Goal: Task Accomplishment & Management: Contribute content

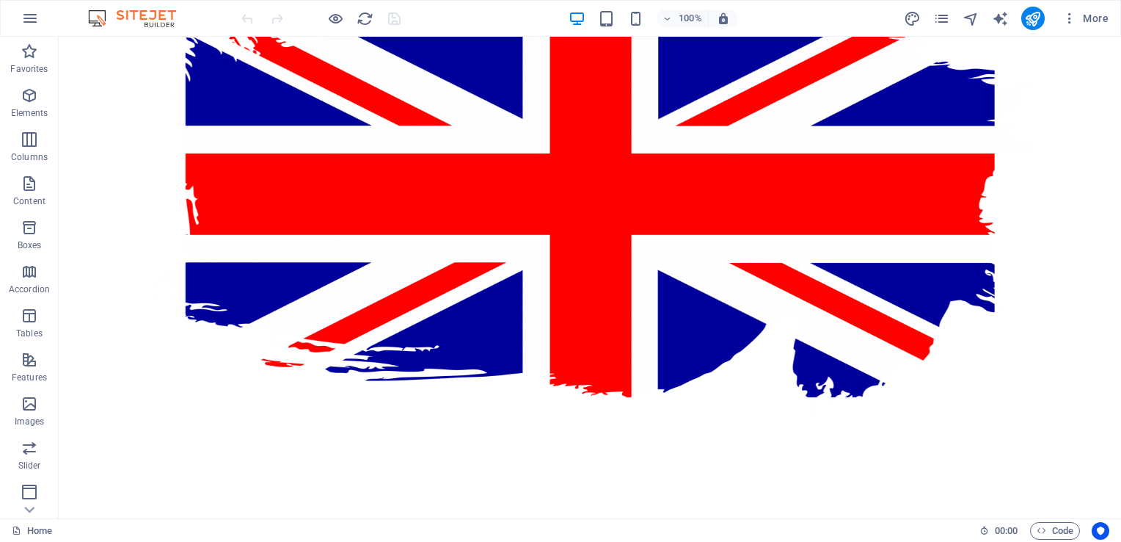
scroll to position [10, 0]
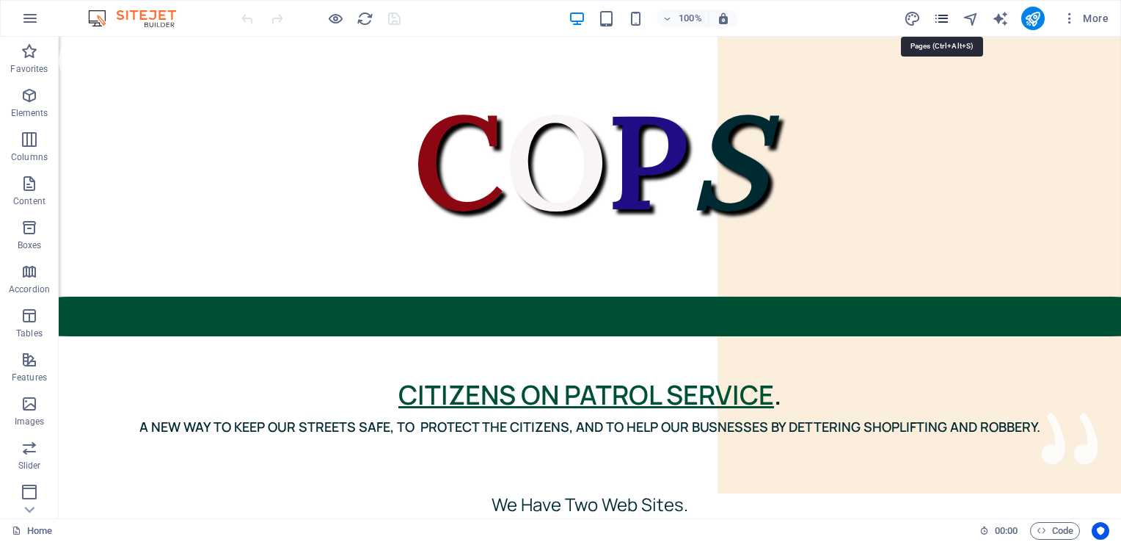
click at [936, 19] on icon "pages" at bounding box center [941, 18] width 17 height 17
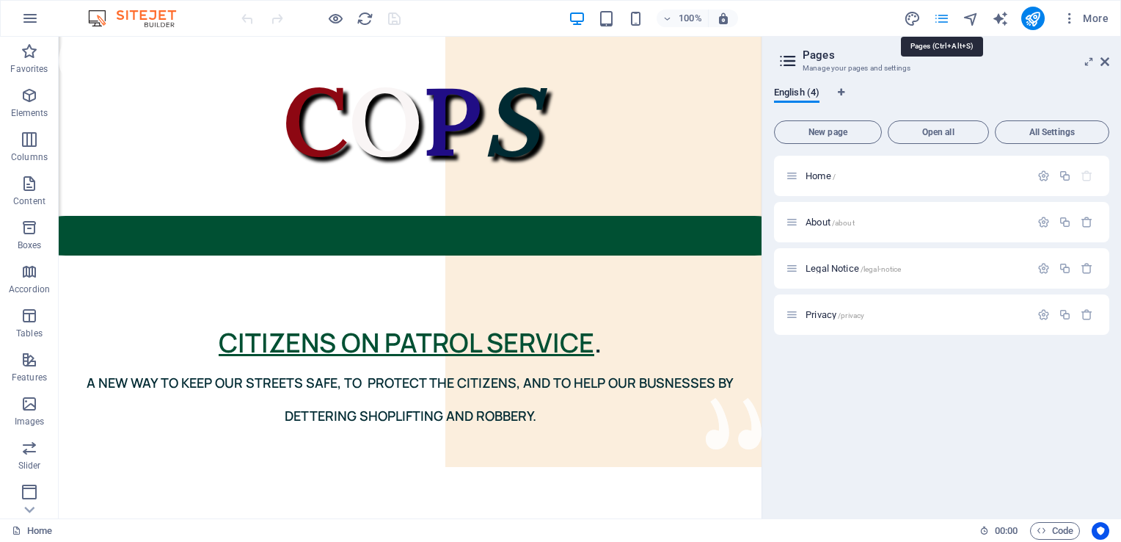
scroll to position [0, 0]
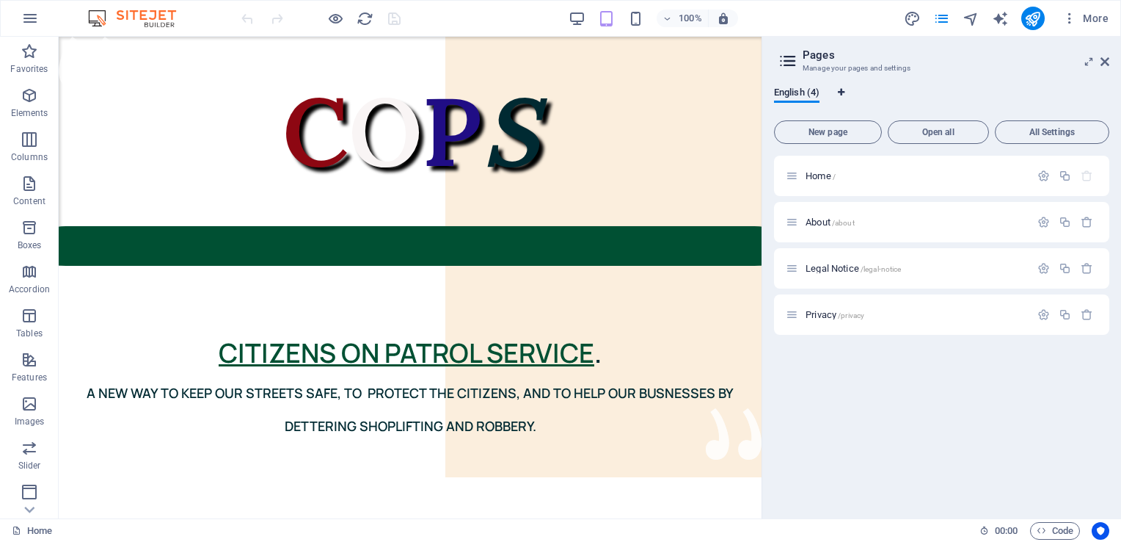
click at [842, 90] on icon "Language Tabs" at bounding box center [841, 92] width 7 height 9
select select "41"
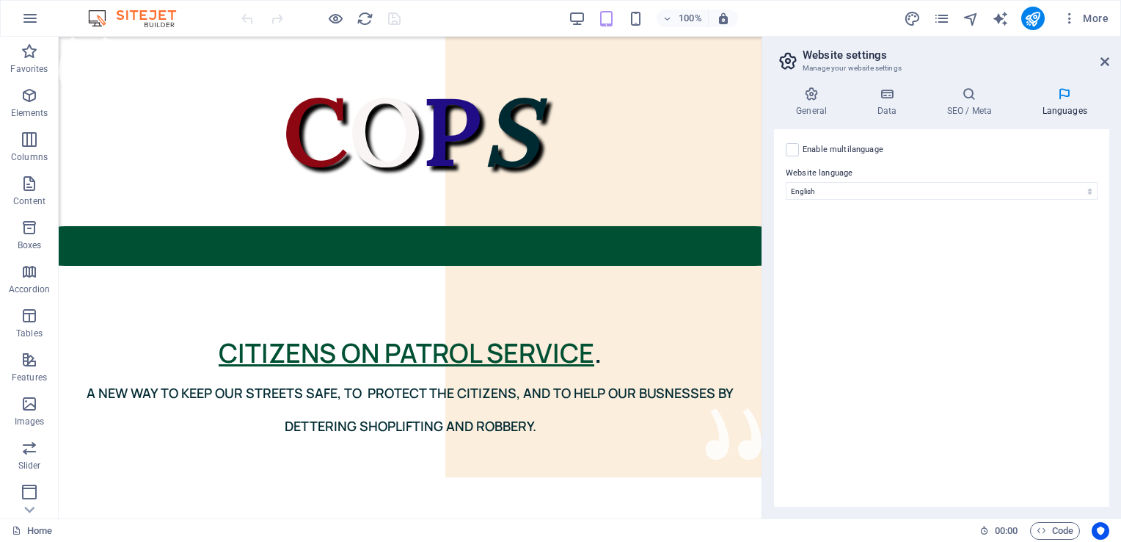
click at [1110, 55] on aside "Website settings Manage your website settings General Data SEO / Meta Languages…" at bounding box center [942, 277] width 360 height 481
click at [1104, 58] on icon at bounding box center [1105, 62] width 9 height 12
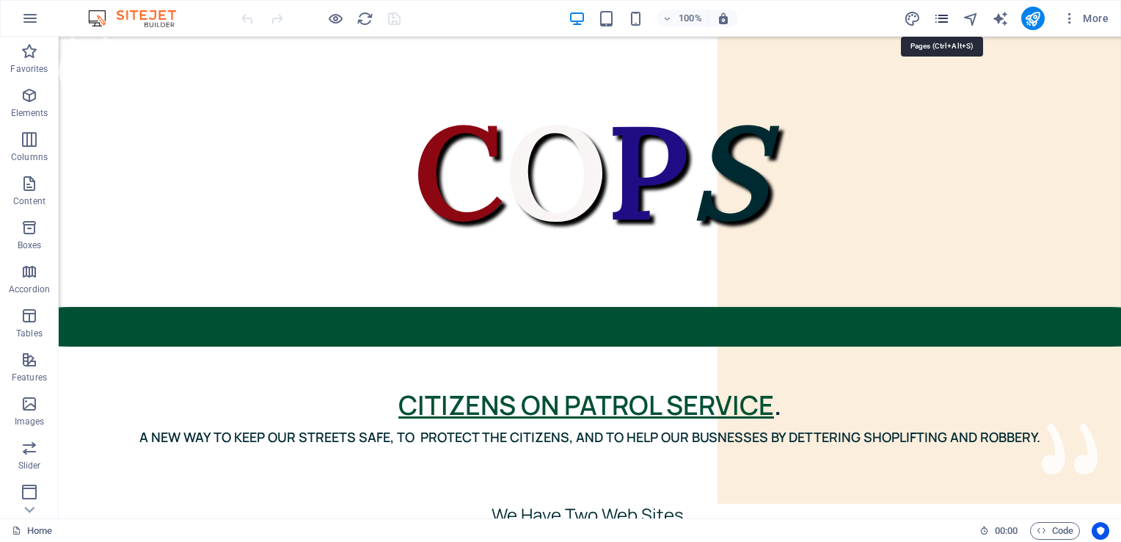
click at [939, 19] on icon "pages" at bounding box center [941, 18] width 17 height 17
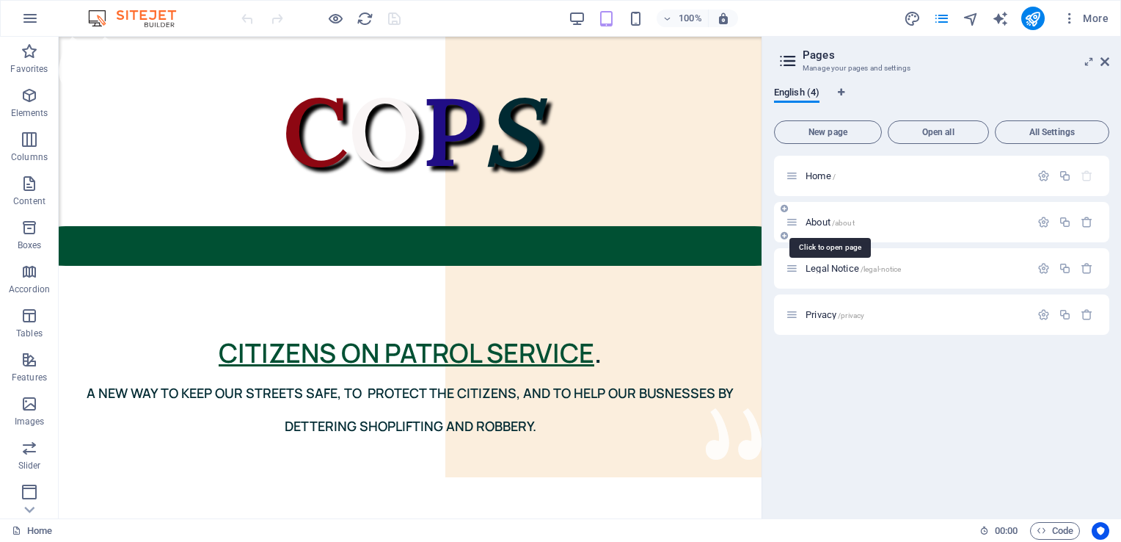
click at [853, 219] on span "/about" at bounding box center [843, 223] width 23 height 8
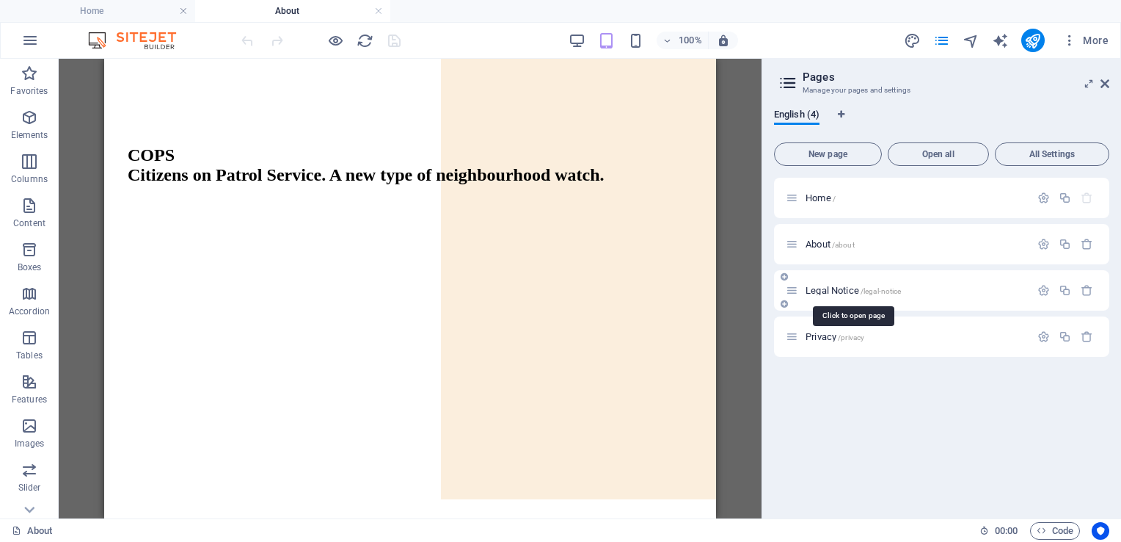
click at [850, 289] on span "Legal Notice /legal-notice" at bounding box center [853, 290] width 95 height 11
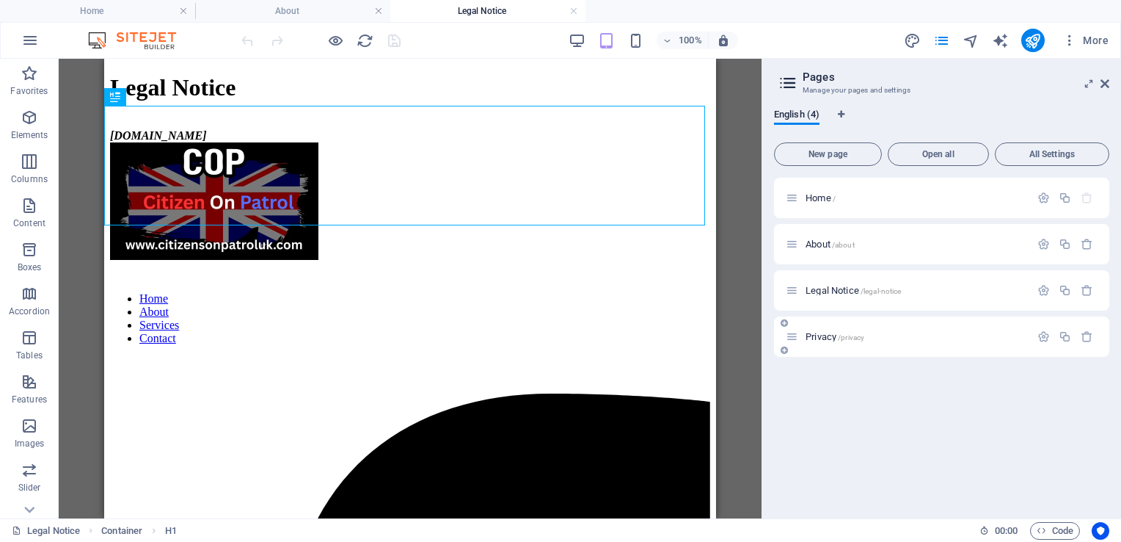
click at [837, 337] on span "Privacy /privacy" at bounding box center [835, 336] width 59 height 11
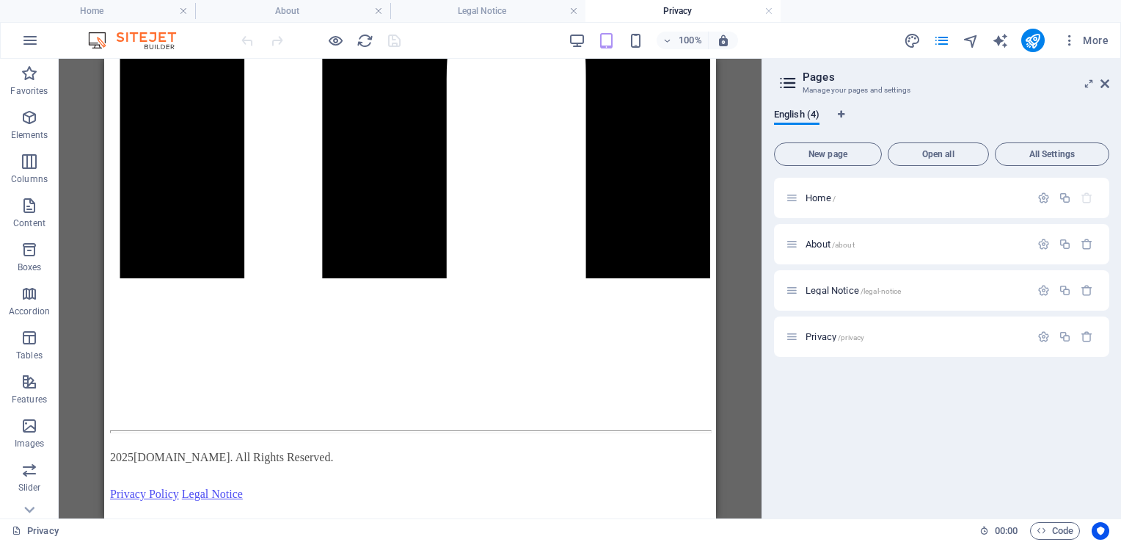
scroll to position [8485, 0]
drag, startPoint x: 714, startPoint y: 397, endPoint x: 820, endPoint y: 558, distance: 192.7
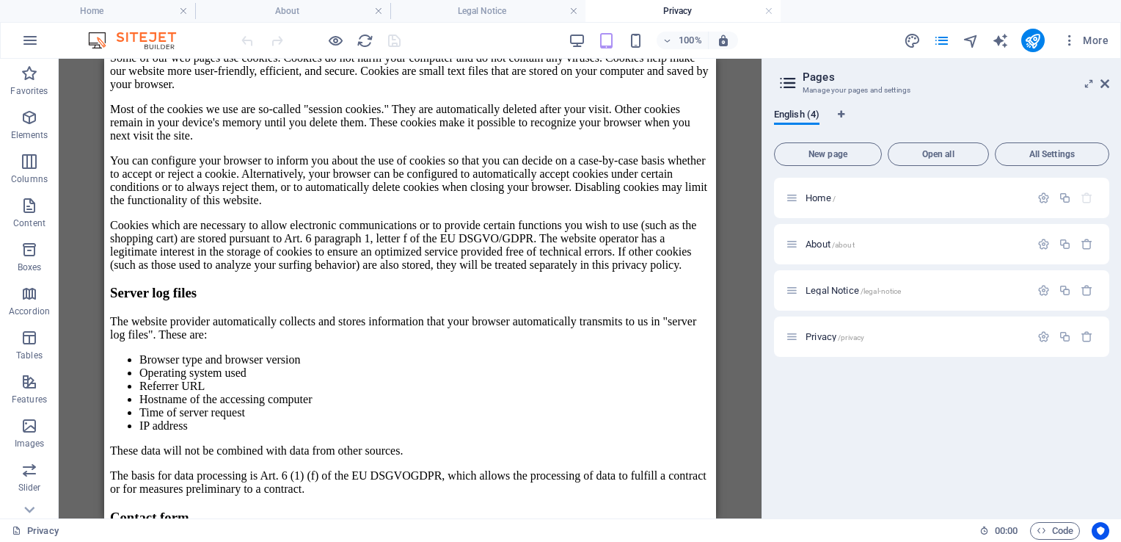
scroll to position [0, 0]
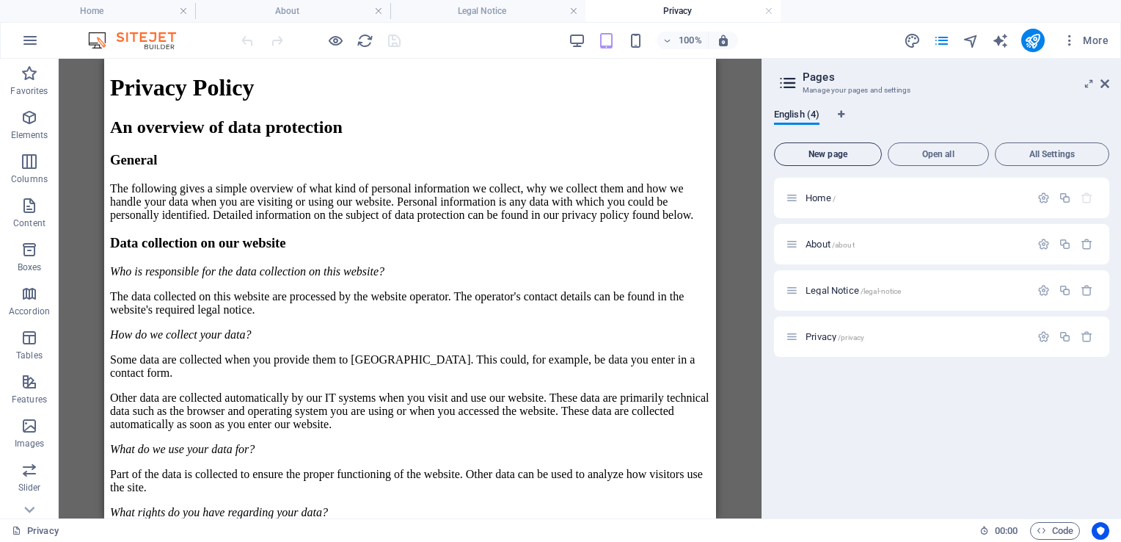
click at [825, 151] on span "New page" at bounding box center [828, 154] width 95 height 9
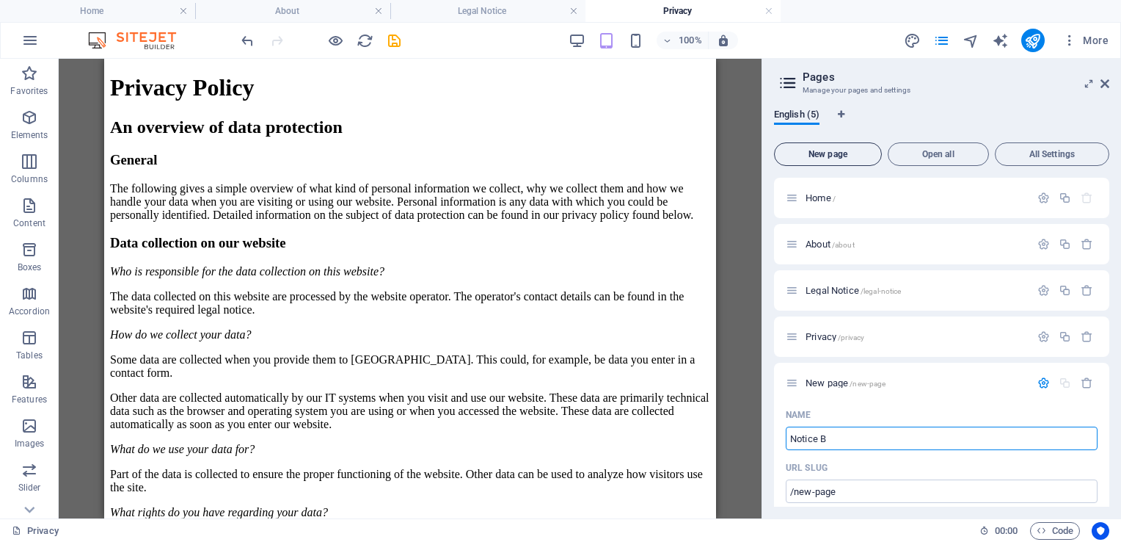
type input "Notice Bo"
type input "/notice"
type input "Notice Board"
type input "/notice-boa"
type input "Notice Board"
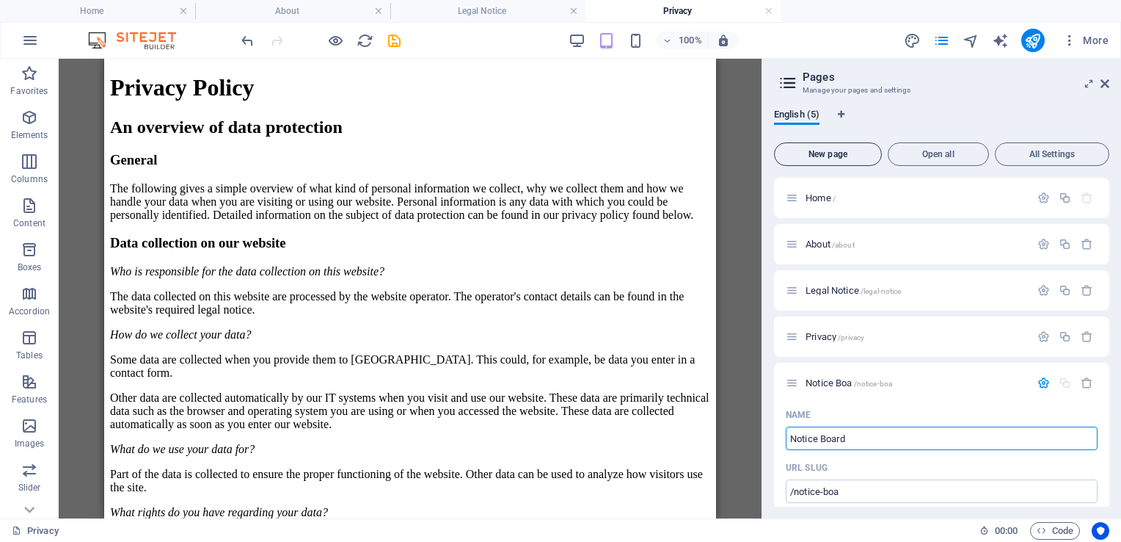
type input "/notice-board"
type input "Notice Board"
click at [983, 99] on div "English (5) New page Open all All Settings Home / About /about Legal Notice /le…" at bounding box center [941, 307] width 359 height 421
click at [873, 434] on input "Notice Board" at bounding box center [942, 437] width 312 height 23
click at [930, 382] on p "Notice Board /notice-board" at bounding box center [916, 383] width 220 height 10
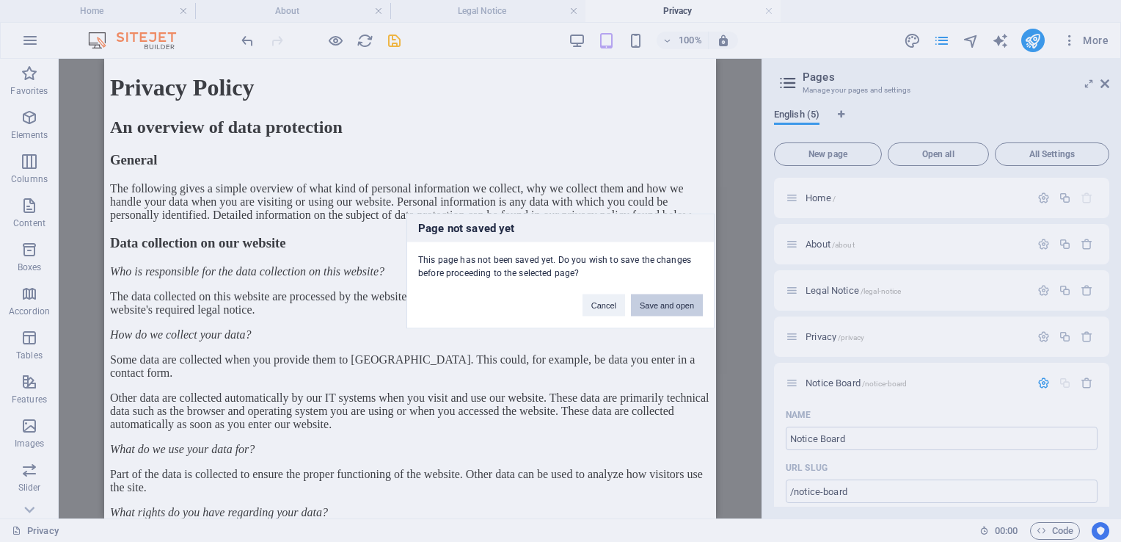
click at [659, 308] on button "Save and open" at bounding box center [667, 305] width 72 height 22
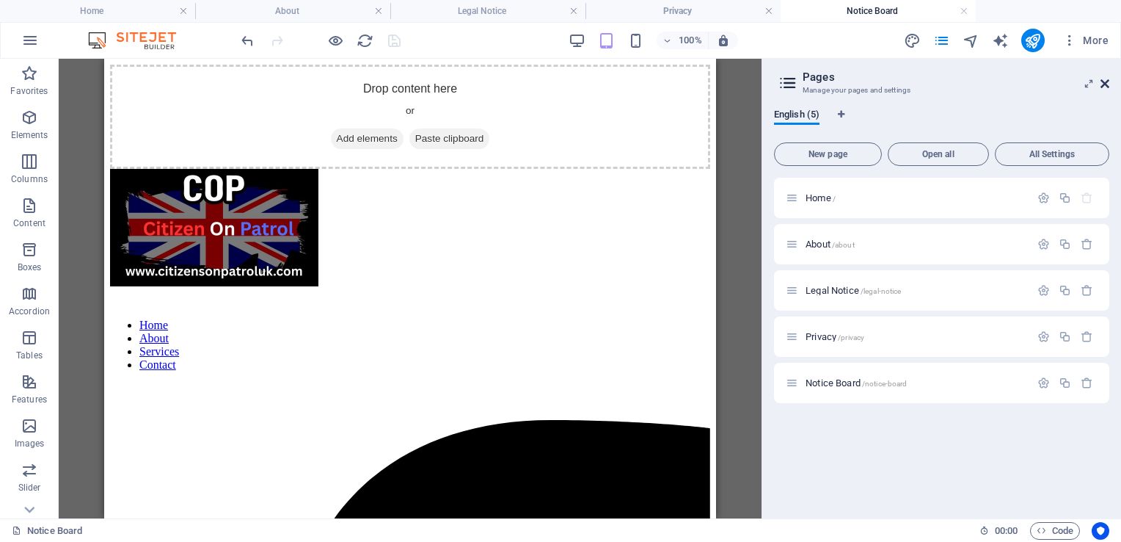
click at [1105, 84] on icon at bounding box center [1105, 84] width 9 height 12
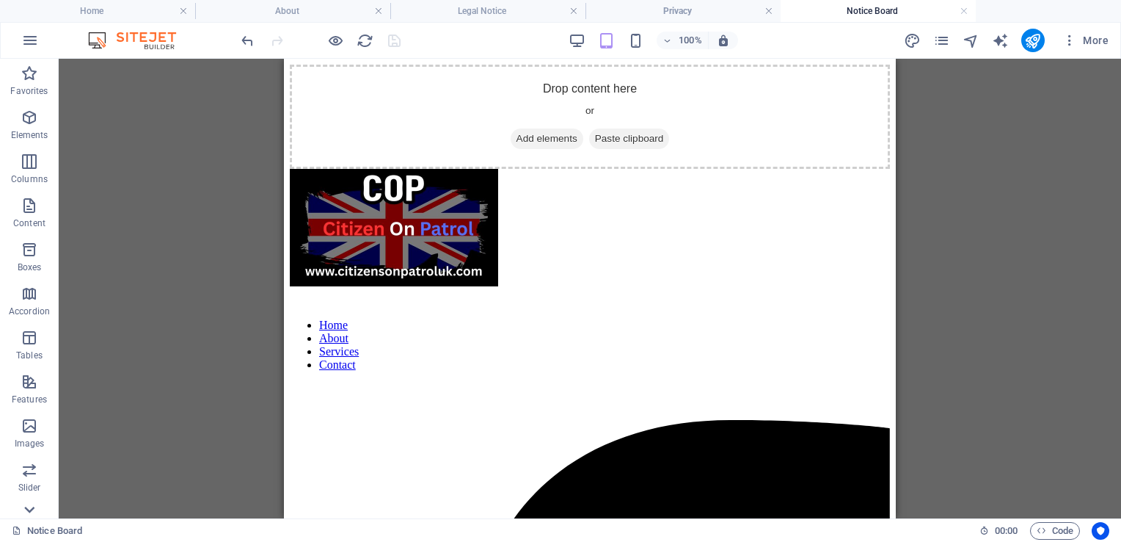
click at [31, 70] on icon at bounding box center [30, 67] width 10 height 7
click at [31, 401] on icon "button" at bounding box center [30, 402] width 18 height 18
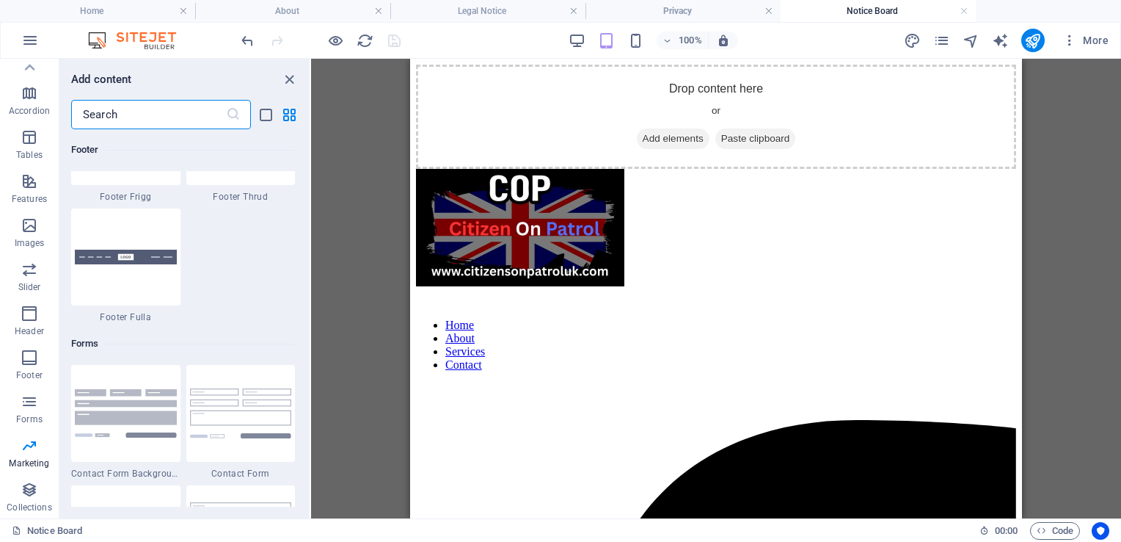
scroll to position [10383, 0]
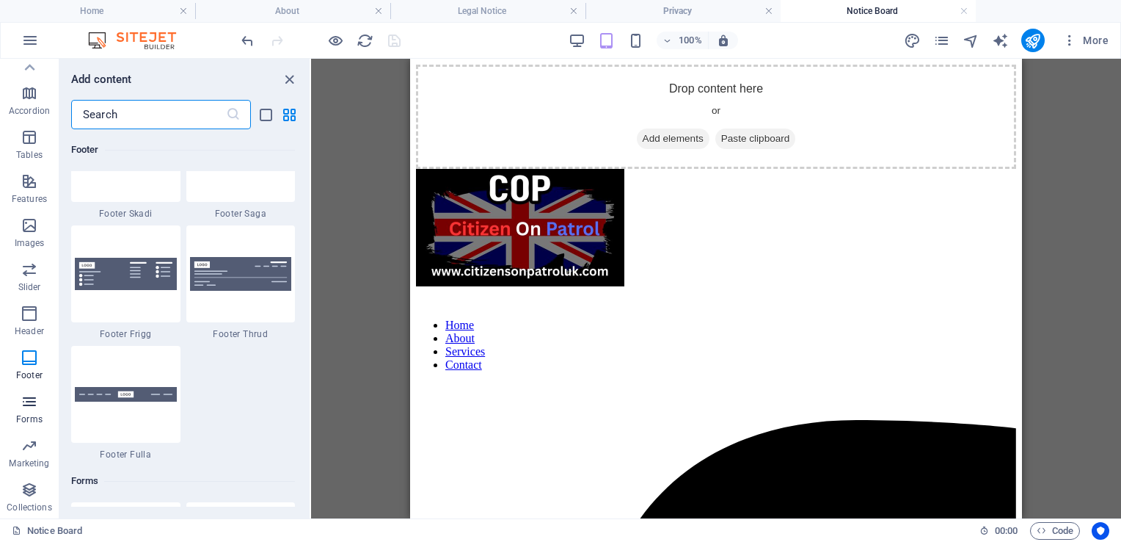
click at [29, 402] on icon "button" at bounding box center [30, 402] width 18 height 18
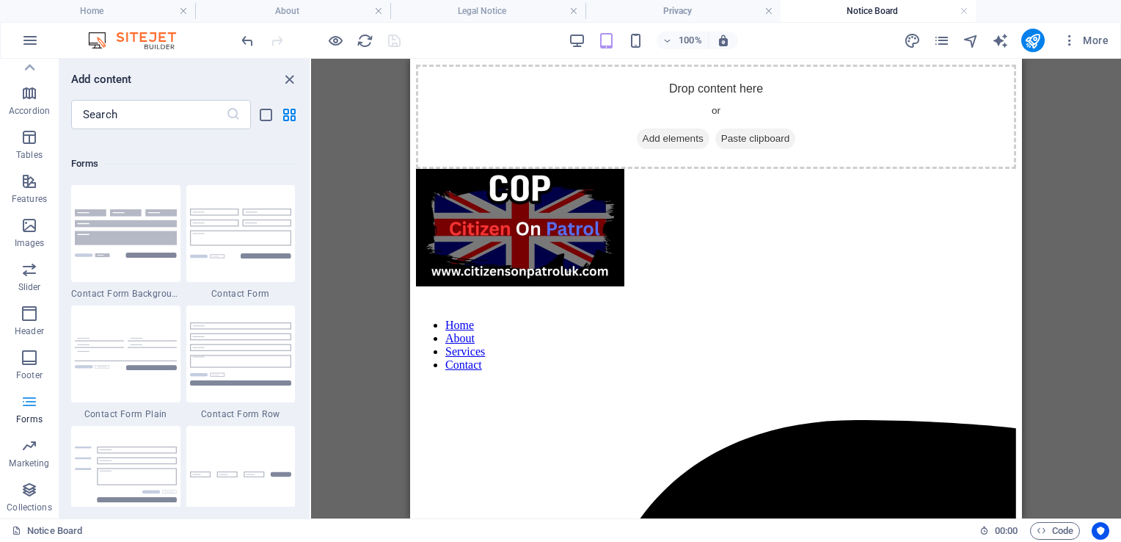
scroll to position [10714, 0]
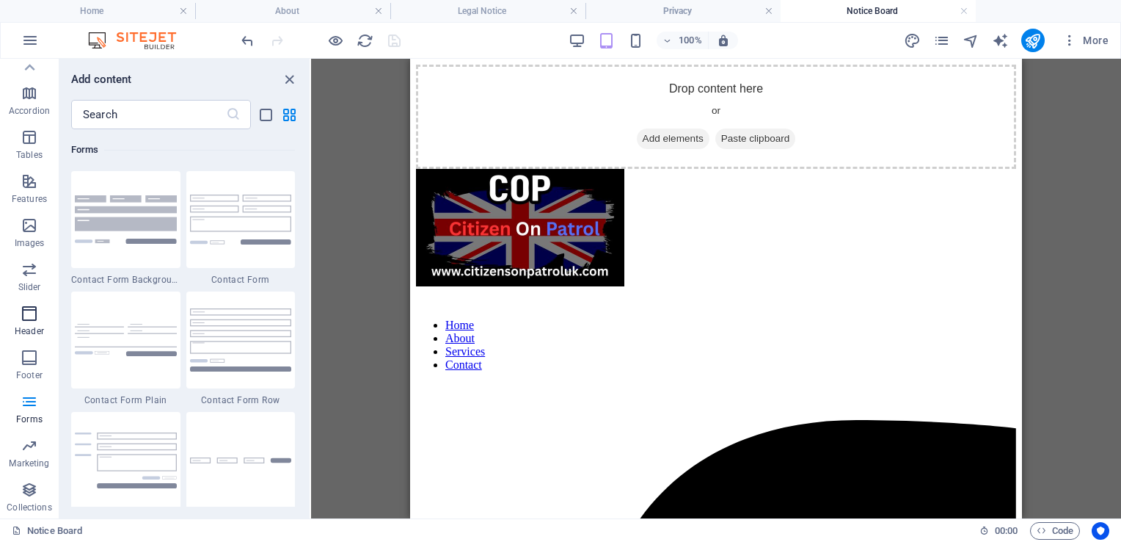
click at [34, 313] on icon "button" at bounding box center [30, 314] width 18 height 18
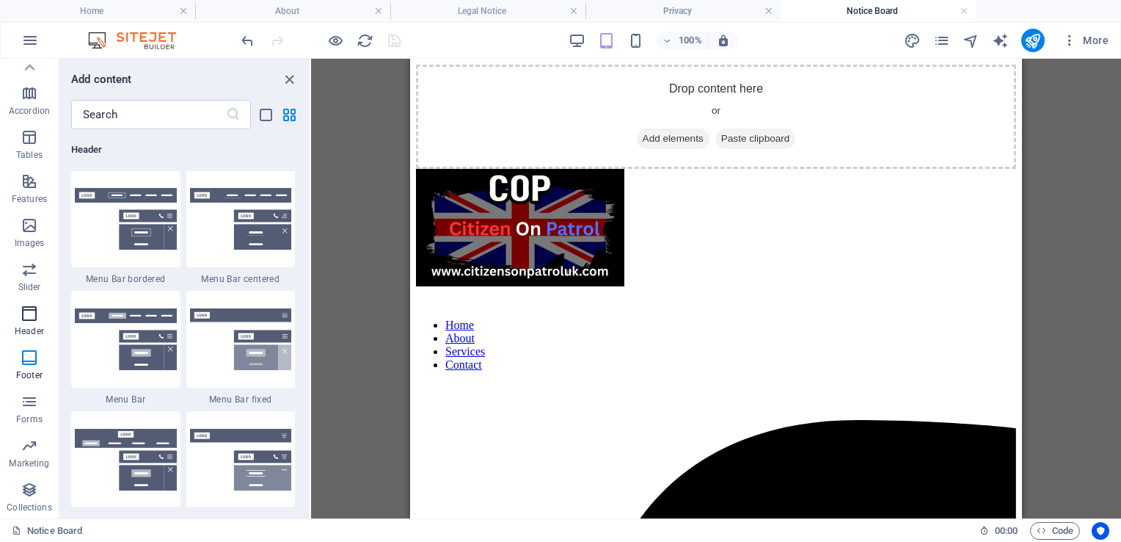
scroll to position [8837, 0]
click at [34, 136] on icon "button" at bounding box center [30, 137] width 18 height 18
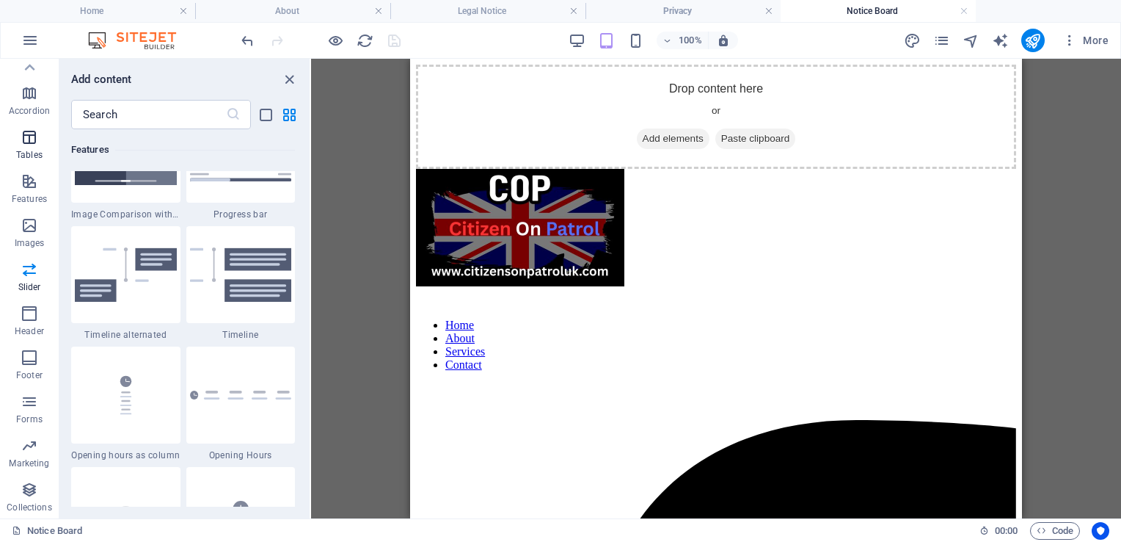
scroll to position [5082, 0]
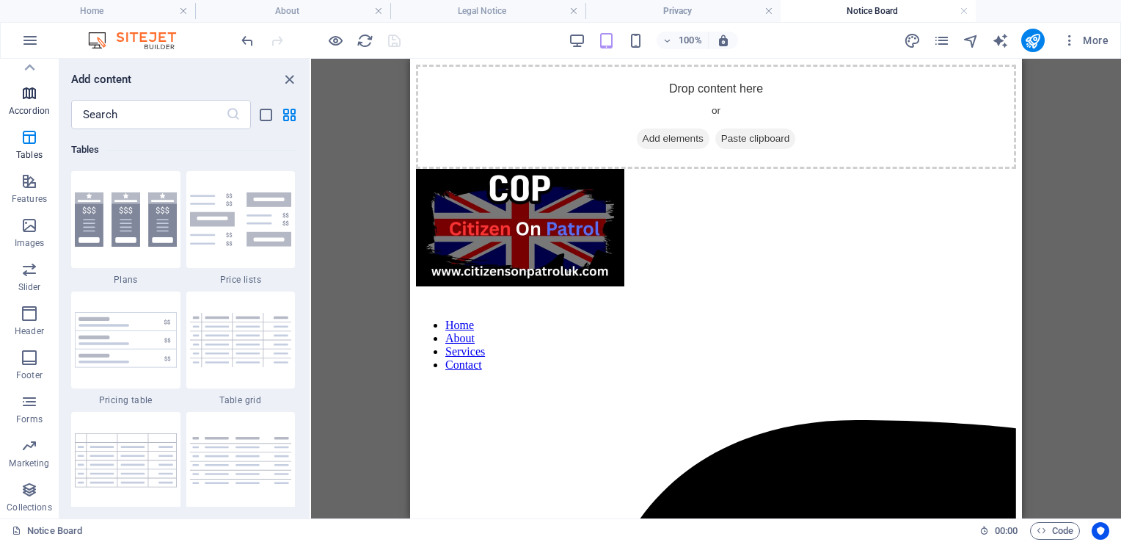
click at [34, 93] on icon "button" at bounding box center [30, 93] width 18 height 18
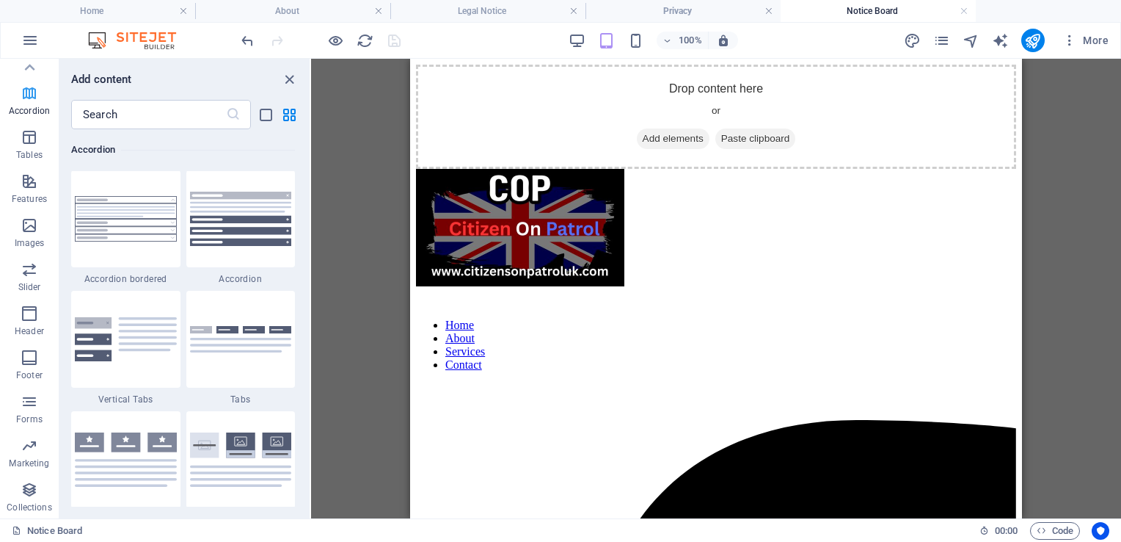
scroll to position [4685, 0]
click at [32, 63] on icon at bounding box center [29, 67] width 21 height 21
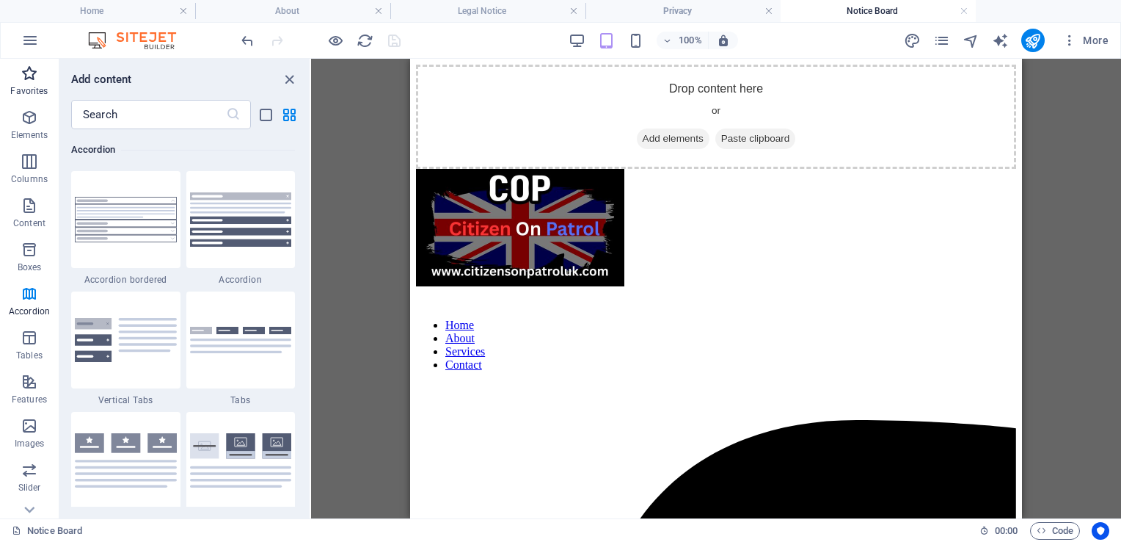
click at [33, 75] on icon "button" at bounding box center [30, 74] width 18 height 18
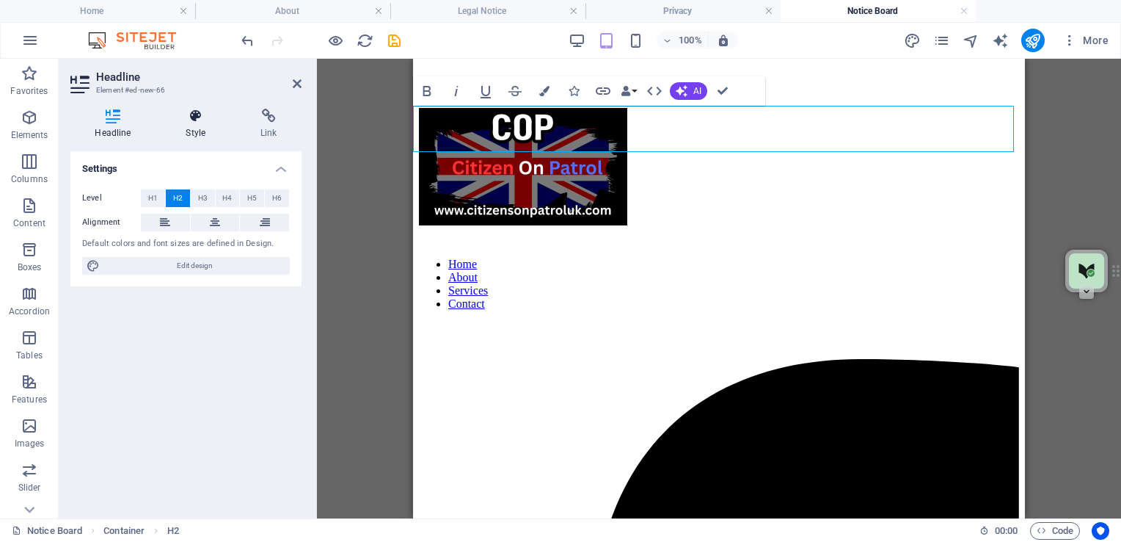
click at [198, 118] on icon at bounding box center [195, 116] width 69 height 15
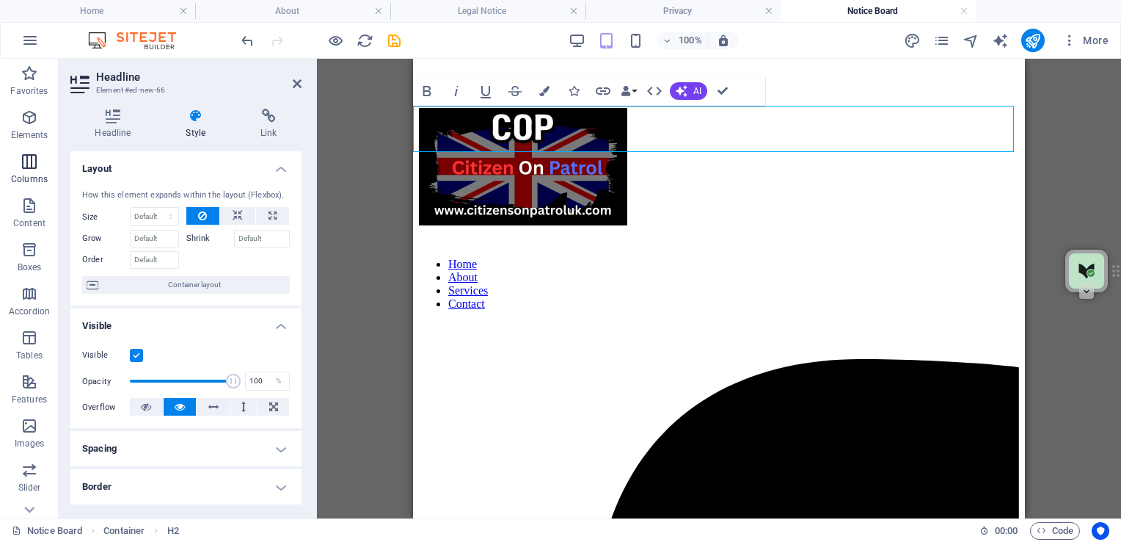
click at [35, 161] on icon "button" at bounding box center [30, 162] width 18 height 18
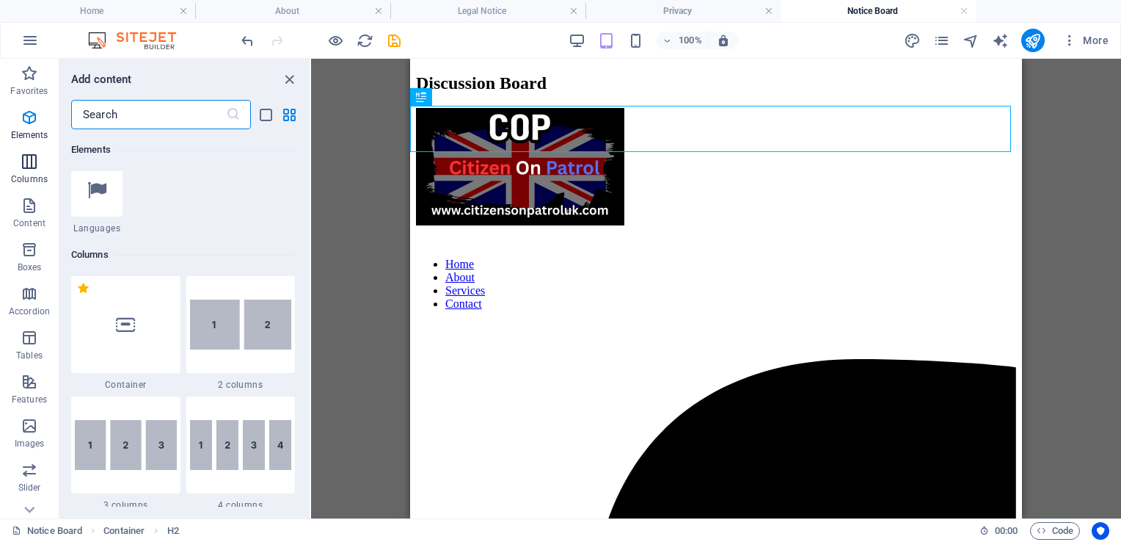
scroll to position [726, 0]
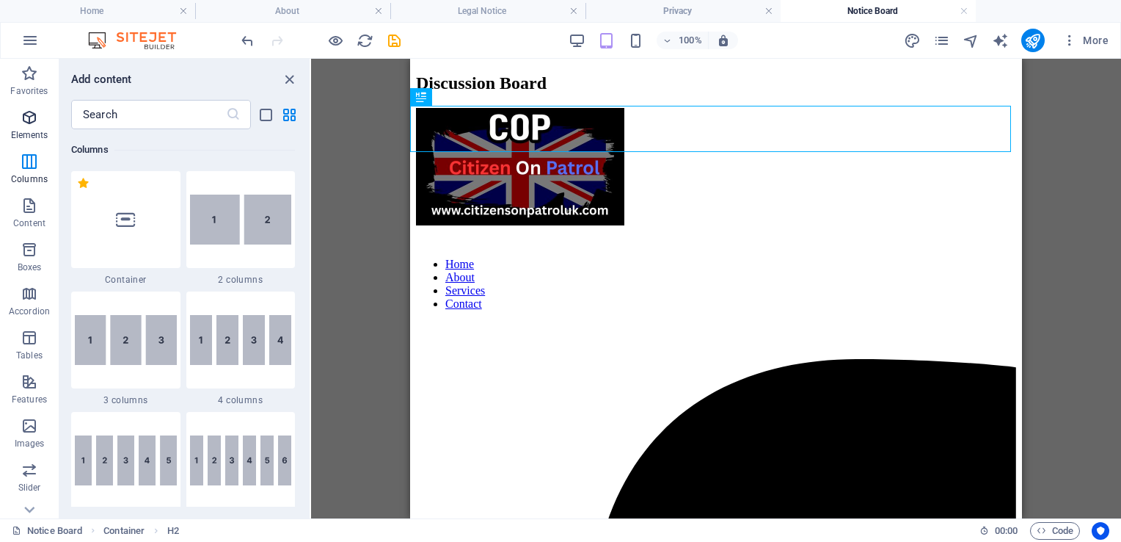
click at [34, 115] on icon "button" at bounding box center [30, 118] width 18 height 18
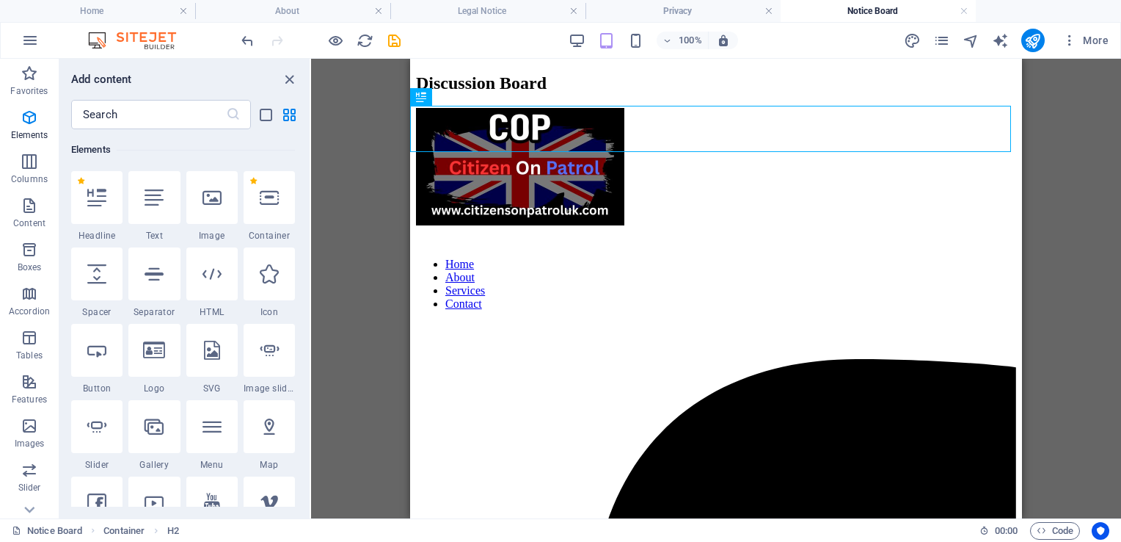
scroll to position [487, 0]
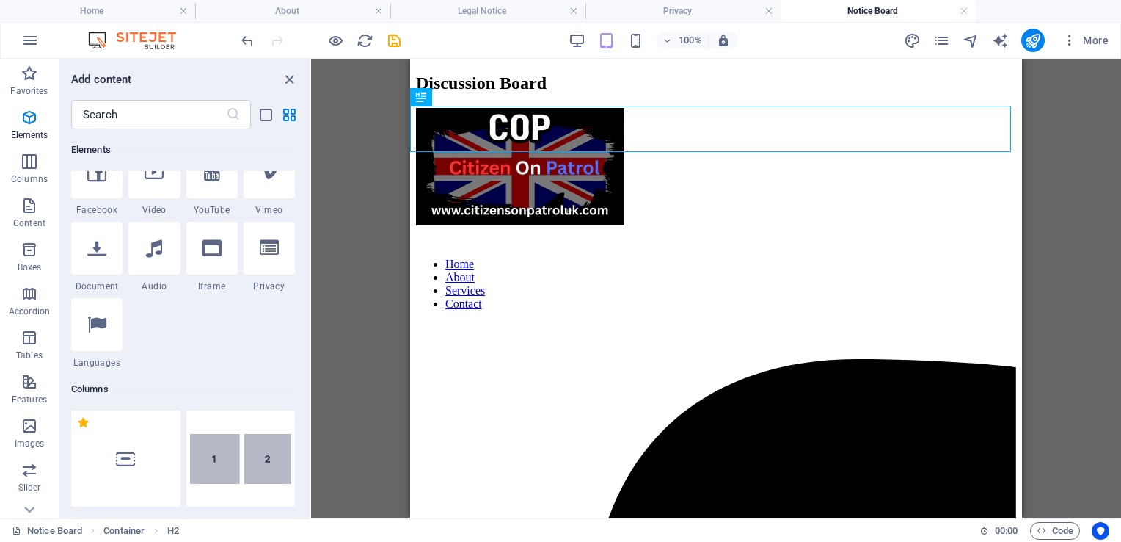
click at [308, 92] on div "Add content ​ Favorites 1 Star Headline 1 Star Container Elements 1 Star Headli…" at bounding box center [184, 288] width 250 height 459
click at [306, 87] on div "Add content" at bounding box center [184, 79] width 250 height 18
click at [307, 95] on div "Add content ​ Favorites 1 Star Headline 1 Star Container Elements 1 Star Headli…" at bounding box center [184, 288] width 250 height 459
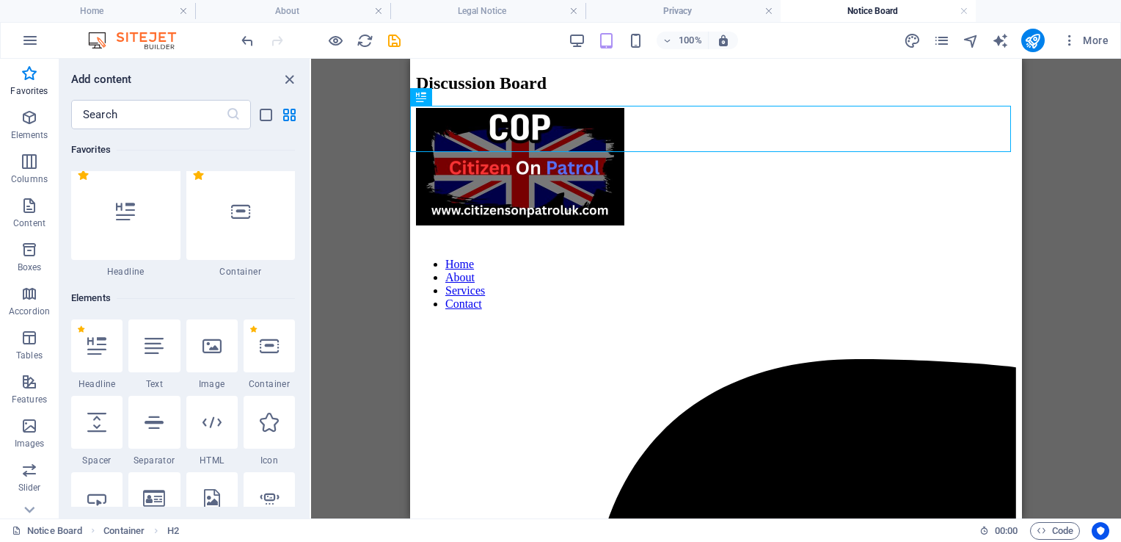
scroll to position [0, 0]
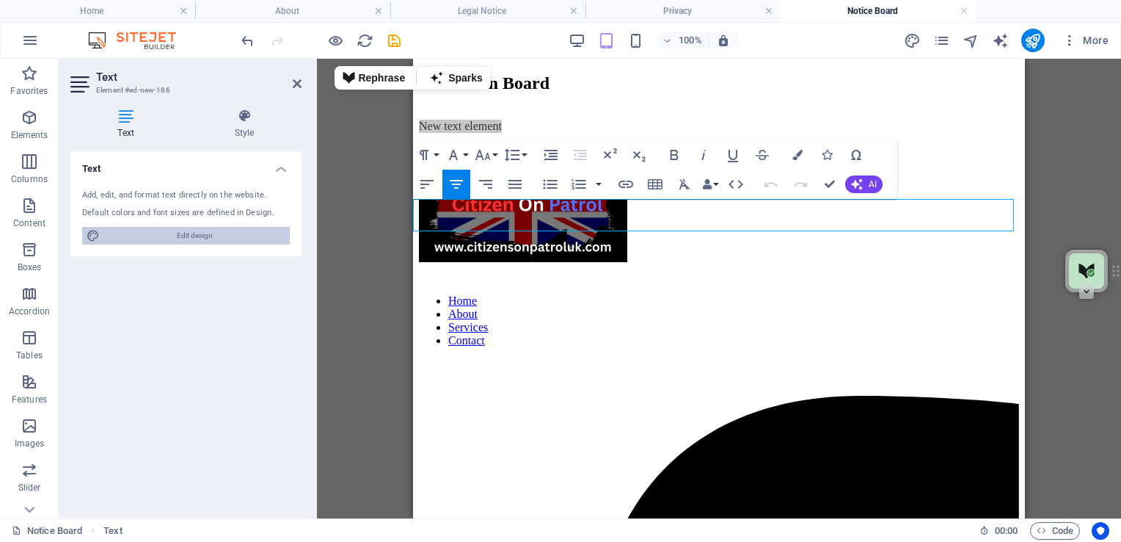
click at [183, 229] on span "Edit design" at bounding box center [194, 236] width 181 height 18
select select "px"
select select "400"
select select "px"
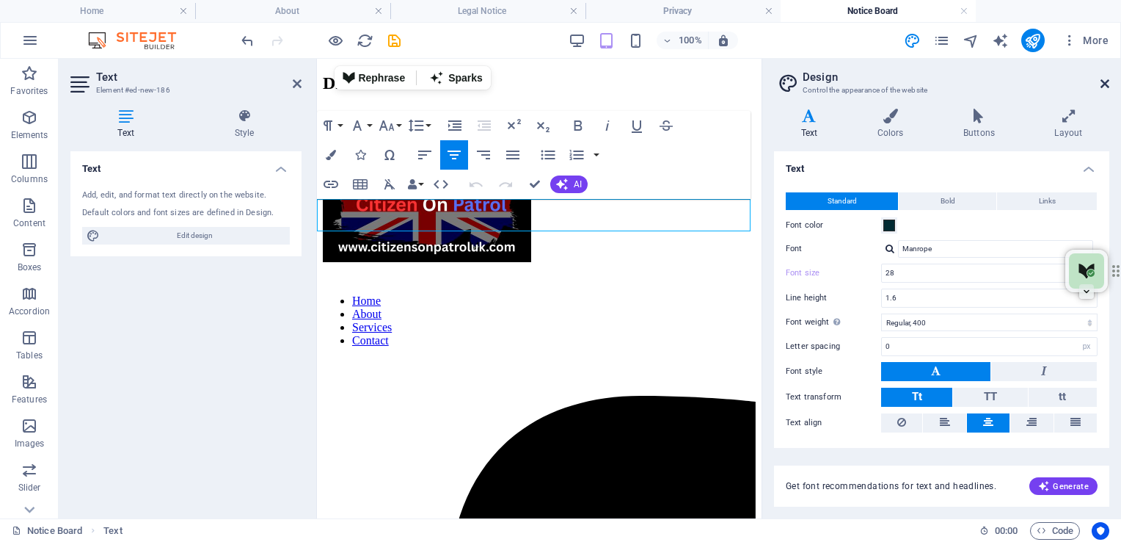
click at [1101, 79] on icon at bounding box center [1105, 84] width 9 height 12
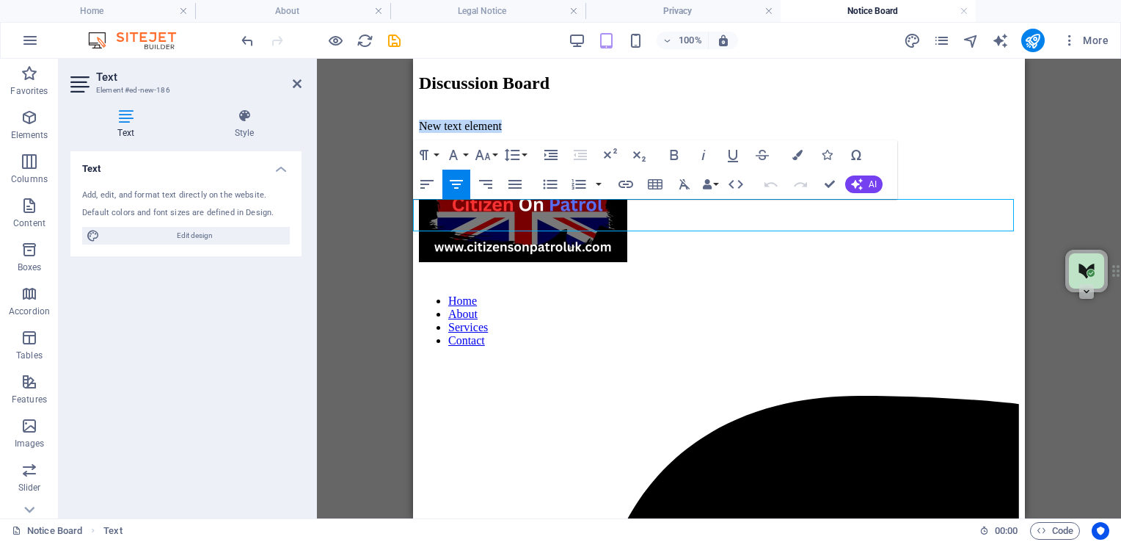
click at [797, 133] on p "New text element" at bounding box center [719, 126] width 600 height 13
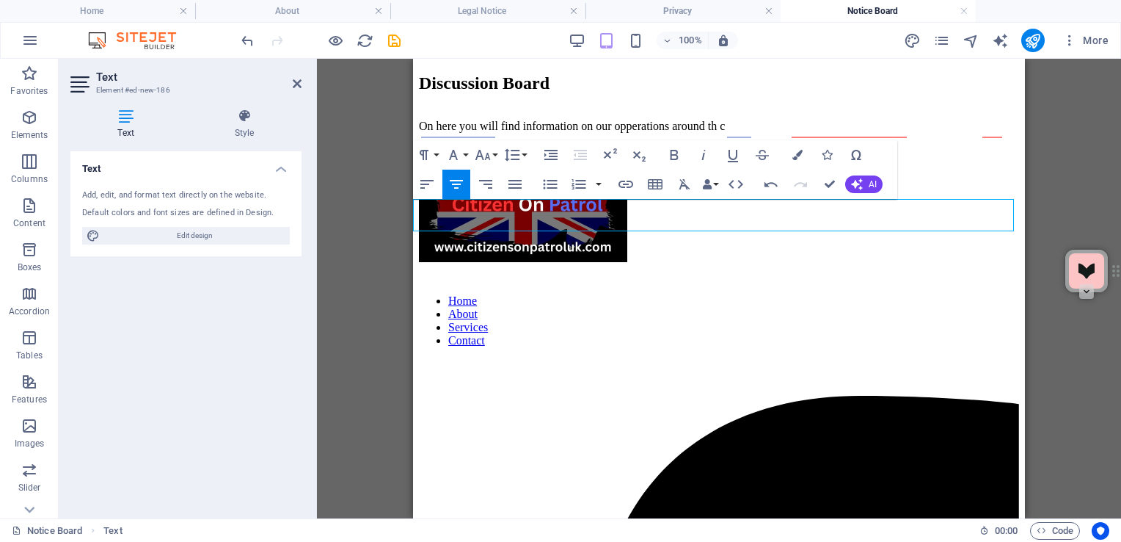
click at [845, 133] on p "​On here you will find information on our opperations around th c" at bounding box center [719, 126] width 600 height 13
click at [817, 133] on p "​On here you will find information on our opperations around th c" at bounding box center [719, 126] width 600 height 13
click at [988, 133] on p "On here you will find information on our operations around th c" at bounding box center [719, 126] width 600 height 13
click at [1010, 133] on p "On here you will find information on our operations around the c" at bounding box center [719, 126] width 600 height 13
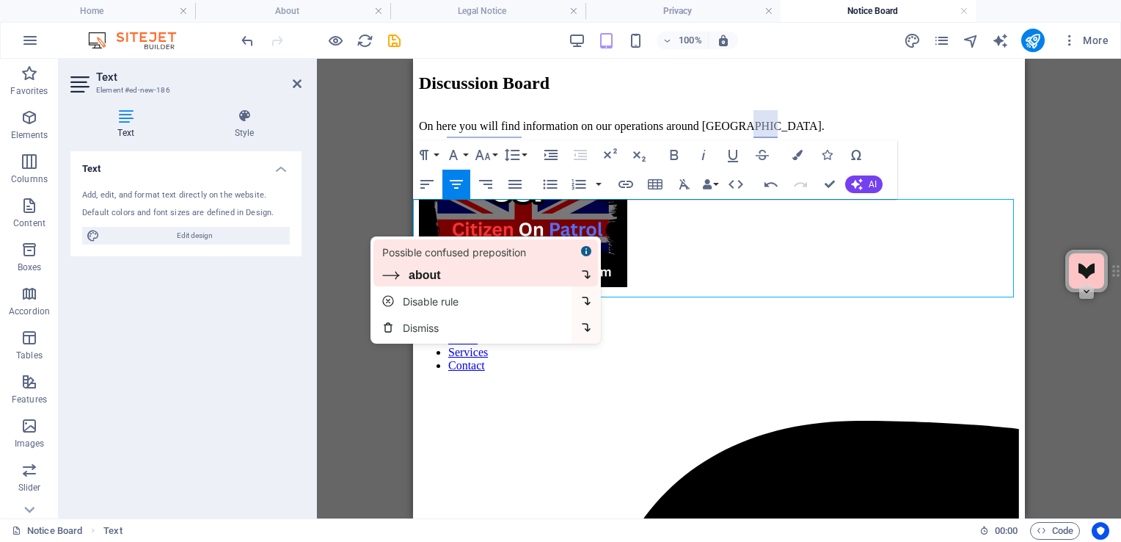
click at [429, 277] on div "about" at bounding box center [425, 275] width 32 height 13
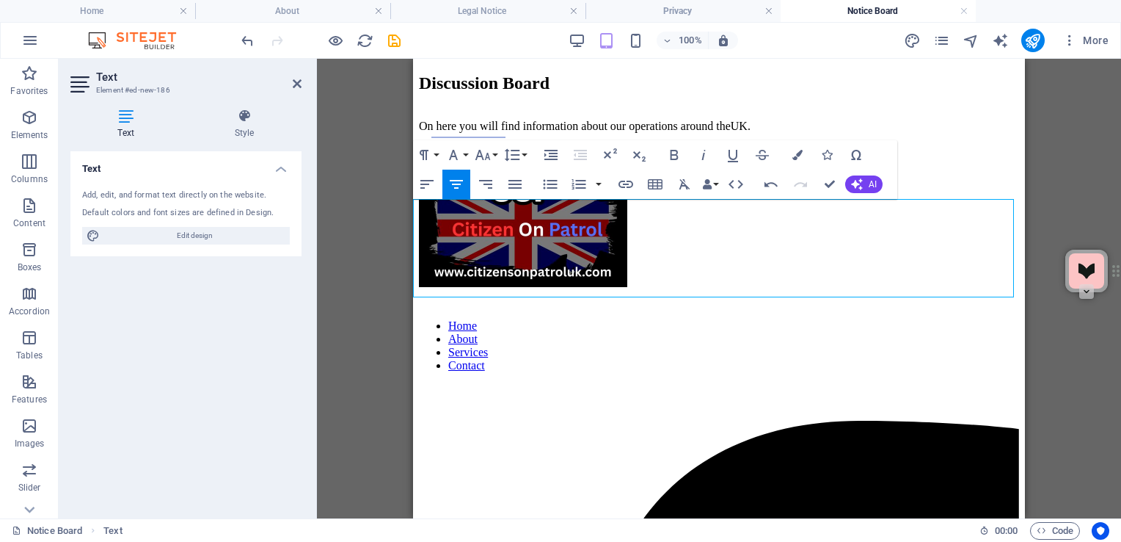
click at [490, 133] on p "On here you will find information about our operations around theUK." at bounding box center [719, 126] width 600 height 13
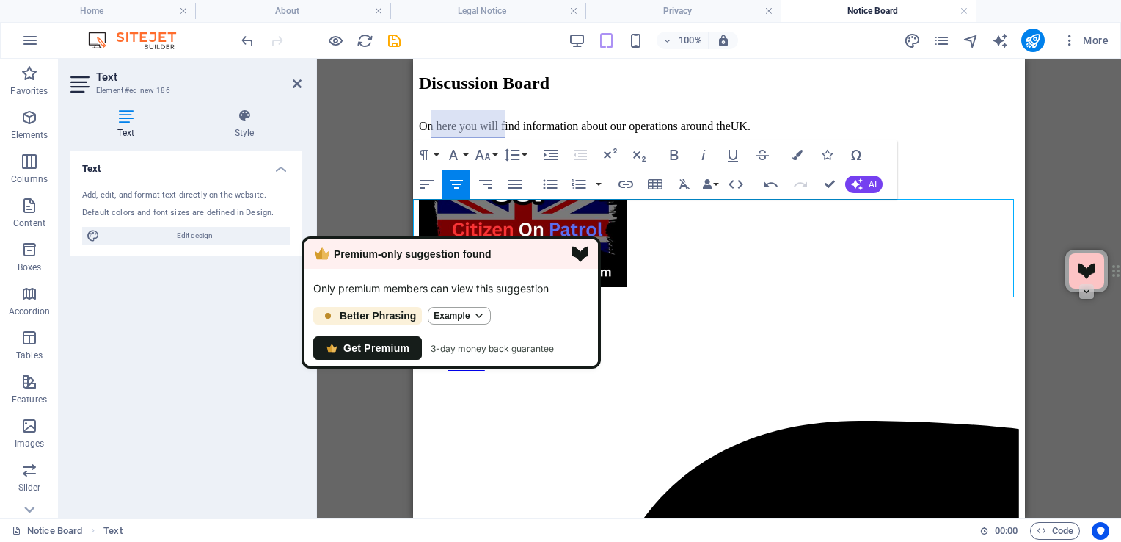
click at [496, 133] on p "On here you will find information about our operations around theUK." at bounding box center [719, 126] width 600 height 13
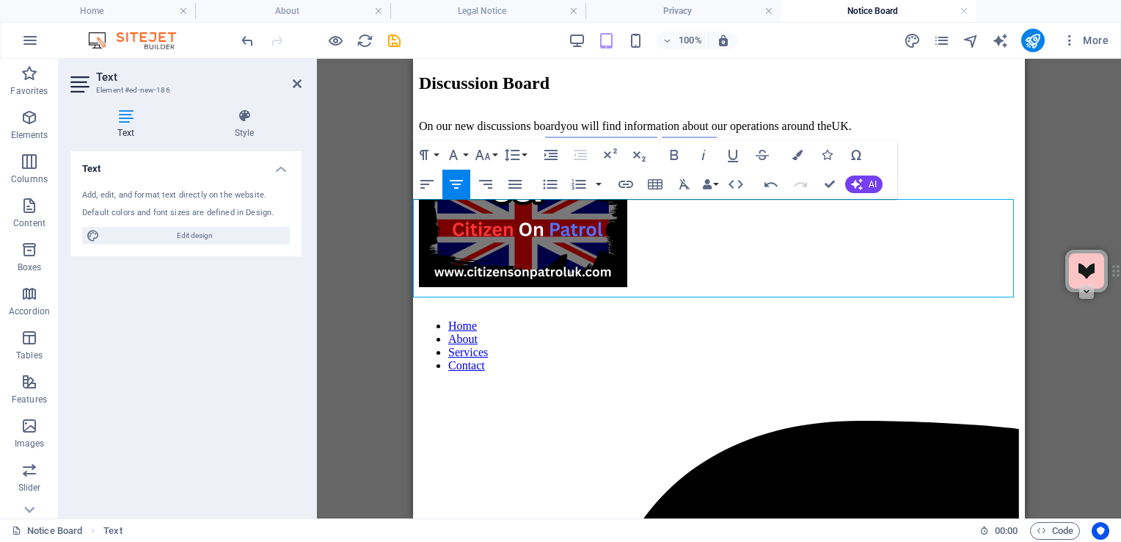
click at [820, 133] on p "On our new discussions board you will find information about our operations aro…" at bounding box center [719, 126] width 600 height 13
click at [856, 133] on p "On our new discussions board you will find information about our operations aro…" at bounding box center [719, 126] width 600 height 13
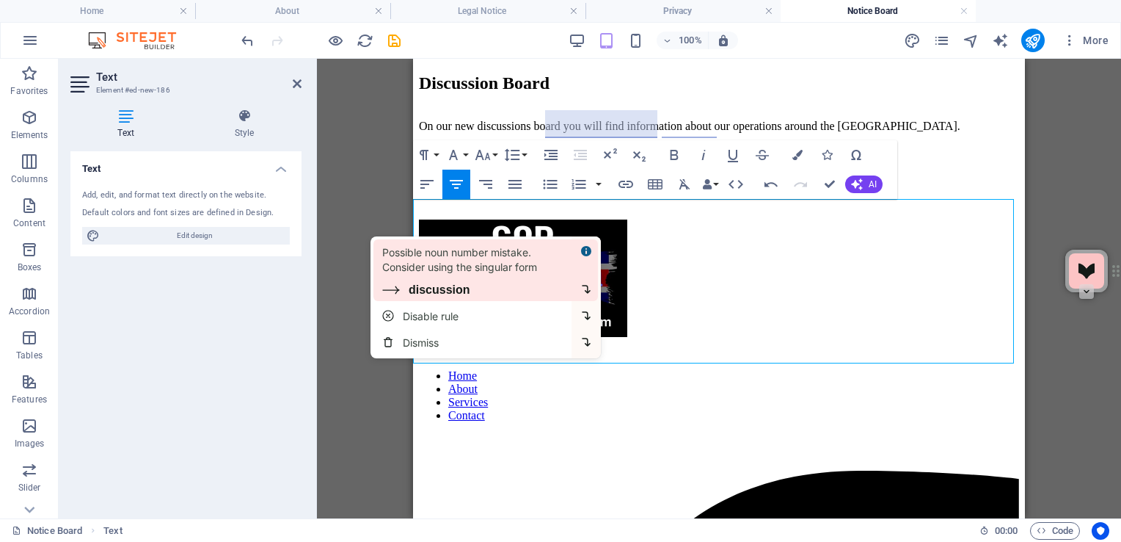
click at [515, 282] on div "Possible noun number mistake. Consider using the singular form discussion" at bounding box center [473, 270] width 183 height 53
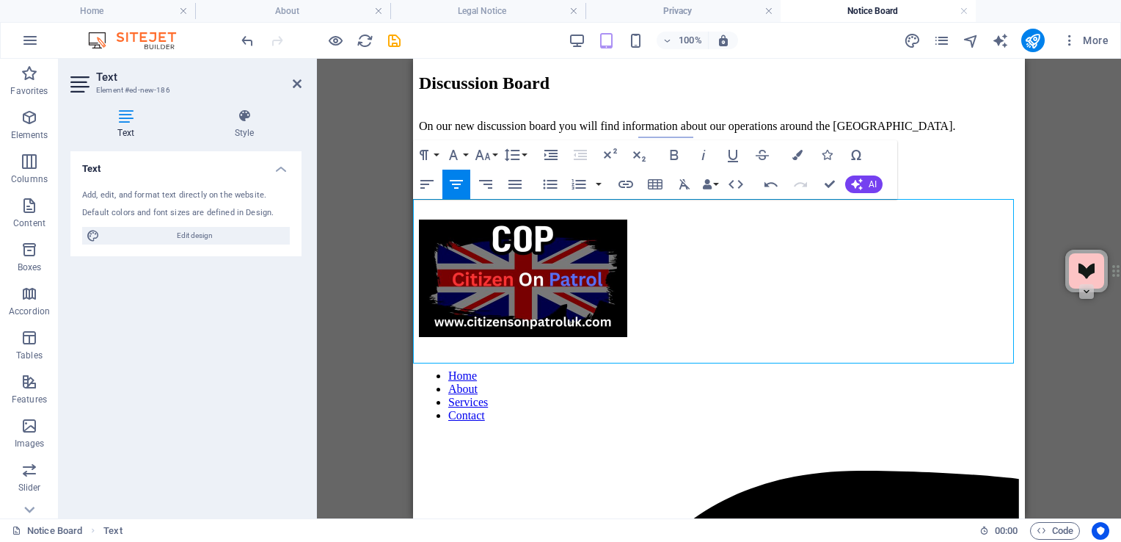
click at [688, 133] on p "On our new discussion board you will find information about our operations arou…" at bounding box center [719, 126] width 600 height 13
click at [701, 158] on p "Details of where we are patrolling and info on how to join us." at bounding box center [719, 151] width 600 height 13
click at [449, 158] on p "Details of where we are patrolling and info on how to join us." at bounding box center [719, 151] width 600 height 13
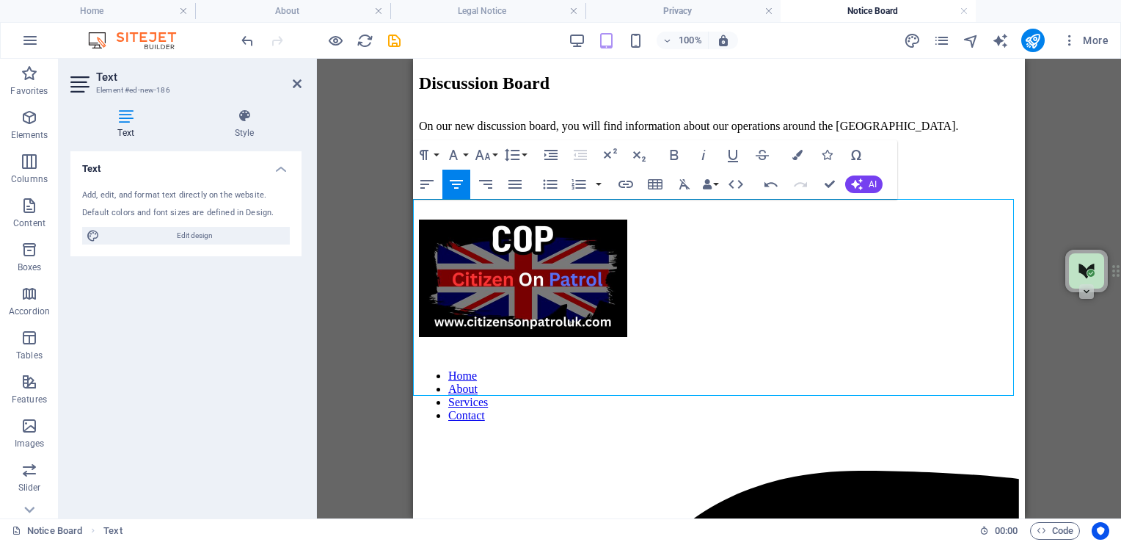
click at [823, 158] on p "Including d etails of where we are patrolling and info on how to join us." at bounding box center [719, 151] width 600 height 13
click at [704, 158] on p "Including d etails of where we are patrolling and info on how to join us." at bounding box center [719, 151] width 600 height 13
click at [797, 158] on p "Including d etails of where we and when are patrolling and info on how to join …" at bounding box center [719, 151] width 600 height 13
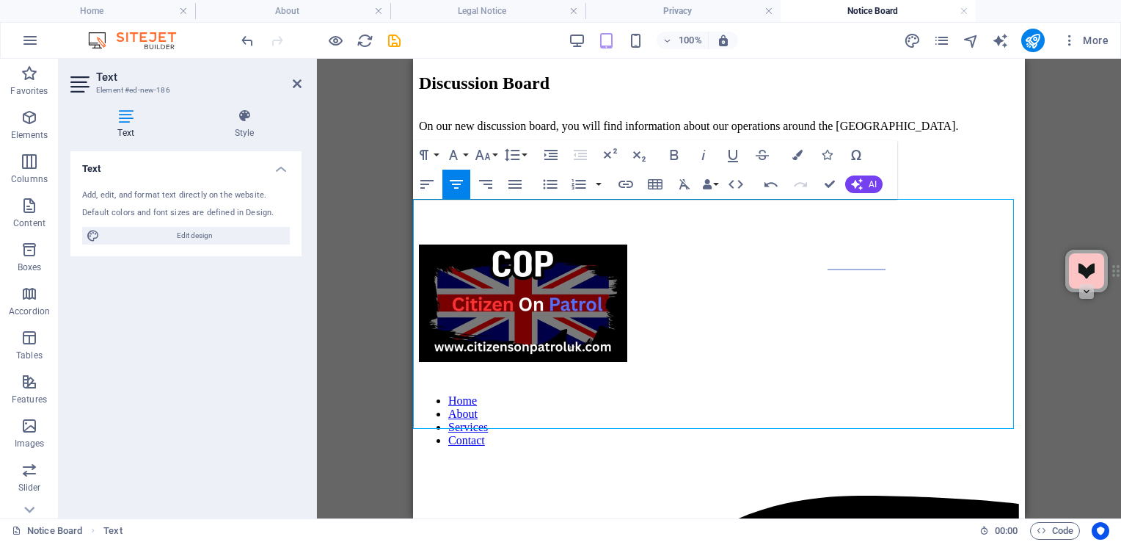
click at [431, 133] on p "On our new discussion board, you will find information about our operations aro…" at bounding box center [719, 126] width 600 height 13
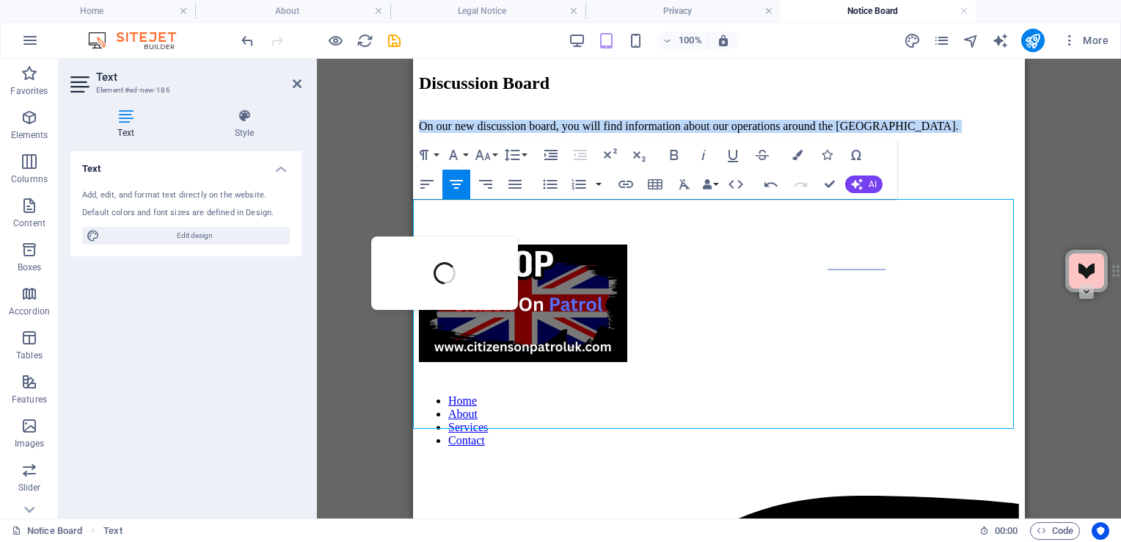
click at [431, 133] on p "On our new discussion board, you will find information about our operations aro…" at bounding box center [719, 126] width 600 height 13
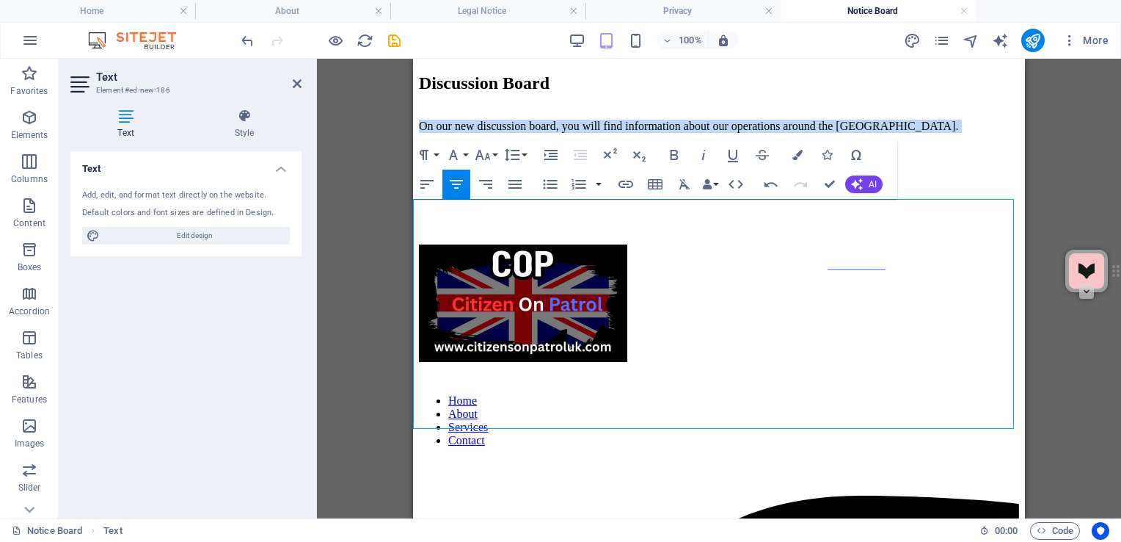
click at [431, 133] on p "On our new discussion board, you will find information about our operations aro…" at bounding box center [719, 126] width 600 height 13
drag, startPoint x: 431, startPoint y: 215, endPoint x: 928, endPoint y: 361, distance: 517.1
click at [928, 233] on div "On our new discussion board, you will find information about our operations aro…" at bounding box center [719, 176] width 600 height 113
click at [431, 183] on icon "button" at bounding box center [427, 184] width 18 height 18
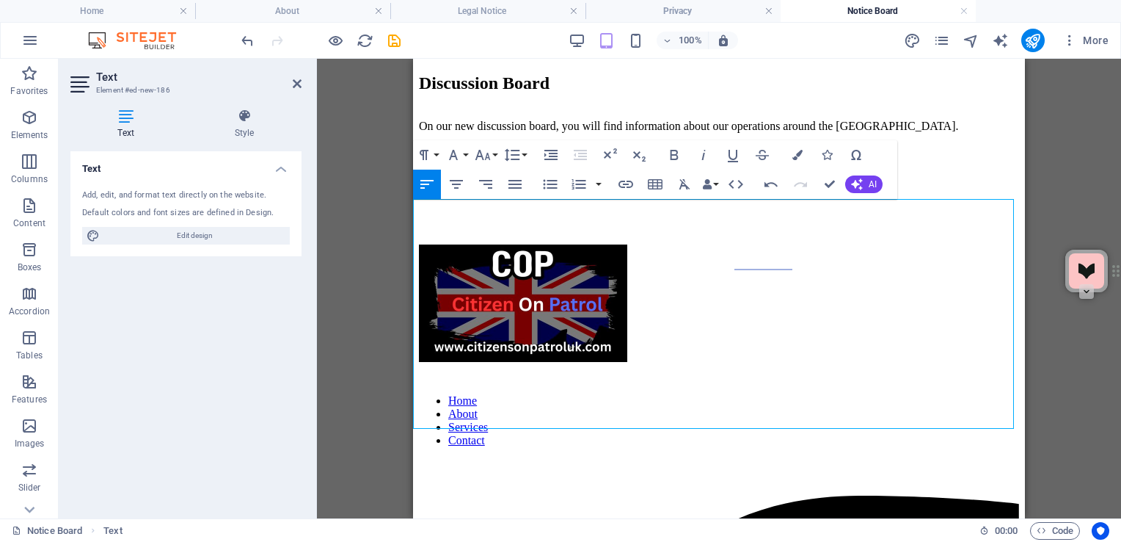
click at [871, 208] on p at bounding box center [719, 200] width 600 height 13
click at [784, 183] on p "​Plus contact details, email, social media ect." at bounding box center [719, 176] width 600 height 13
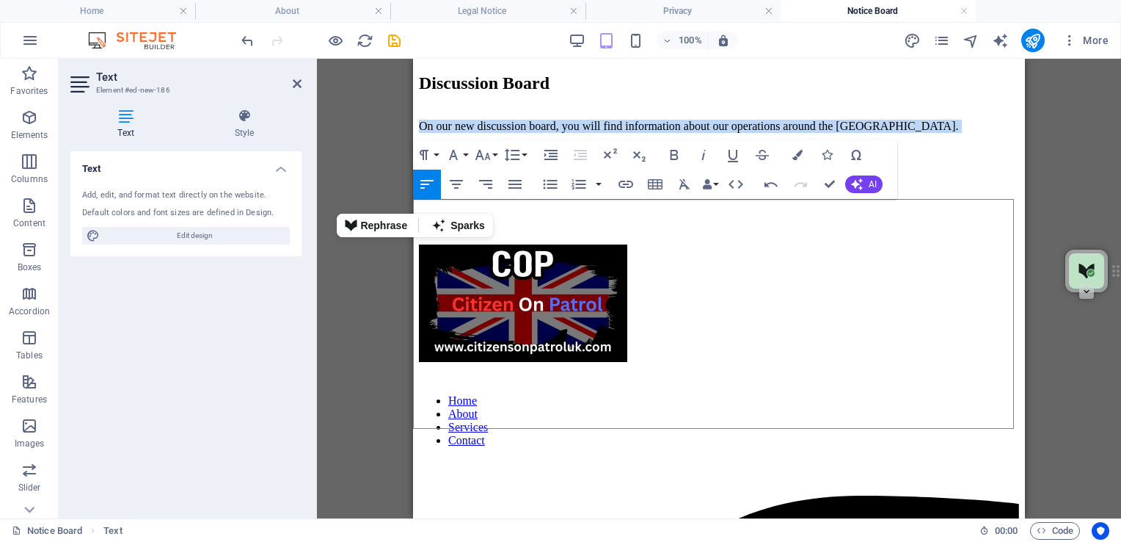
drag, startPoint x: 839, startPoint y: 351, endPoint x: 391, endPoint y: 183, distance: 478.8
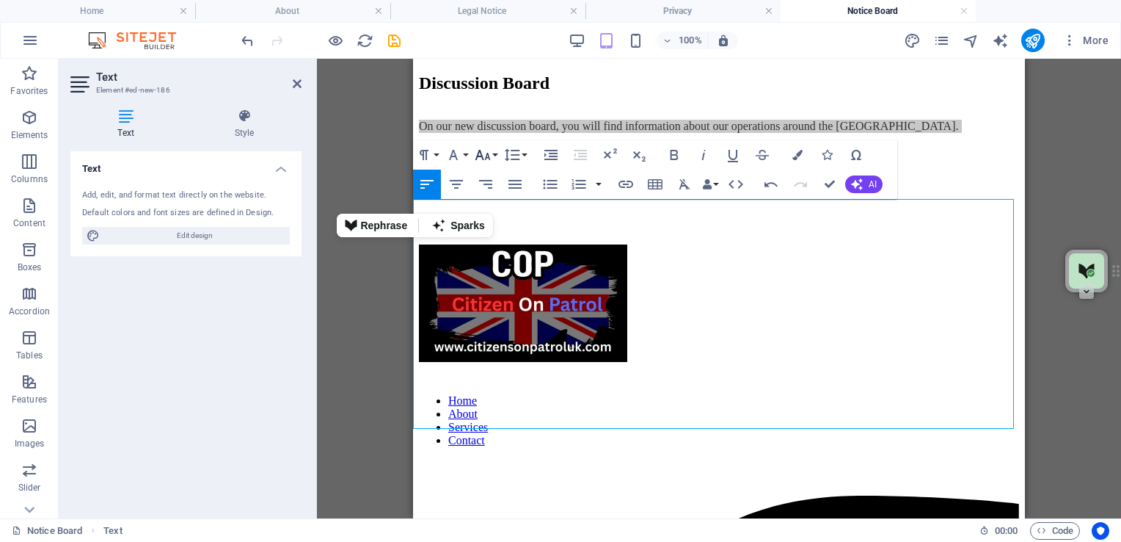
click at [495, 149] on button "Font Size" at bounding box center [486, 154] width 28 height 29
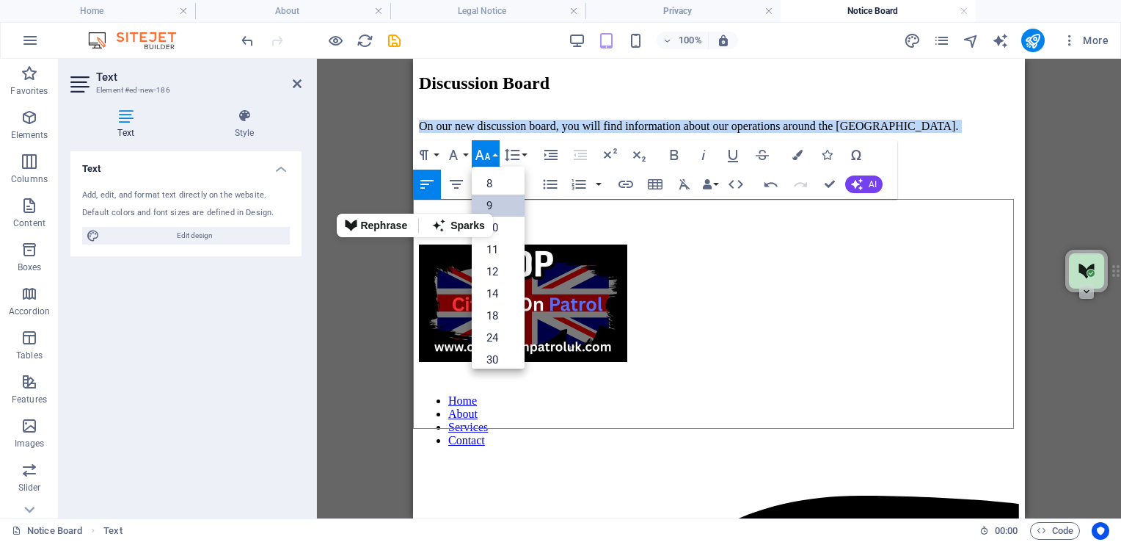
click at [494, 200] on link "9" at bounding box center [498, 205] width 53 height 22
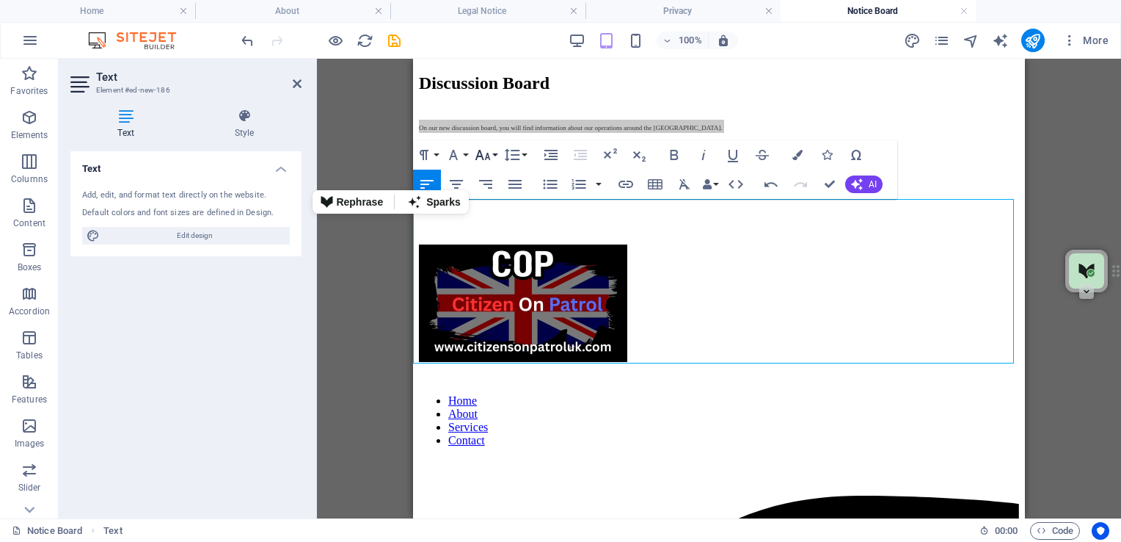
click at [496, 154] on button "Font Size" at bounding box center [486, 154] width 28 height 29
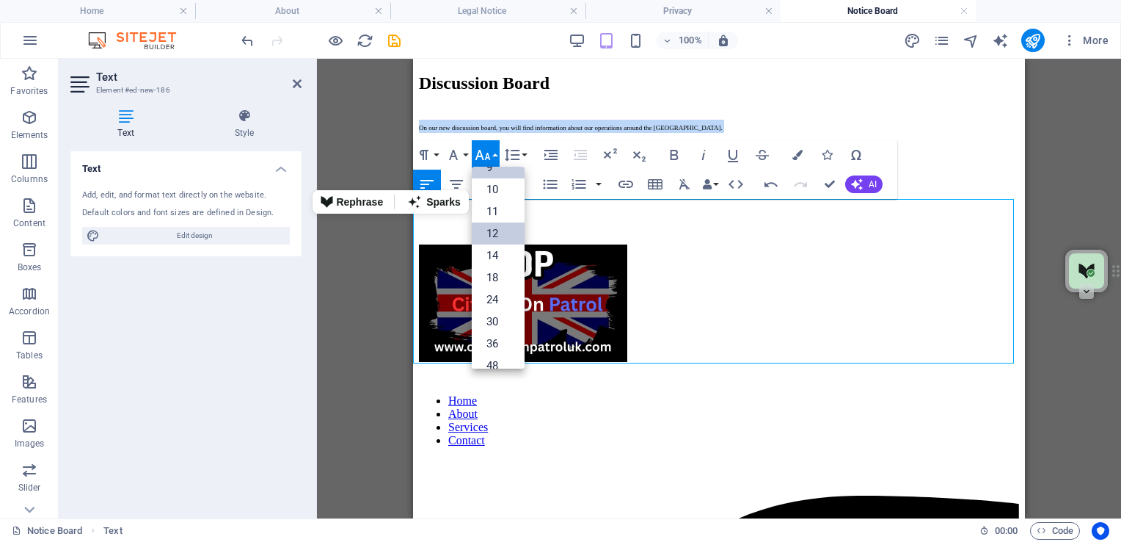
click at [498, 230] on link "12" at bounding box center [498, 233] width 53 height 22
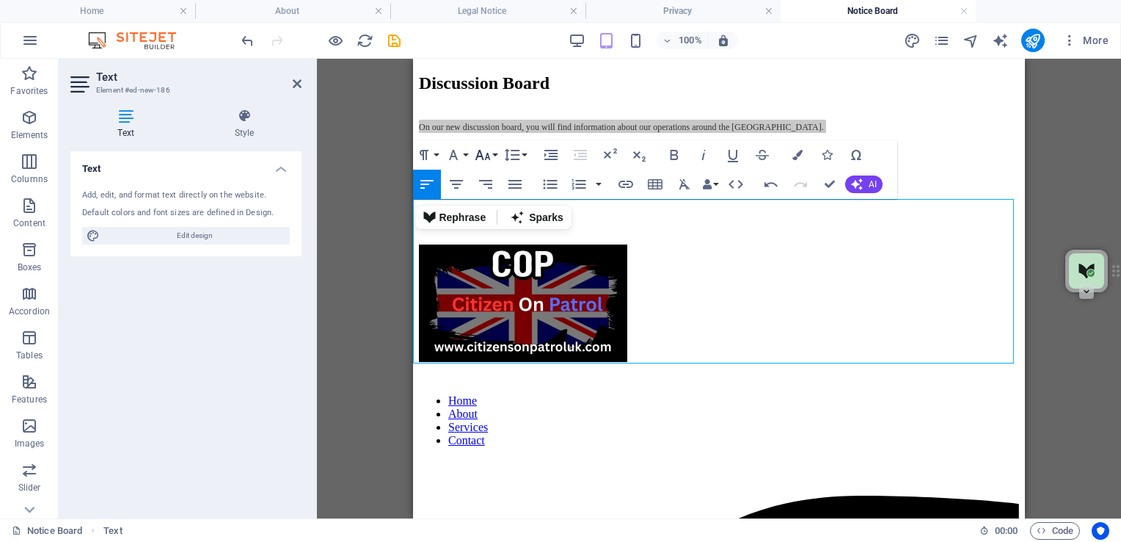
click at [495, 154] on button "Font Size" at bounding box center [486, 154] width 28 height 29
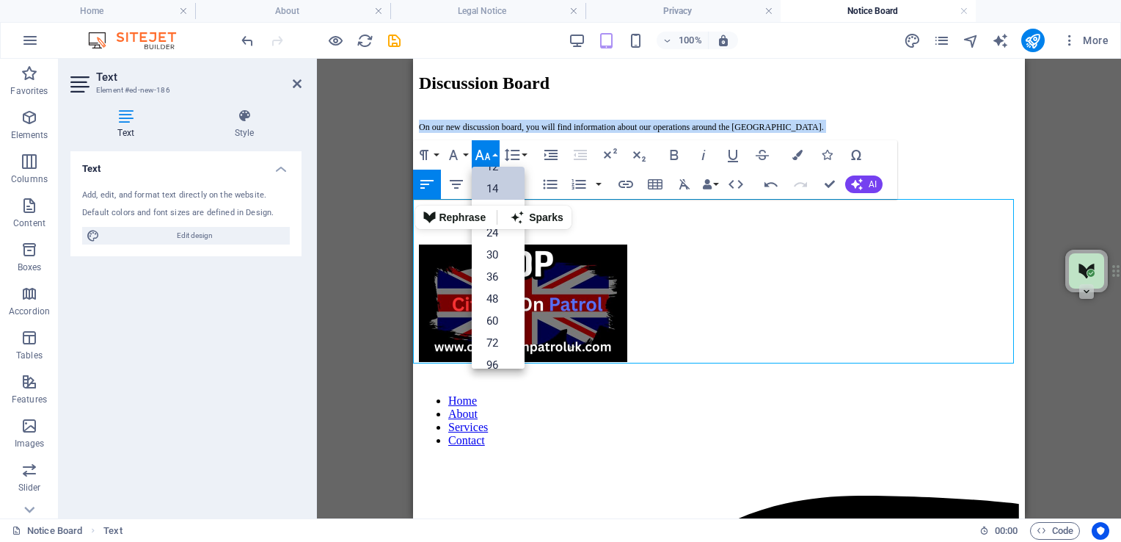
click at [500, 194] on link "14" at bounding box center [498, 189] width 53 height 22
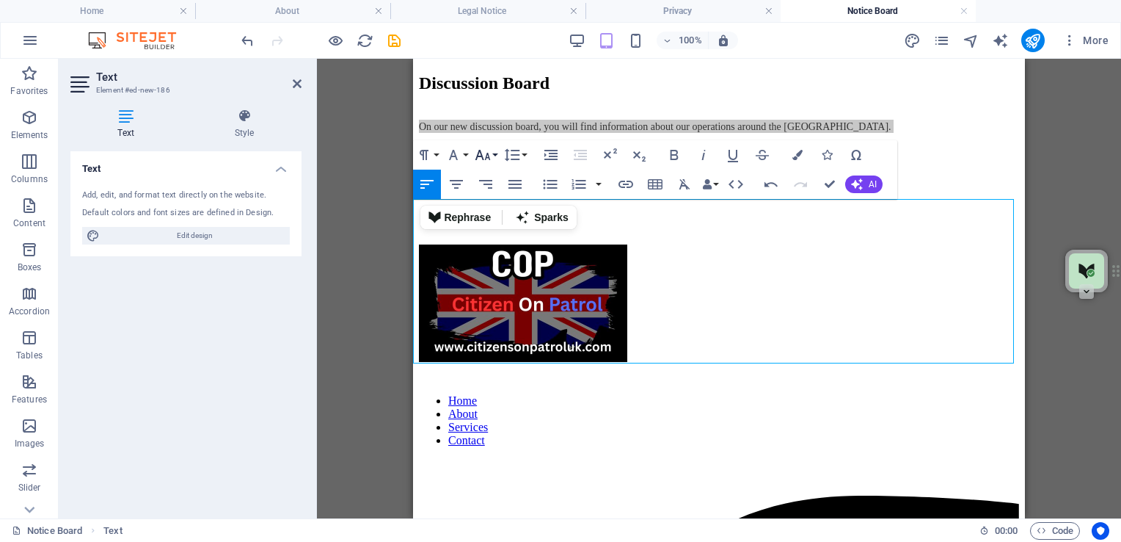
click at [496, 151] on button "Font Size" at bounding box center [486, 154] width 28 height 29
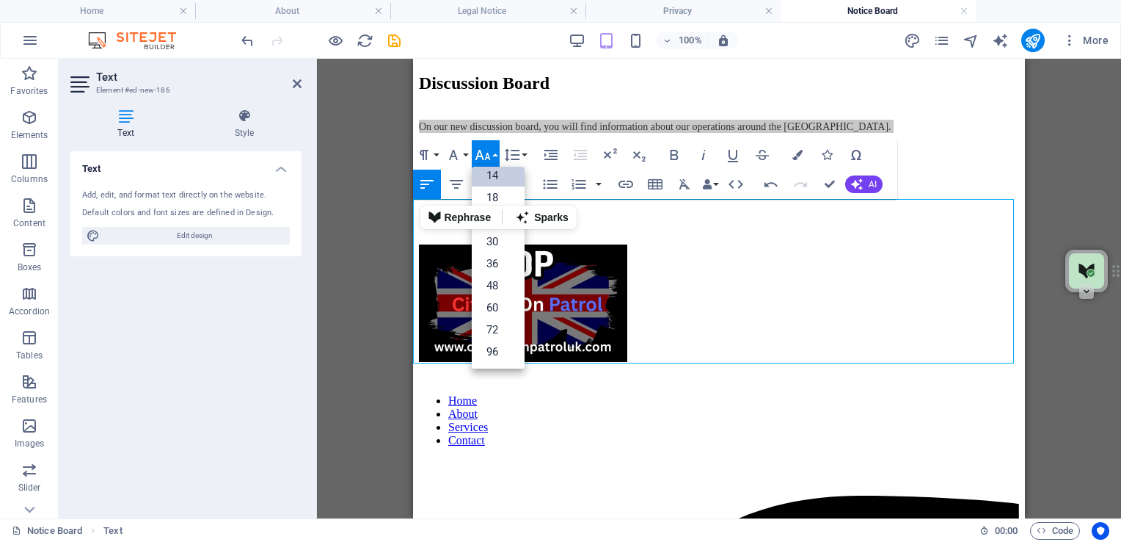
scroll to position [117, 0]
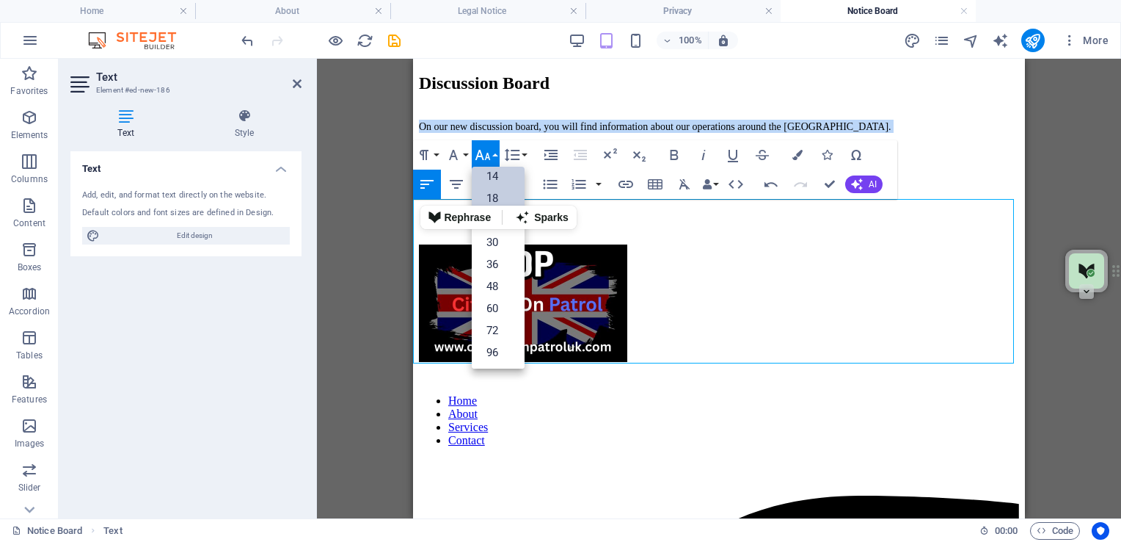
click at [491, 194] on link "18" at bounding box center [498, 198] width 53 height 22
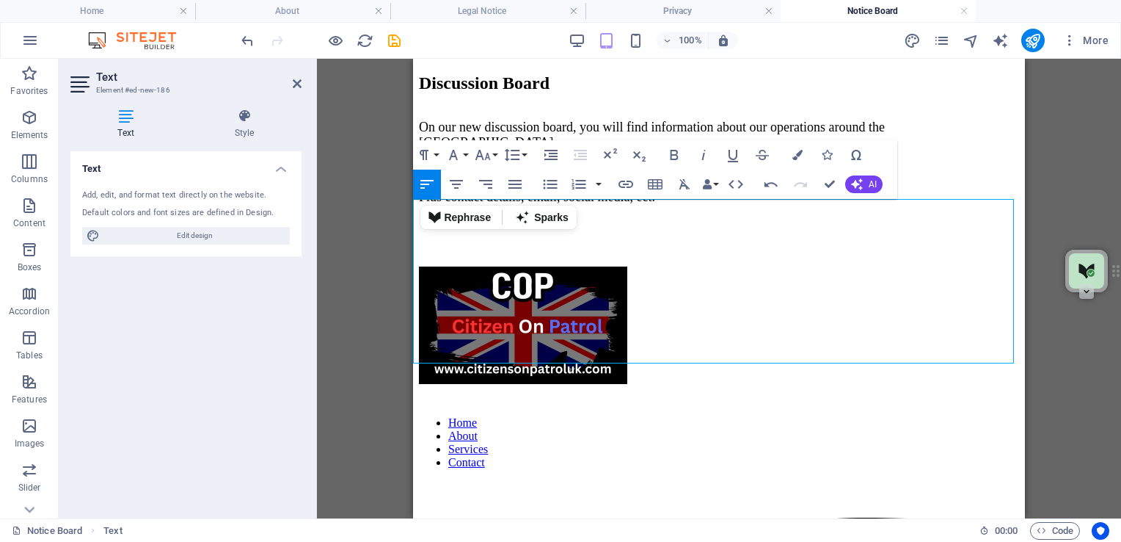
click at [740, 255] on p at bounding box center [719, 247] width 600 height 13
click at [298, 88] on icon at bounding box center [297, 84] width 9 height 12
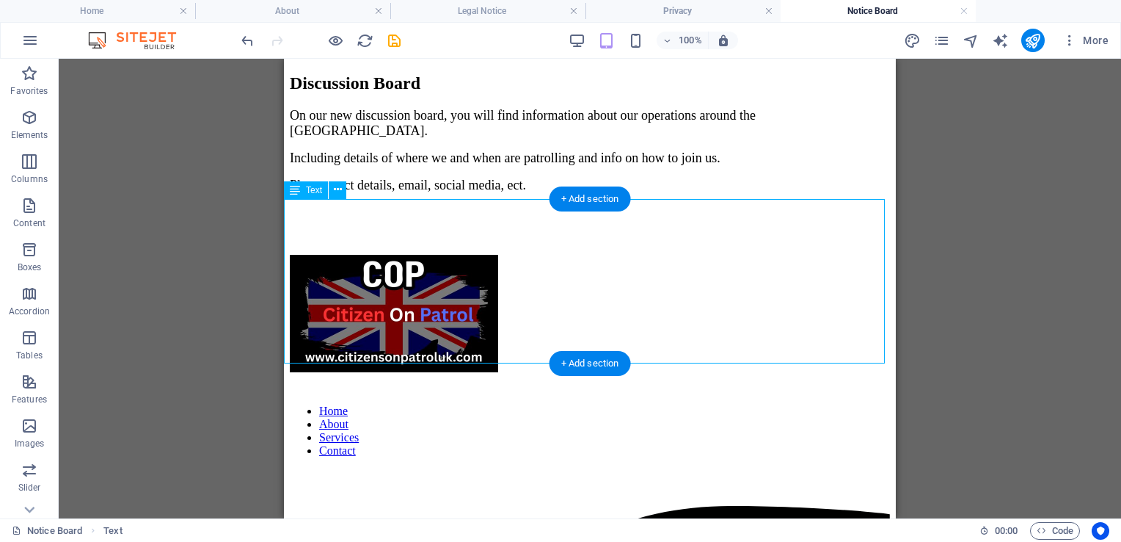
click at [571, 243] on div "On our new discussion board, you will find information about our operations aro…" at bounding box center [590, 175] width 600 height 135
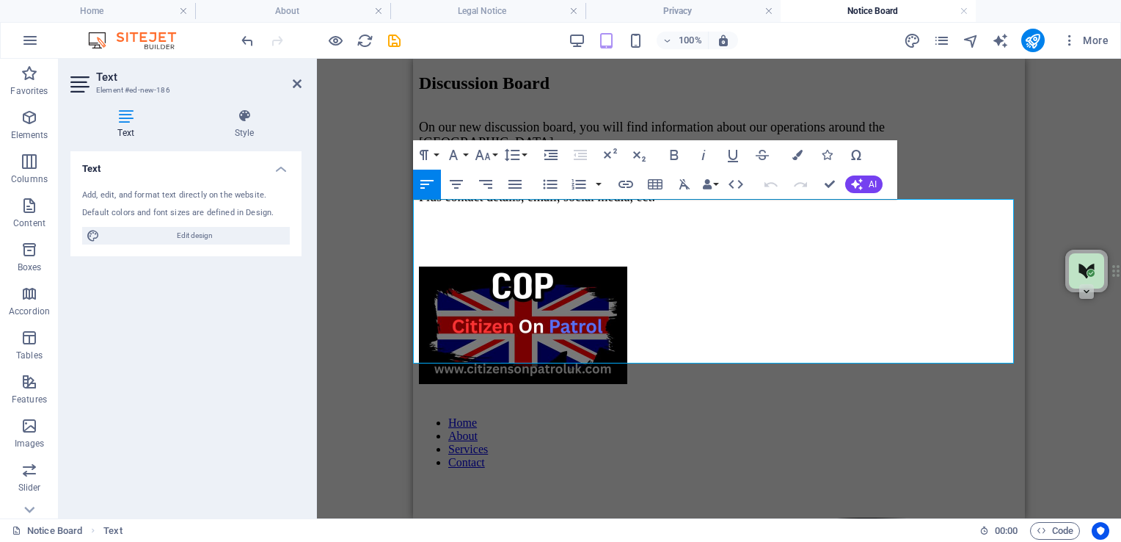
click at [696, 205] on p "Plus contact details, email, social media, ect." at bounding box center [719, 196] width 600 height 15
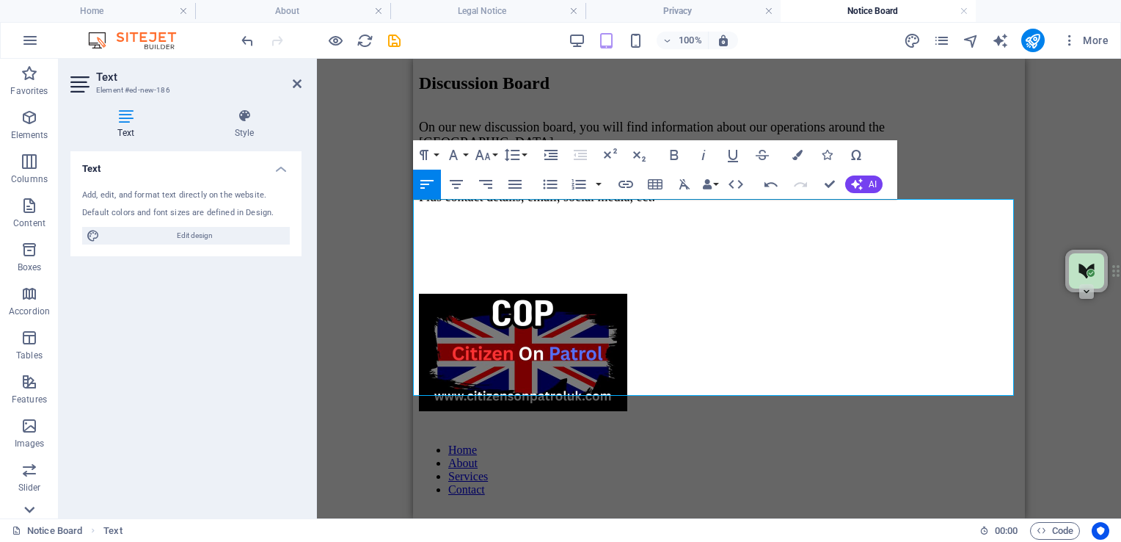
click at [32, 78] on icon at bounding box center [29, 67] width 21 height 21
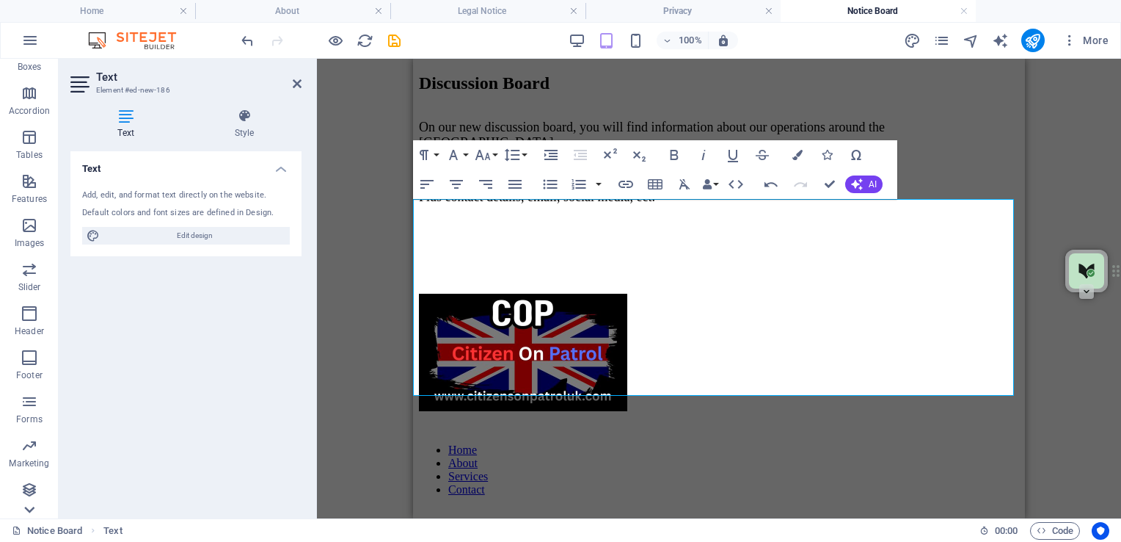
scroll to position [200, 0]
click at [29, 68] on icon at bounding box center [29, 67] width 21 height 21
click at [26, 121] on icon "button" at bounding box center [30, 118] width 18 height 18
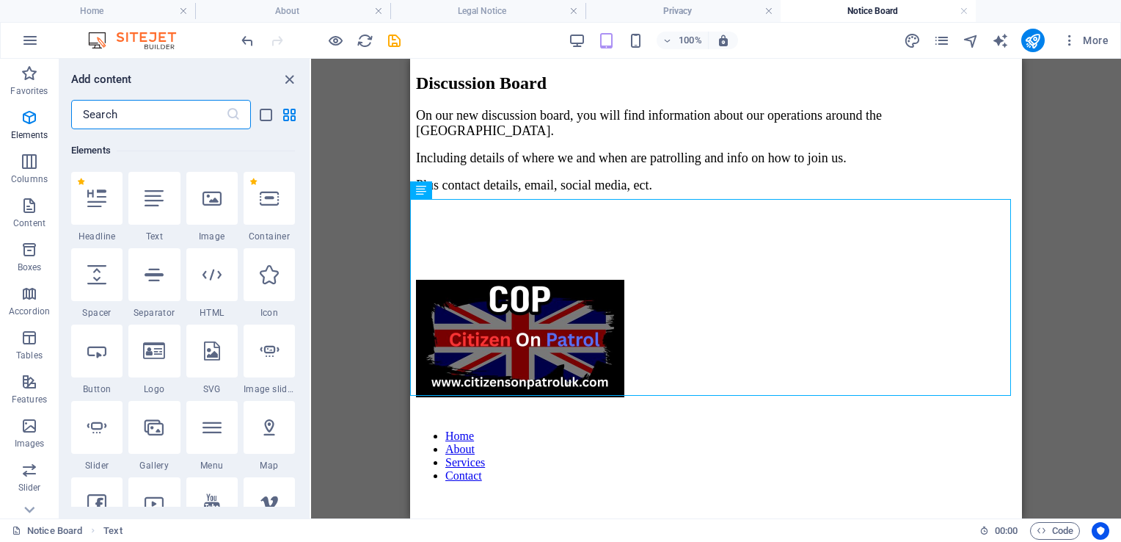
scroll to position [487, 0]
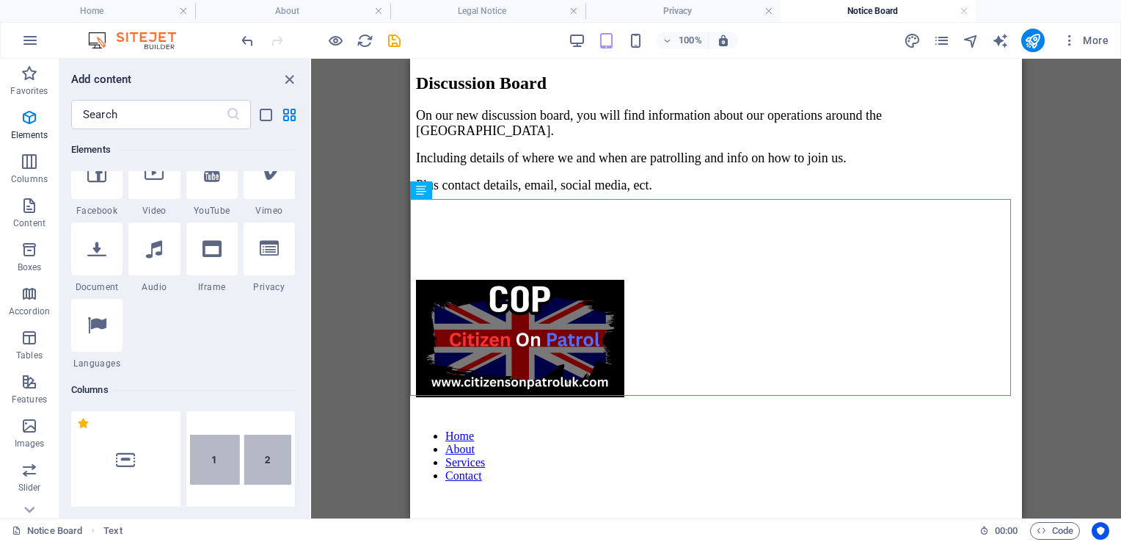
click at [307, 128] on div "​" at bounding box center [184, 114] width 250 height 29
click at [306, 104] on div "​" at bounding box center [184, 114] width 250 height 29
click at [308, 101] on div "​" at bounding box center [184, 114] width 250 height 29
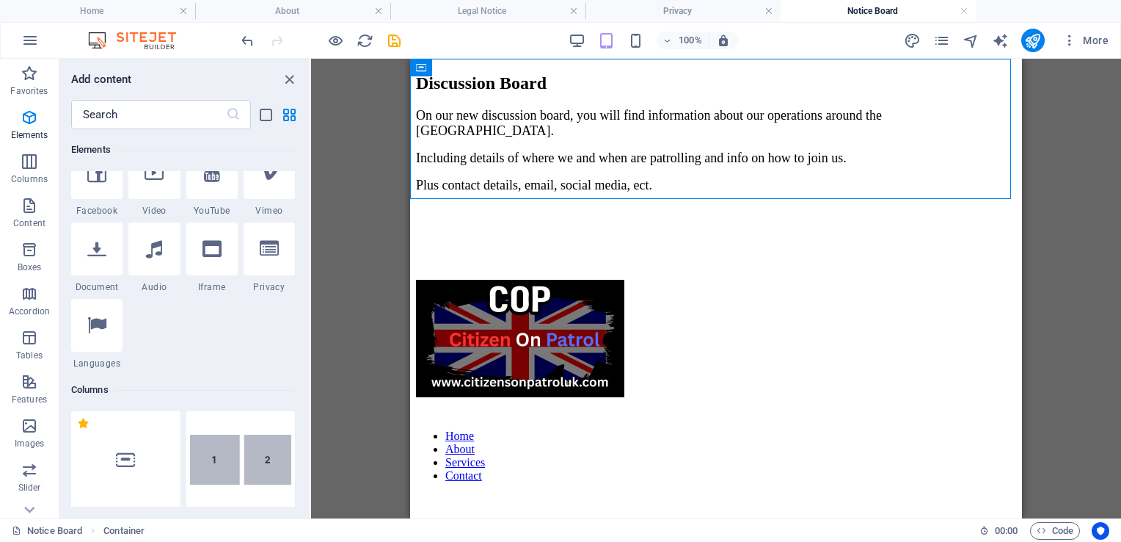
click at [308, 77] on div "Add content" at bounding box center [184, 79] width 250 height 18
click at [290, 318] on div "1 Star Headline 1 Star Text 1 Star Image 1 Star Container 1 Star Spacer 1 Star …" at bounding box center [183, 105] width 224 height 528
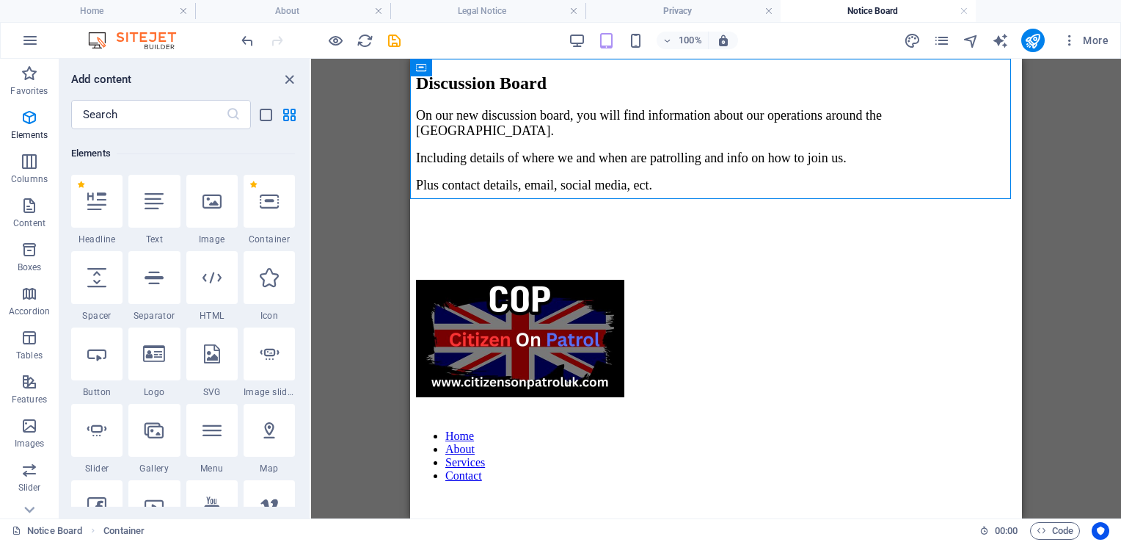
scroll to position [134, 0]
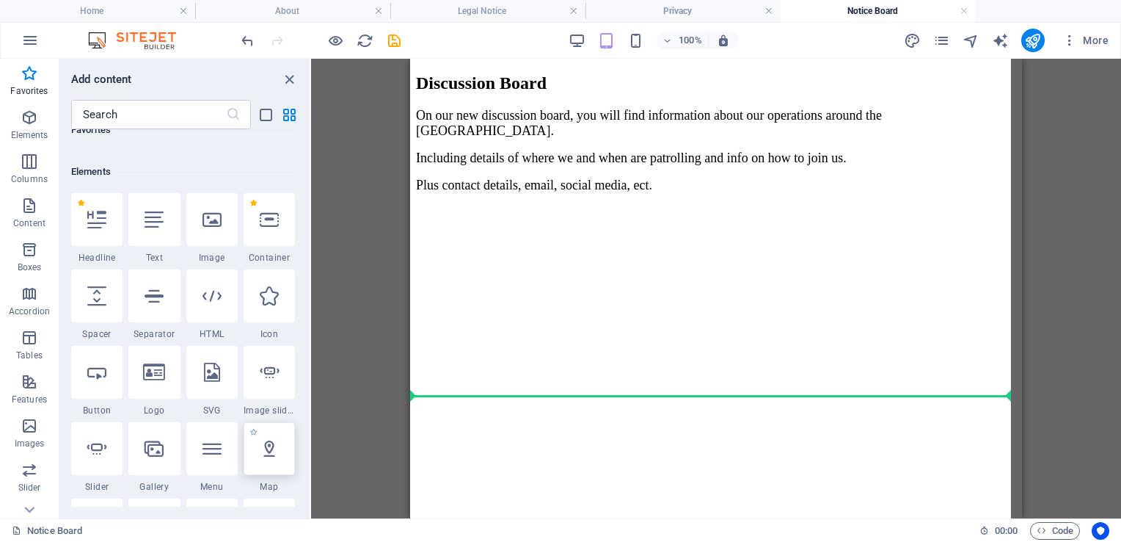
select select "1"
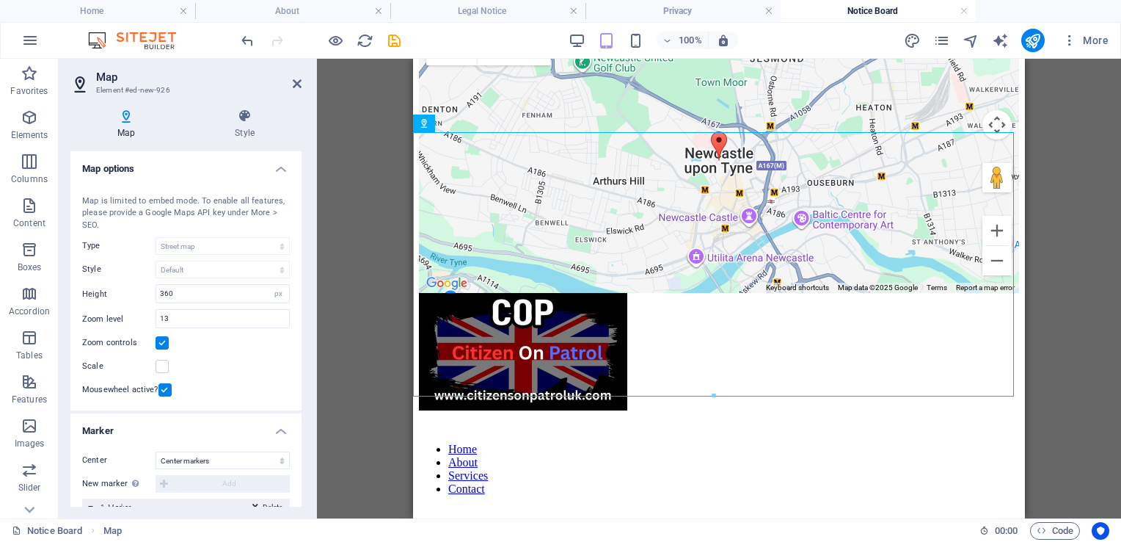
scroll to position [246, 0]
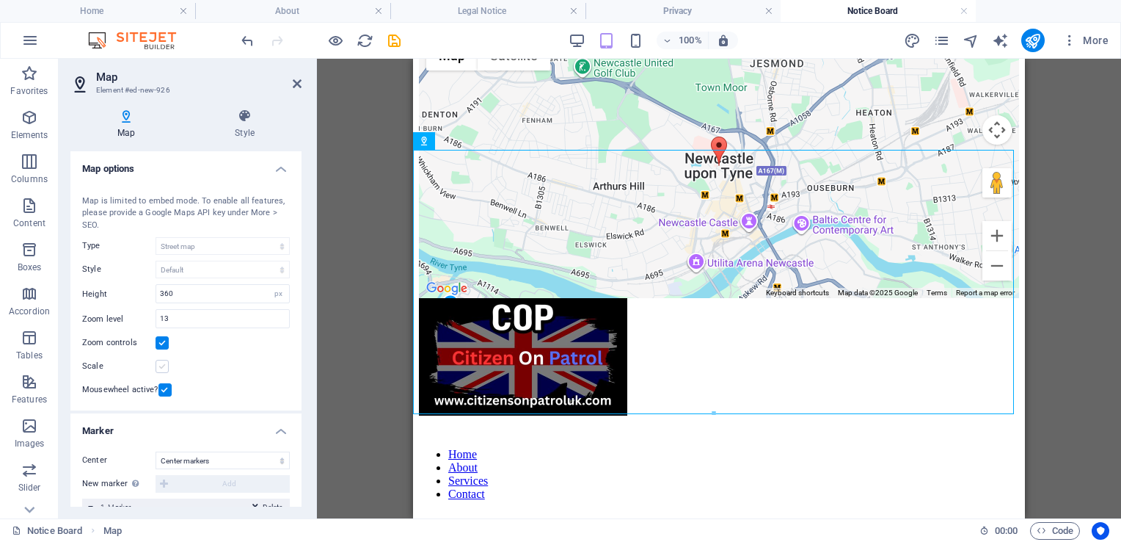
click at [163, 363] on label at bounding box center [162, 366] width 13 height 13
click at [0, 0] on input "Scale" at bounding box center [0, 0] width 0 height 0
click at [163, 363] on label at bounding box center [162, 366] width 13 height 13
click at [0, 0] on input "Scale" at bounding box center [0, 0] width 0 height 0
click at [193, 310] on input "13" at bounding box center [222, 319] width 133 height 18
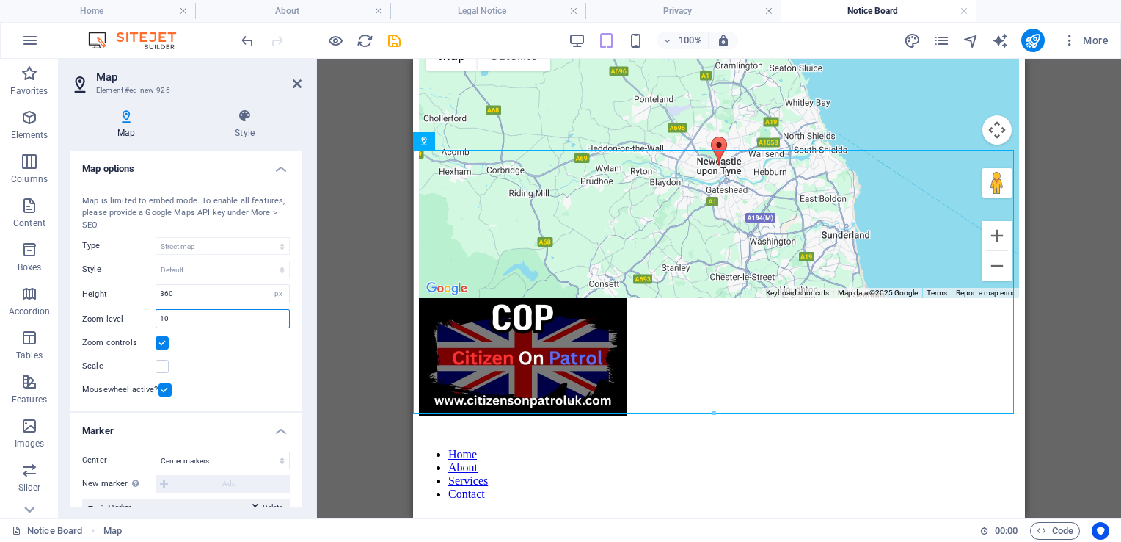
type input "1"
type input "5"
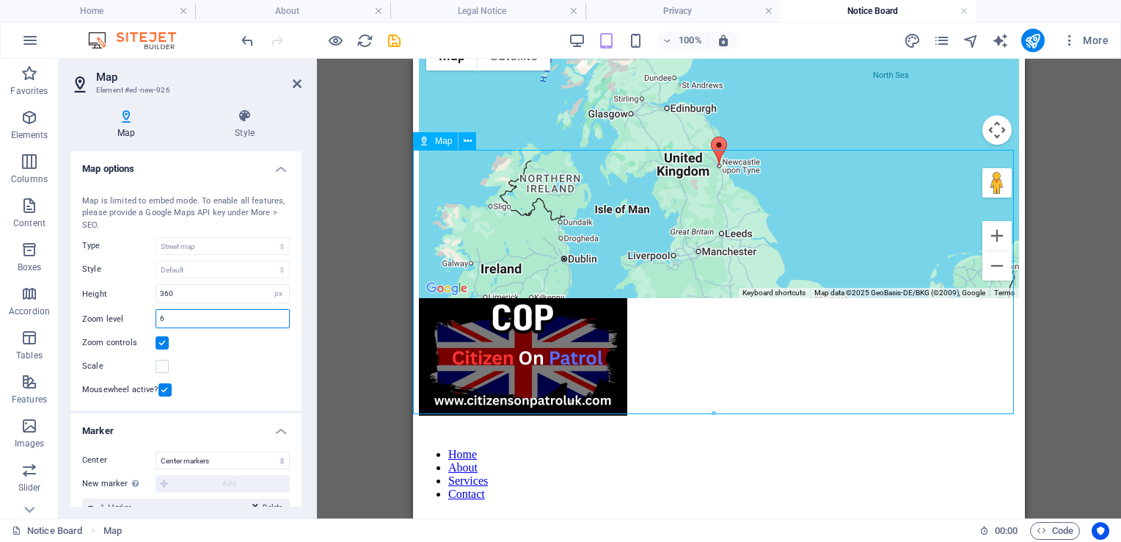
type input "6"
drag, startPoint x: 726, startPoint y: 321, endPoint x: 721, endPoint y: 282, distance: 39.9
click at [721, 282] on div "← Move left → Move right ↑ Move up ↓ Move down + Zoom in - Zoom out Home Jump l…" at bounding box center [719, 166] width 600 height 264
click at [992, 298] on div "← Move left → Move right ↑ Move up ↓ Move down + Zoom in - Zoom out Home Jump l…" at bounding box center [719, 166] width 600 height 264
click at [178, 316] on input "6" at bounding box center [222, 319] width 133 height 18
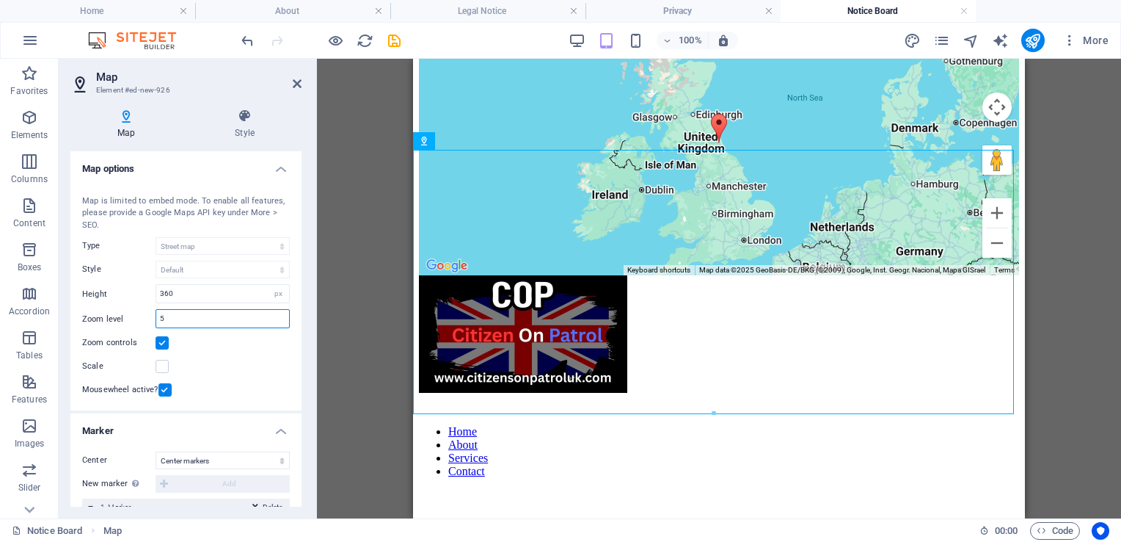
scroll to position [275, 0]
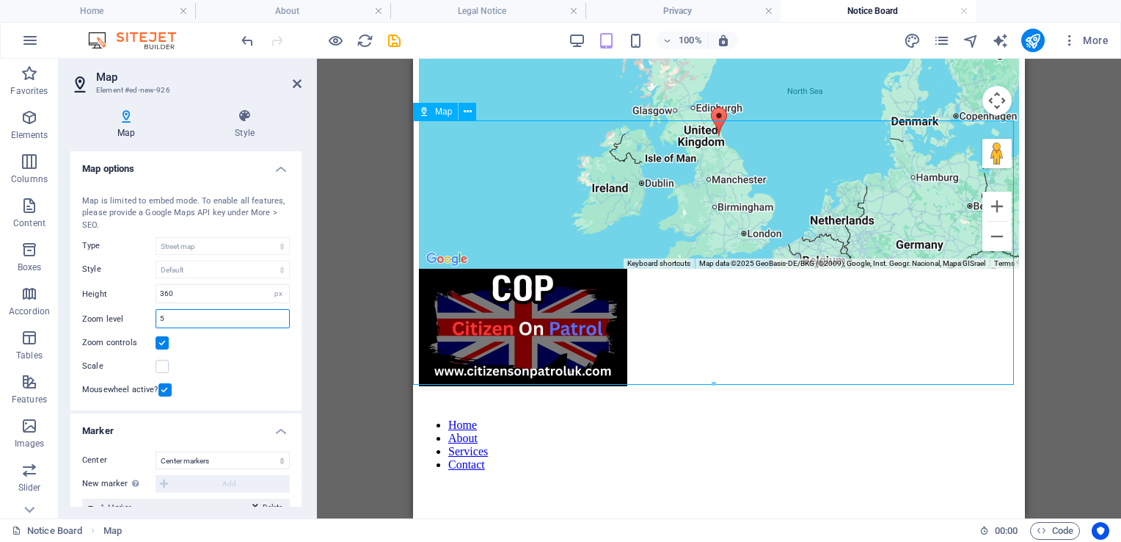
type input "5"
click at [508, 139] on div "← Move left → Move right ↑ Move up ↓ Move down + Zoom in - Zoom out Home Jump l…" at bounding box center [719, 136] width 600 height 264
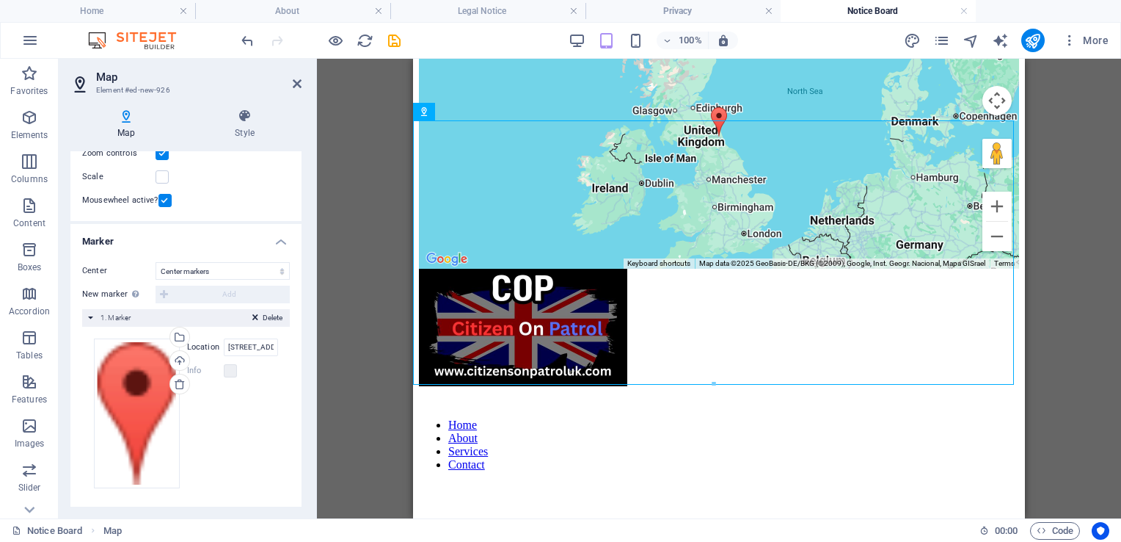
scroll to position [191, 0]
click at [296, 175] on div "Map [GEOGRAPHIC_DATA] Map is limited to embed mode. To enable all features, ple…" at bounding box center [185, 103] width 231 height 233
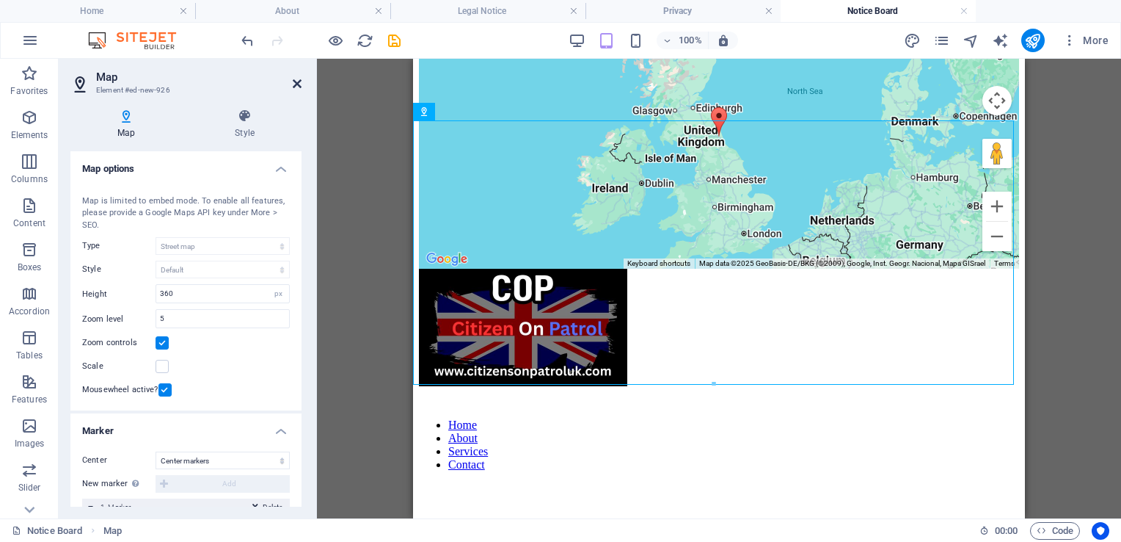
click at [299, 81] on icon at bounding box center [297, 84] width 9 height 12
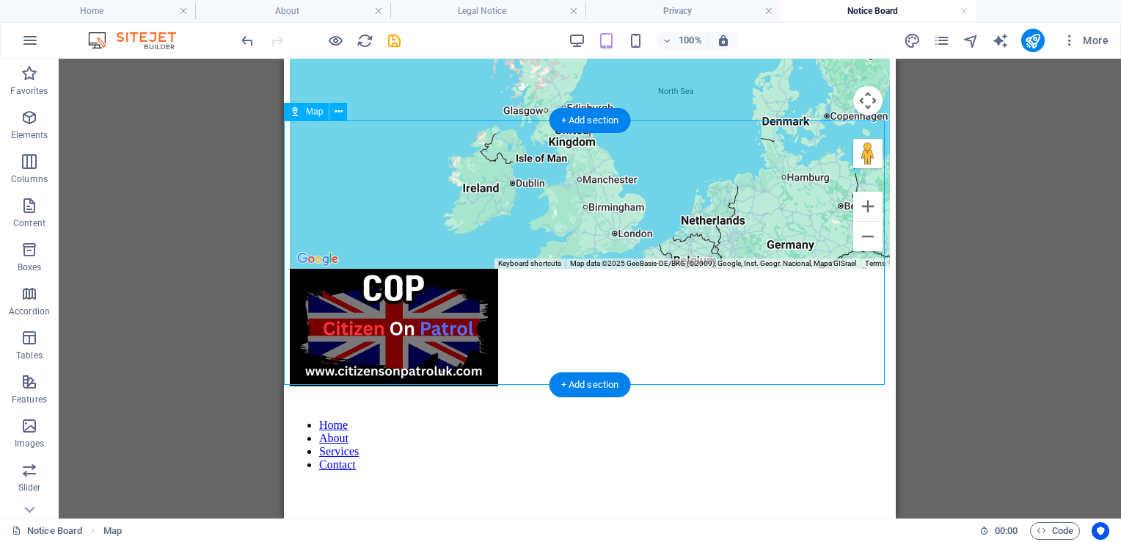
click at [505, 191] on div "← Move left → Move right ↑ Move up ↓ Move down + Zoom in - Zoom out Home Jump l…" at bounding box center [590, 136] width 600 height 264
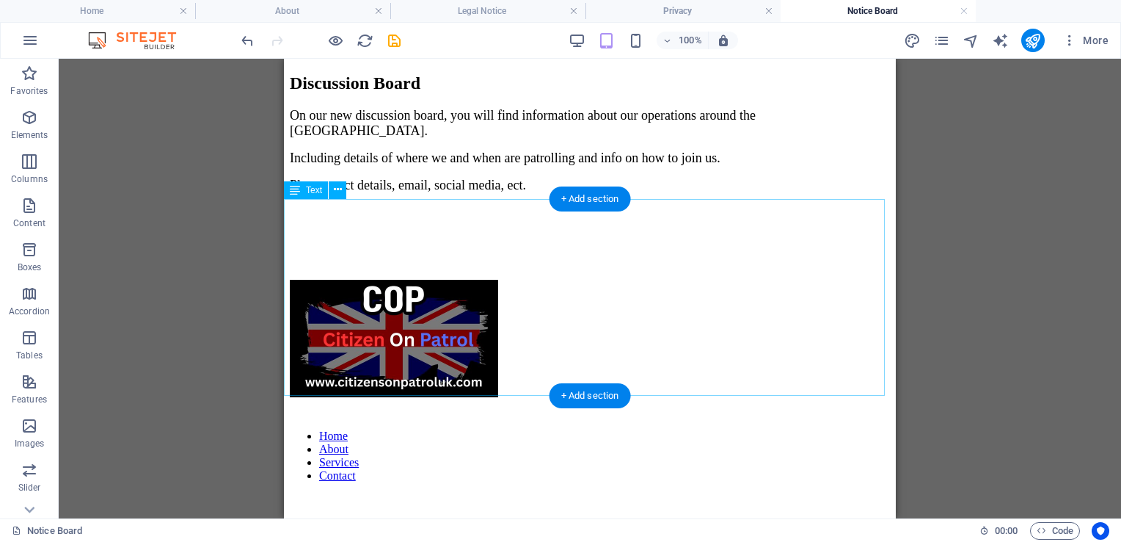
click at [564, 268] on div "On our new discussion board, you will find information about our operations aro…" at bounding box center [590, 188] width 600 height 160
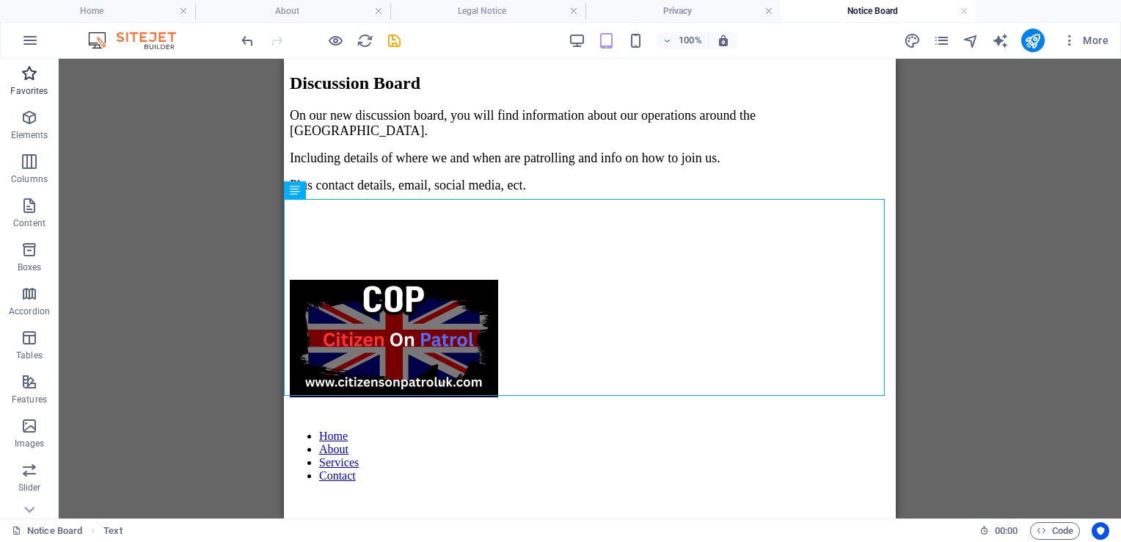
click at [32, 70] on icon "button" at bounding box center [30, 74] width 18 height 18
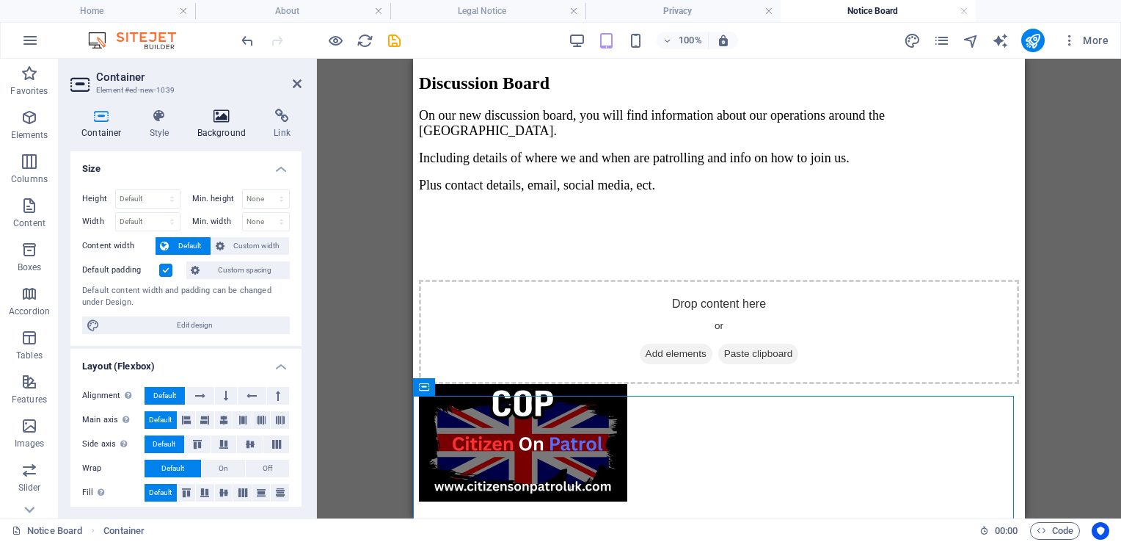
click at [226, 120] on icon at bounding box center [221, 116] width 71 height 15
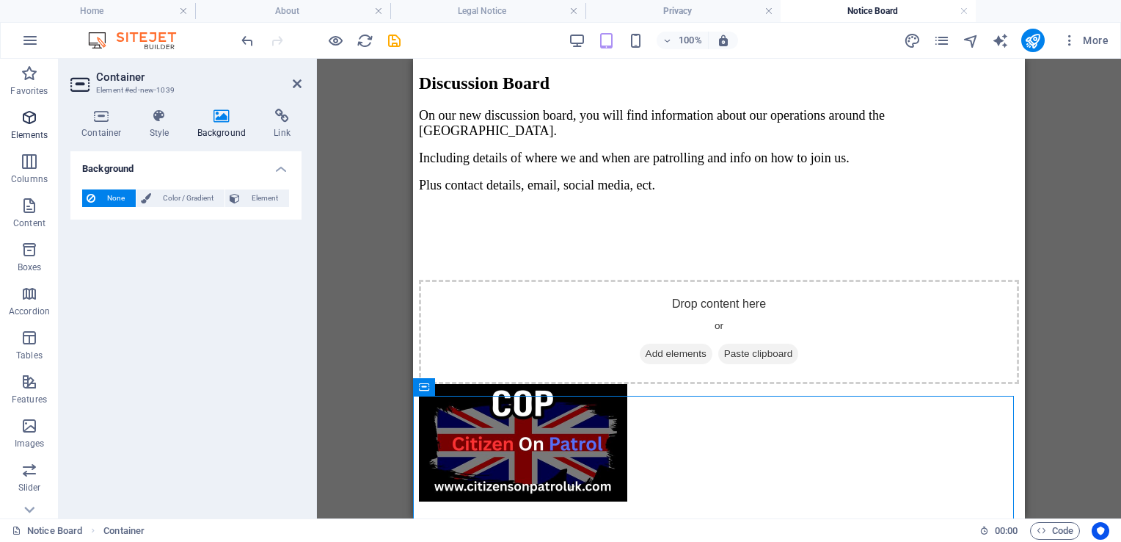
click at [32, 114] on icon "button" at bounding box center [30, 118] width 18 height 18
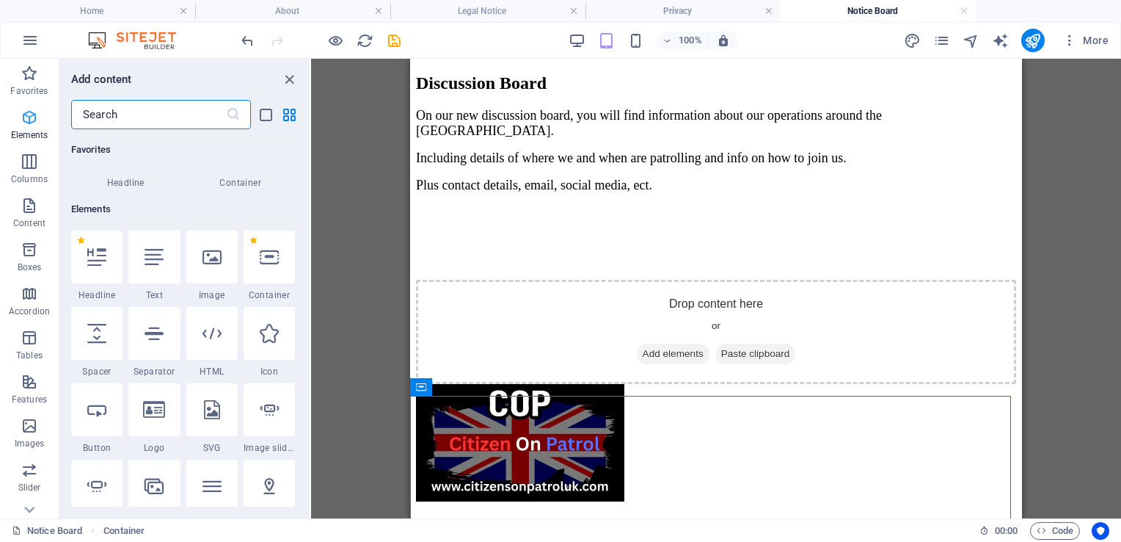
scroll to position [156, 0]
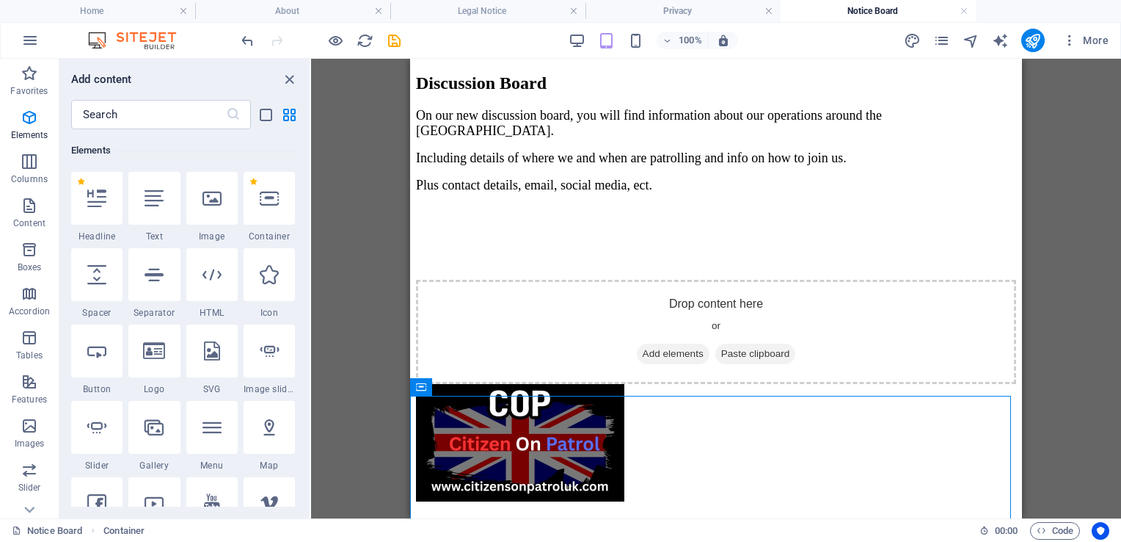
click at [162, 150] on h6 "Elements" at bounding box center [183, 151] width 224 height 18
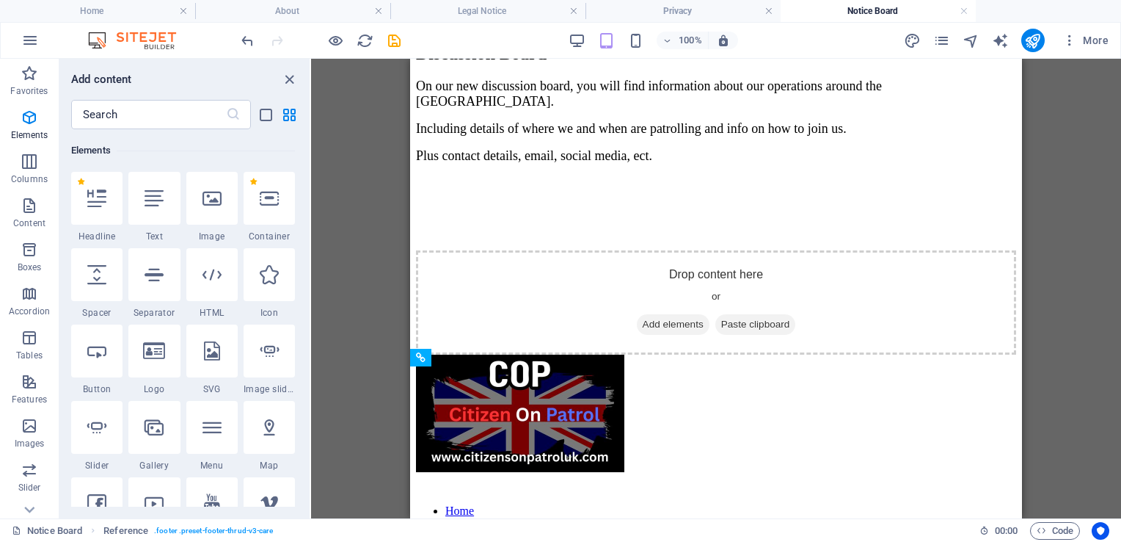
scroll to position [59, 0]
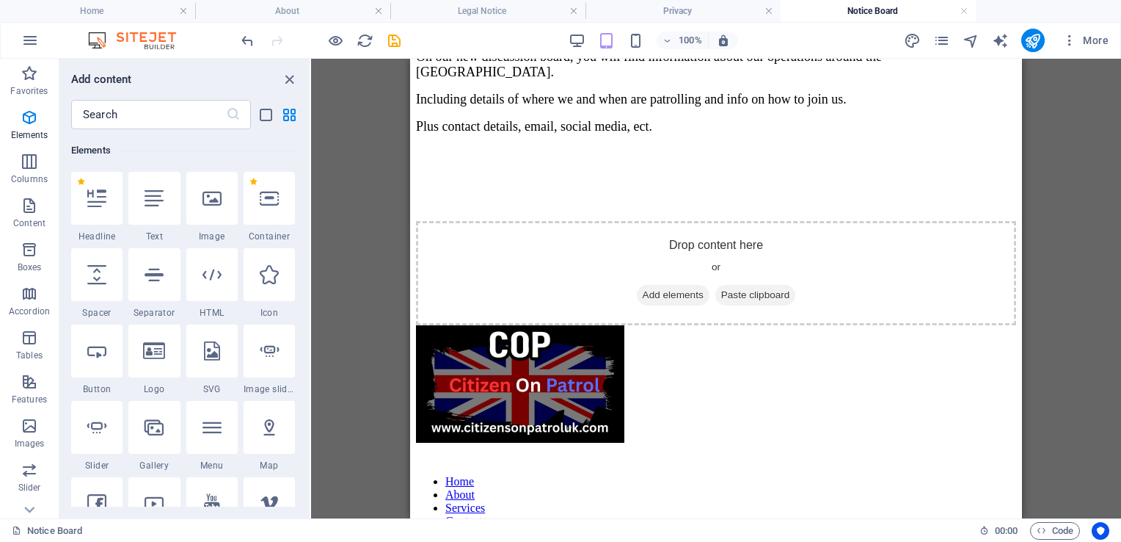
click at [302, 170] on div "Favorites 1 Star Headline 1 Star Container Elements 1 Star Headline 1 Star Text…" at bounding box center [184, 317] width 250 height 377
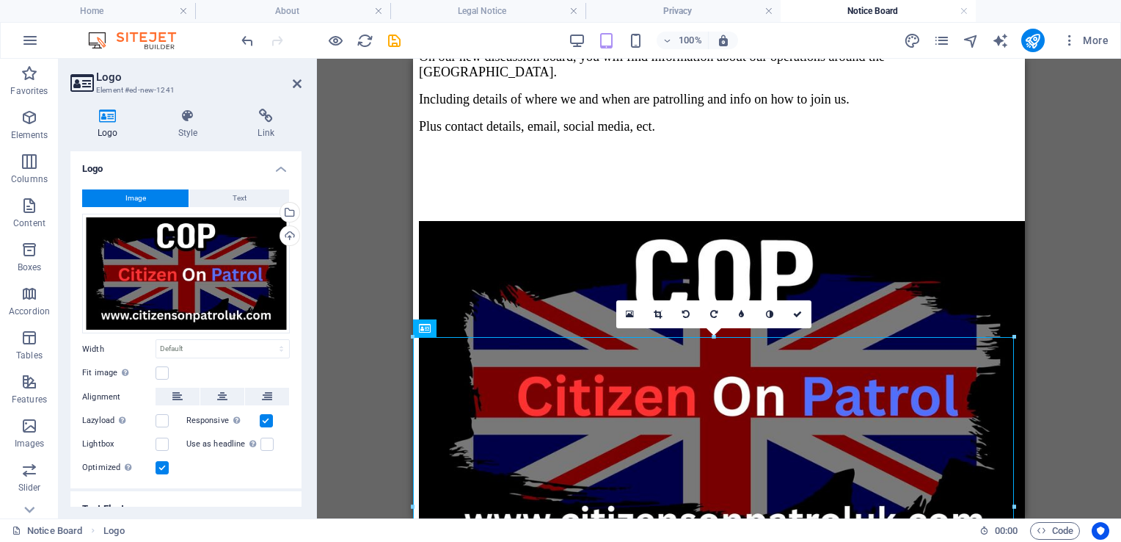
scroll to position [56, 0]
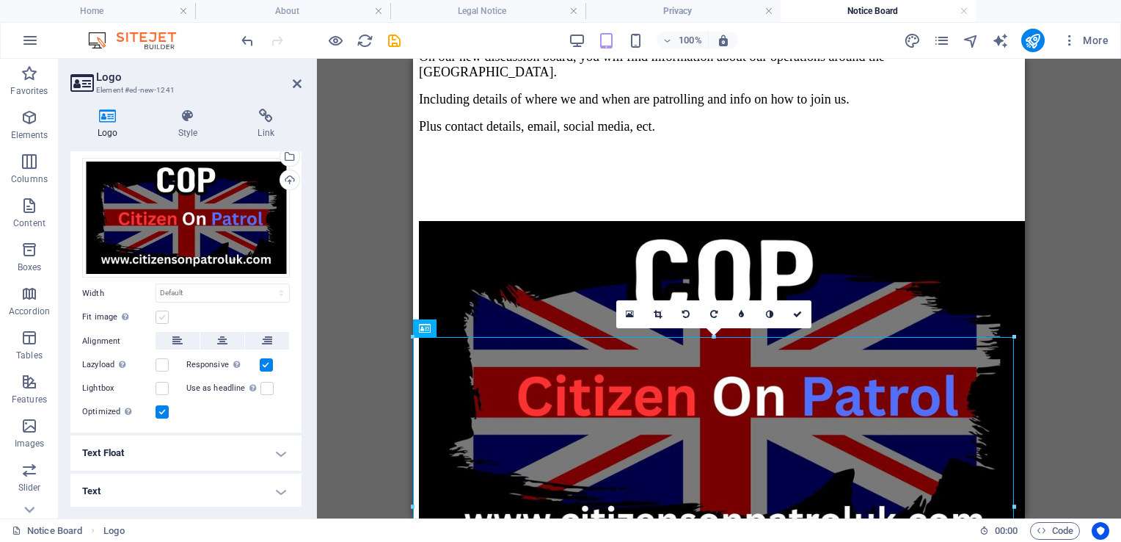
click at [164, 315] on label at bounding box center [162, 316] width 13 height 13
click at [0, 0] on input "Fit image Automatically fit image to a fixed width and height" at bounding box center [0, 0] width 0 height 0
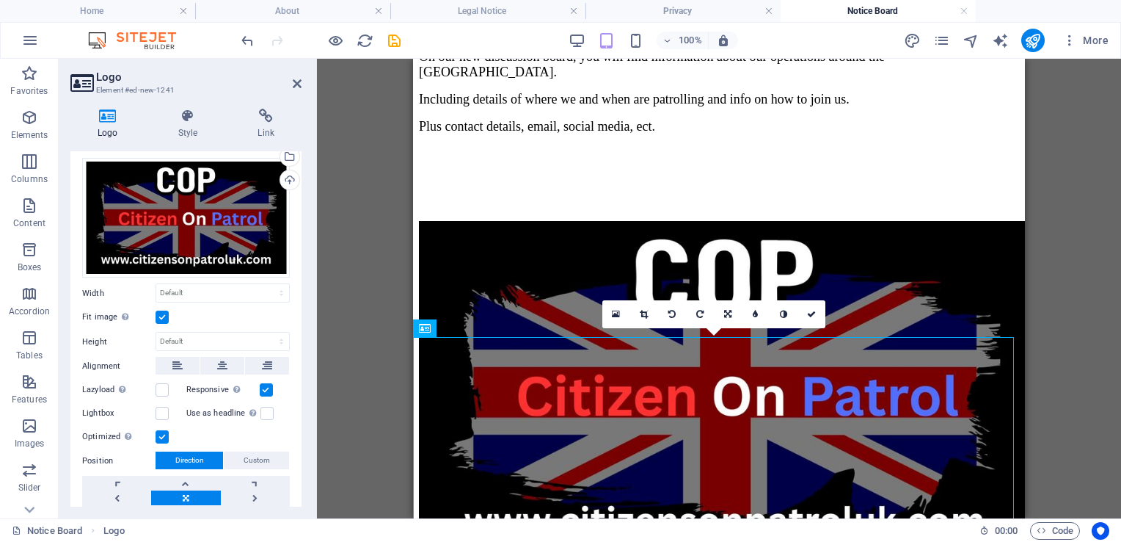
click at [164, 315] on label at bounding box center [162, 316] width 13 height 13
click at [0, 0] on input "Fit image Automatically fit image to a fixed width and height" at bounding box center [0, 0] width 0 height 0
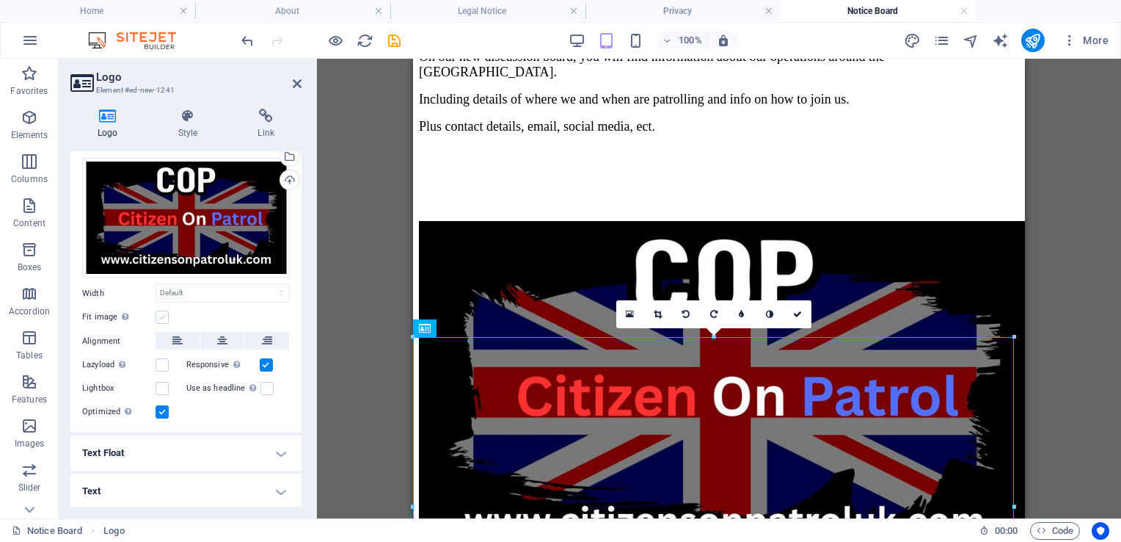
click at [164, 315] on label at bounding box center [162, 316] width 13 height 13
click at [0, 0] on input "Fit image Automatically fit image to a fixed width and height" at bounding box center [0, 0] width 0 height 0
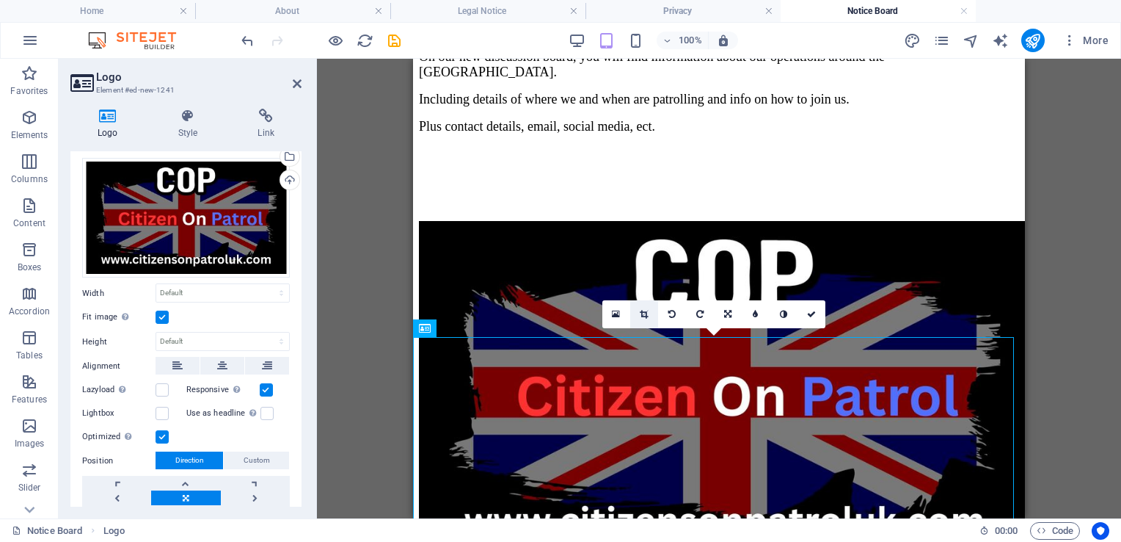
click at [644, 313] on icon at bounding box center [644, 314] width 8 height 9
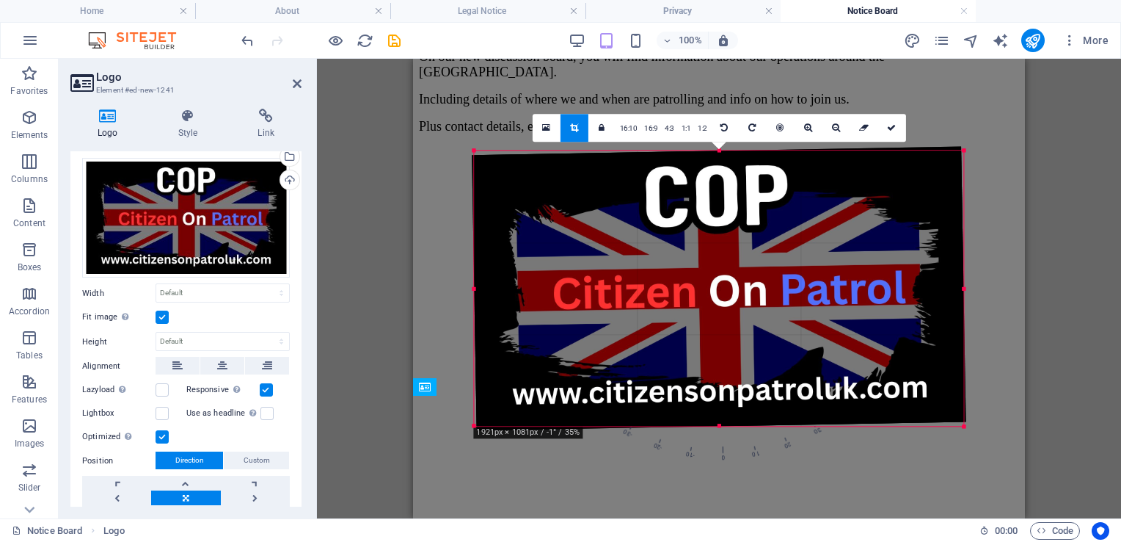
drag, startPoint x: 969, startPoint y: 153, endPoint x: 930, endPoint y: 170, distance: 42.4
click at [930, 170] on div "180 170 160 150 140 130 120 110 100 90 80 70 60 50 40 30 20 10 0 -10 -20 -30 -4…" at bounding box center [718, 287] width 489 height 275
click at [930, 170] on div at bounding box center [719, 289] width 494 height 284
click at [724, 123] on icon at bounding box center [724, 127] width 7 height 9
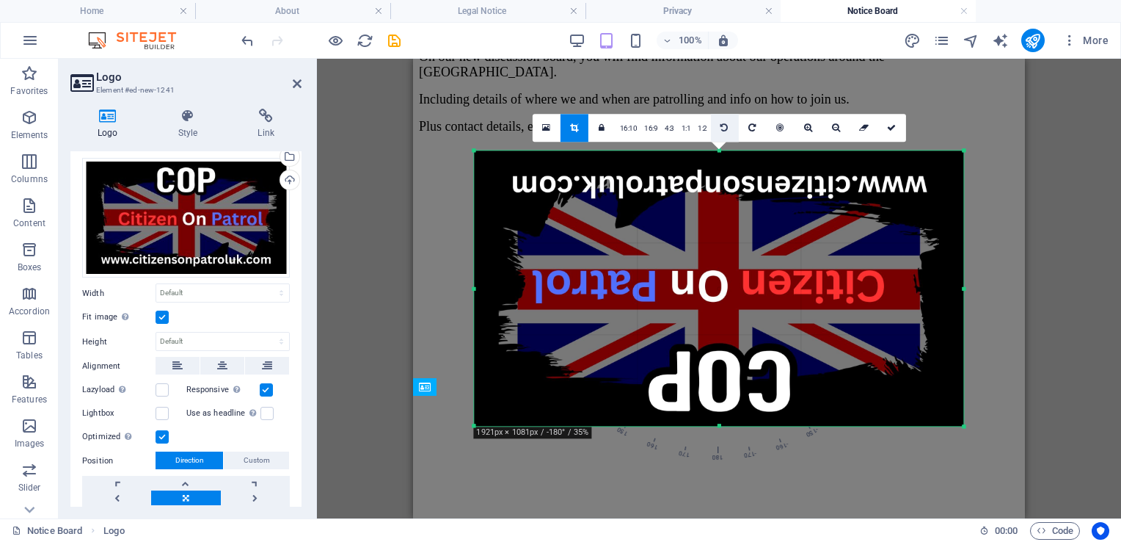
click at [724, 123] on icon at bounding box center [724, 127] width 7 height 9
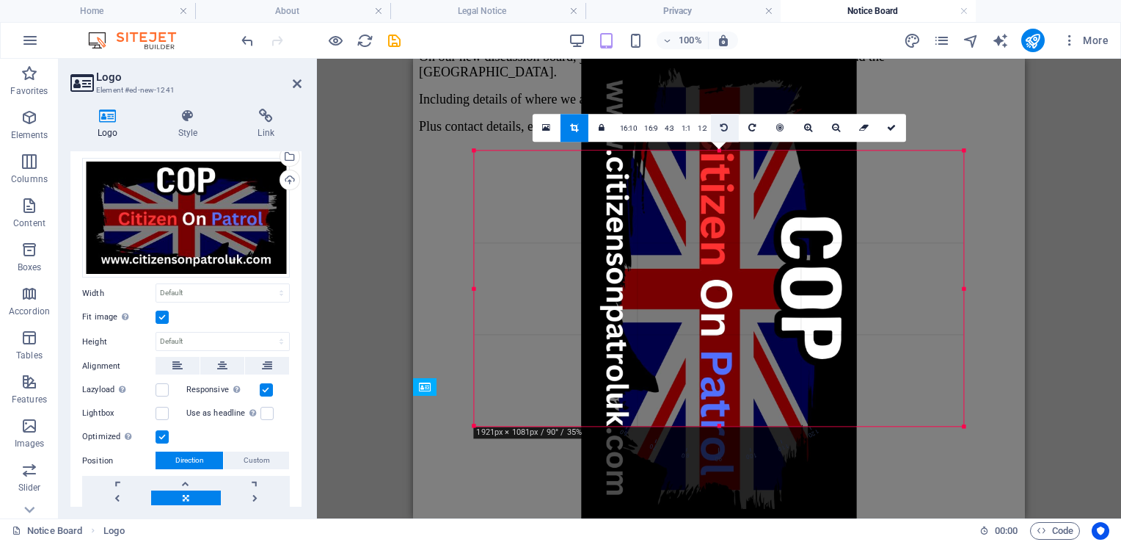
click at [724, 123] on icon at bounding box center [724, 127] width 7 height 9
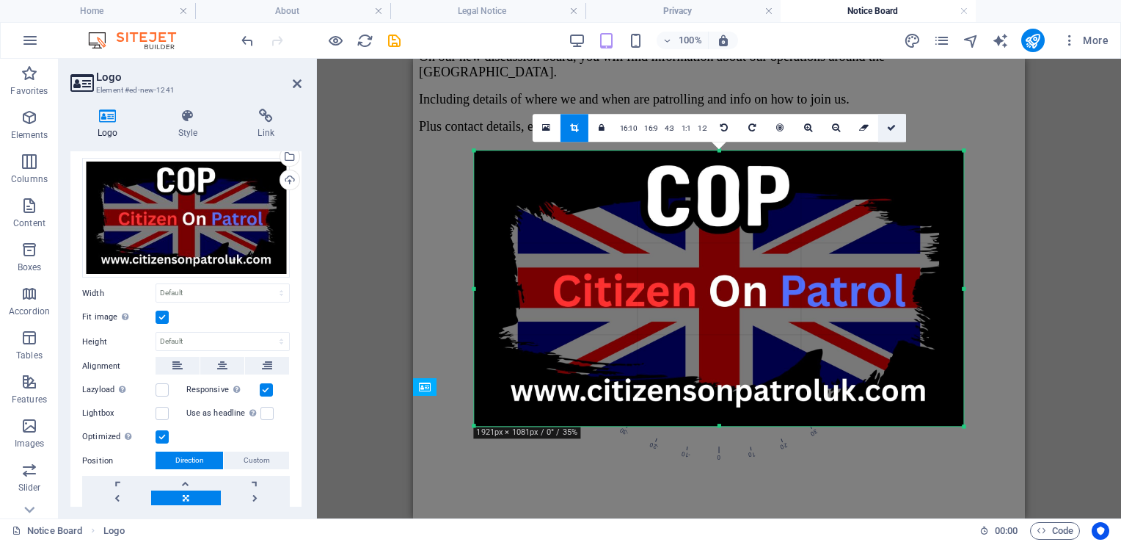
click at [893, 125] on icon at bounding box center [891, 127] width 9 height 9
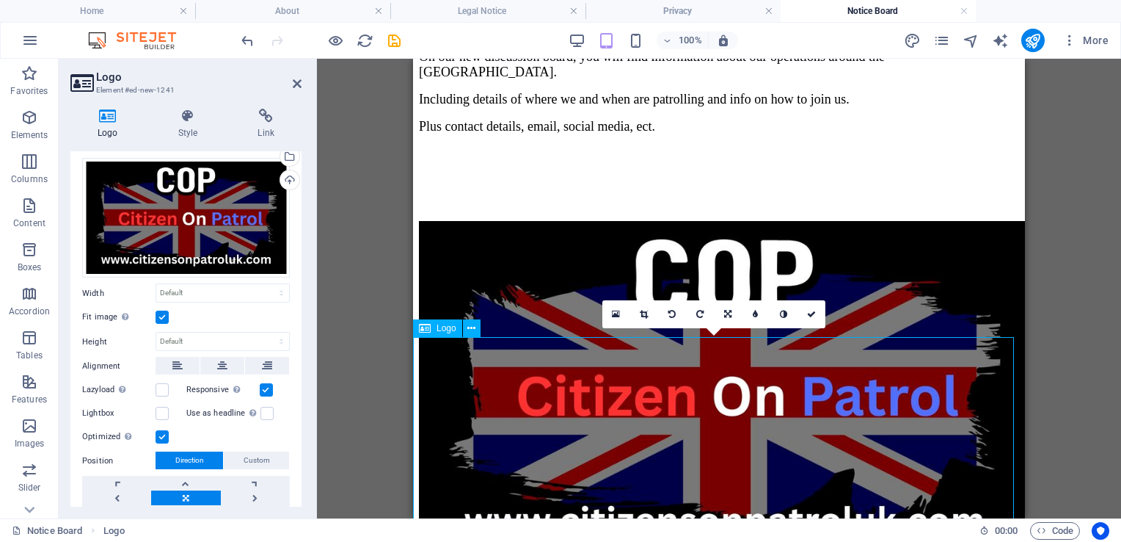
click at [543, 424] on div at bounding box center [719, 394] width 600 height 347
click at [161, 318] on label at bounding box center [162, 316] width 13 height 13
click at [0, 0] on input "Fit image Automatically fit image to a fixed width and height" at bounding box center [0, 0] width 0 height 0
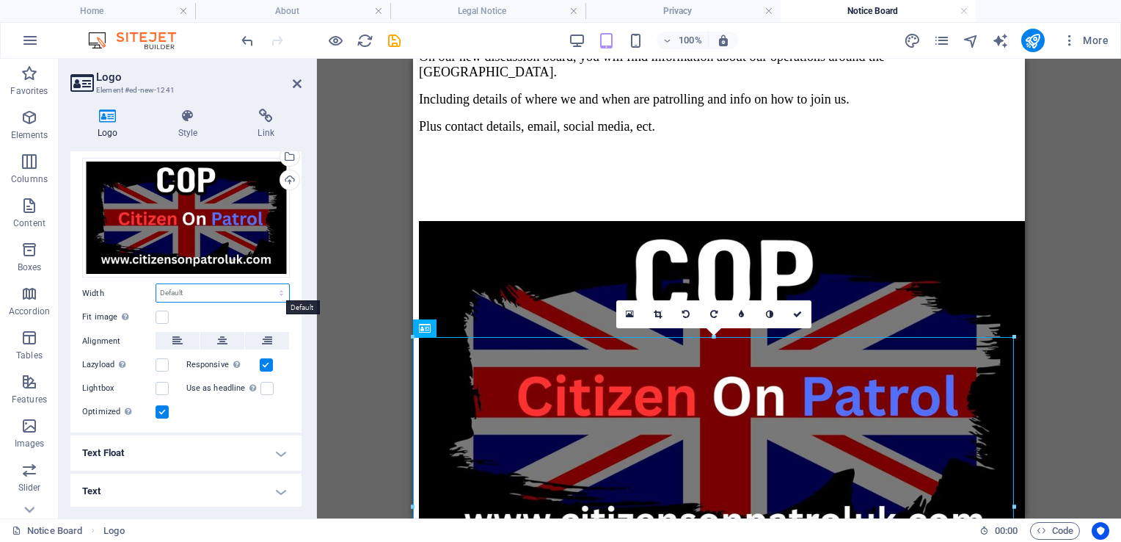
click at [183, 286] on select "Default auto px rem % em vh vw" at bounding box center [222, 293] width 133 height 18
select select "%"
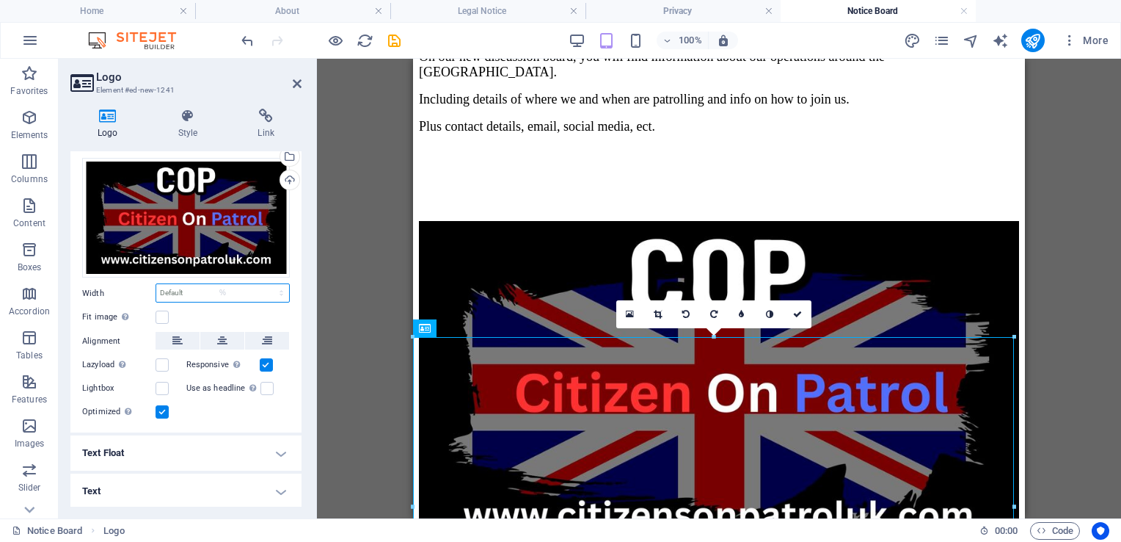
click at [266, 284] on select "Default auto px rem % em vh vw" at bounding box center [222, 293] width 133 height 18
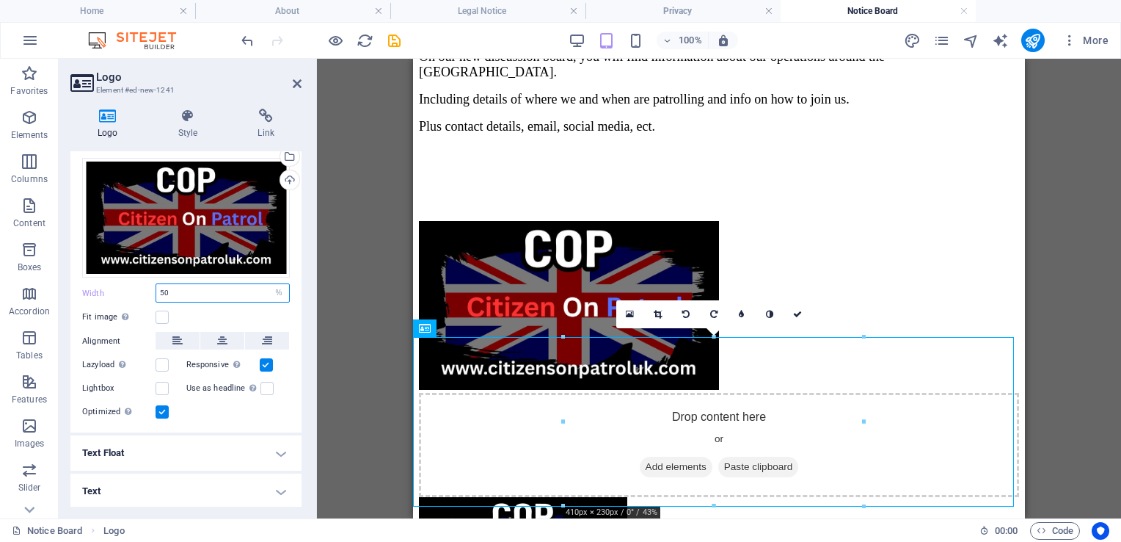
type input "5"
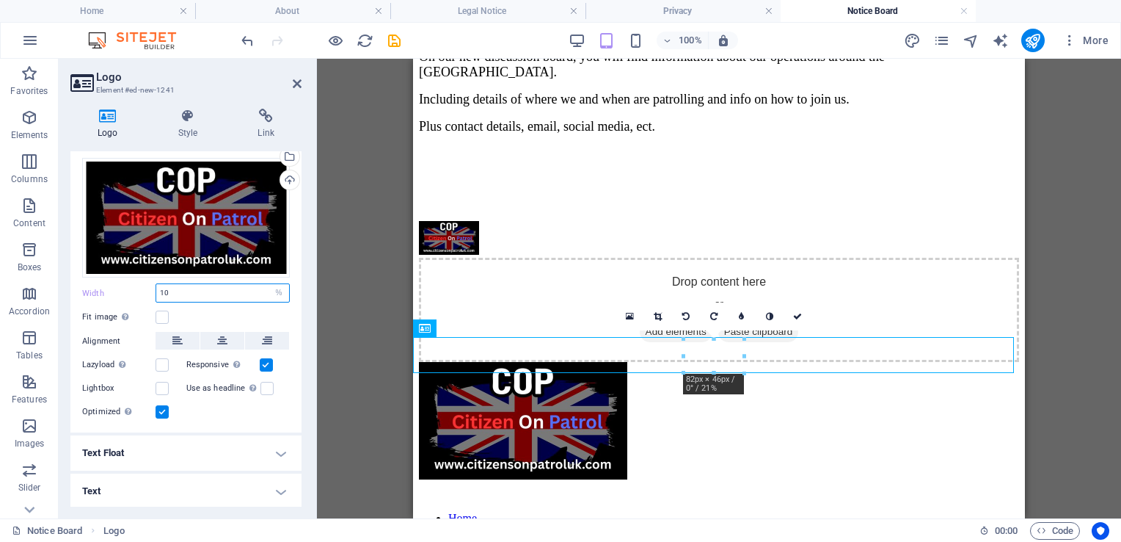
type input "1"
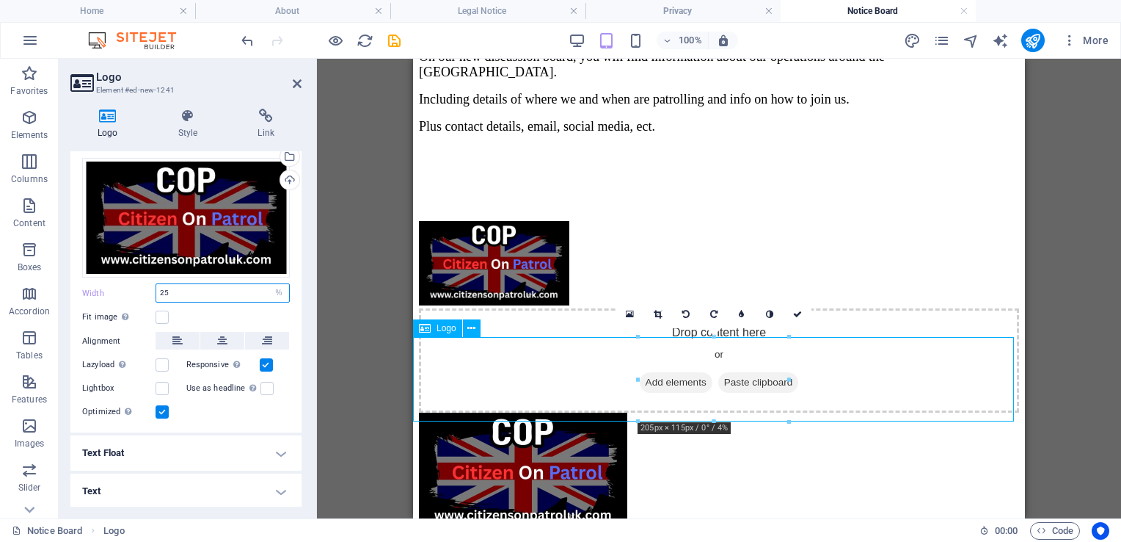
type input "25"
click at [693, 308] on div at bounding box center [719, 264] width 600 height 87
click at [176, 337] on icon at bounding box center [177, 341] width 10 height 18
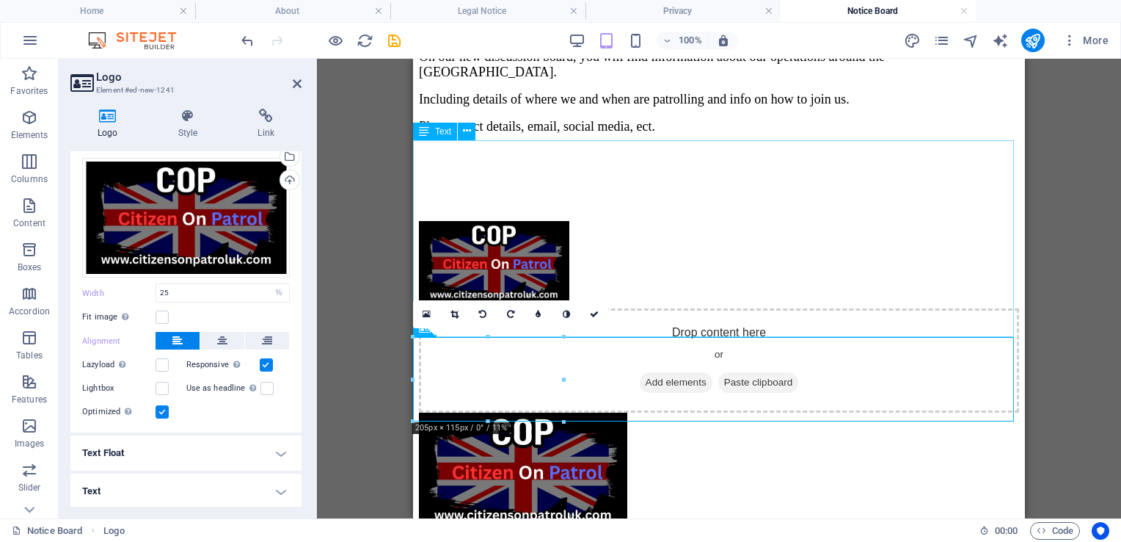
click at [486, 209] on div "On our new discussion board, you will find information about our operations aro…" at bounding box center [719, 129] width 600 height 160
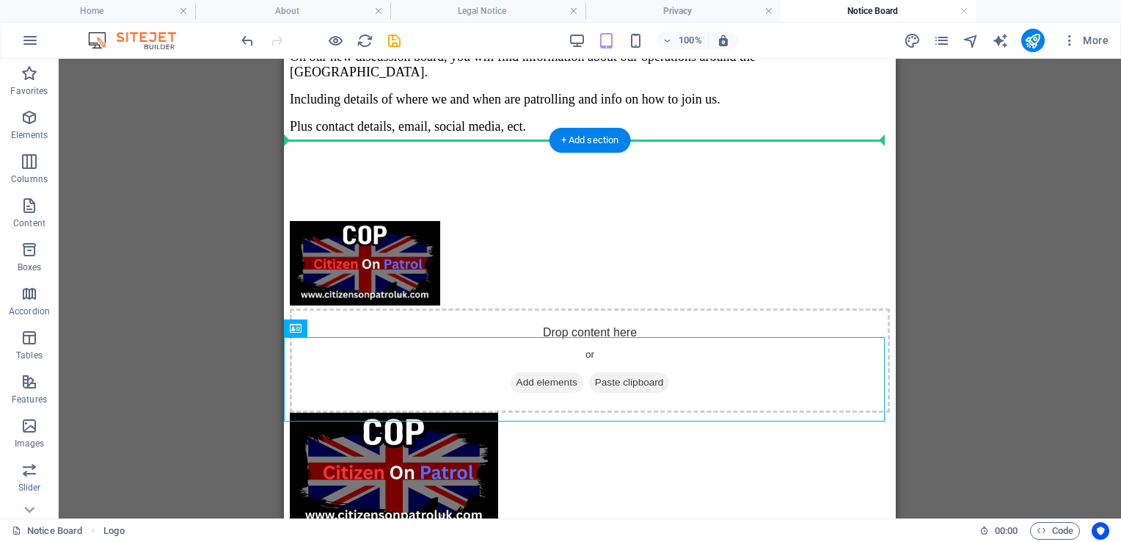
drag, startPoint x: 389, startPoint y: 372, endPoint x: 301, endPoint y: 124, distance: 263.2
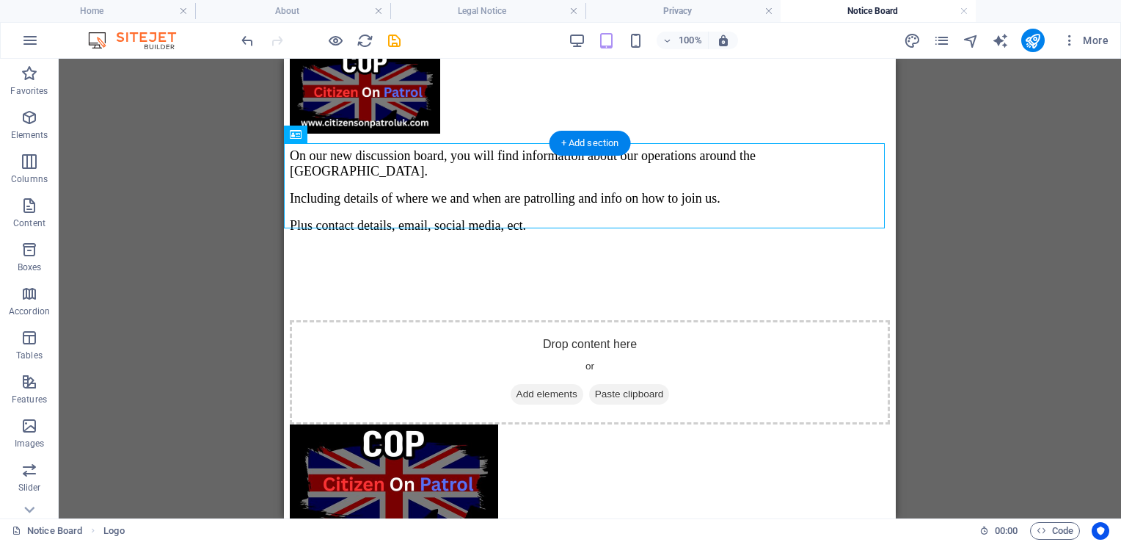
scroll to position [55, 0]
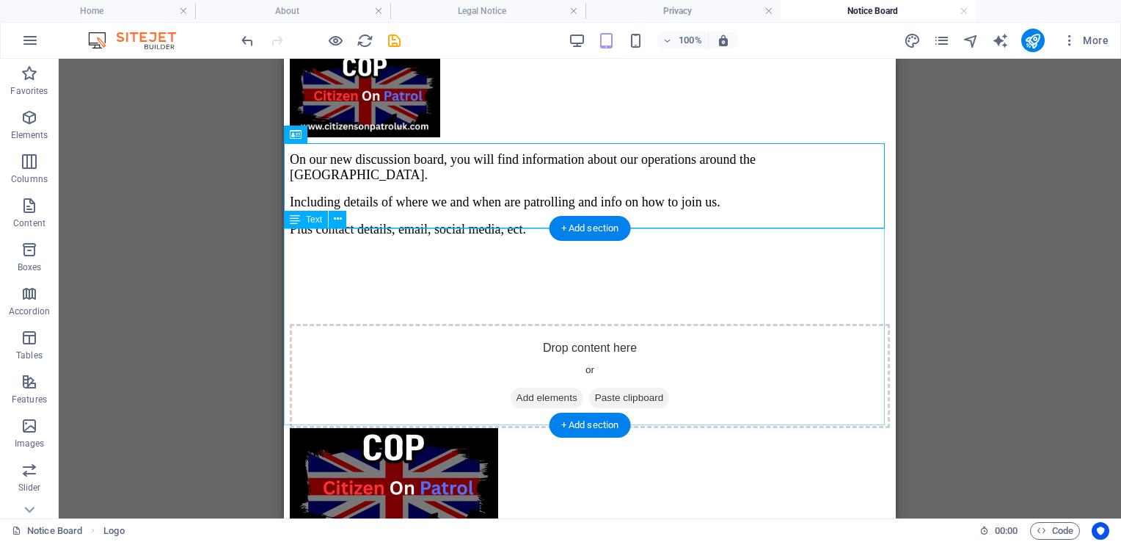
click at [859, 312] on div "On our new discussion board, you will find information about our operations aro…" at bounding box center [590, 232] width 600 height 160
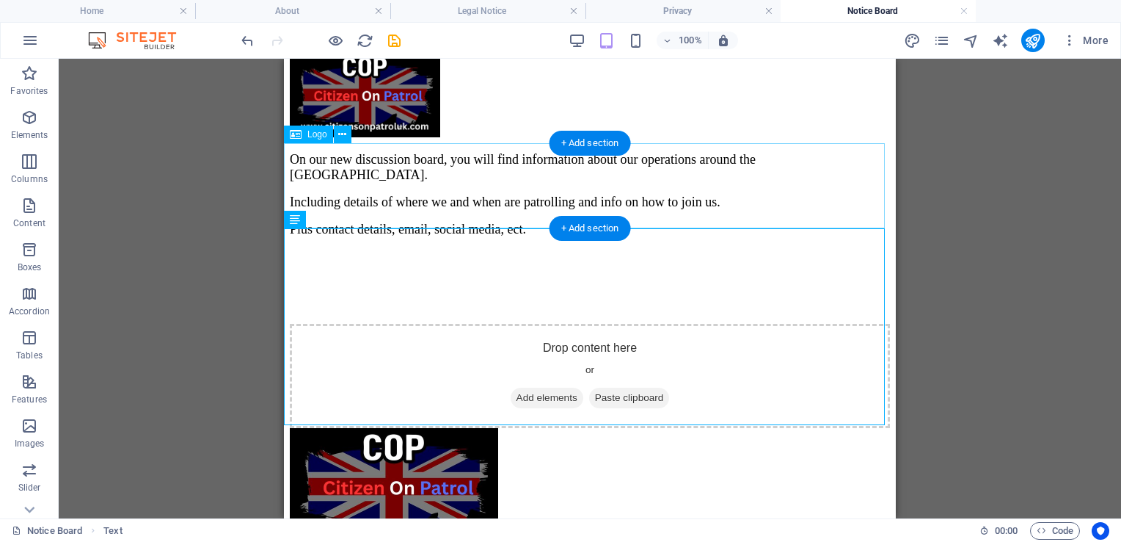
click at [389, 140] on div at bounding box center [590, 96] width 600 height 87
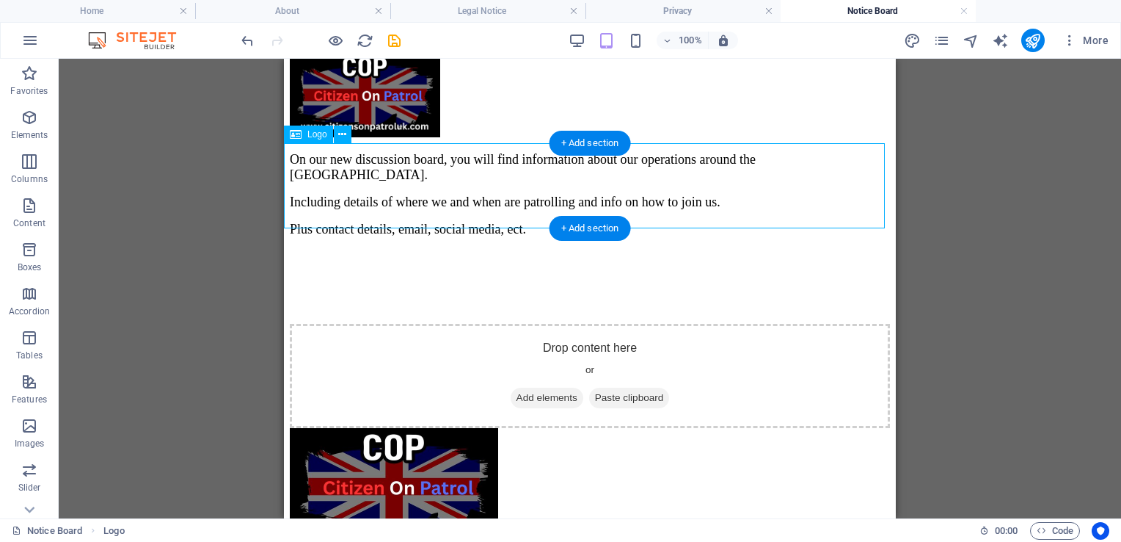
click at [389, 140] on div at bounding box center [590, 96] width 600 height 87
select select "%"
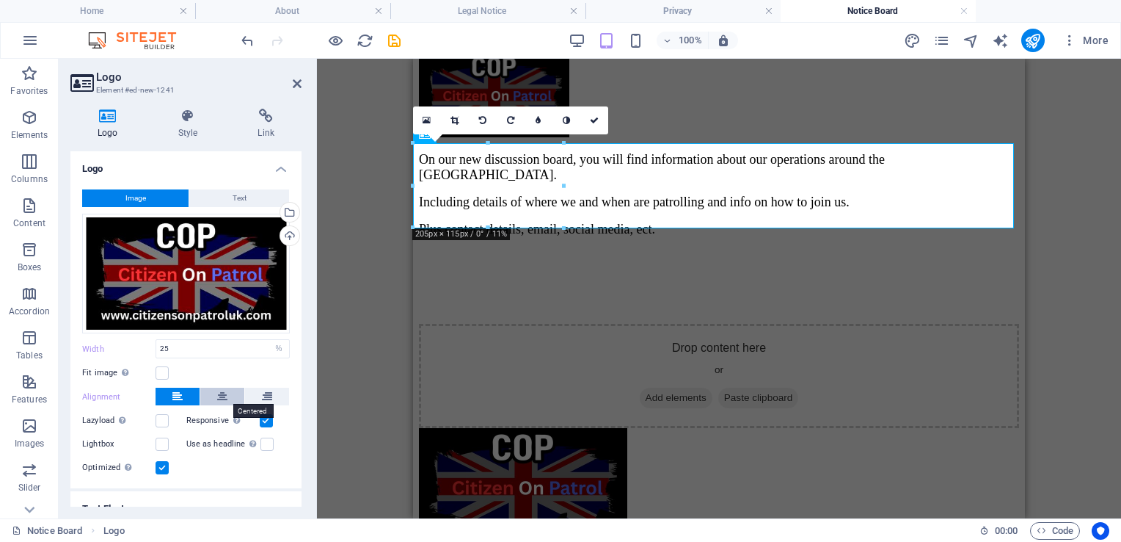
click at [217, 394] on icon at bounding box center [222, 396] width 10 height 18
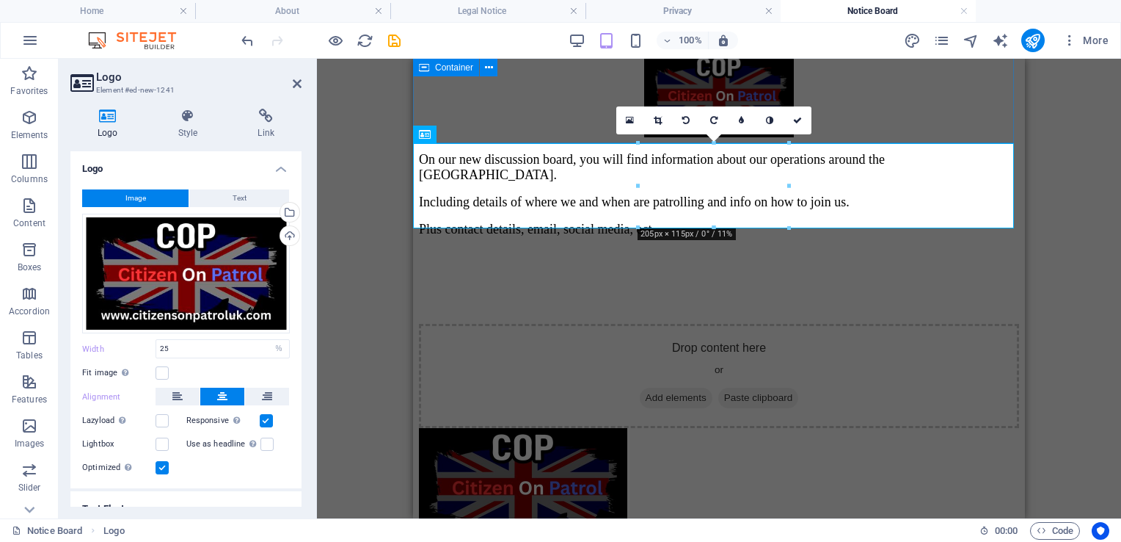
click at [963, 38] on div "Discussion Board" at bounding box center [719, 28] width 600 height 20
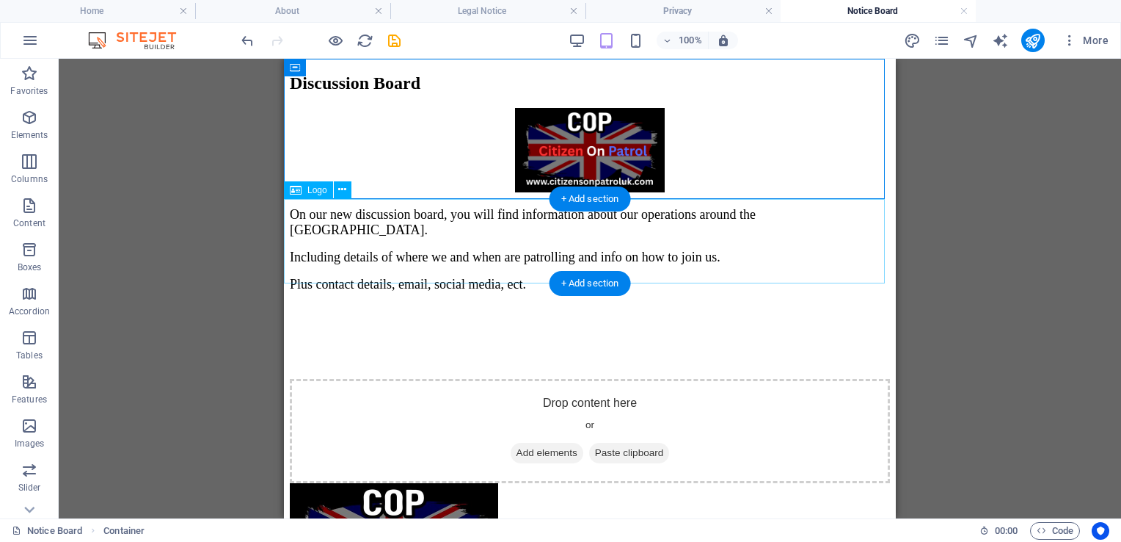
click at [739, 195] on div at bounding box center [590, 151] width 600 height 87
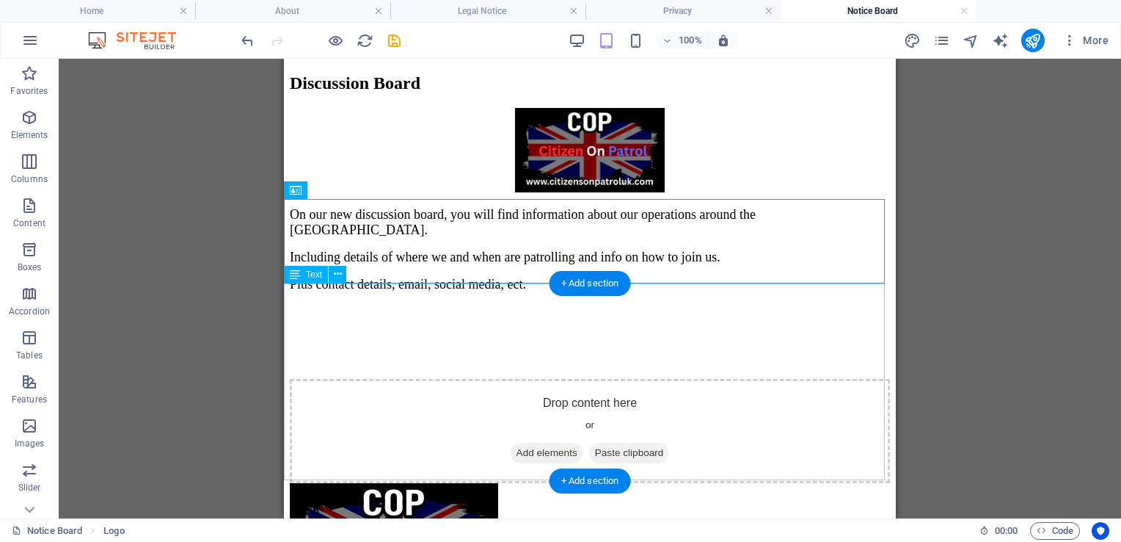
click at [290, 304] on div "On our new discussion board, you will find information about our operations aro…" at bounding box center [590, 287] width 600 height 160
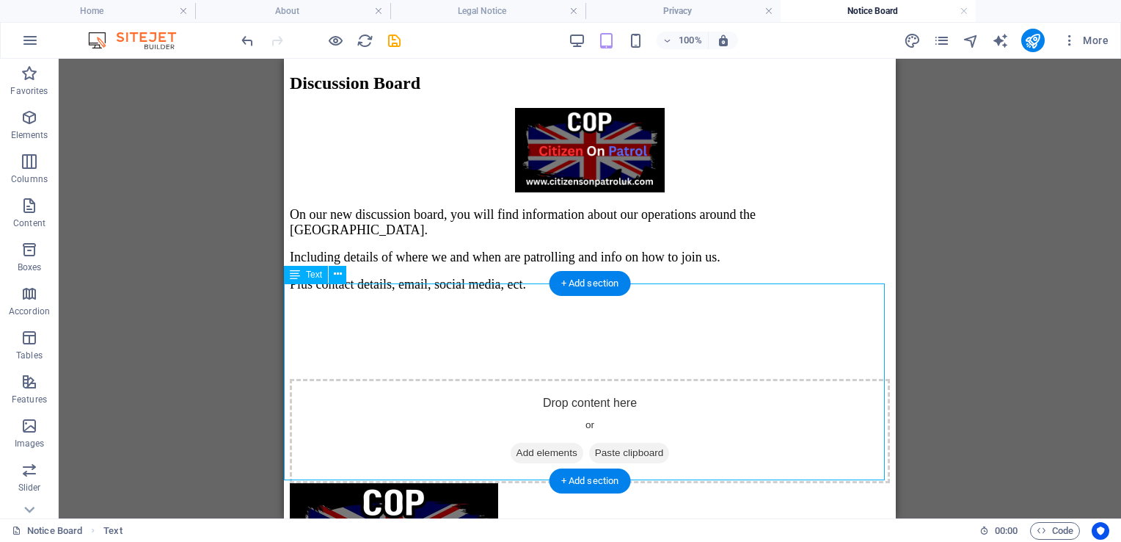
click at [290, 304] on div "On our new discussion board, you will find information about our operations aro…" at bounding box center [590, 287] width 600 height 160
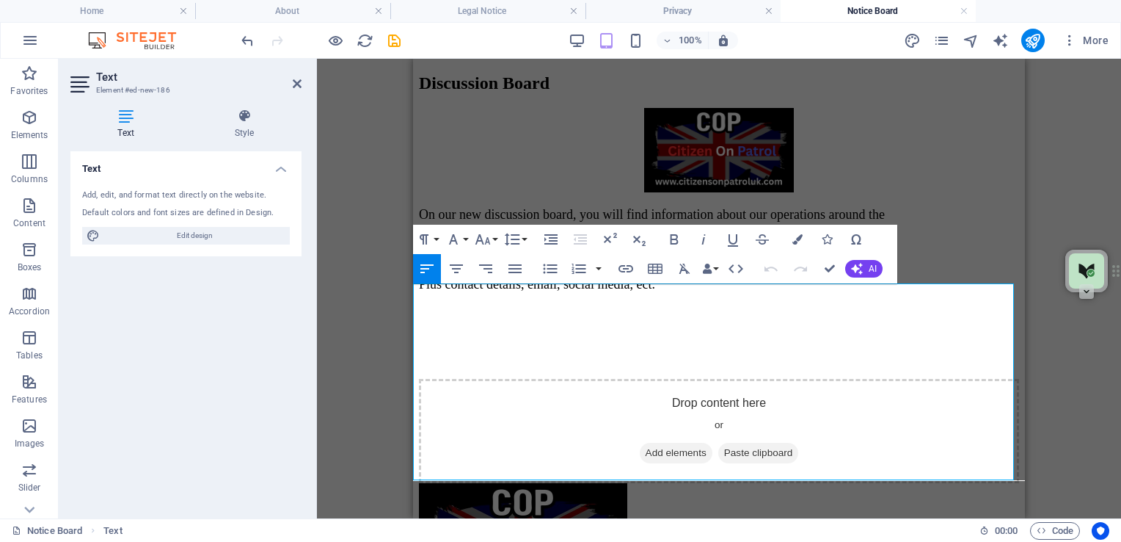
click at [419, 237] on span "On our new discussion board, you will find information about our operations aro…" at bounding box center [652, 222] width 466 height 30
click at [421, 237] on span "On our new discussion board, you will find information about our operations aro…" at bounding box center [652, 222] width 466 height 30
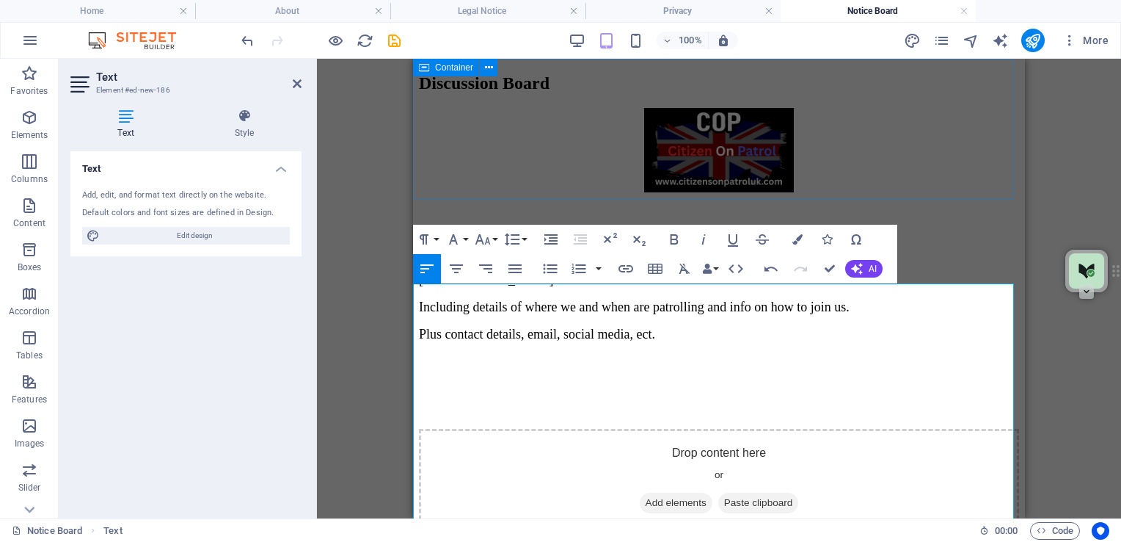
click at [1002, 93] on div "Discussion Board" at bounding box center [719, 83] width 600 height 20
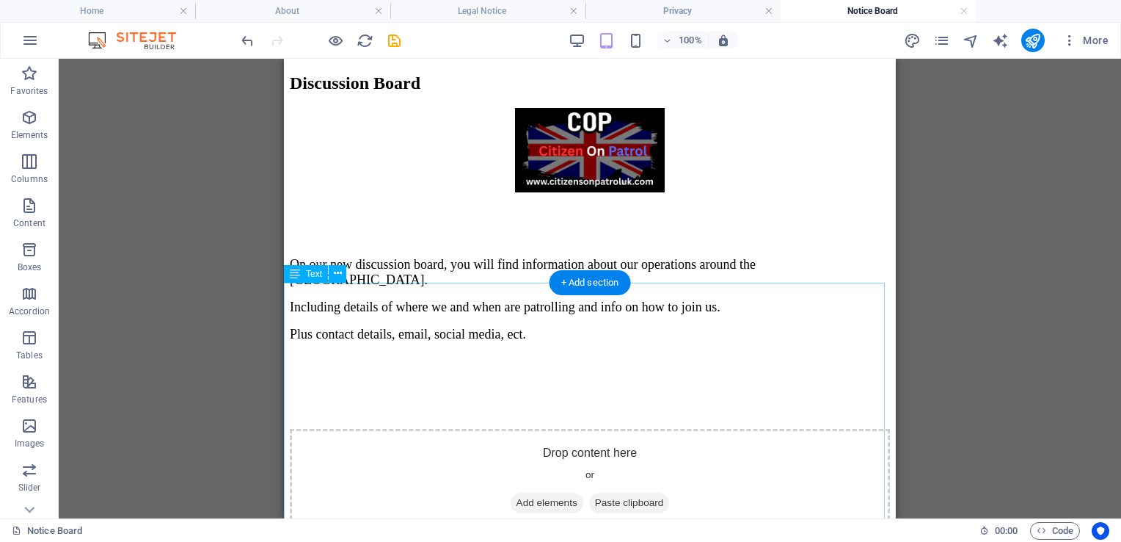
click at [437, 417] on div "On our new discussion board, you will find information about our operations aro…" at bounding box center [590, 312] width 600 height 210
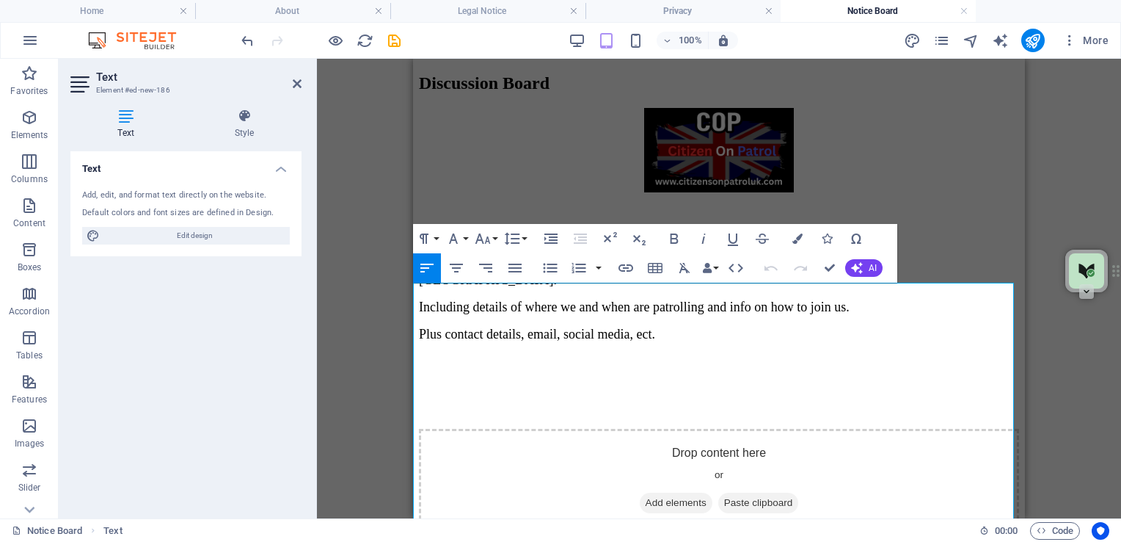
click at [437, 367] on p at bounding box center [719, 360] width 600 height 13
click at [704, 342] on p "Plus contact details, email, social media, ect." at bounding box center [719, 334] width 600 height 15
click at [29, 290] on icon "button" at bounding box center [30, 294] width 18 height 18
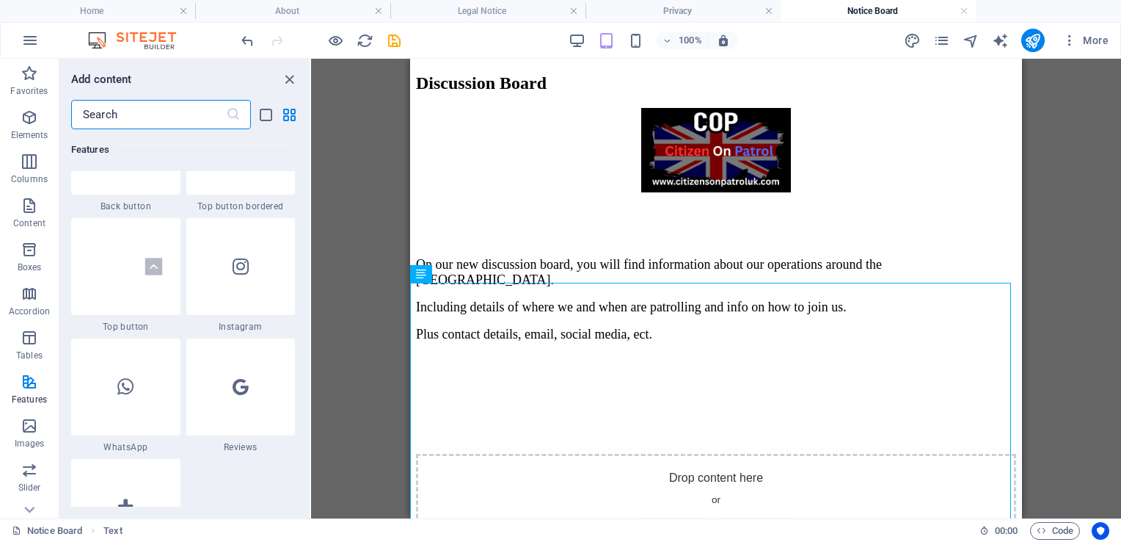
scroll to position [7327, 0]
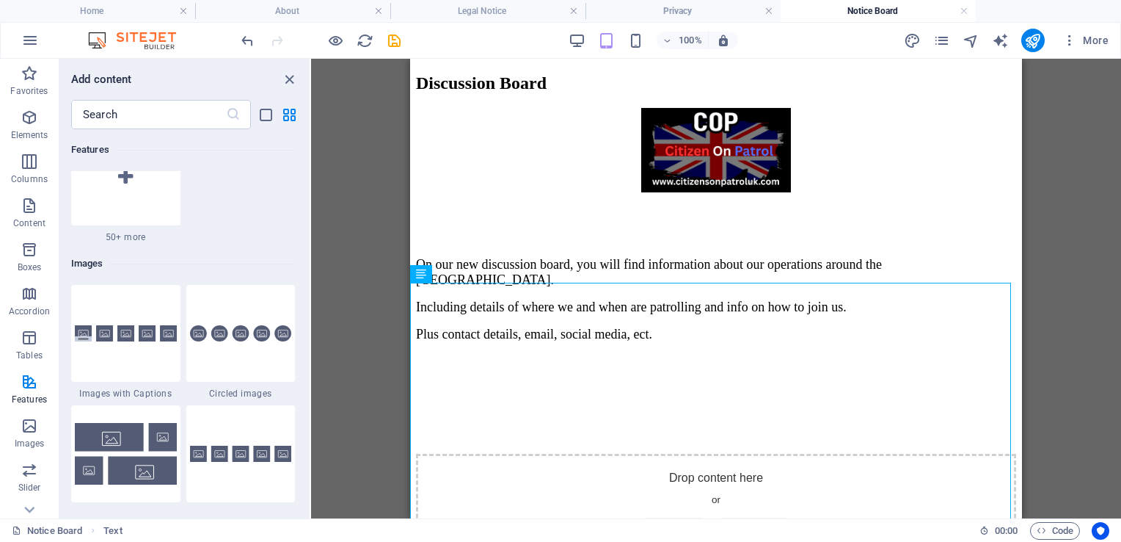
click at [306, 200] on div "Favorites 1 Star Headline 1 Star Container Elements 1 Star Headline 1 Star Text…" at bounding box center [184, 317] width 250 height 377
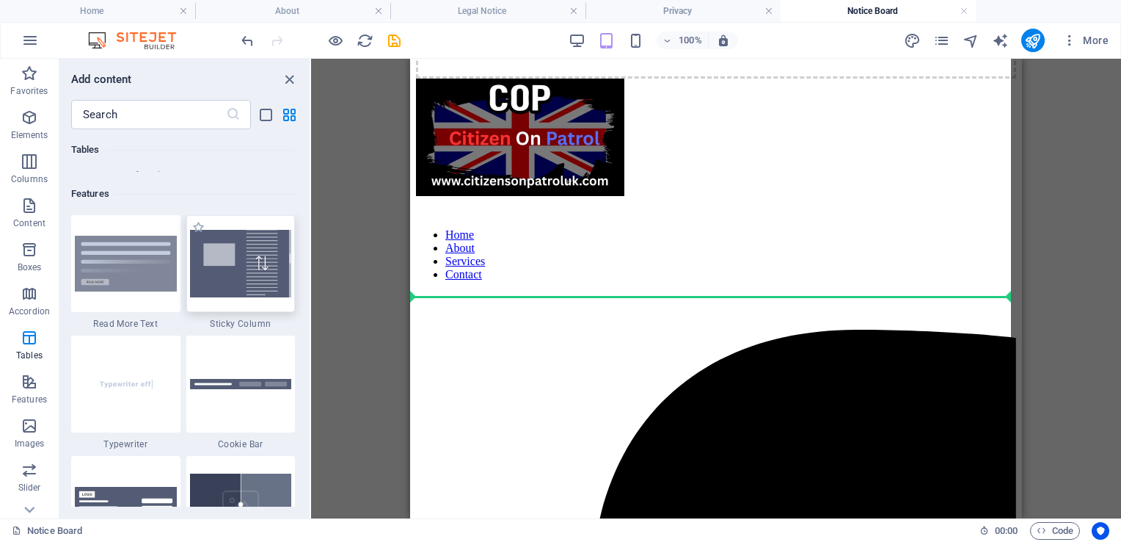
scroll to position [488, 0]
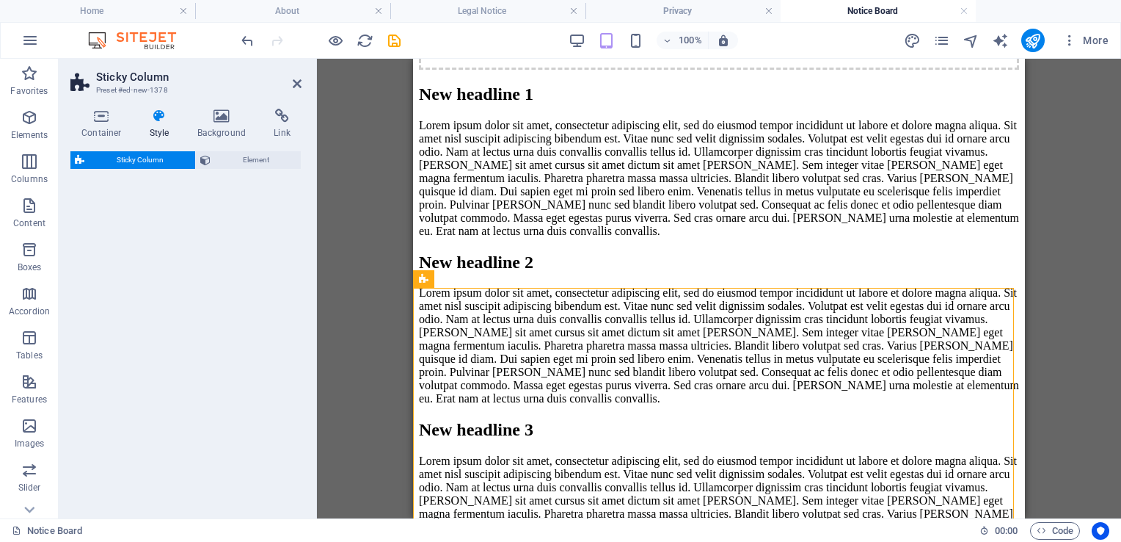
select select "%"
select select "rem"
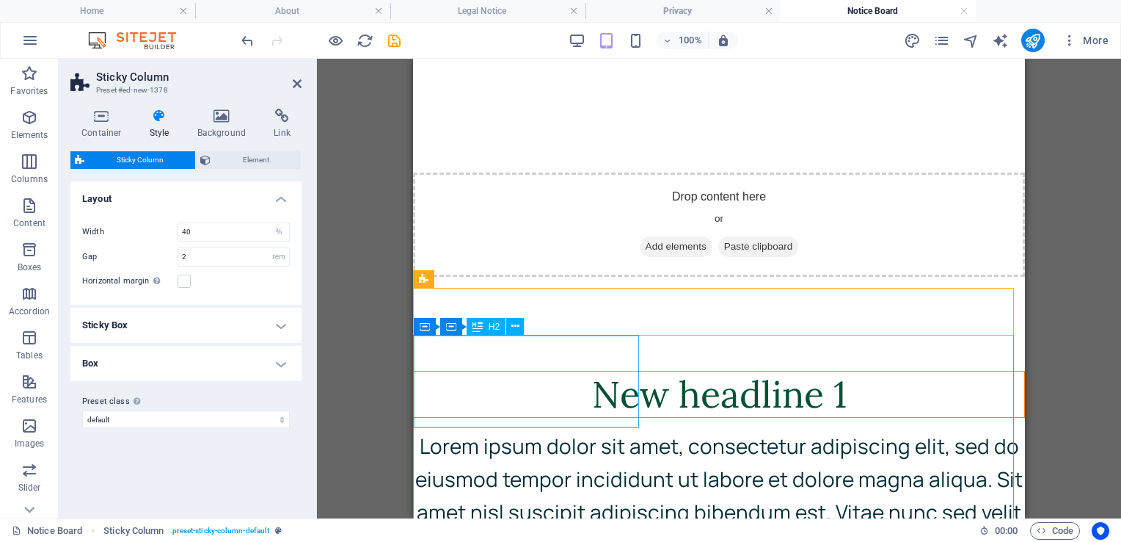
click at [608, 407] on div "New headline 1" at bounding box center [719, 394] width 611 height 46
click at [560, 403] on div "New headline 1" at bounding box center [719, 394] width 611 height 46
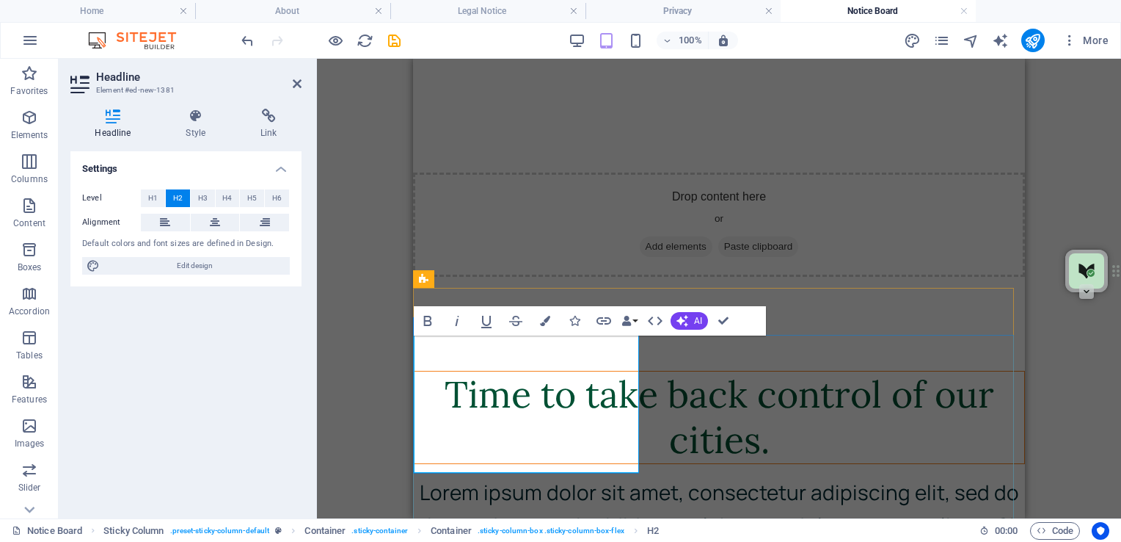
scroll to position [0, 0]
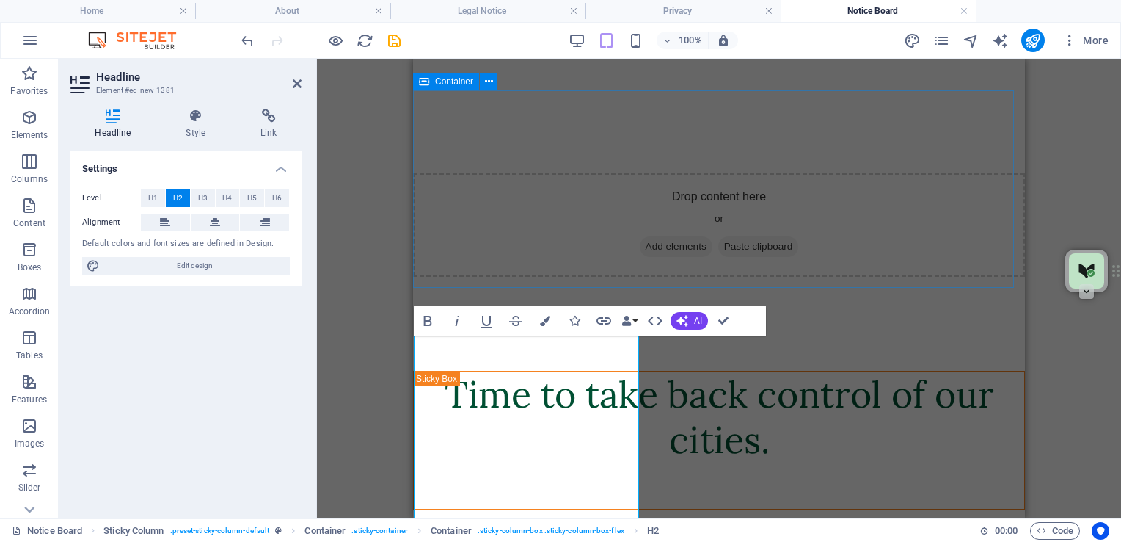
click at [924, 193] on div "Drop content here or Add elements Paste clipboard" at bounding box center [719, 224] width 612 height 104
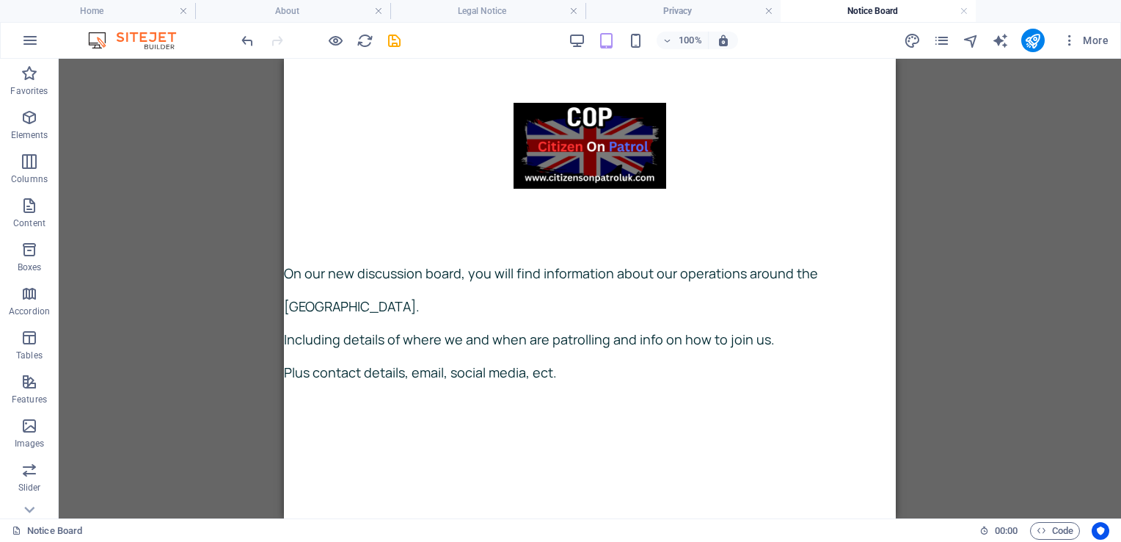
scroll to position [488, 0]
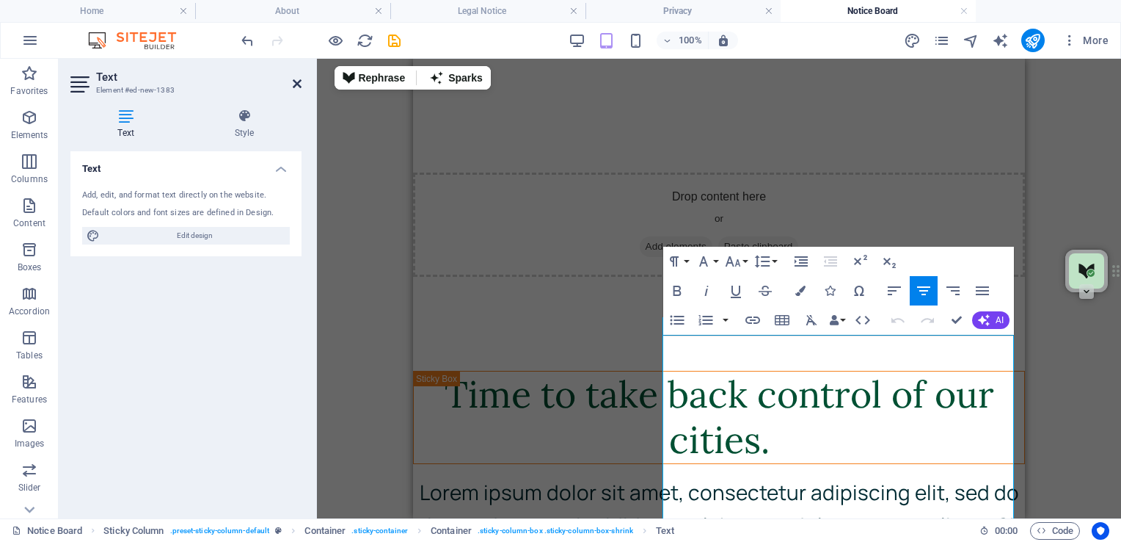
click at [299, 84] on icon at bounding box center [297, 84] width 9 height 12
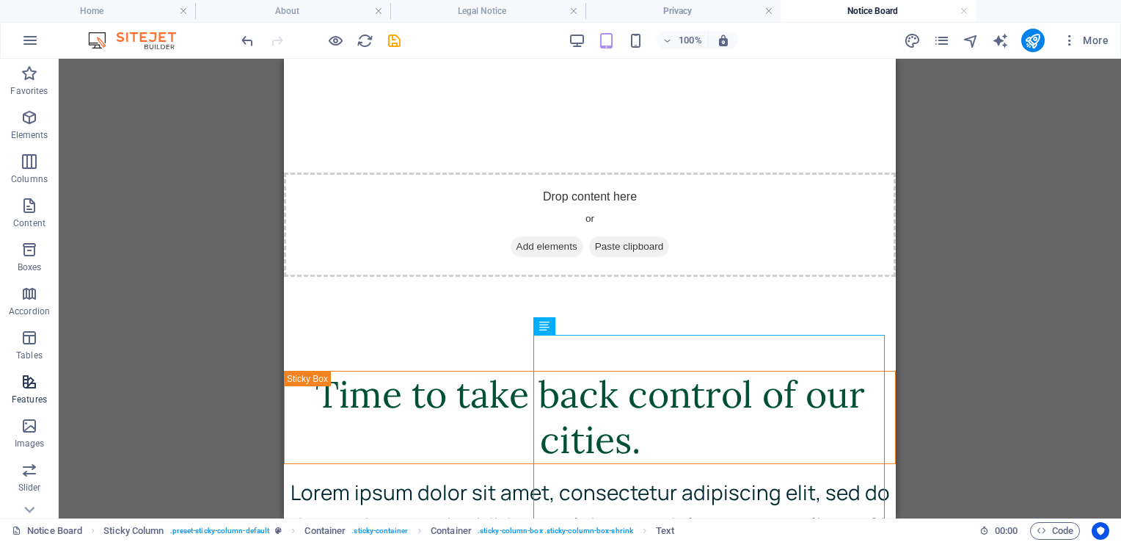
click at [29, 391] on span "Features" at bounding box center [29, 390] width 59 height 35
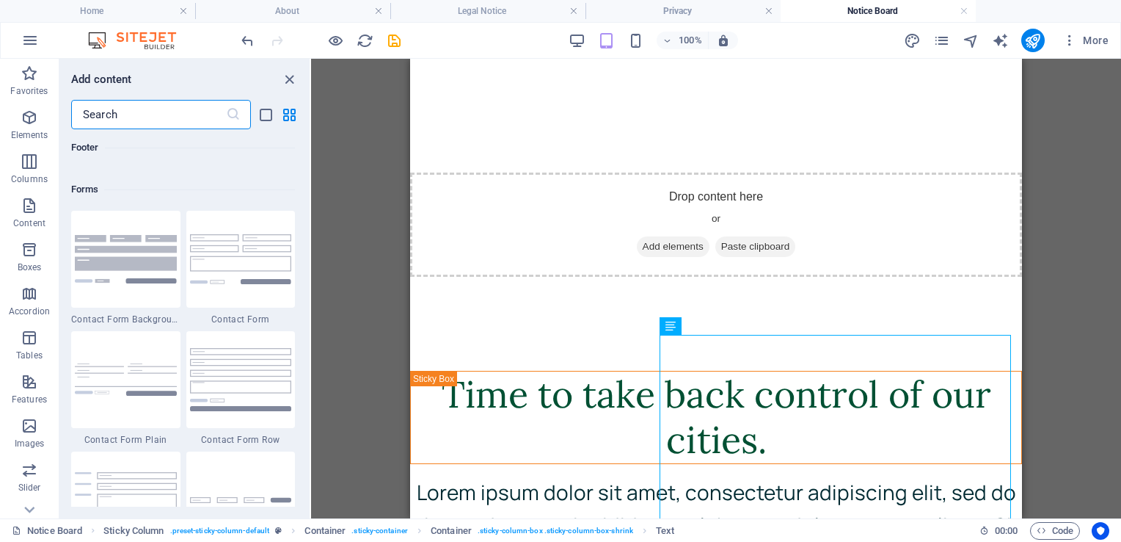
scroll to position [11004, 0]
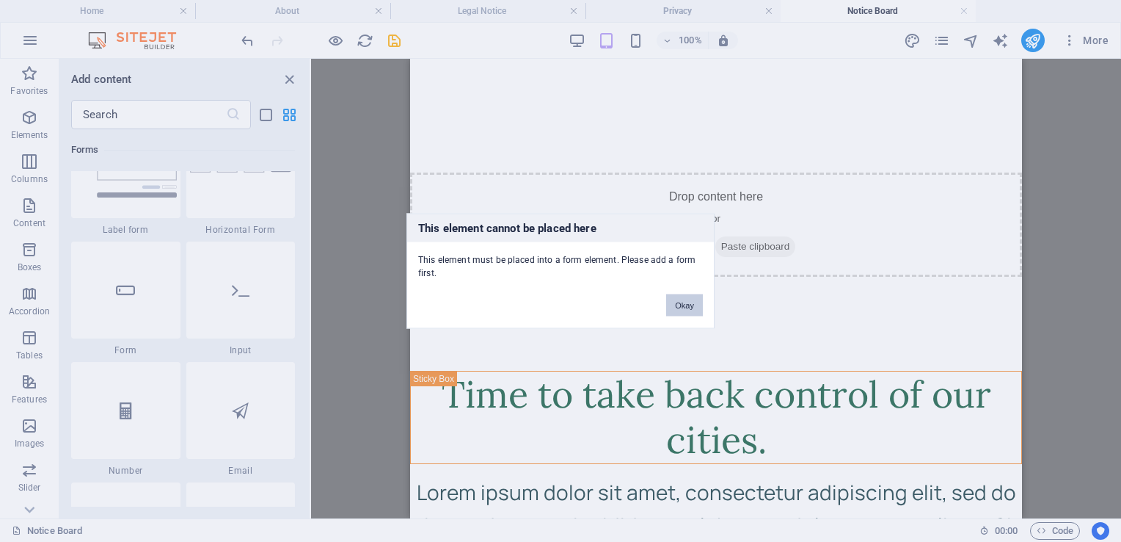
click at [688, 307] on button "Okay" at bounding box center [684, 305] width 37 height 22
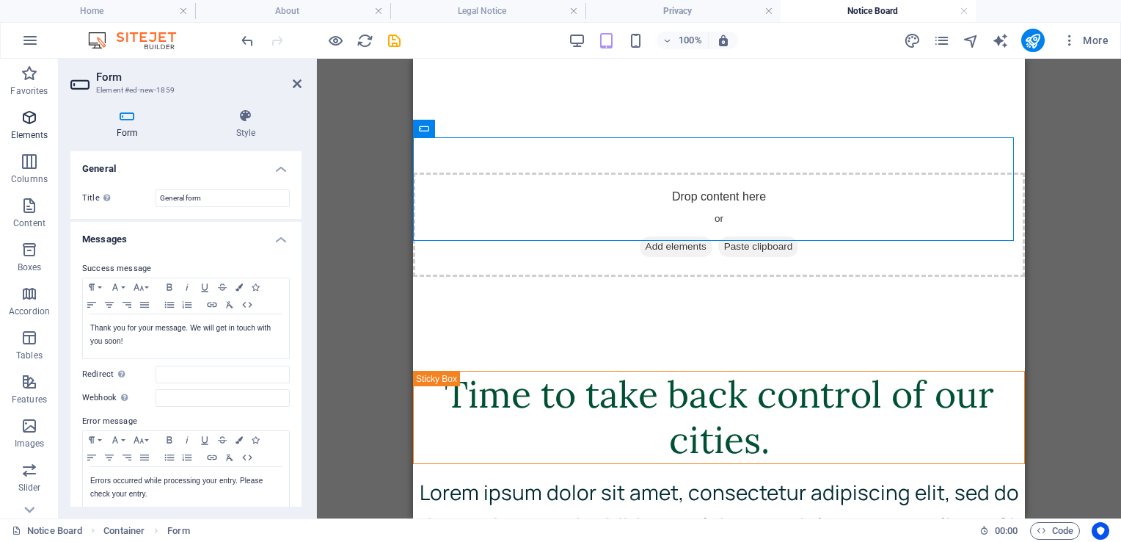
click at [29, 118] on icon "button" at bounding box center [30, 118] width 18 height 18
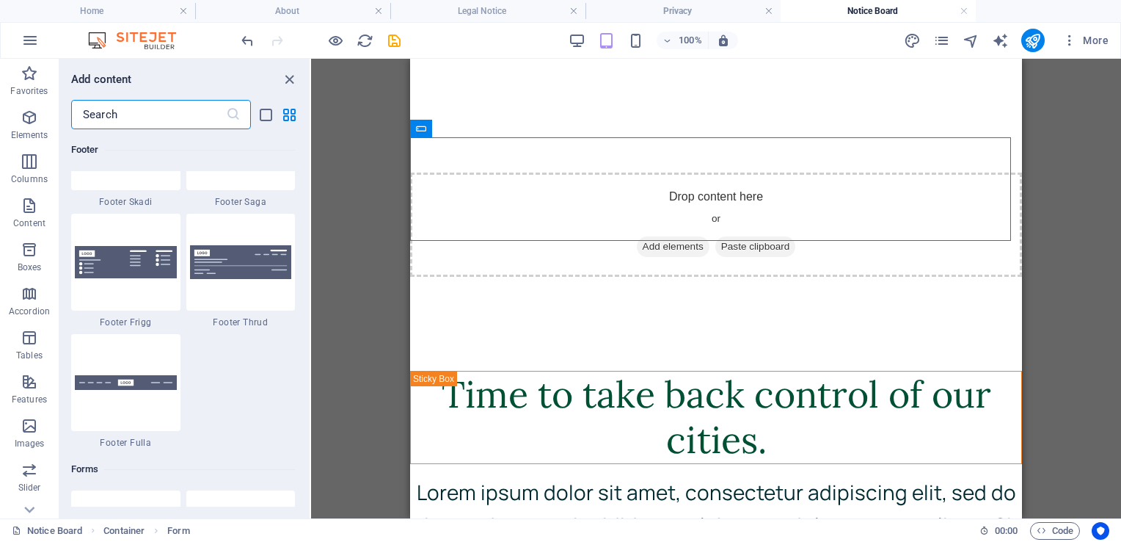
scroll to position [10726, 0]
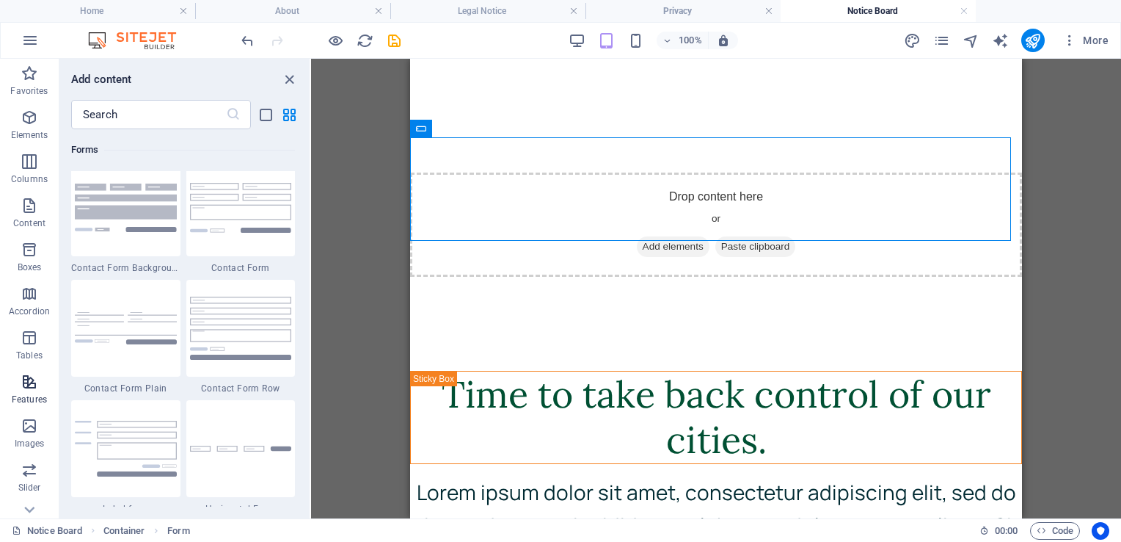
click at [32, 384] on icon "button" at bounding box center [30, 382] width 18 height 18
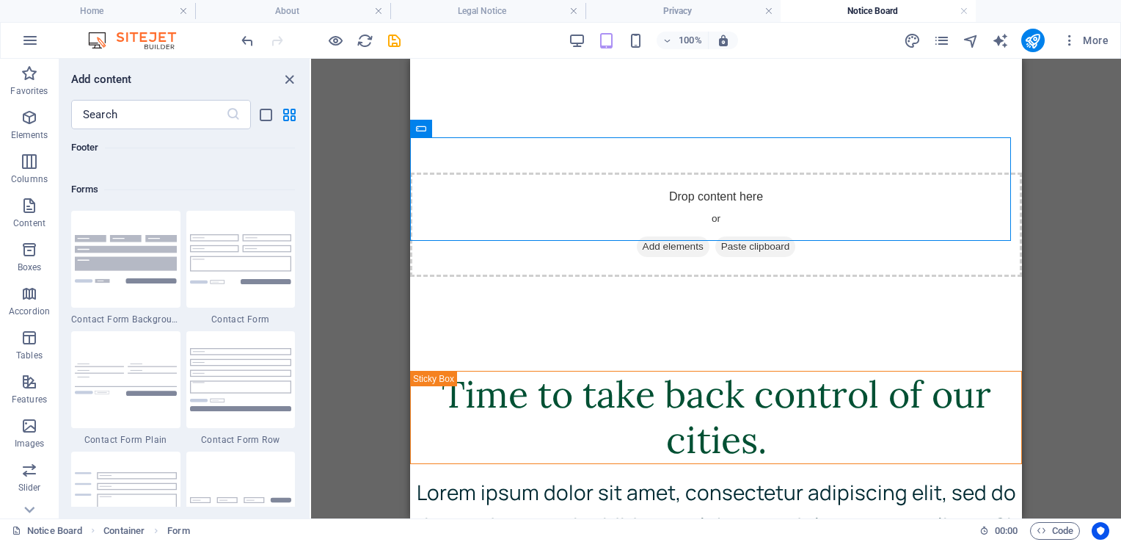
scroll to position [11004, 0]
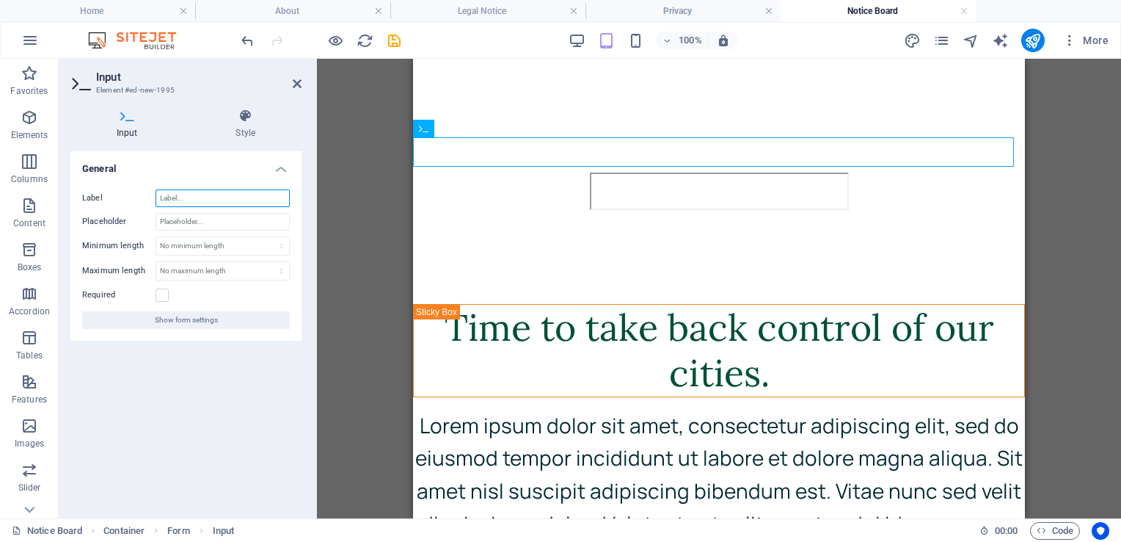
click at [194, 197] on input "Label" at bounding box center [223, 198] width 134 height 18
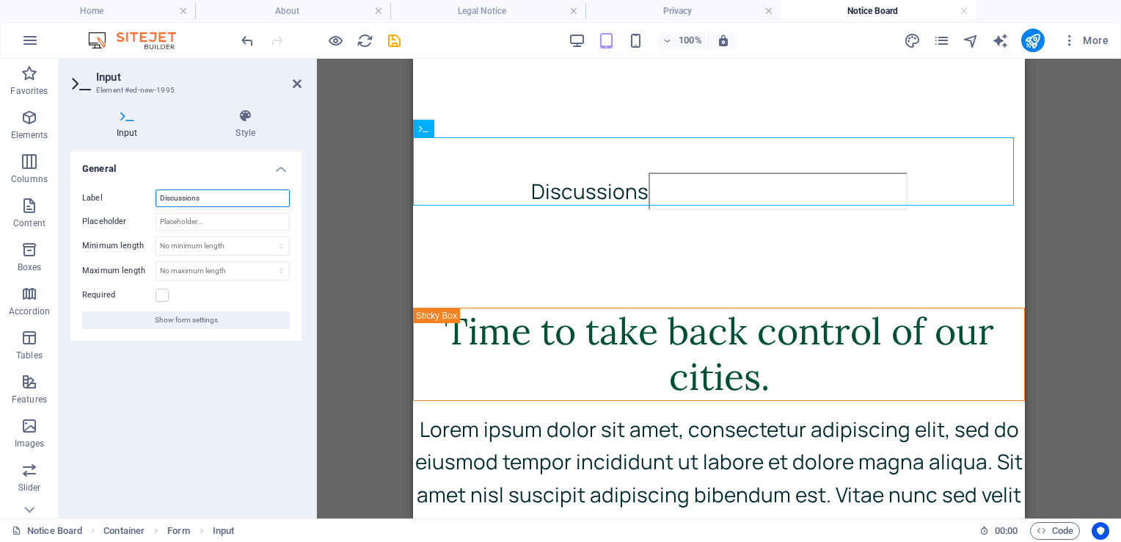
type input "Discussions"
click at [210, 222] on input "Placeholder" at bounding box center [223, 222] width 134 height 18
click at [189, 319] on span "Show form settings" at bounding box center [186, 320] width 63 height 18
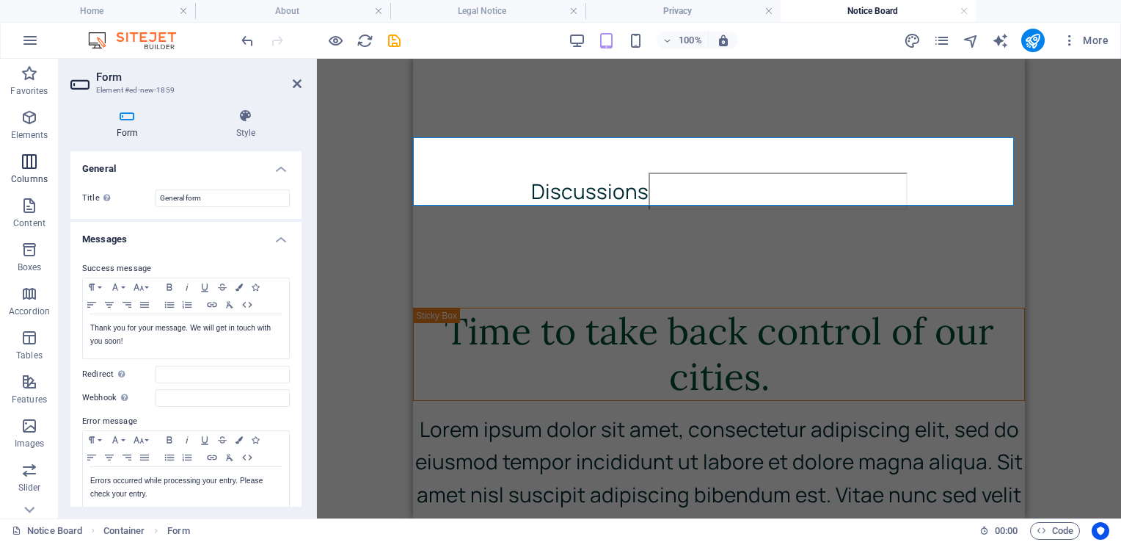
click at [32, 160] on icon "button" at bounding box center [30, 162] width 18 height 18
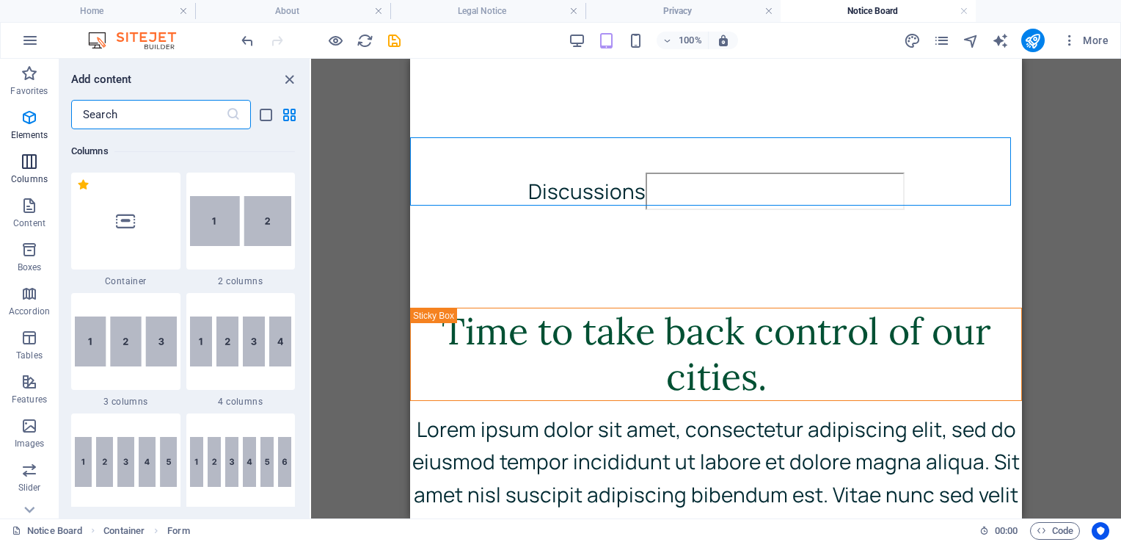
scroll to position [726, 0]
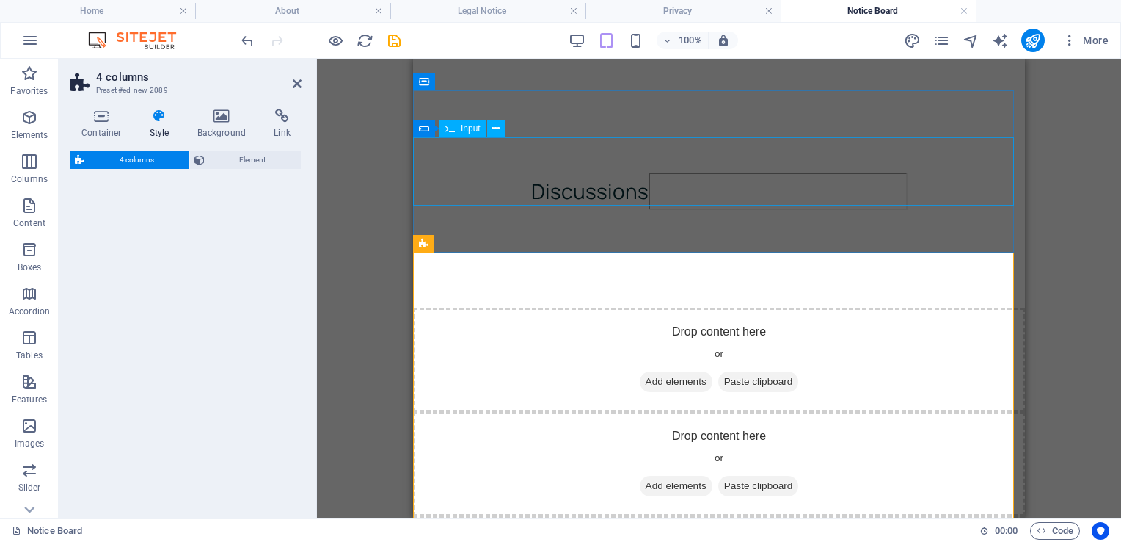
select select "rem"
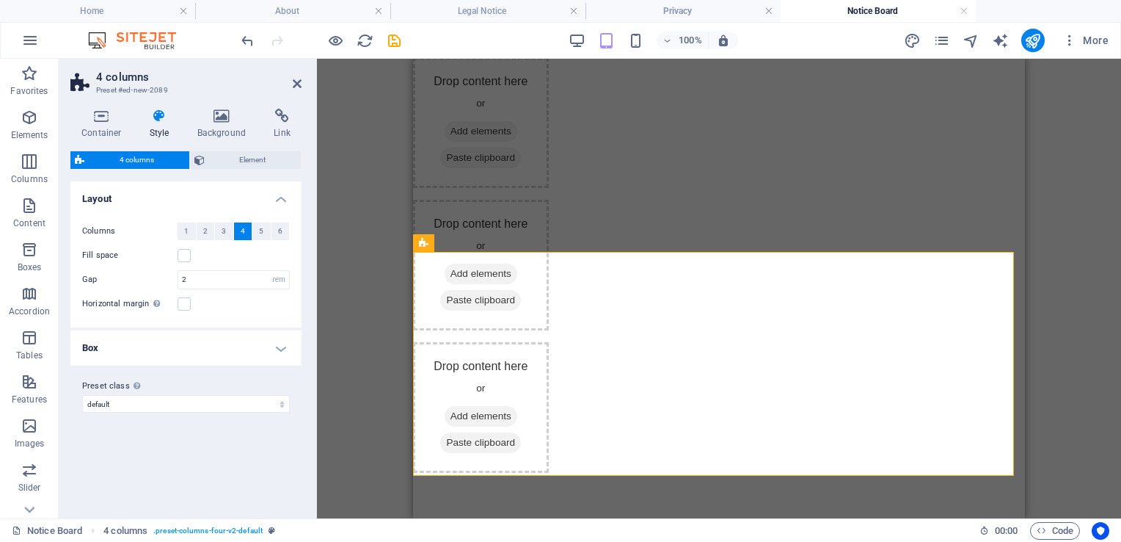
scroll to position [489, 0]
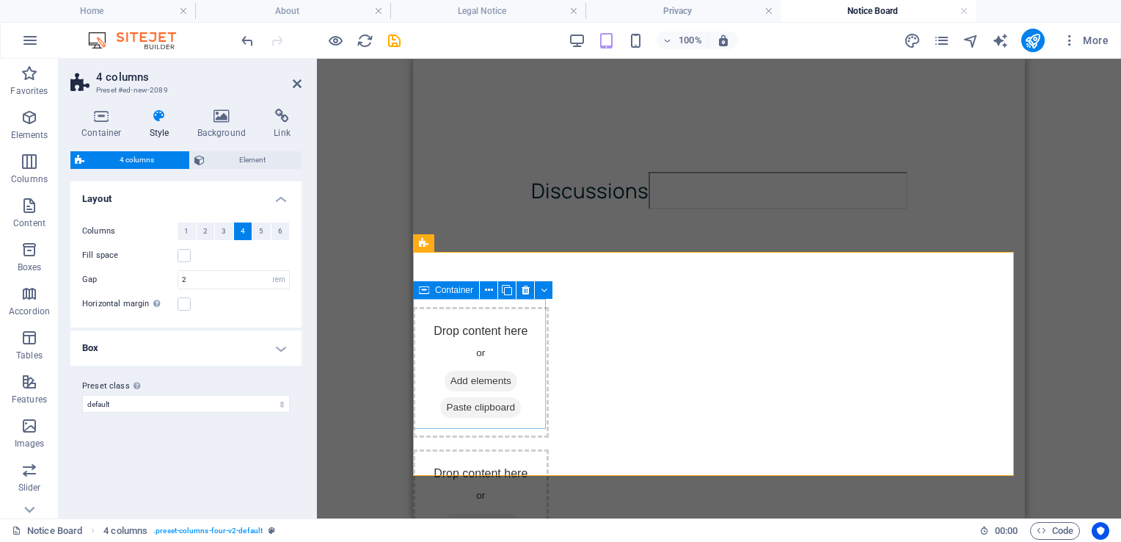
click at [492, 336] on div "Drop content here or Add elements Paste clipboard" at bounding box center [481, 372] width 136 height 131
click at [227, 117] on icon at bounding box center [221, 116] width 71 height 15
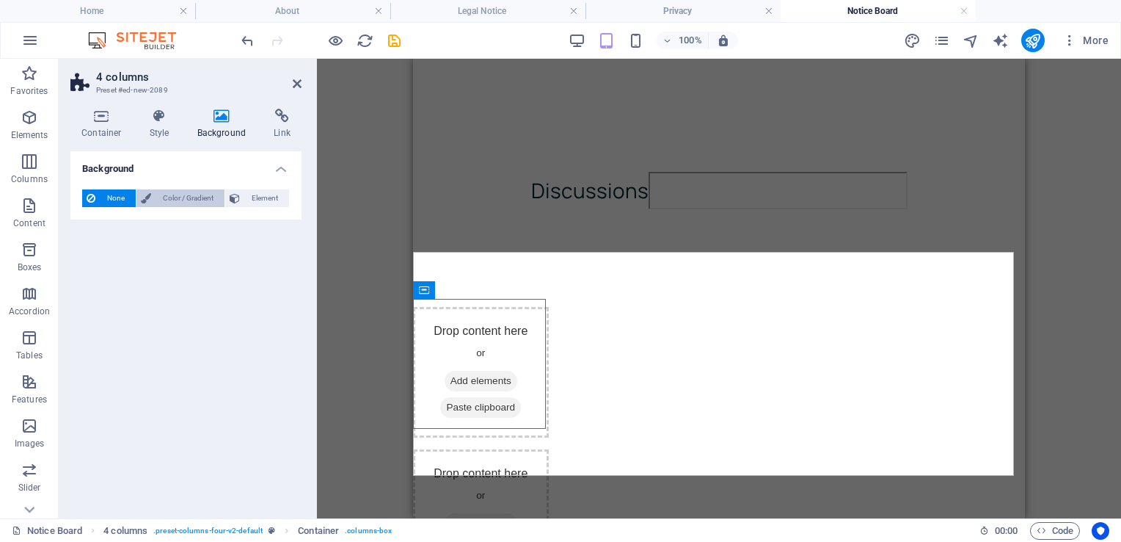
click at [180, 194] on span "Color / Gradient" at bounding box center [188, 198] width 65 height 18
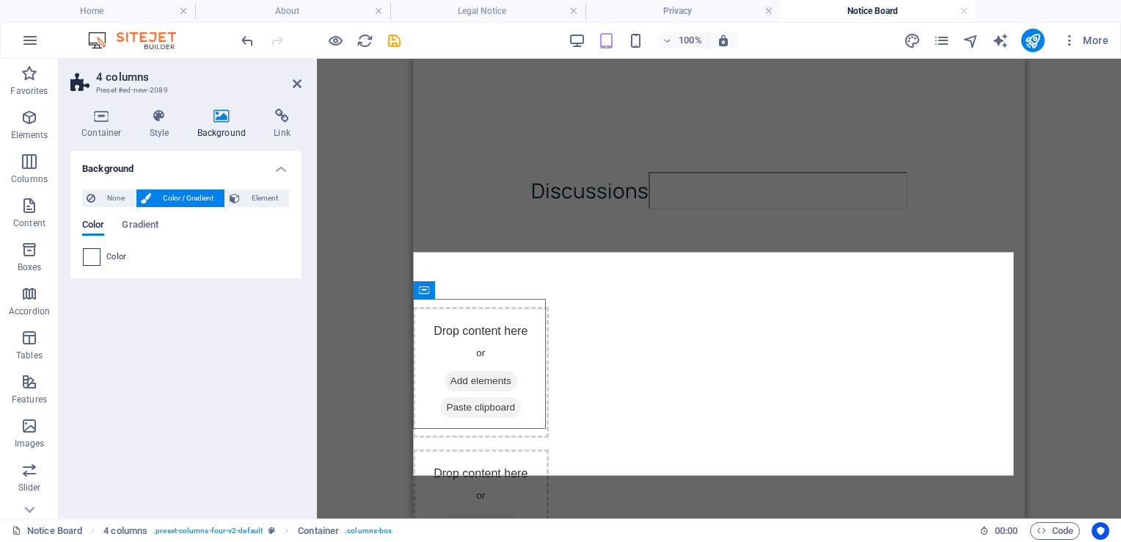
click at [91, 259] on span at bounding box center [92, 257] width 16 height 16
click at [94, 252] on span at bounding box center [92, 257] width 16 height 16
click at [149, 227] on span "Gradient" at bounding box center [140, 226] width 37 height 21
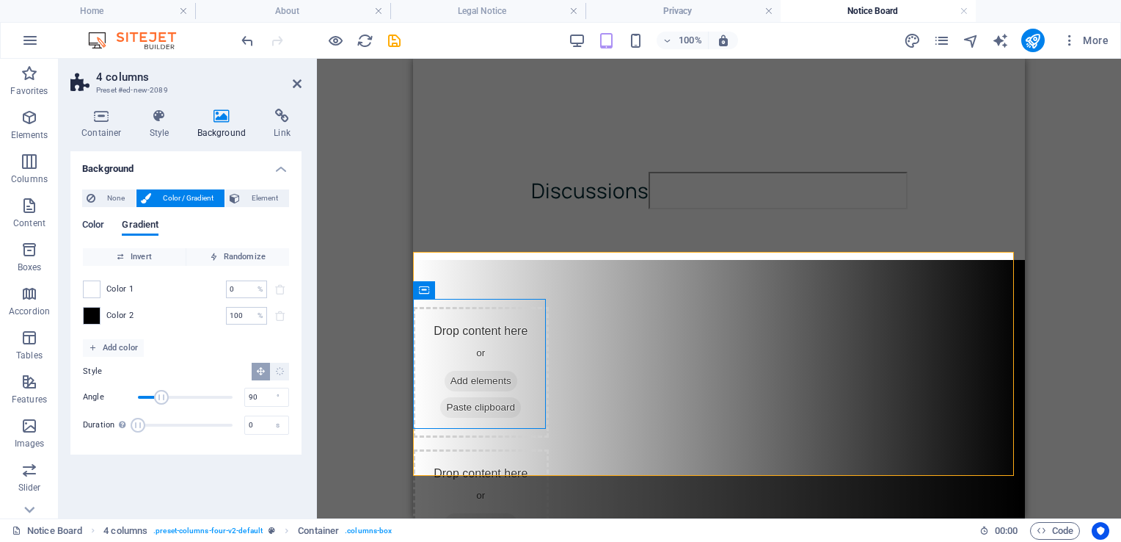
click at [96, 227] on span "Color" at bounding box center [93, 226] width 22 height 21
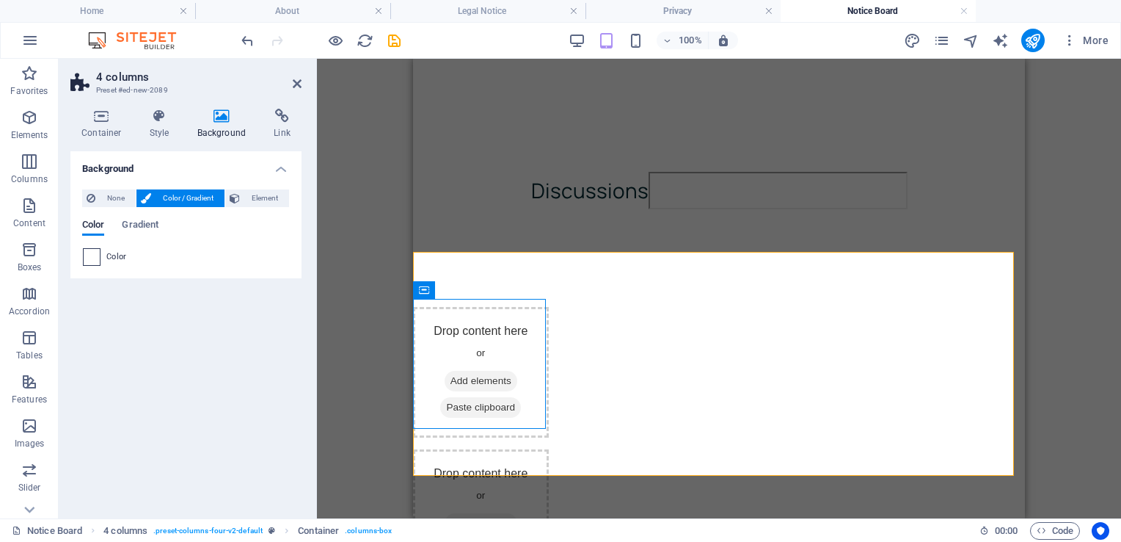
click at [97, 257] on span at bounding box center [92, 257] width 16 height 16
click at [266, 197] on span "Element" at bounding box center [264, 198] width 40 height 18
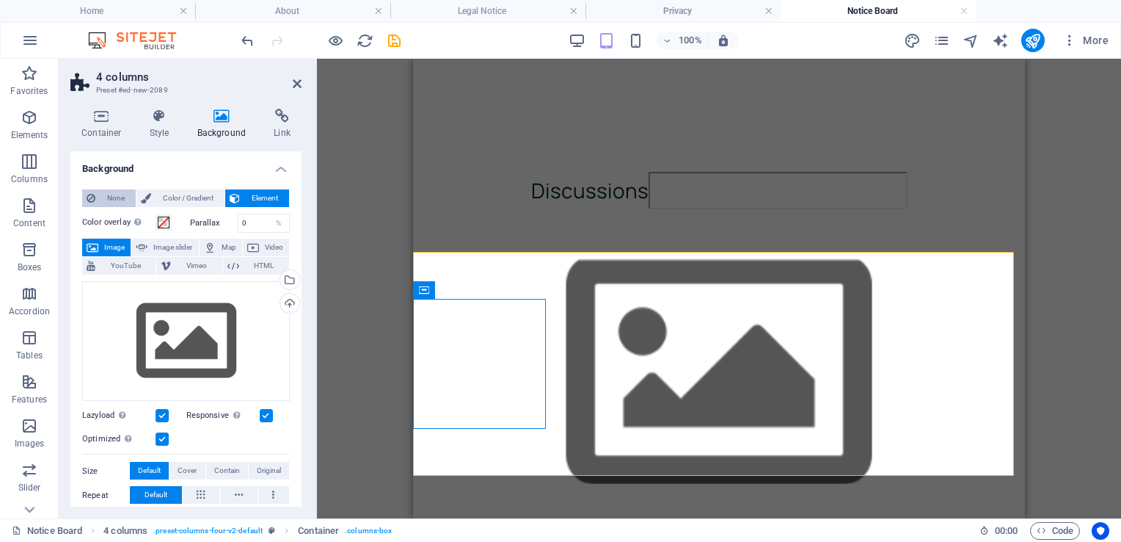
click at [111, 194] on span "None" at bounding box center [116, 198] width 32 height 18
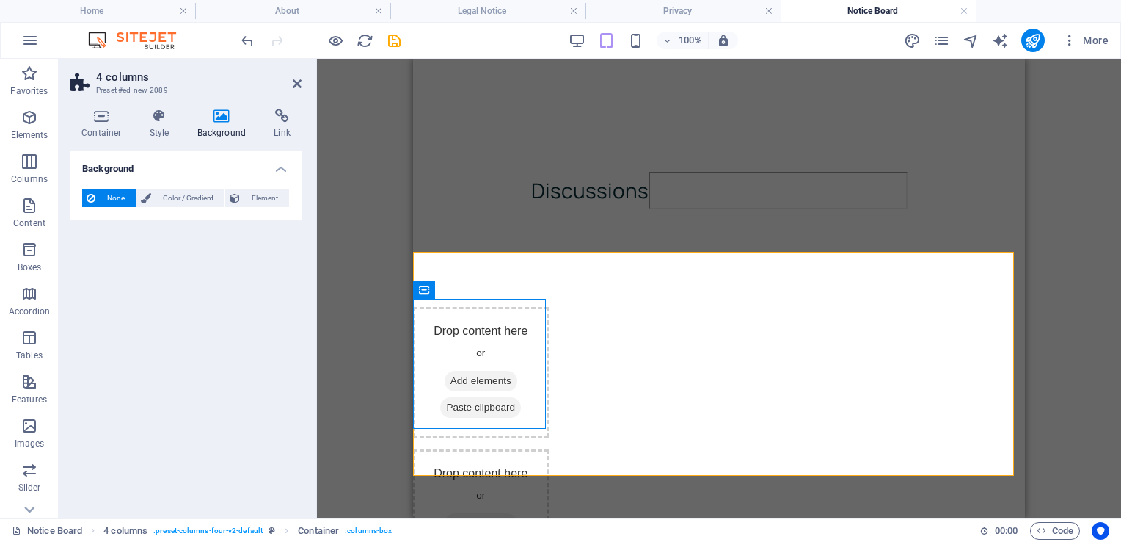
click at [221, 116] on icon at bounding box center [221, 116] width 71 height 15
click at [153, 119] on icon at bounding box center [160, 116] width 42 height 15
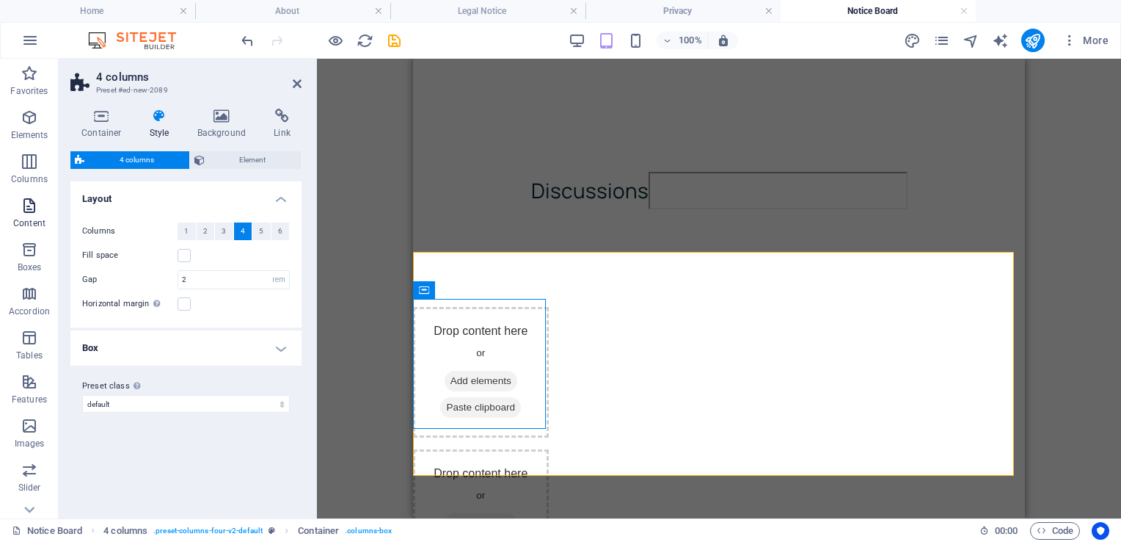
click at [26, 208] on icon "button" at bounding box center [30, 206] width 18 height 18
click at [30, 256] on icon "button" at bounding box center [30, 250] width 18 height 18
click at [296, 83] on icon at bounding box center [297, 84] width 9 height 12
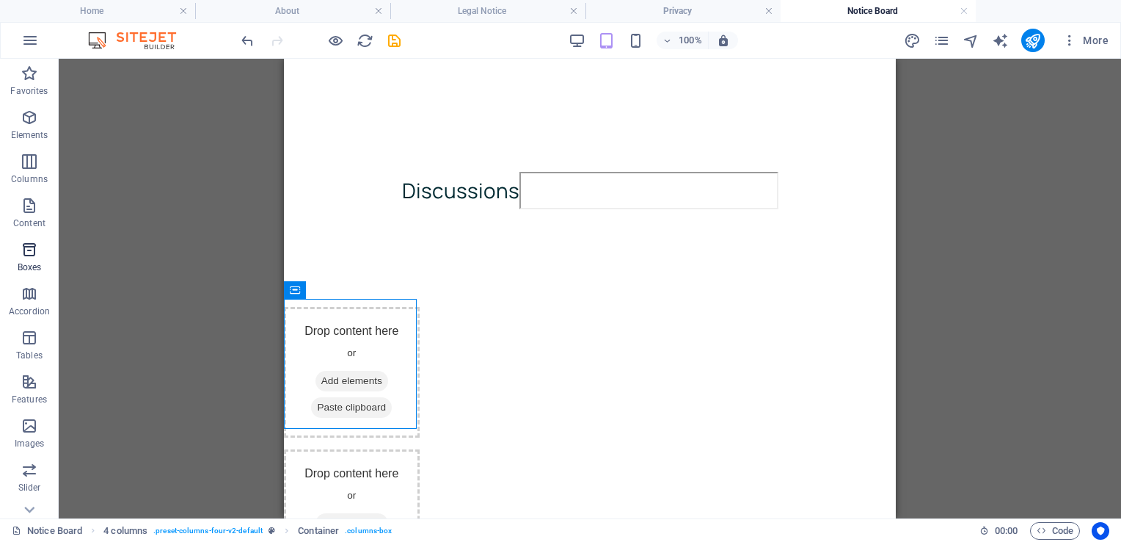
click at [29, 251] on icon "button" at bounding box center [30, 250] width 18 height 18
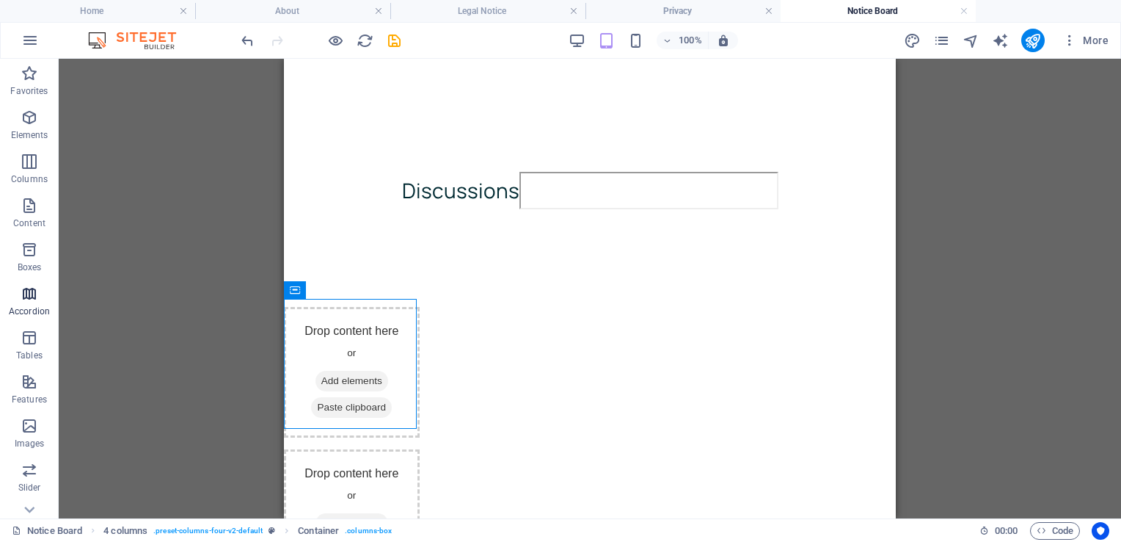
click at [25, 295] on icon "button" at bounding box center [30, 294] width 18 height 18
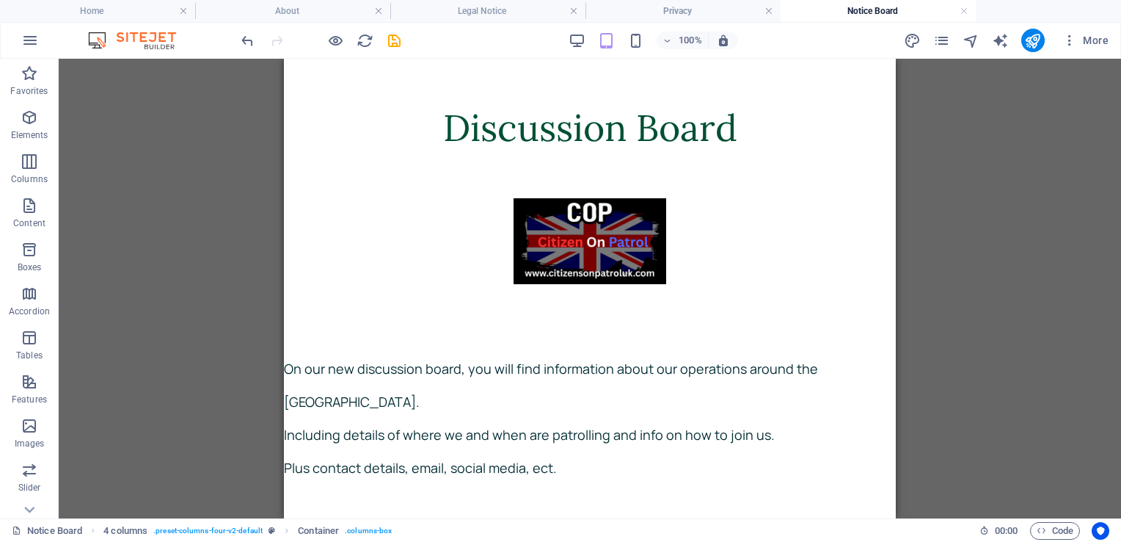
scroll to position [0, 0]
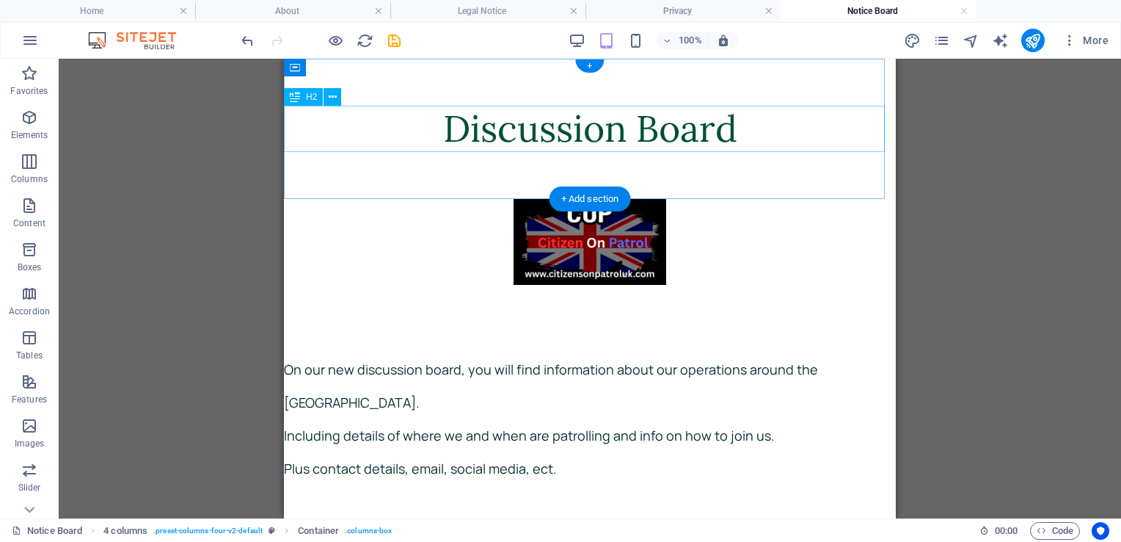
click at [764, 132] on div "Discussion Board" at bounding box center [590, 129] width 612 height 46
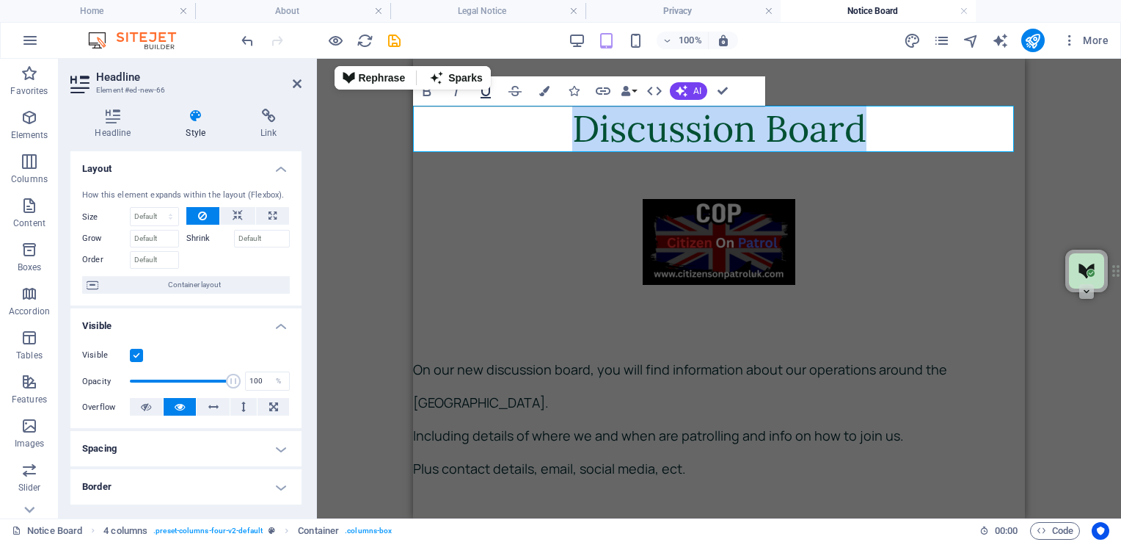
click at [490, 93] on icon "button" at bounding box center [486, 91] width 18 height 18
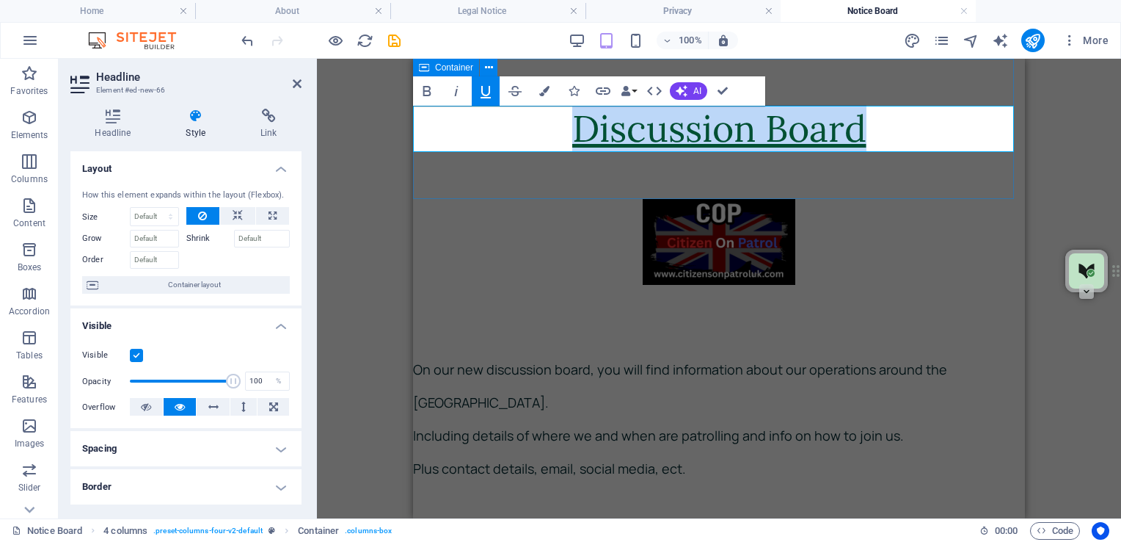
click at [936, 176] on div "Discussion Board" at bounding box center [719, 129] width 612 height 140
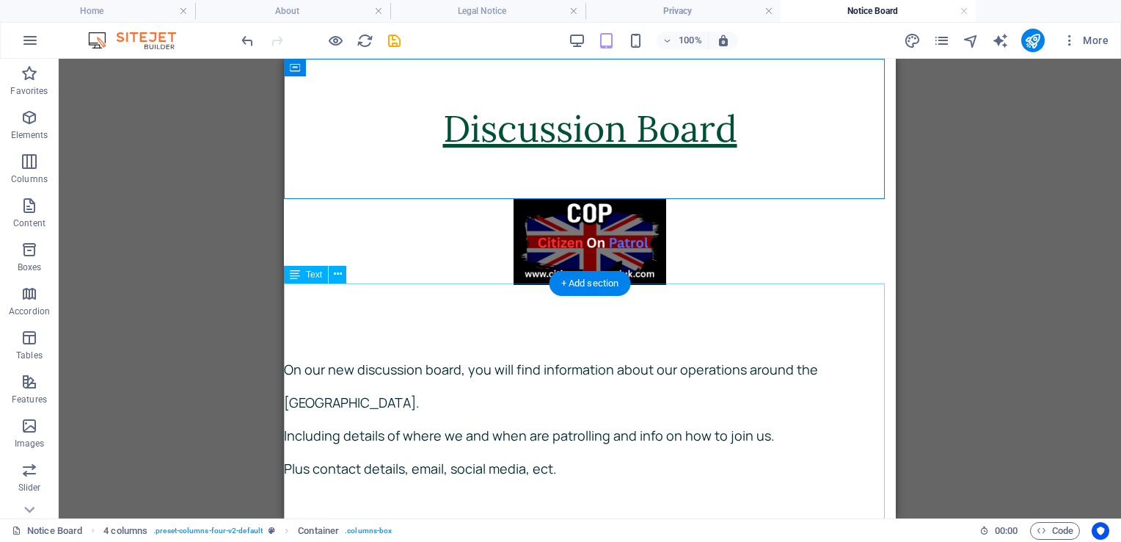
click at [693, 292] on div "On our new discussion board, you will find information about our operations aro…" at bounding box center [590, 449] width 612 height 329
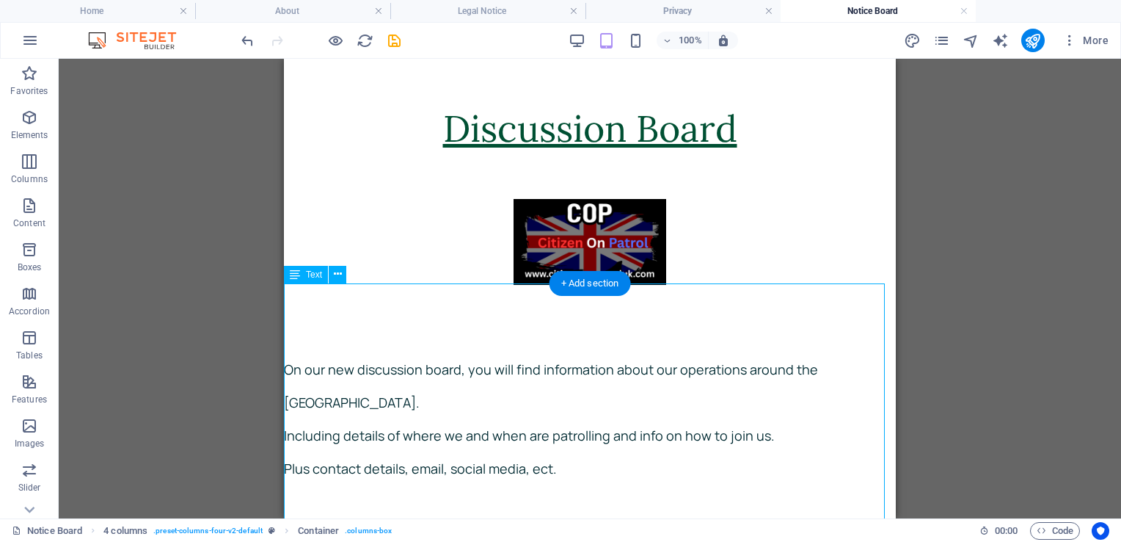
click at [693, 292] on div "On our new discussion board, you will find information about our operations aro…" at bounding box center [590, 449] width 612 height 329
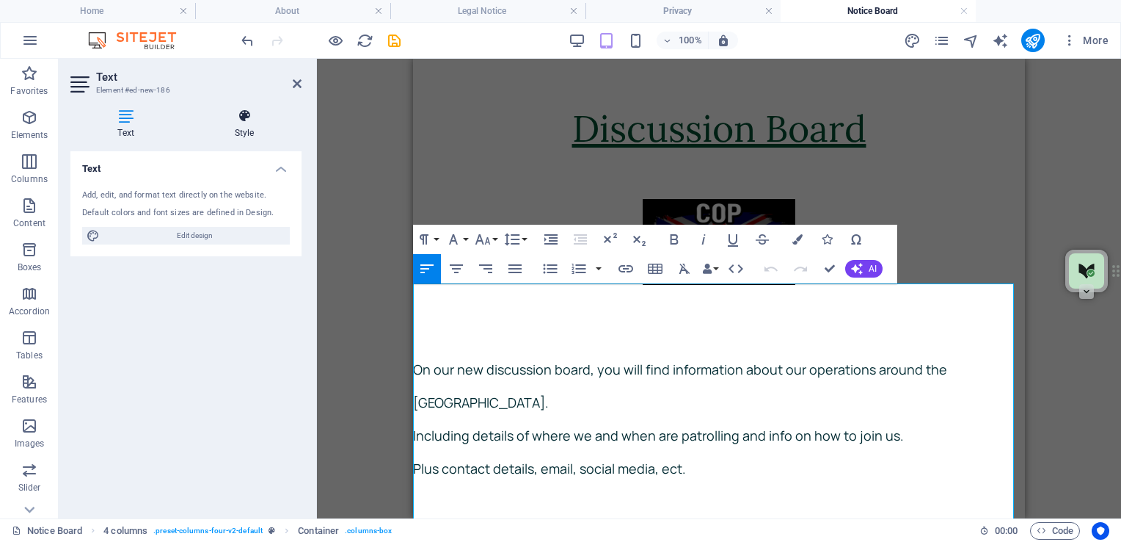
click at [241, 127] on h4 "Style" at bounding box center [244, 124] width 114 height 31
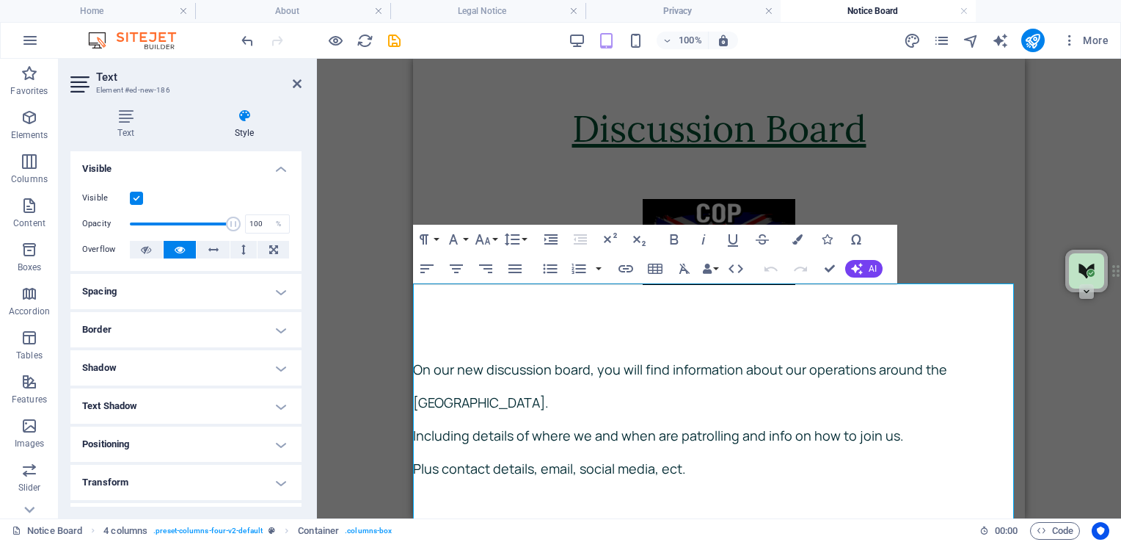
click at [274, 289] on h4 "Spacing" at bounding box center [185, 291] width 231 height 35
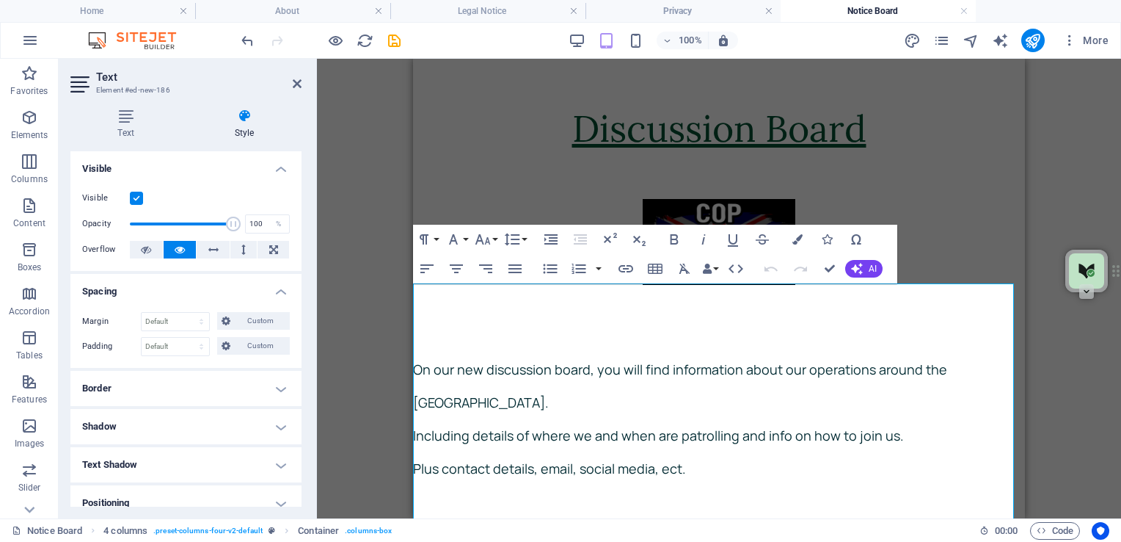
click at [274, 289] on h4 "Spacing" at bounding box center [185, 287] width 231 height 26
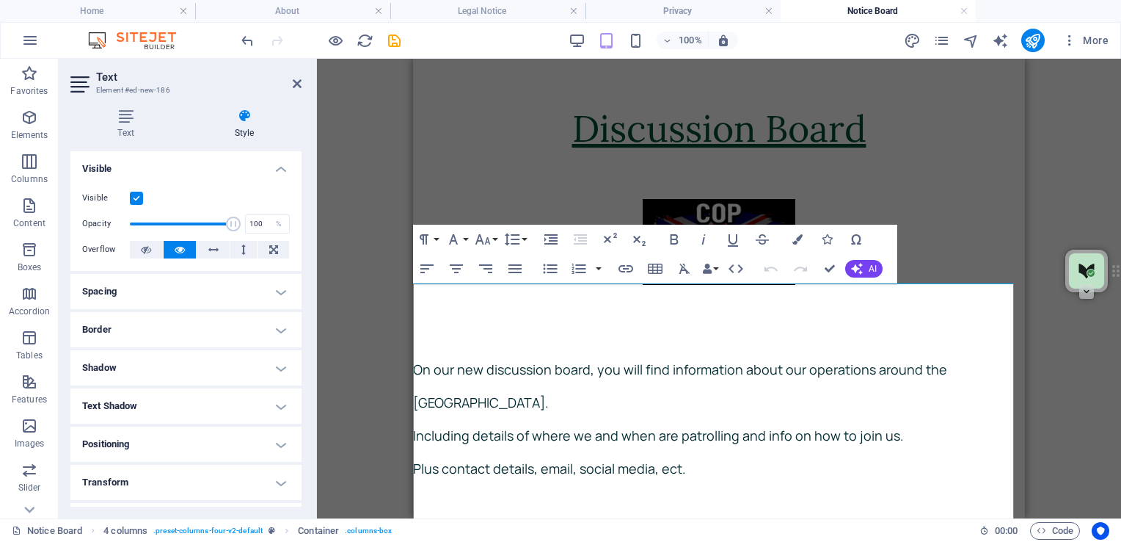
click at [274, 327] on h4 "Border" at bounding box center [185, 329] width 231 height 35
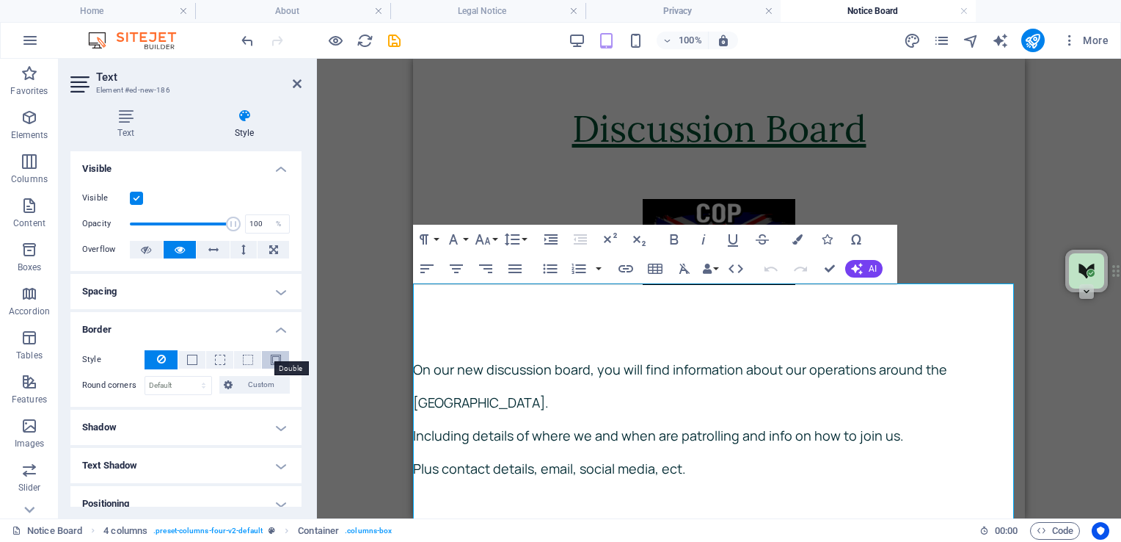
click at [274, 360] on span at bounding box center [276, 359] width 10 height 10
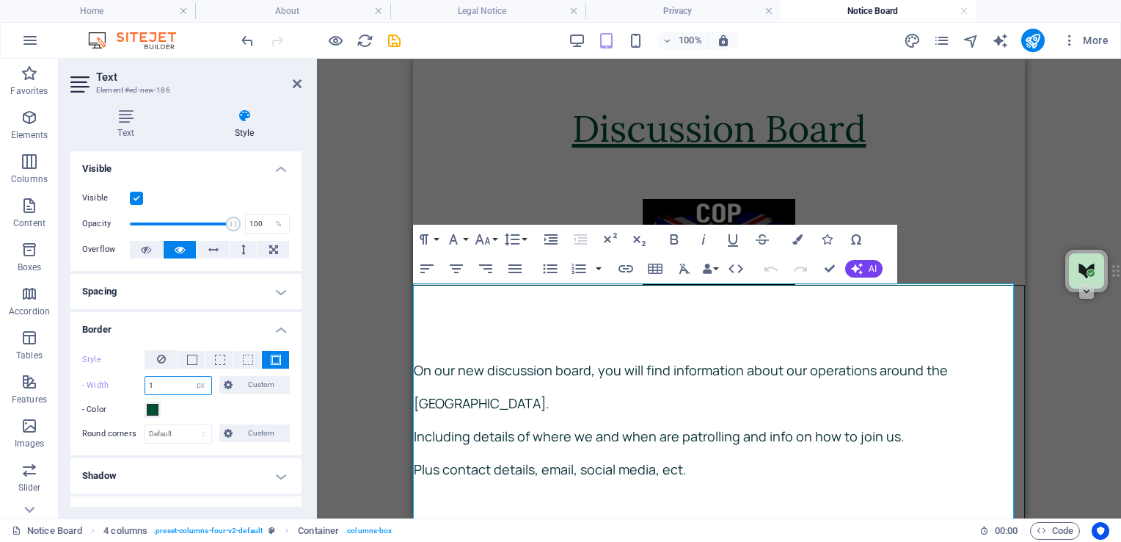
click at [166, 388] on input "1" at bounding box center [178, 385] width 66 height 18
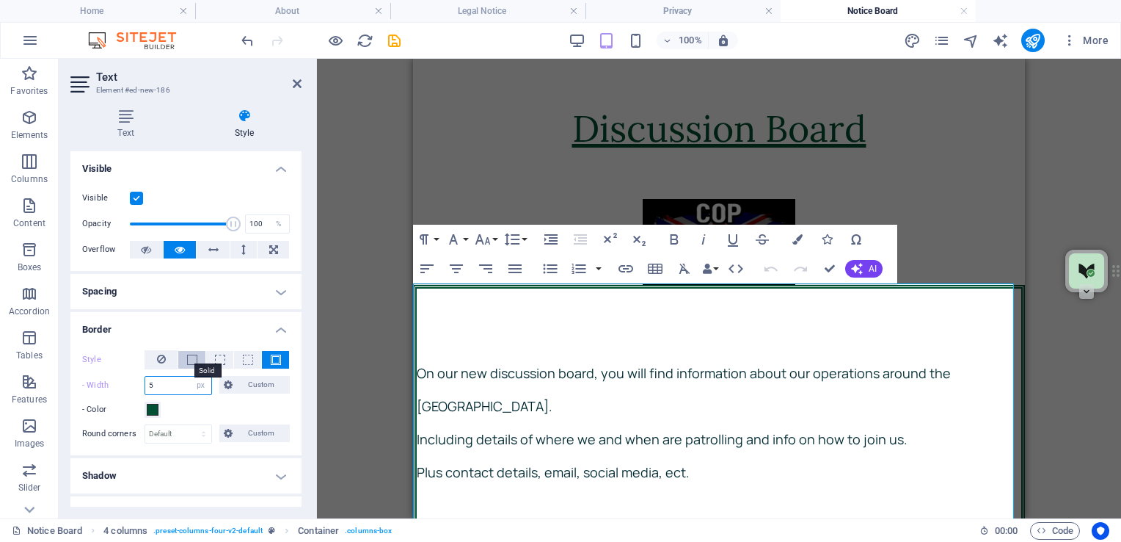
type input "5"
click at [188, 357] on span at bounding box center [192, 359] width 10 height 10
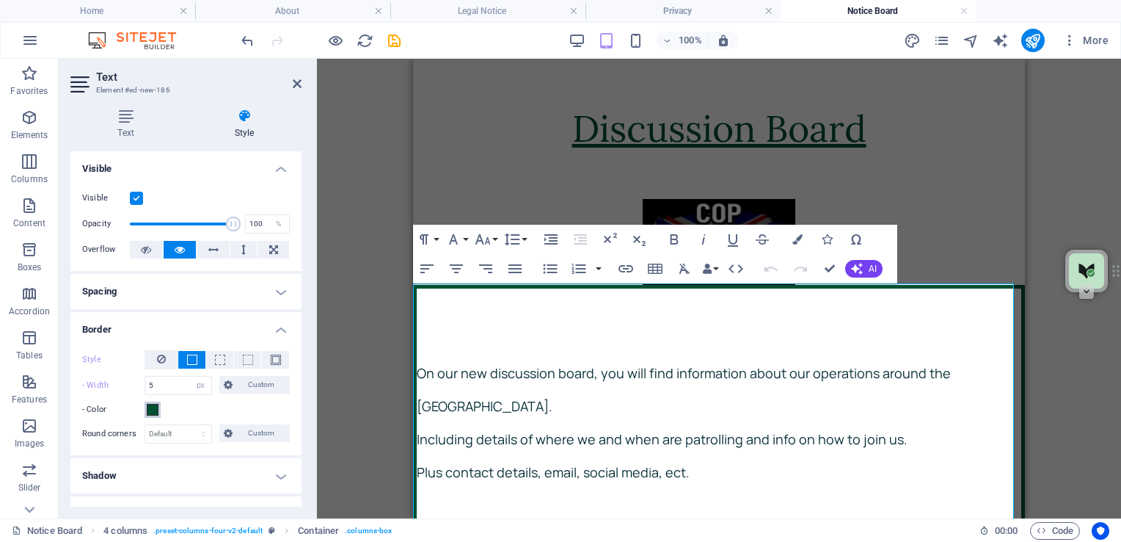
click at [153, 409] on span at bounding box center [153, 410] width 12 height 12
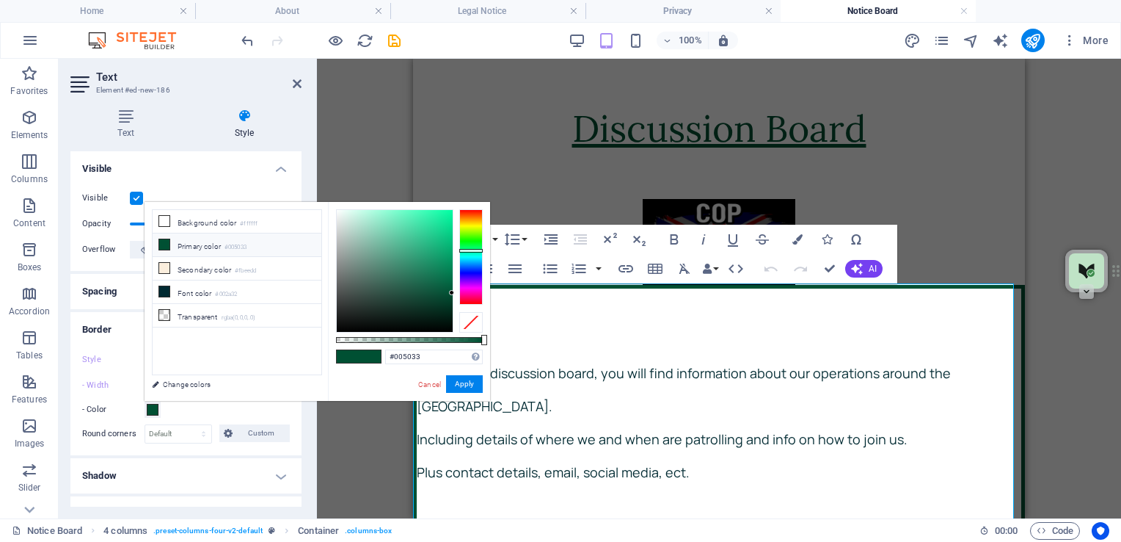
click at [162, 241] on icon at bounding box center [164, 244] width 10 height 10
click at [463, 387] on button "Apply" at bounding box center [464, 384] width 37 height 18
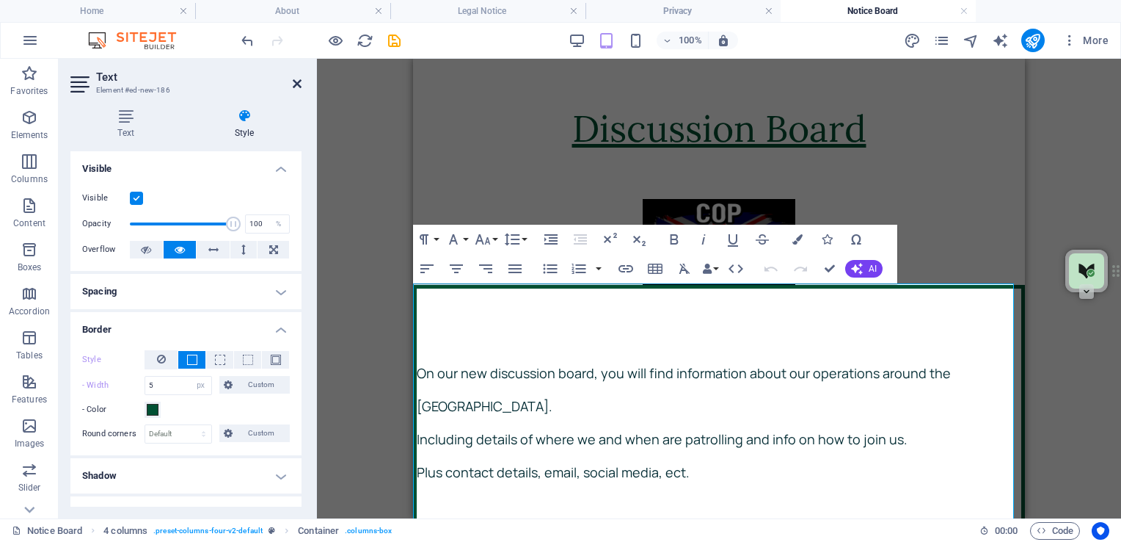
click at [296, 83] on icon at bounding box center [297, 84] width 9 height 12
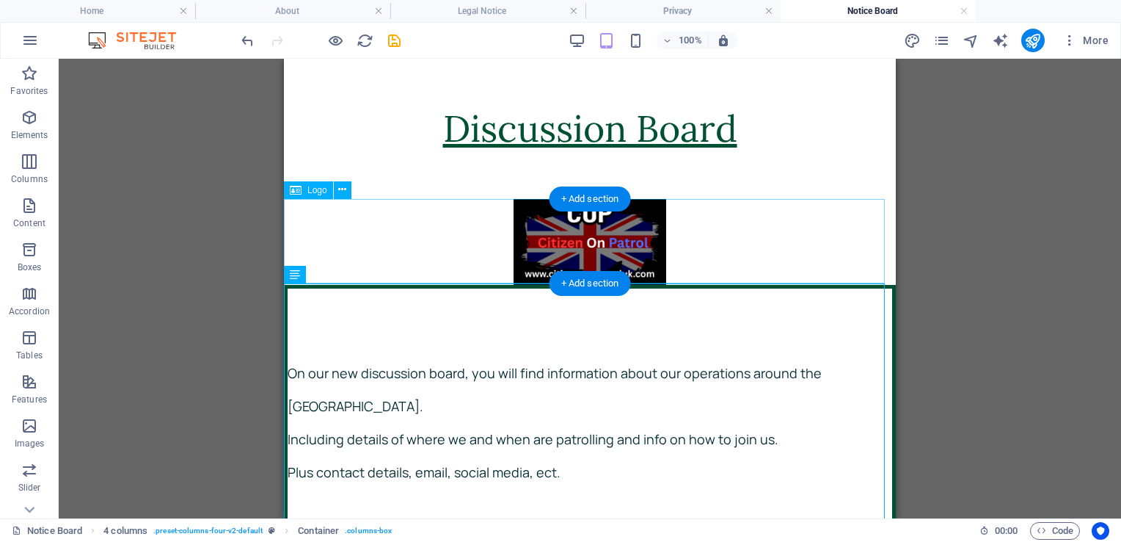
click at [799, 230] on div at bounding box center [590, 242] width 612 height 86
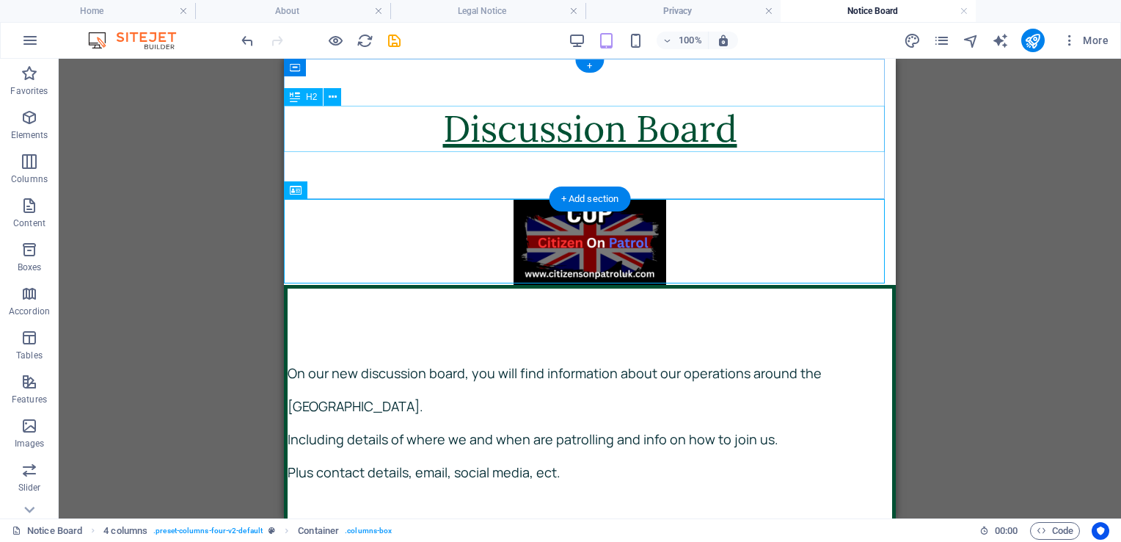
click at [827, 151] on div "Discussion Board" at bounding box center [590, 129] width 612 height 46
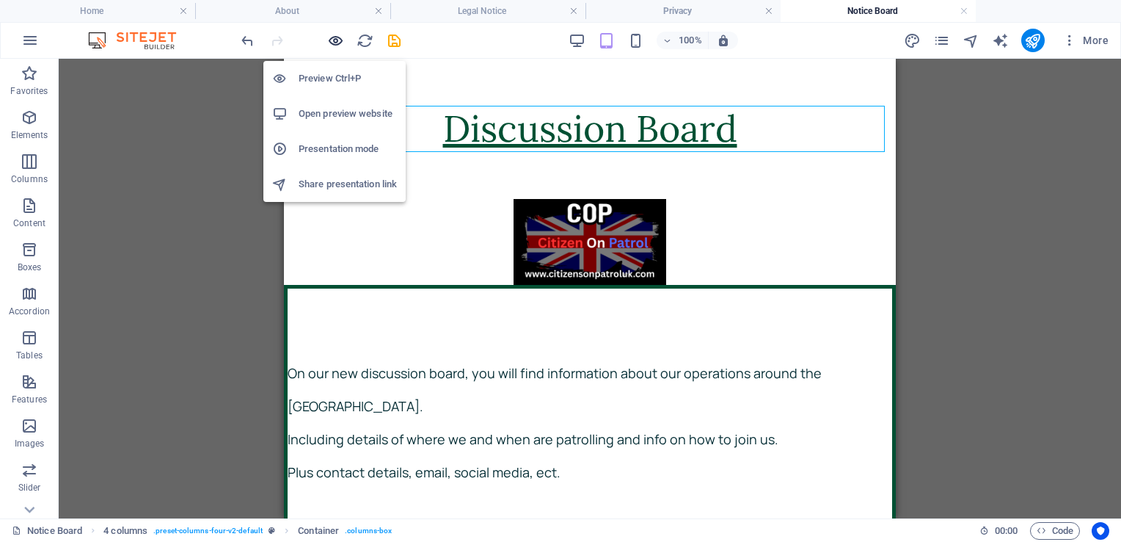
click at [338, 37] on icon "button" at bounding box center [335, 40] width 17 height 17
click at [326, 70] on h6 "Preview Ctrl+P" at bounding box center [348, 79] width 98 height 18
click at [335, 38] on icon "button" at bounding box center [335, 40] width 17 height 17
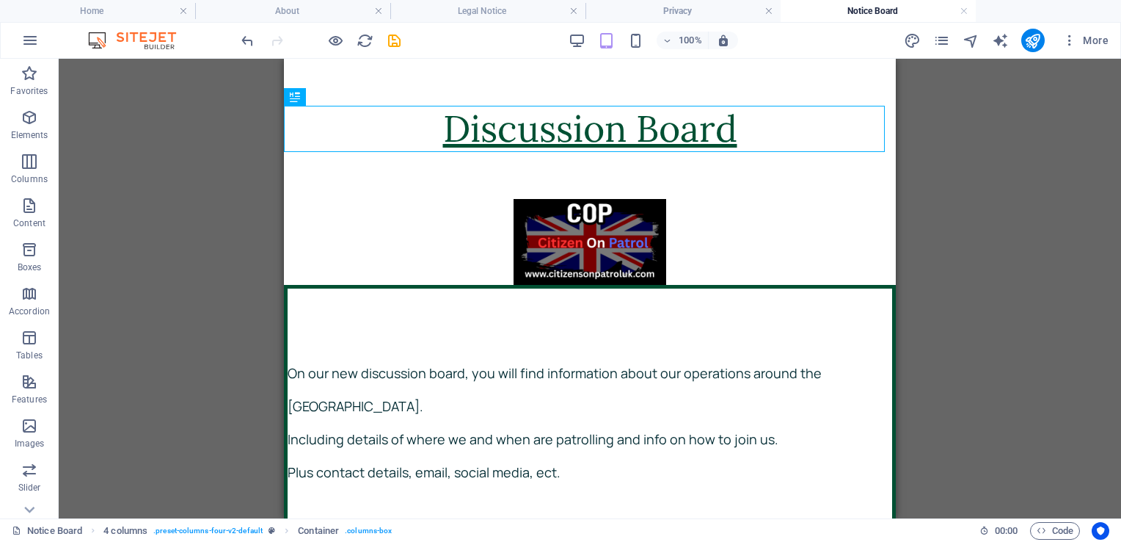
click at [186, 159] on div "Drag here to replace the existing content. Press “Ctrl” if you want to create a…" at bounding box center [590, 288] width 1063 height 459
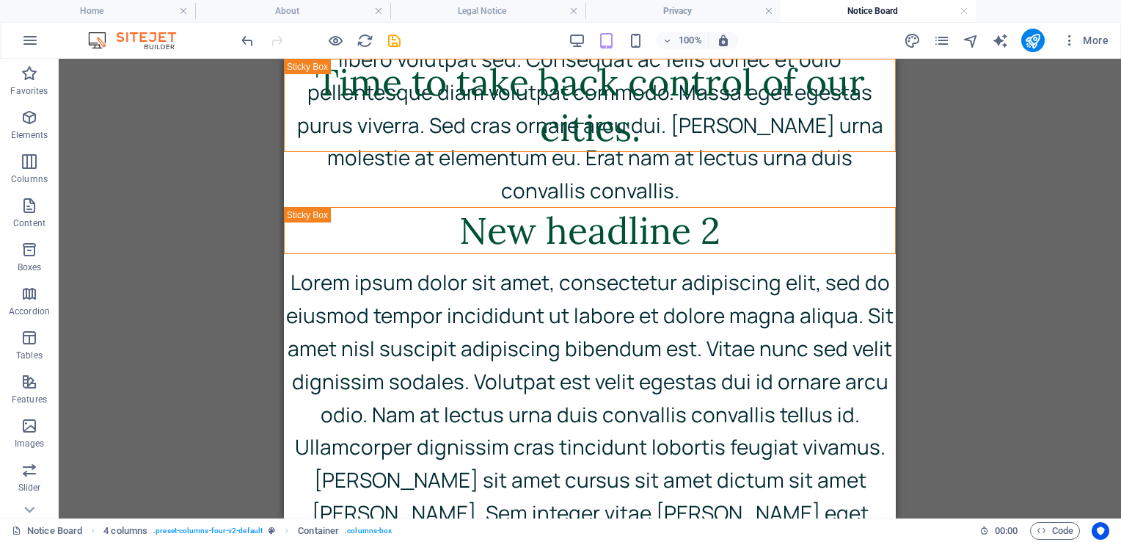
scroll to position [1961, 0]
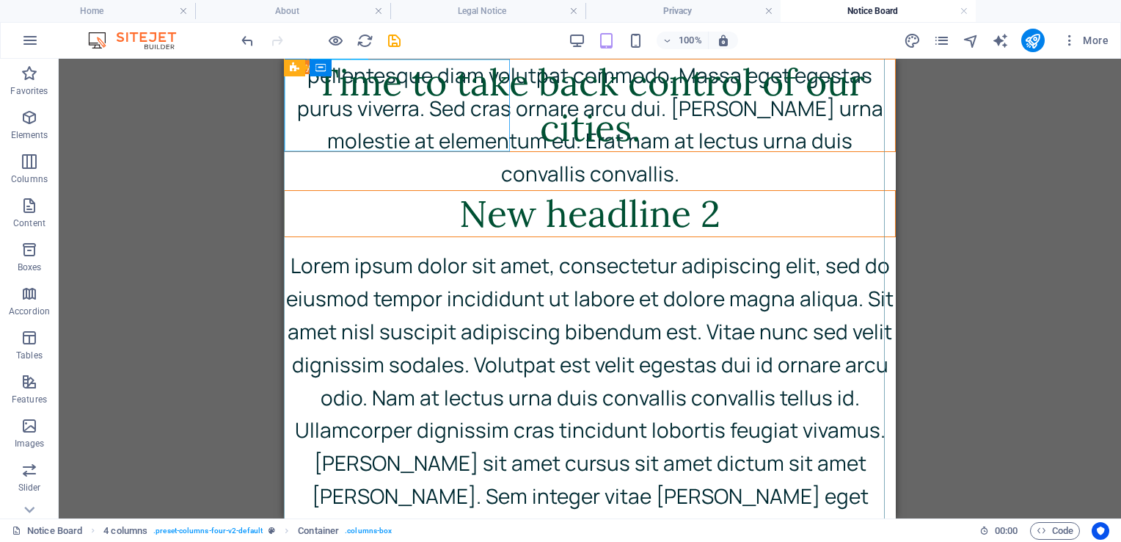
click at [379, 191] on div "New headline 2" at bounding box center [590, 214] width 611 height 46
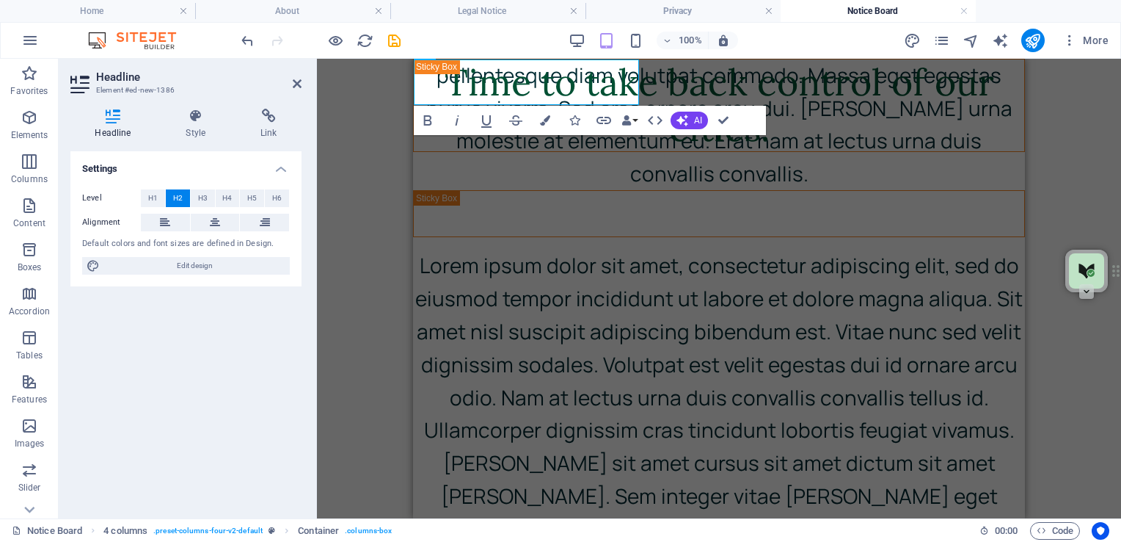
click at [409, 261] on div "Placeholder Container H2 Reference Text Map Container Logo Placeholder Sticky C…" at bounding box center [719, 288] width 804 height 459
click at [504, 261] on div "​ Lorem ipsum dolor sit amet, consectetur adipiscing elit, sed do eiusmod tempo…" at bounding box center [719, 515] width 612 height 651
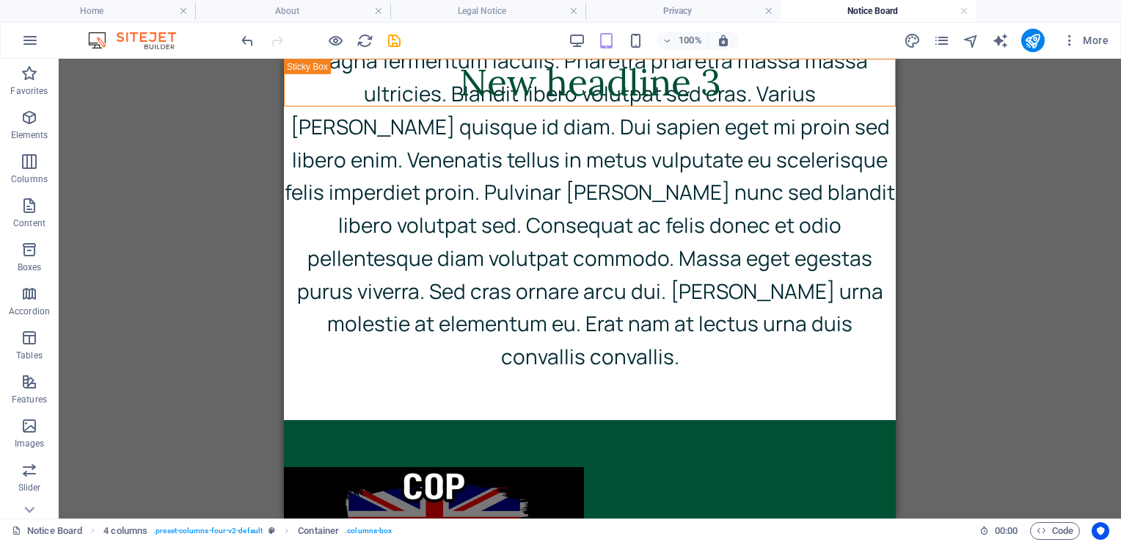
scroll to position [2745, 0]
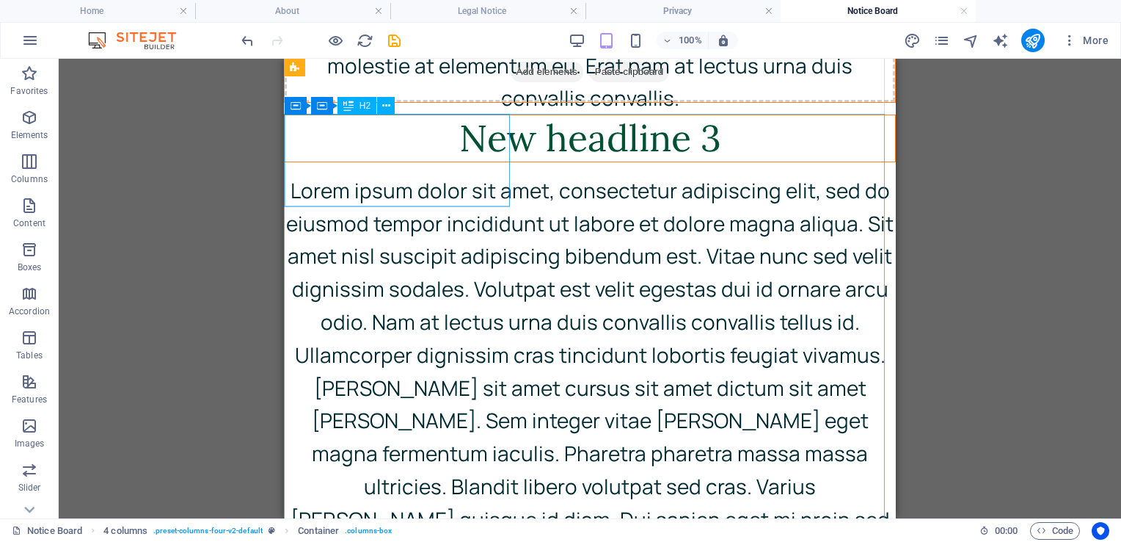
click at [462, 161] on div "New headline 3" at bounding box center [590, 138] width 611 height 46
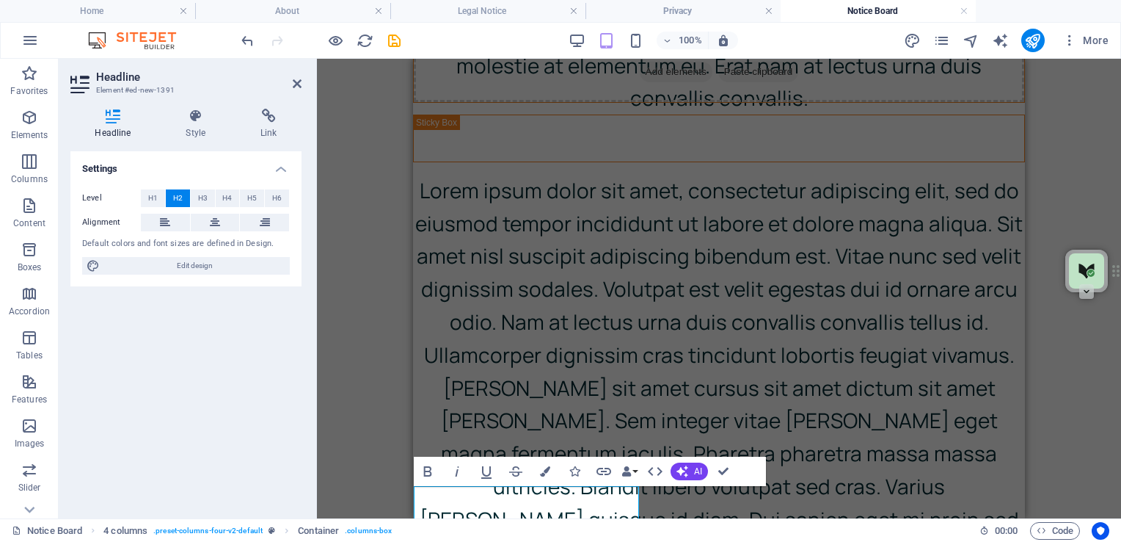
scroll to position [2353, 0]
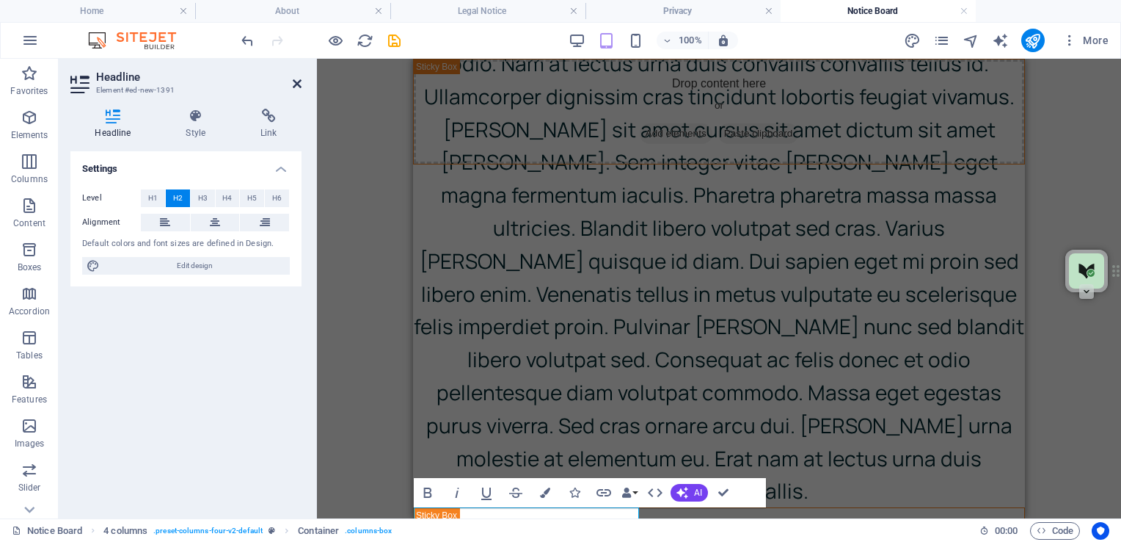
click at [296, 84] on icon at bounding box center [297, 84] width 9 height 12
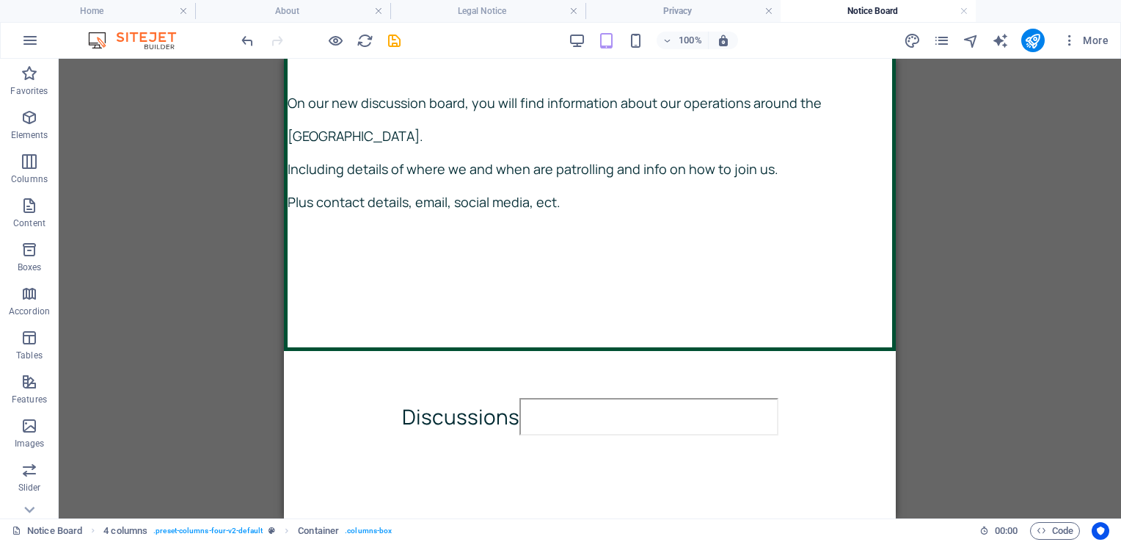
scroll to position [662, 0]
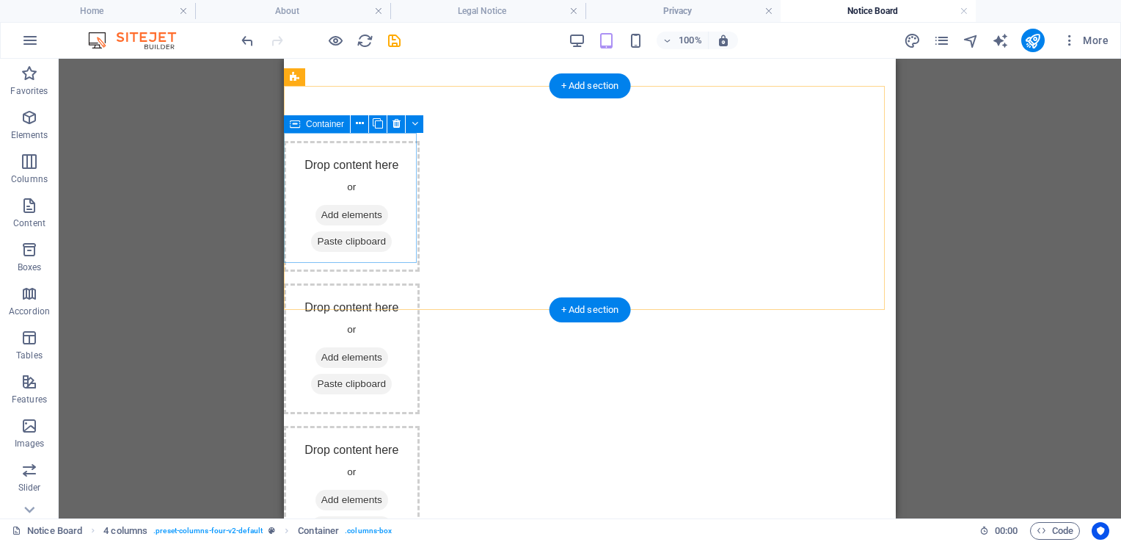
click at [331, 192] on div "Drop content here or Add elements Paste clipboard" at bounding box center [352, 206] width 136 height 131
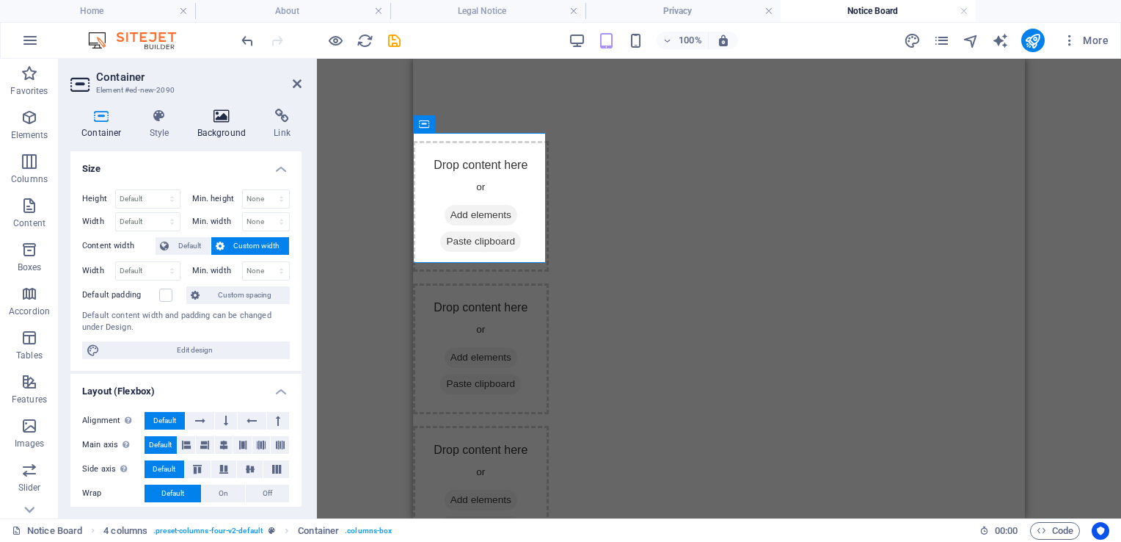
click at [226, 117] on icon at bounding box center [221, 116] width 71 height 15
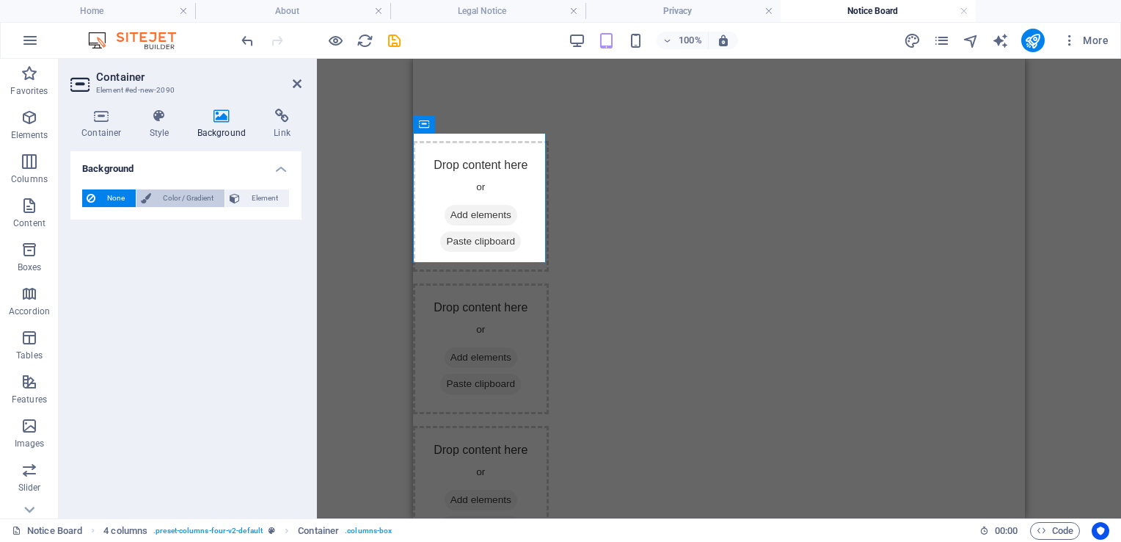
click at [182, 197] on span "Color / Gradient" at bounding box center [188, 198] width 65 height 18
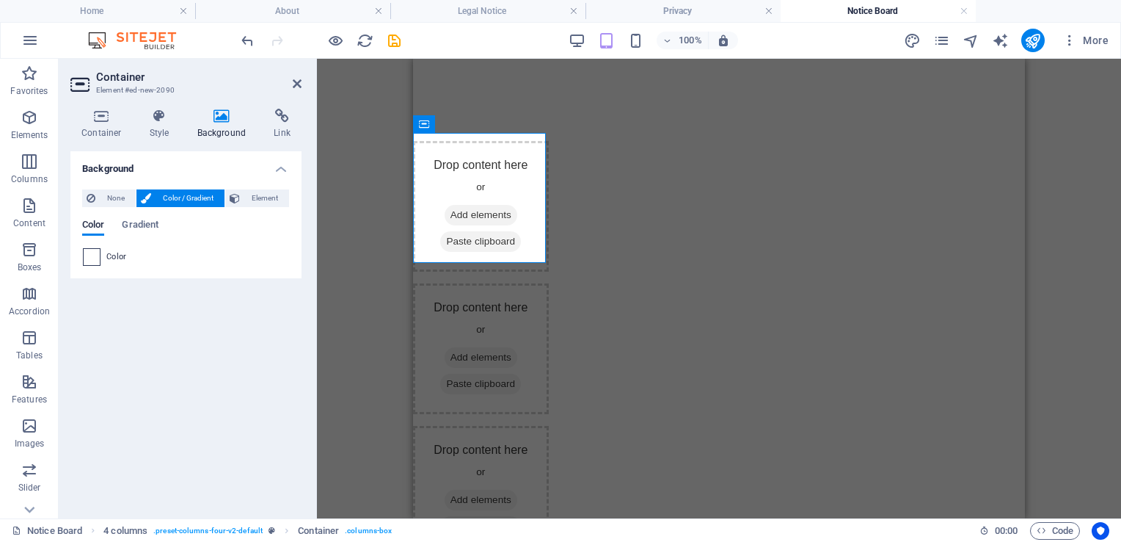
click at [91, 255] on span at bounding box center [92, 257] width 16 height 16
click at [136, 224] on span "Gradient" at bounding box center [140, 226] width 37 height 21
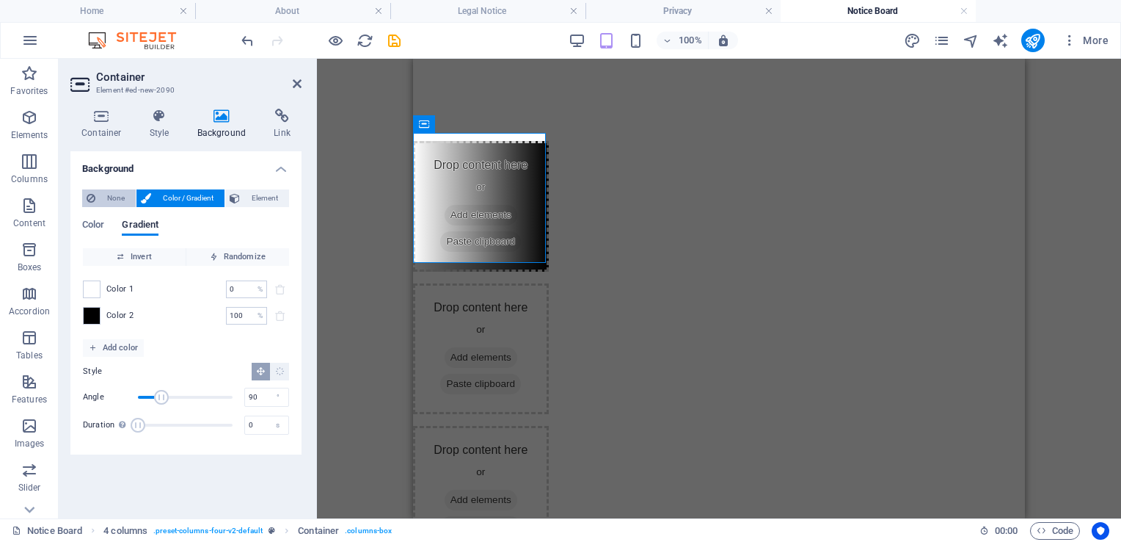
click at [111, 194] on span "None" at bounding box center [116, 198] width 32 height 18
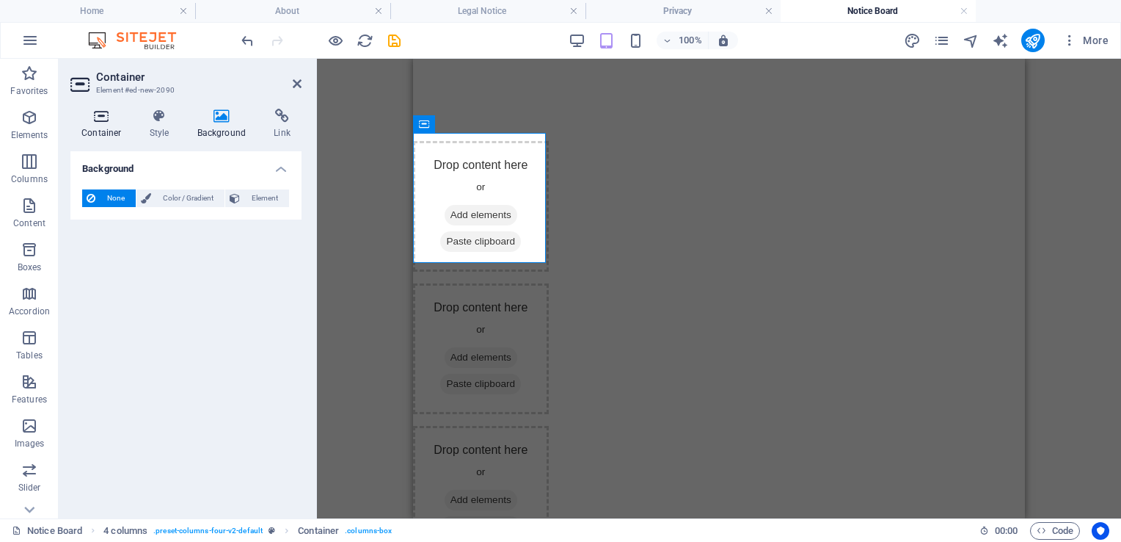
click at [104, 128] on h4 "Container" at bounding box center [104, 124] width 68 height 31
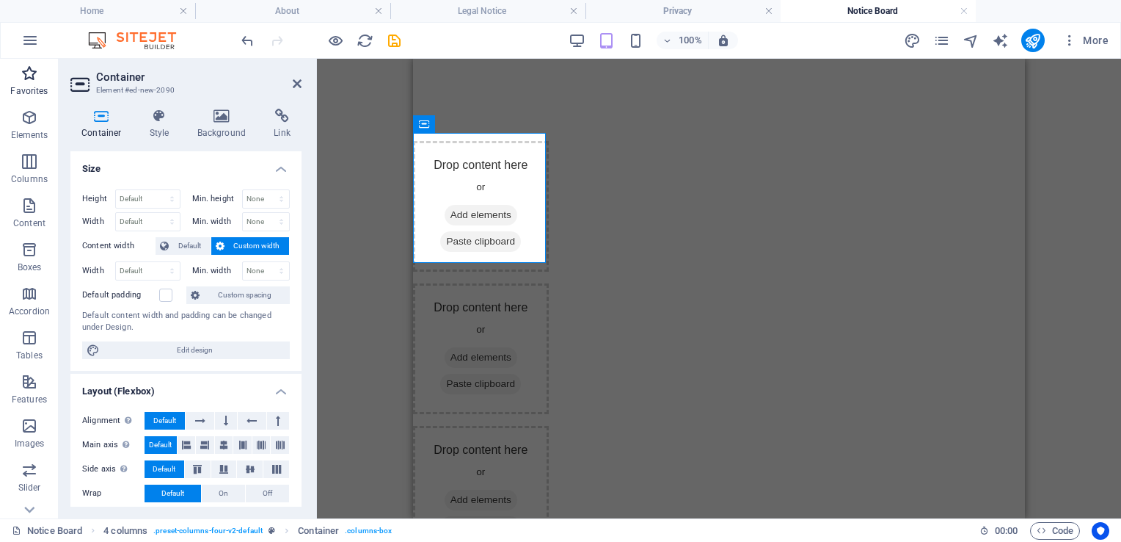
click at [35, 73] on icon "button" at bounding box center [30, 74] width 18 height 18
click at [294, 84] on icon at bounding box center [297, 84] width 9 height 12
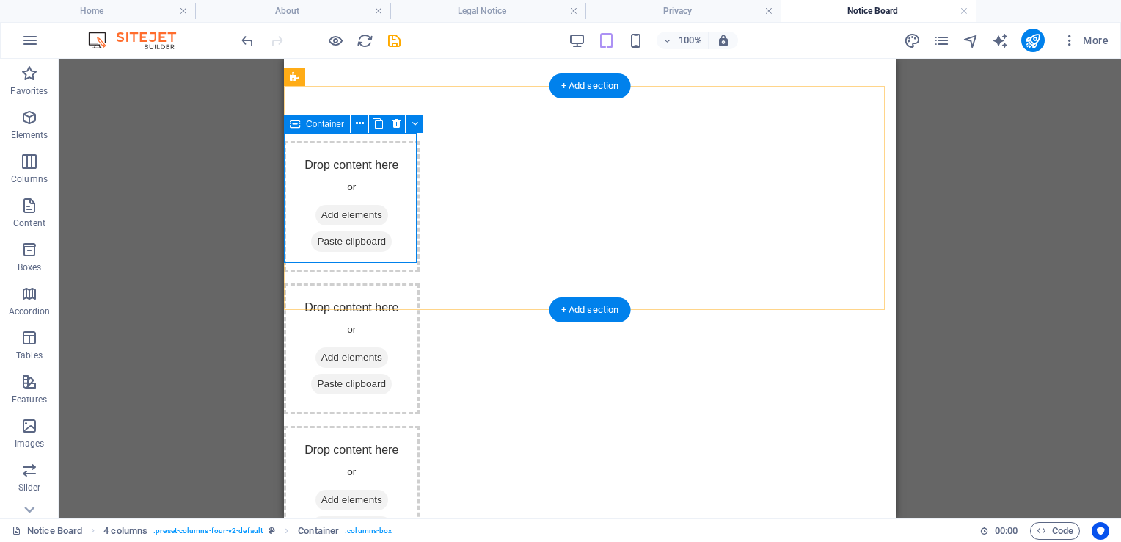
click at [321, 215] on icon at bounding box center [321, 215] width 0 height 0
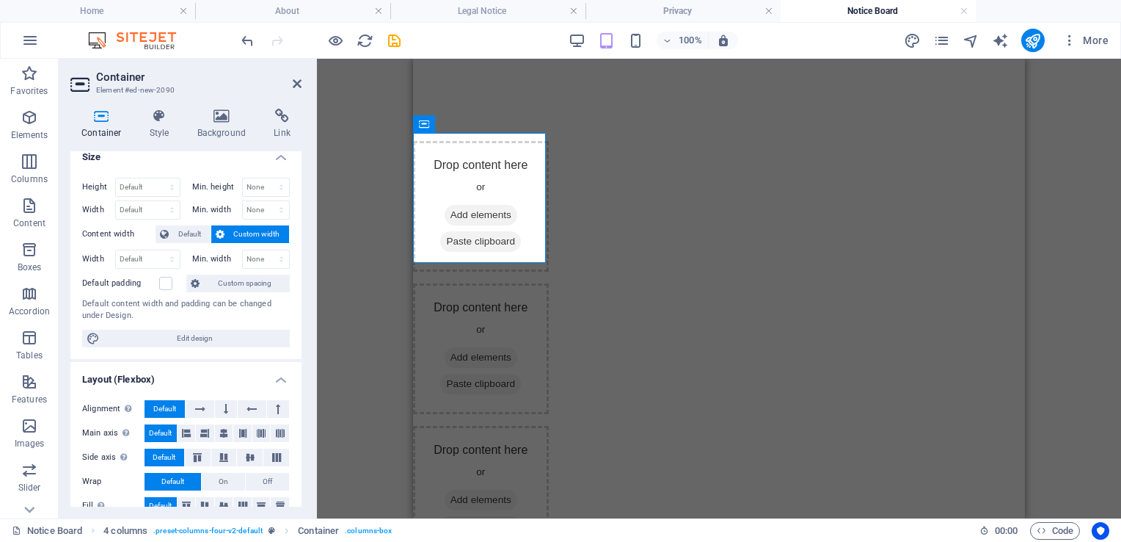
scroll to position [0, 0]
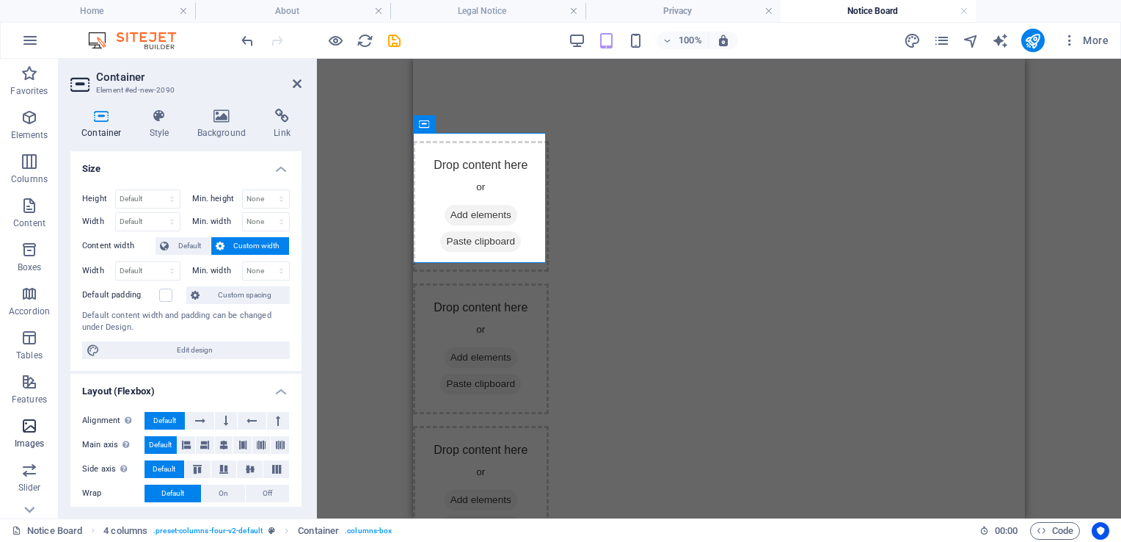
click at [26, 428] on icon "button" at bounding box center [30, 426] width 18 height 18
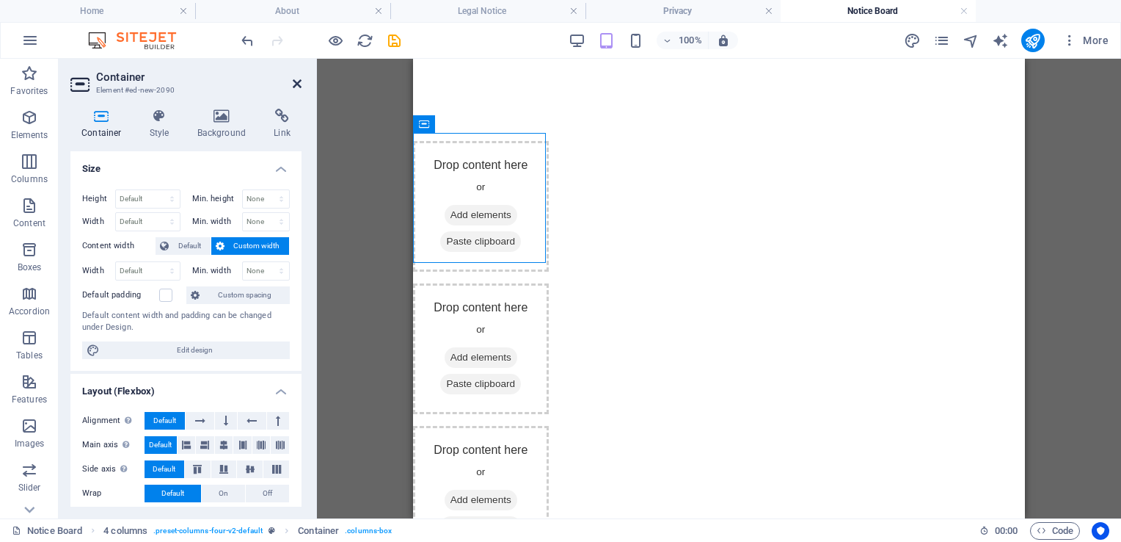
click at [299, 84] on icon at bounding box center [297, 84] width 9 height 12
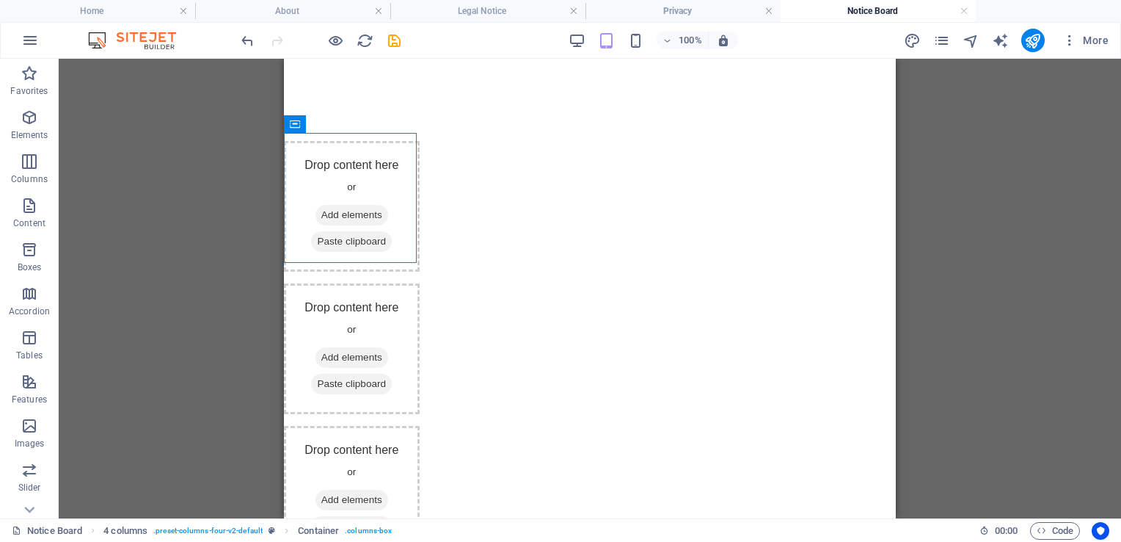
click at [976, 204] on div "Placeholder Container H2 Reference Text Map Container Logo Placeholder Sticky C…" at bounding box center [590, 288] width 1063 height 459
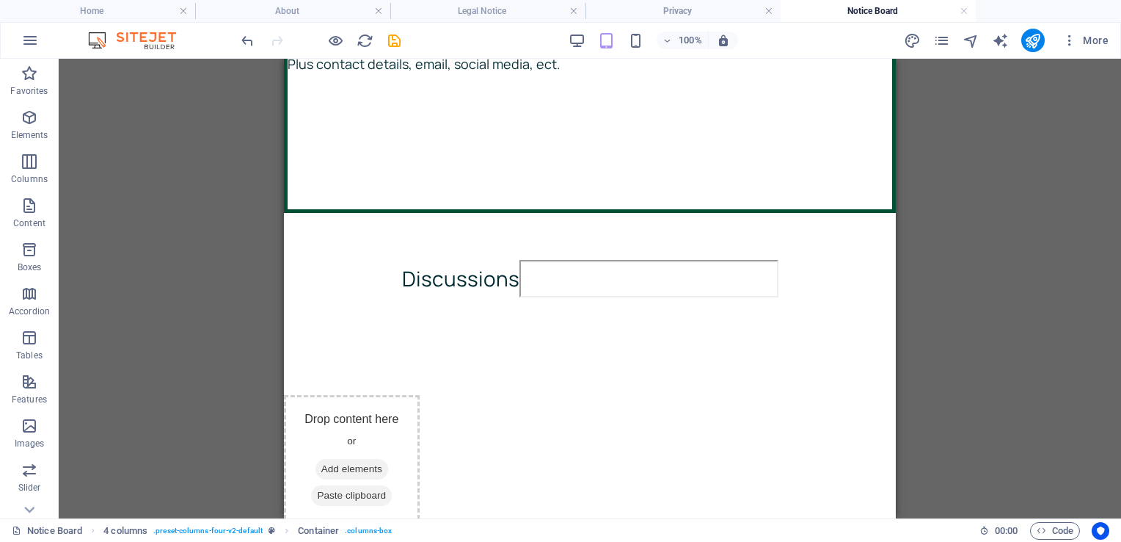
scroll to position [801, 0]
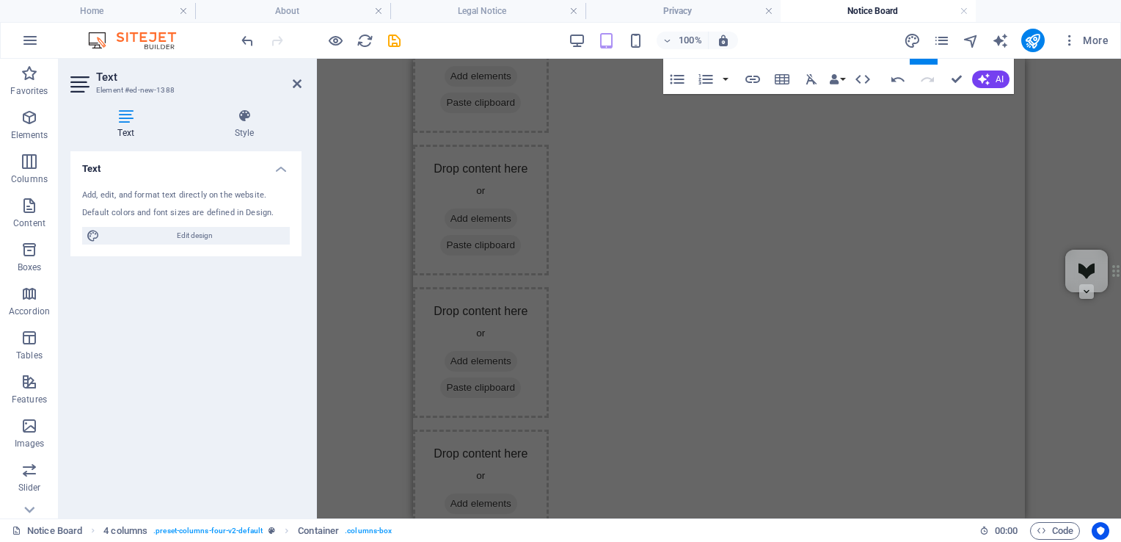
scroll to position [1193, 0]
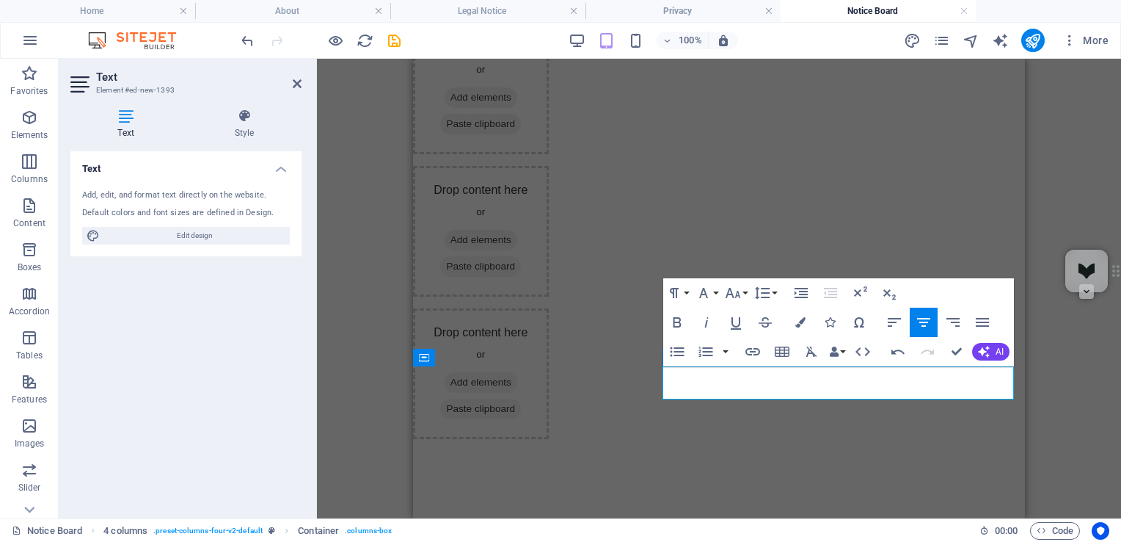
scroll to position [529, 0]
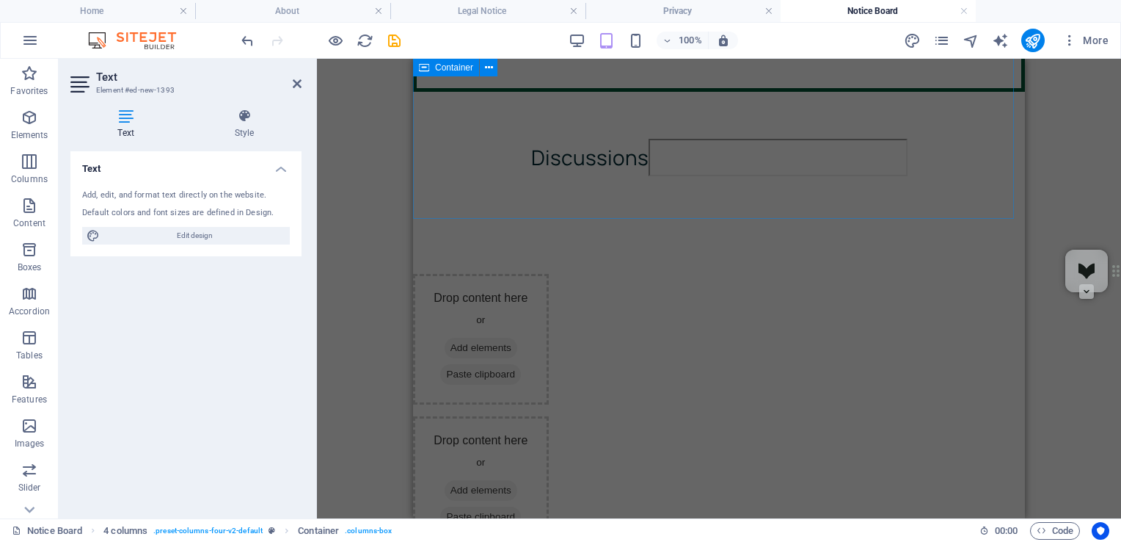
click at [900, 198] on div "Discussions" at bounding box center [719, 159] width 612 height 135
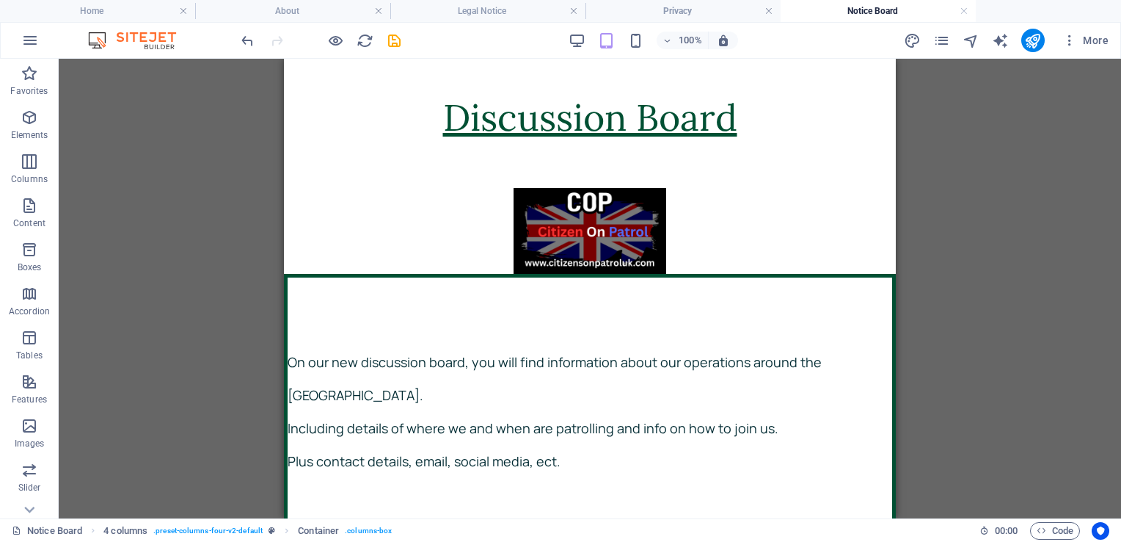
scroll to position [0, 0]
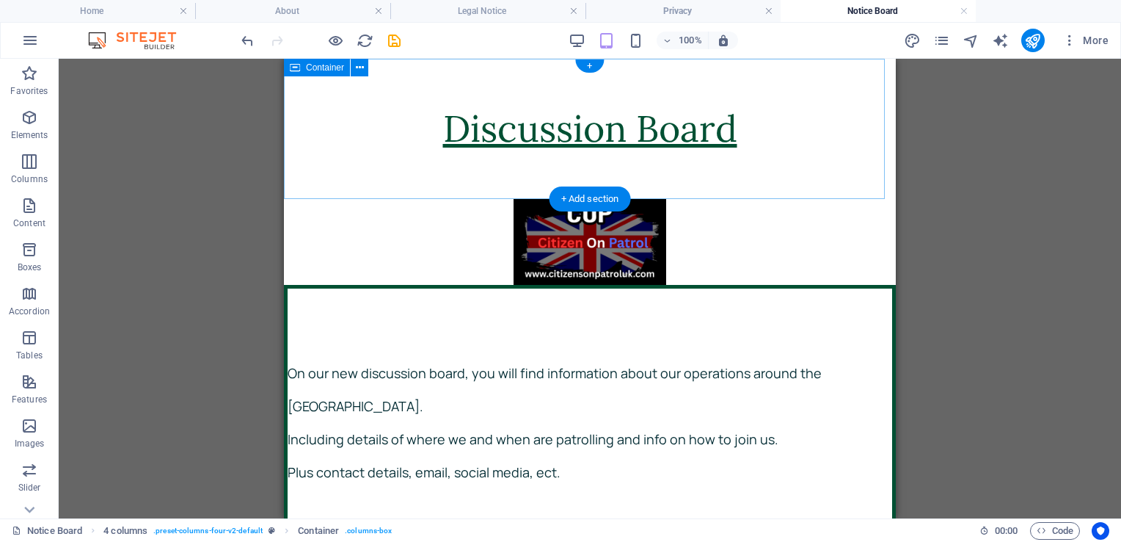
click at [728, 169] on div "Discussion Board" at bounding box center [590, 129] width 612 height 140
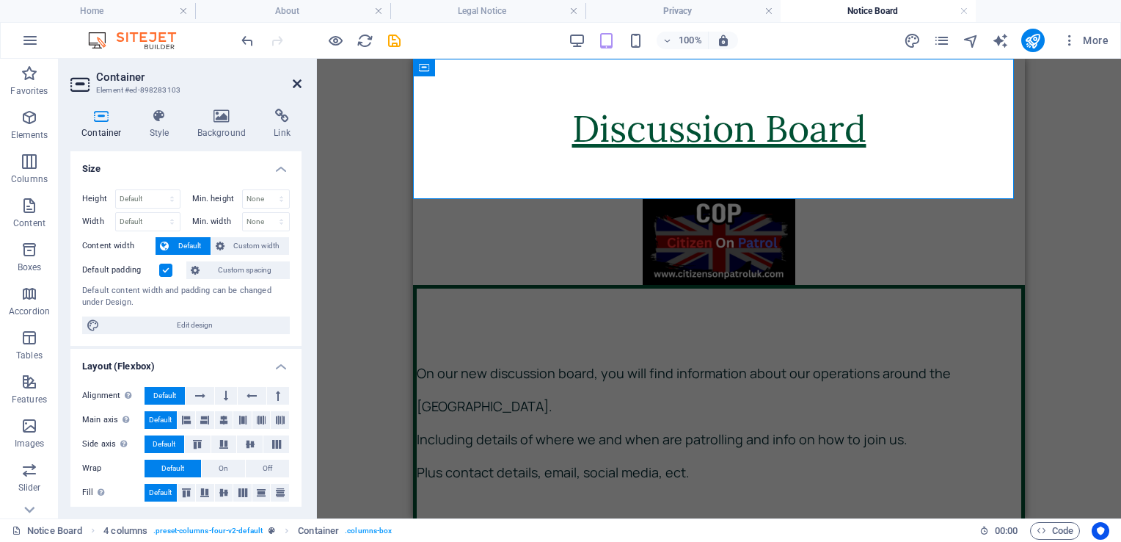
click at [298, 87] on icon at bounding box center [297, 84] width 9 height 12
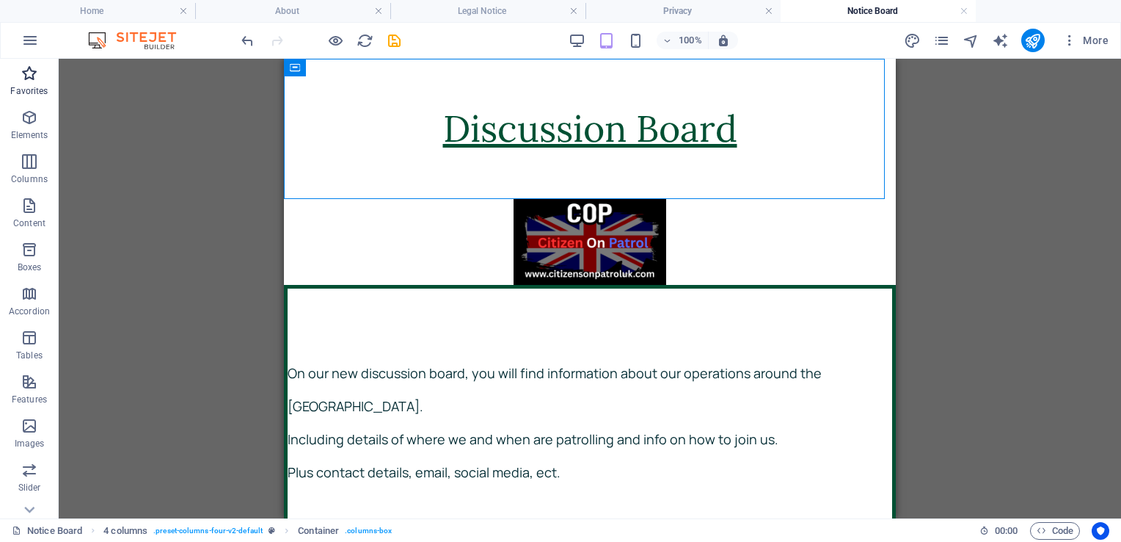
click at [26, 79] on icon "button" at bounding box center [30, 74] width 18 height 18
click at [481, 170] on div "Discussion Board" at bounding box center [590, 129] width 612 height 140
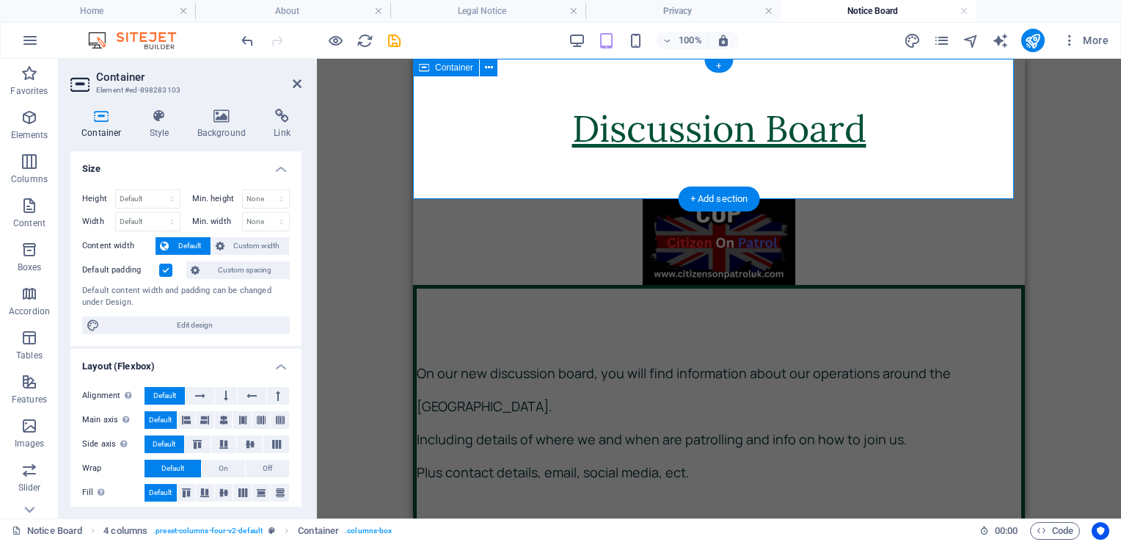
click at [527, 169] on div "Discussion Board" at bounding box center [719, 129] width 612 height 140
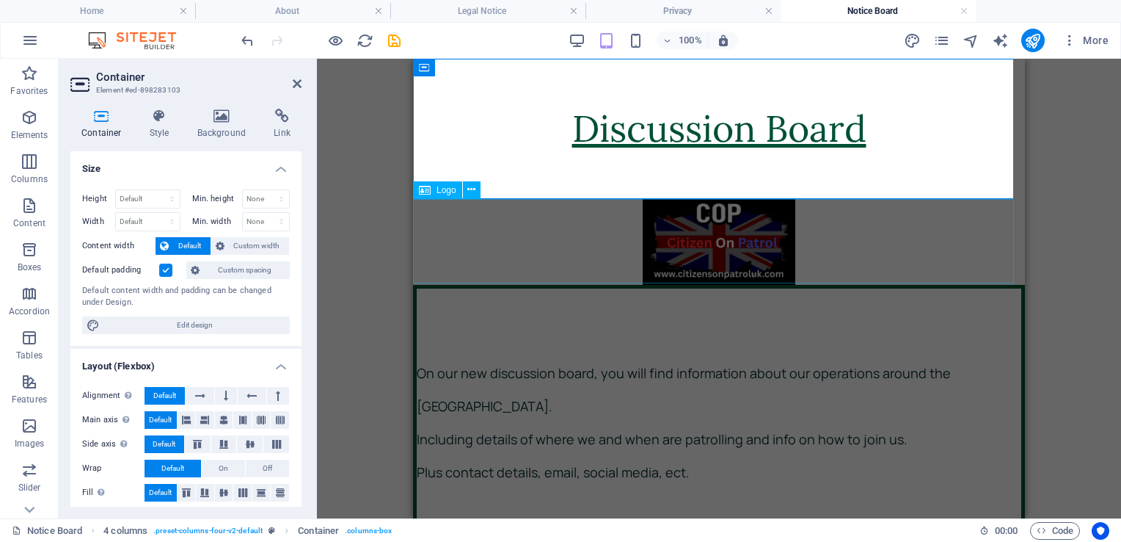
click at [528, 235] on div at bounding box center [719, 242] width 612 height 86
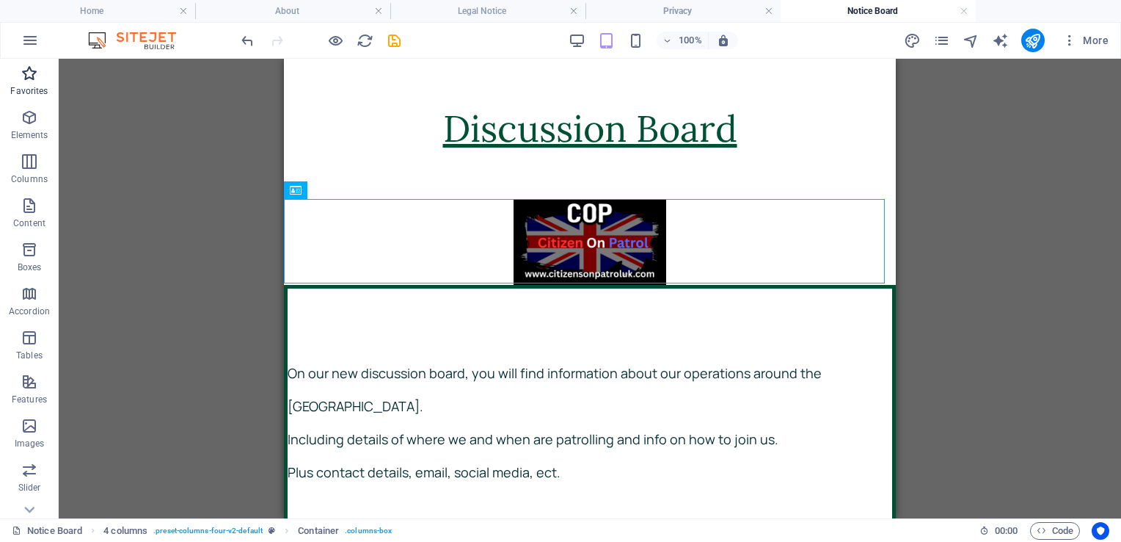
click at [30, 75] on icon "button" at bounding box center [30, 74] width 18 height 18
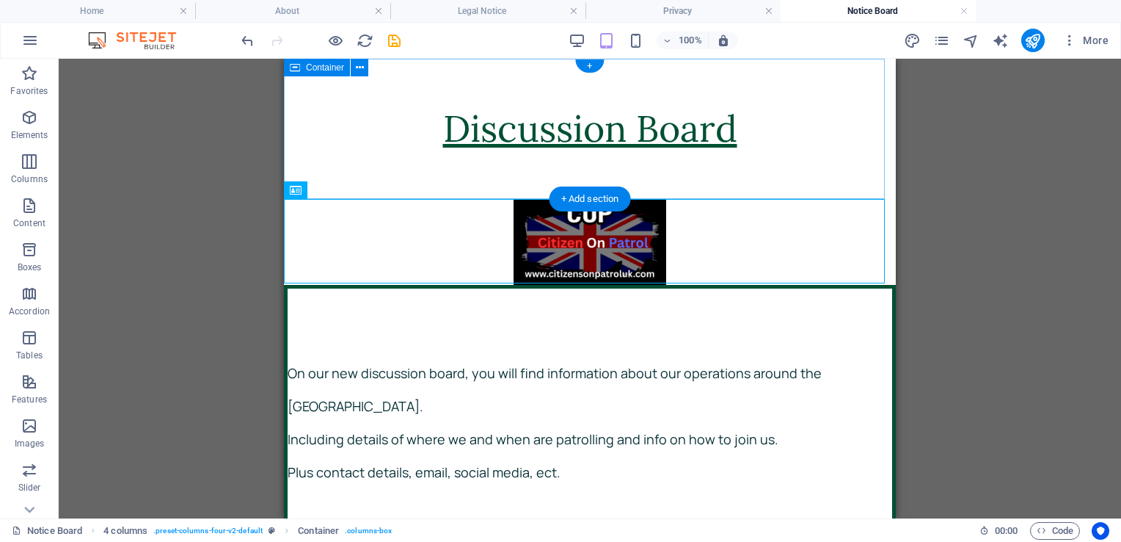
click at [466, 161] on div "Discussion Board" at bounding box center [590, 129] width 612 height 140
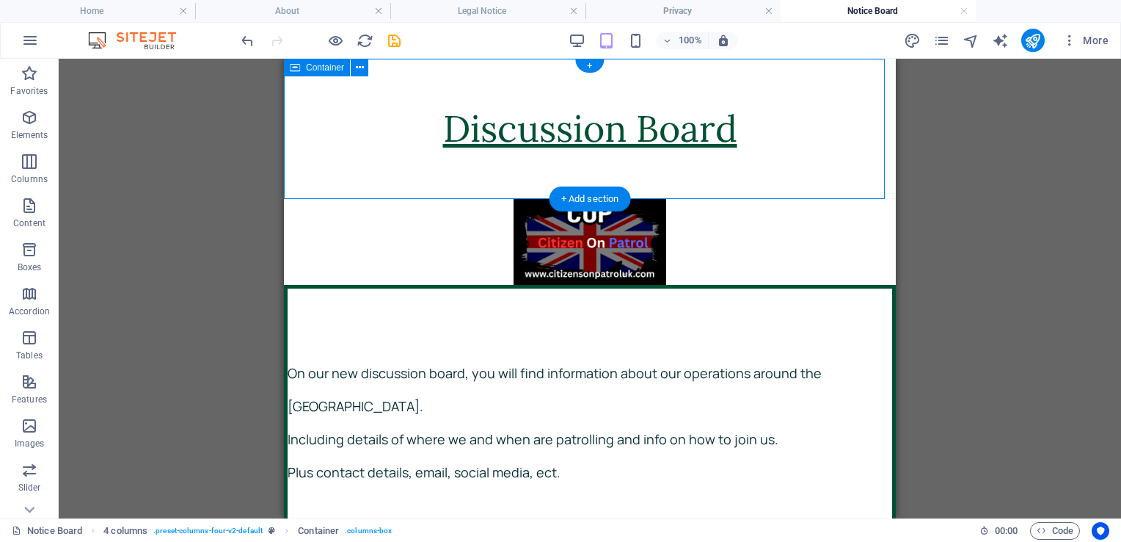
click at [466, 161] on div "Discussion Board" at bounding box center [590, 129] width 612 height 140
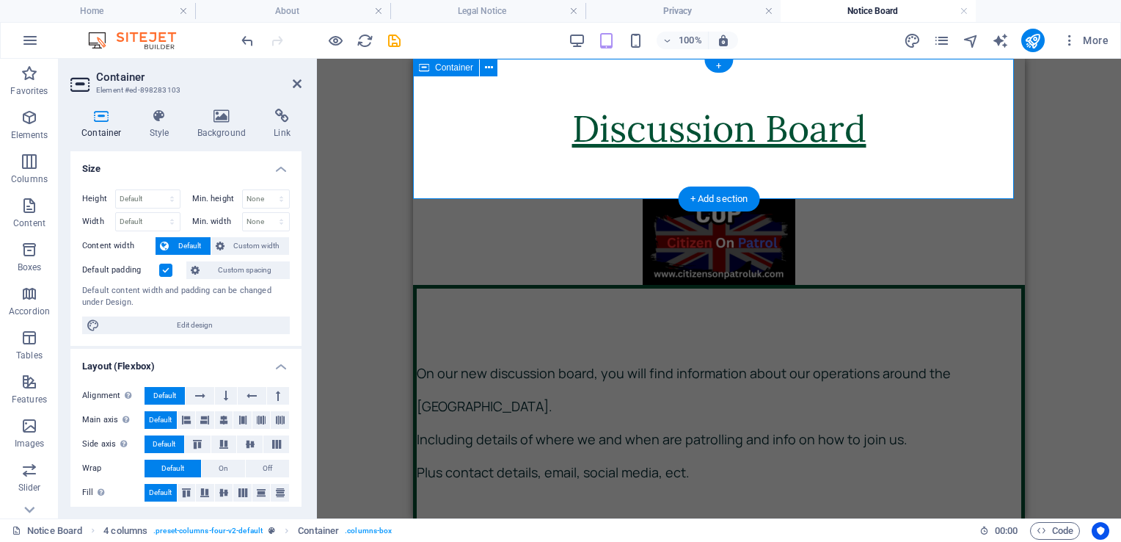
click at [607, 172] on div "Discussion Board" at bounding box center [719, 129] width 612 height 140
click at [103, 114] on icon at bounding box center [101, 116] width 62 height 15
click at [26, 78] on icon at bounding box center [29, 67] width 21 height 21
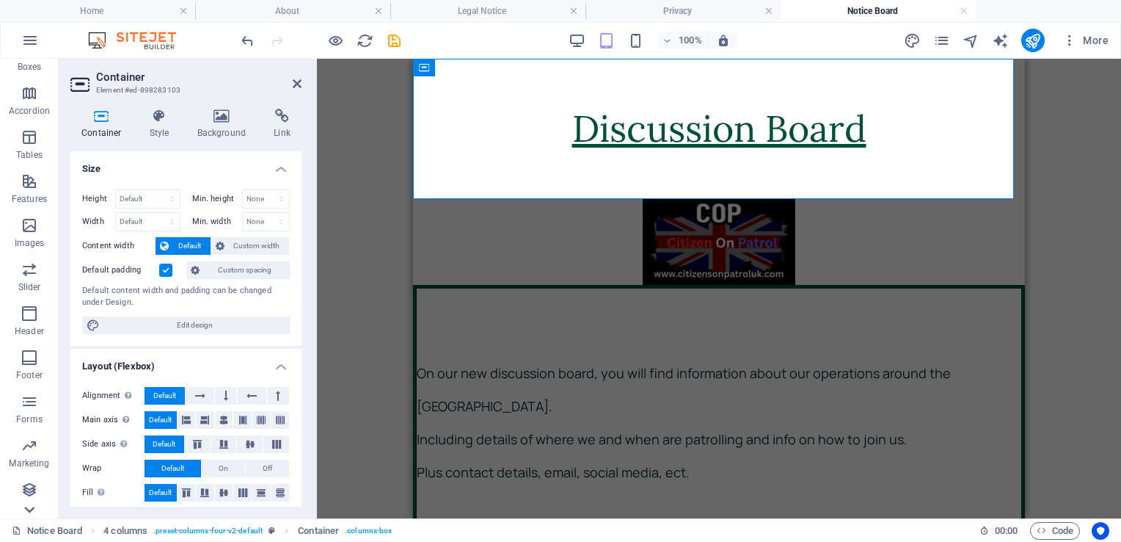
scroll to position [200, 0]
click at [29, 62] on icon at bounding box center [29, 67] width 21 height 21
click at [27, 198] on icon "button" at bounding box center [30, 206] width 18 height 18
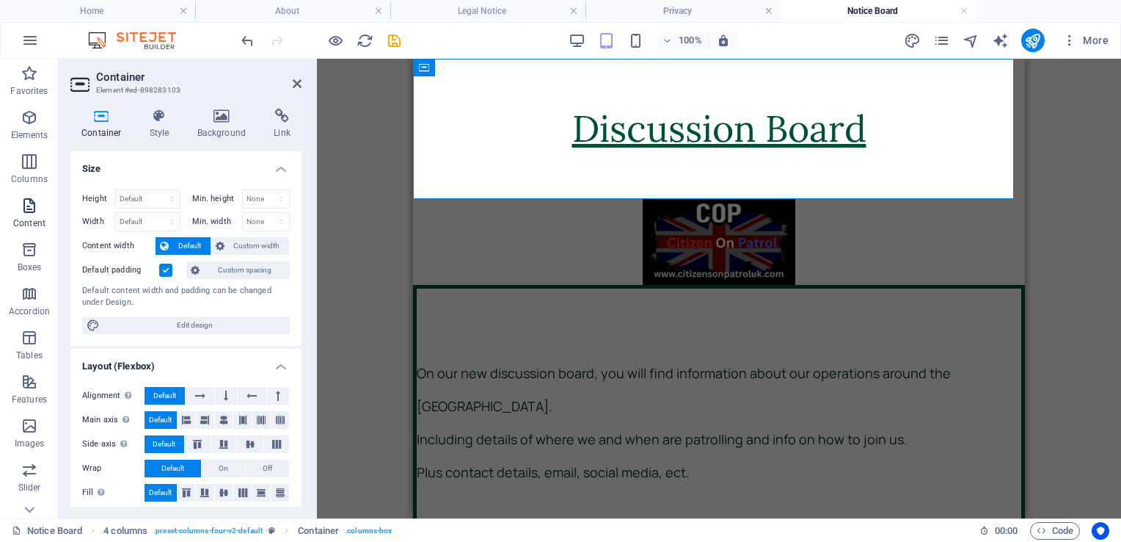
click at [27, 198] on icon "button" at bounding box center [30, 206] width 18 height 18
click at [299, 82] on icon at bounding box center [297, 84] width 9 height 12
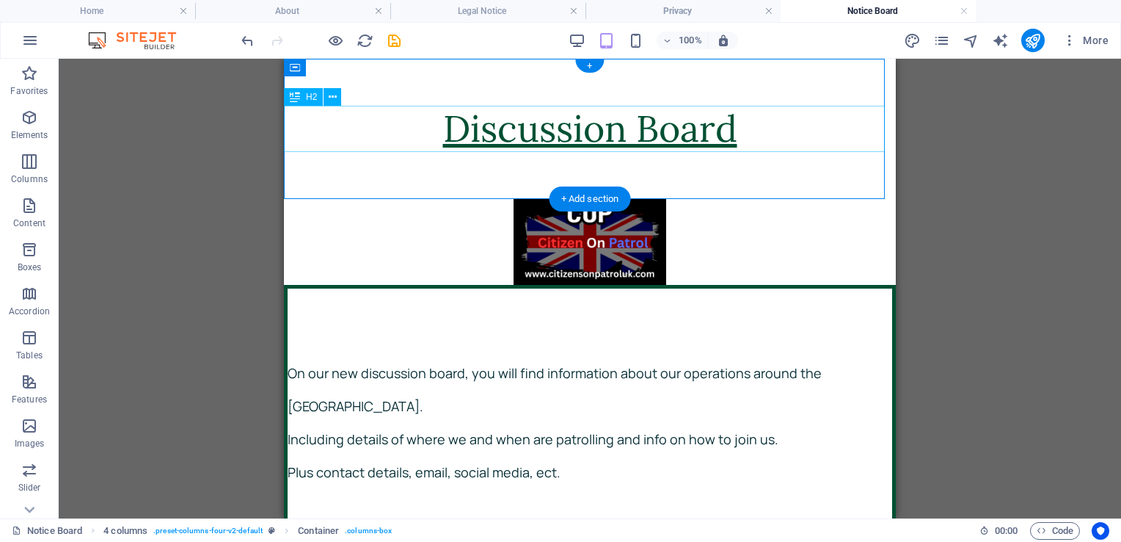
click at [743, 134] on div "Discussion Board" at bounding box center [590, 129] width 612 height 46
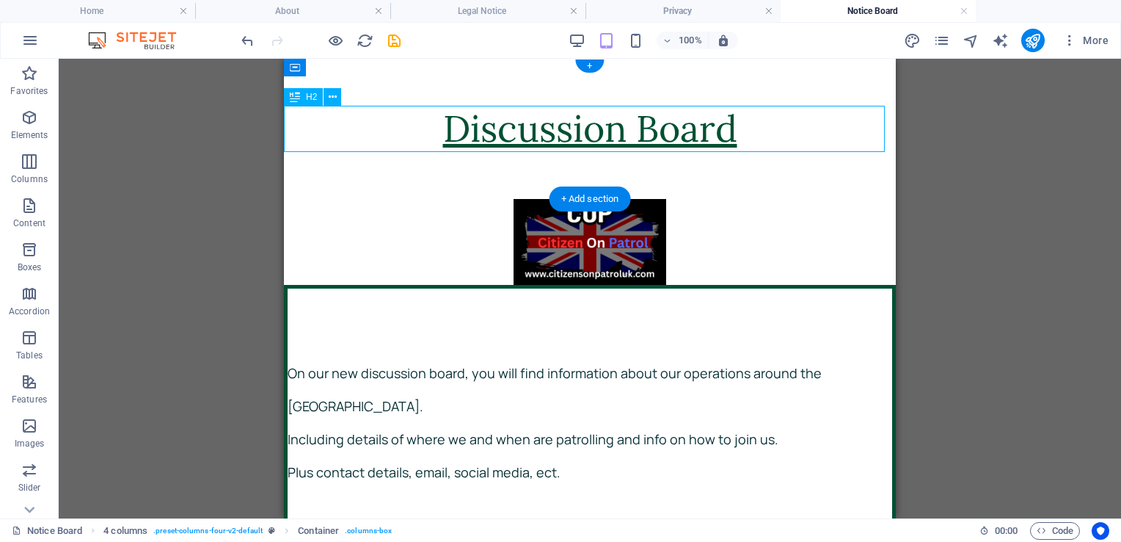
click at [743, 134] on div "Discussion Board" at bounding box center [590, 129] width 612 height 46
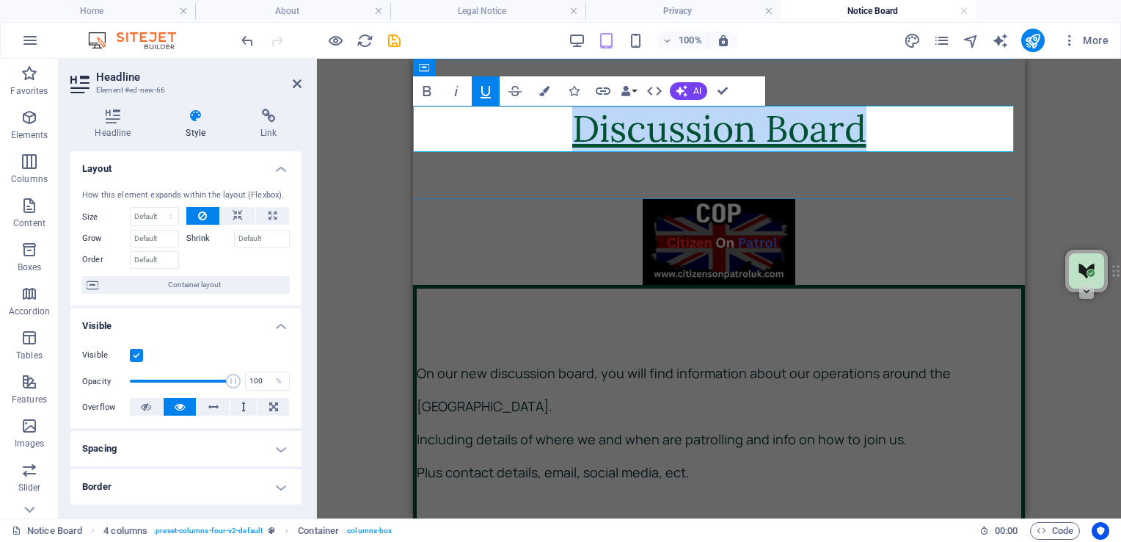
click at [867, 135] on h2 "Discussion Board" at bounding box center [719, 129] width 612 height 46
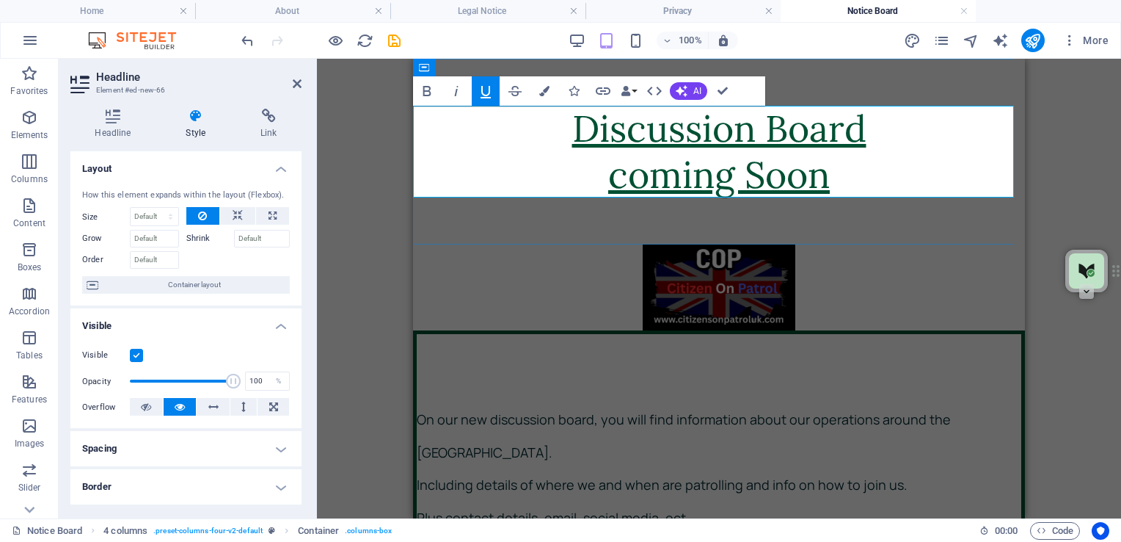
click at [627, 189] on u "Discussion Board ‌coming Soon" at bounding box center [719, 151] width 294 height 93
click at [853, 164] on h2 "Discussion Board ‌Coming Soon" at bounding box center [719, 152] width 612 height 92
click at [884, 231] on div "Discussion Board ‌Coming Soon" at bounding box center [719, 152] width 612 height 186
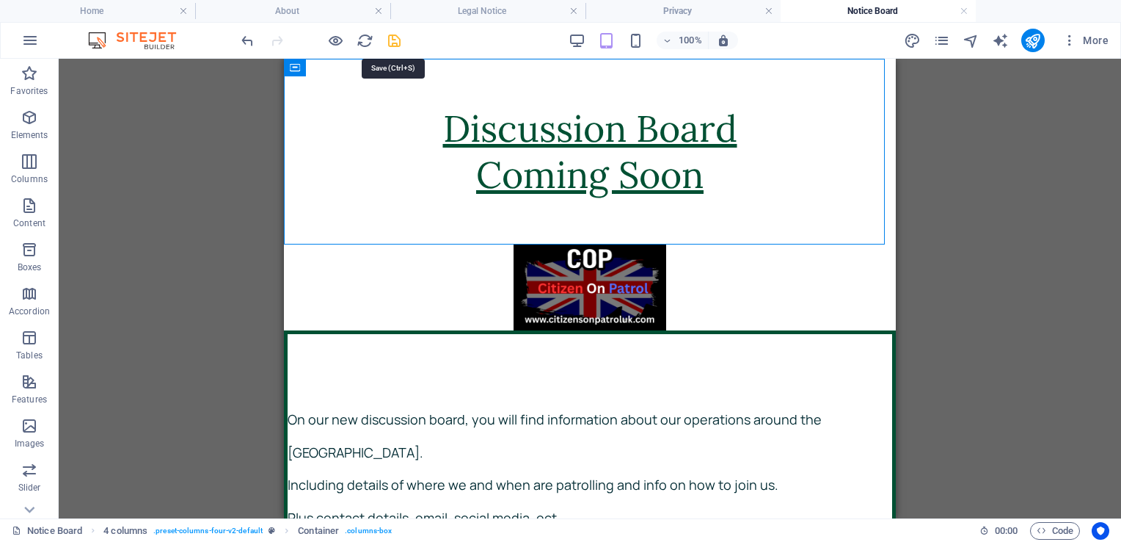
click at [396, 43] on icon "save" at bounding box center [394, 40] width 17 height 17
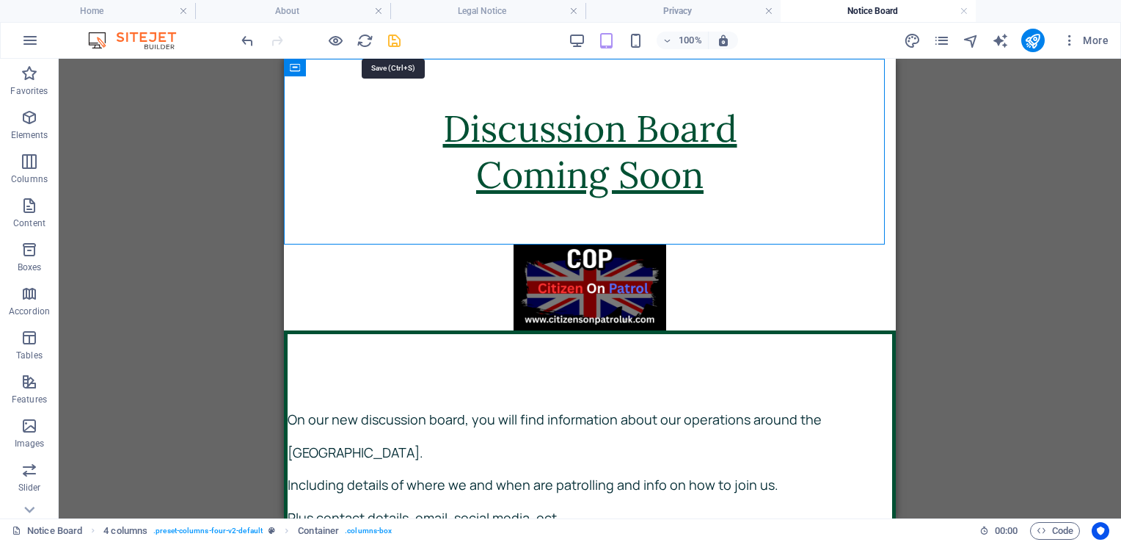
click at [396, 43] on icon "save" at bounding box center [394, 40] width 17 height 17
click at [939, 38] on icon "pages" at bounding box center [941, 40] width 17 height 17
click at [936, 39] on icon "pages" at bounding box center [941, 40] width 17 height 17
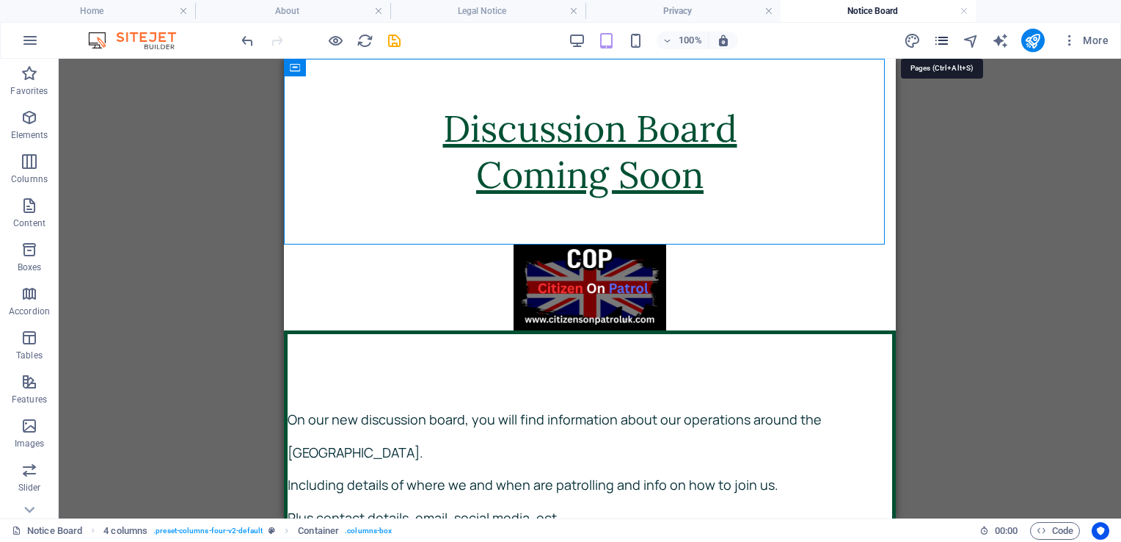
click at [936, 39] on icon "pages" at bounding box center [941, 40] width 17 height 17
click at [94, 7] on h4 "Home" at bounding box center [97, 11] width 195 height 16
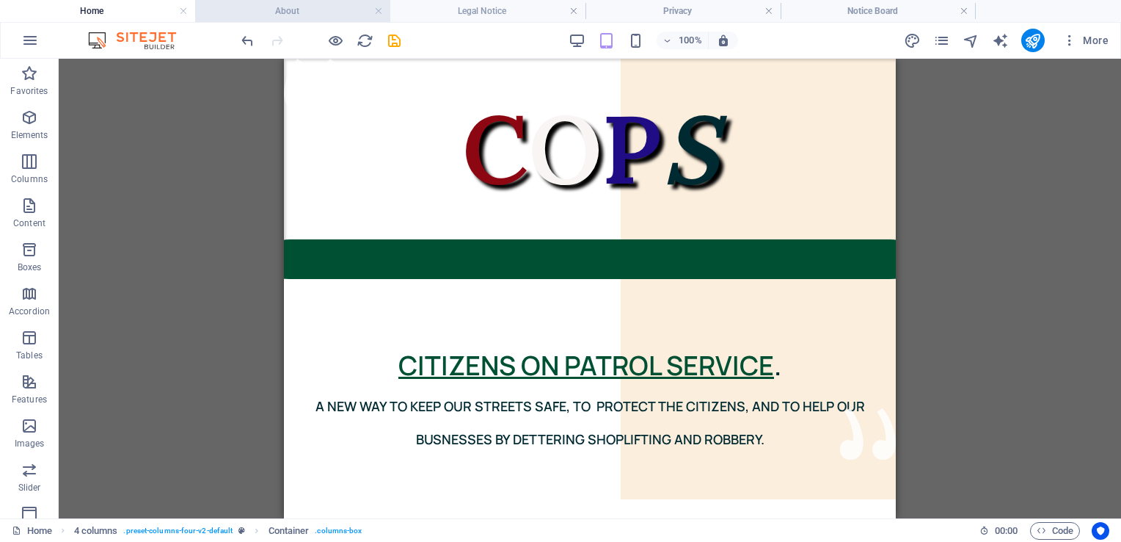
click at [299, 7] on h4 "About" at bounding box center [292, 11] width 195 height 16
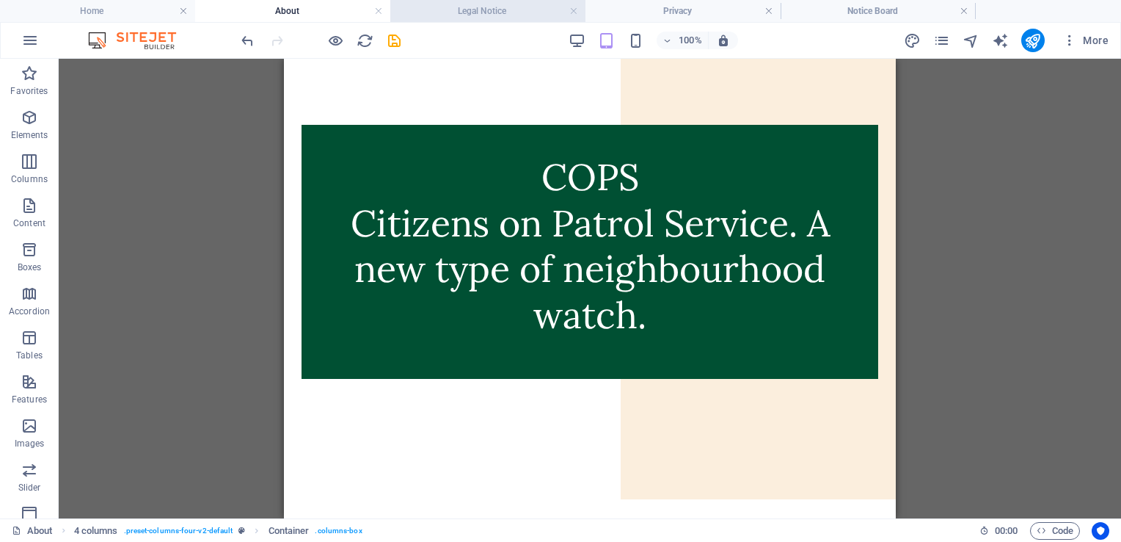
click at [456, 11] on h4 "Legal Notice" at bounding box center [487, 11] width 195 height 16
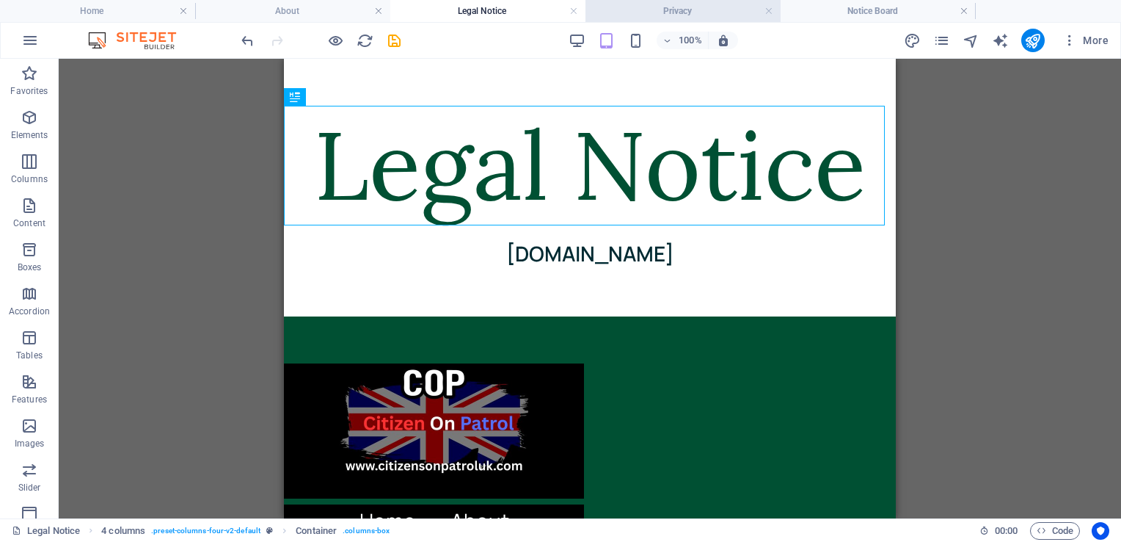
click at [680, 13] on h4 "Privacy" at bounding box center [683, 11] width 195 height 16
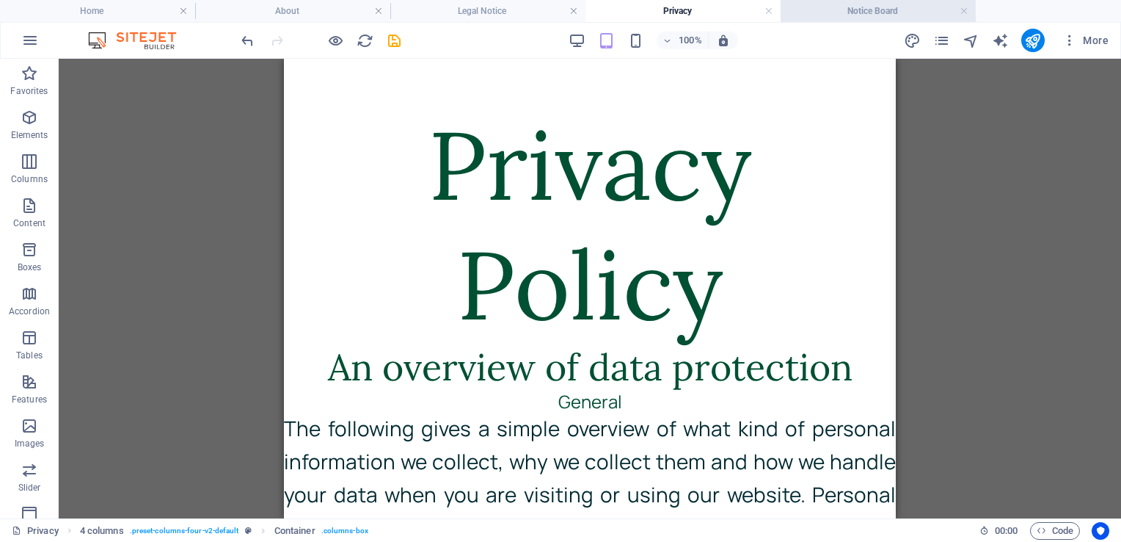
click at [873, 10] on h4 "Notice Board" at bounding box center [878, 11] width 195 height 16
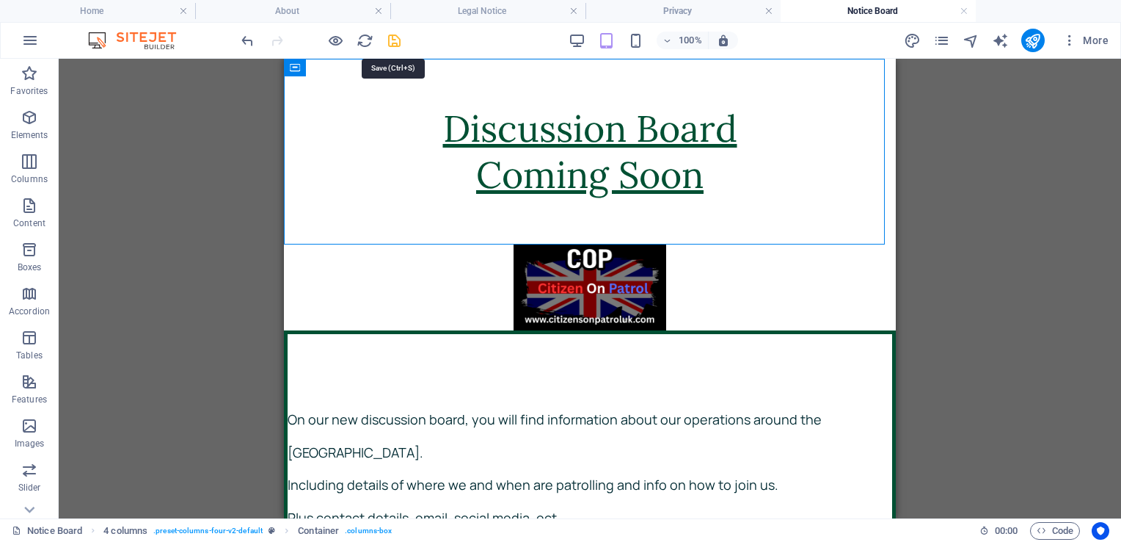
click at [394, 37] on icon "save" at bounding box center [394, 40] width 17 height 17
click at [107, 5] on h4 "Home" at bounding box center [97, 11] width 195 height 16
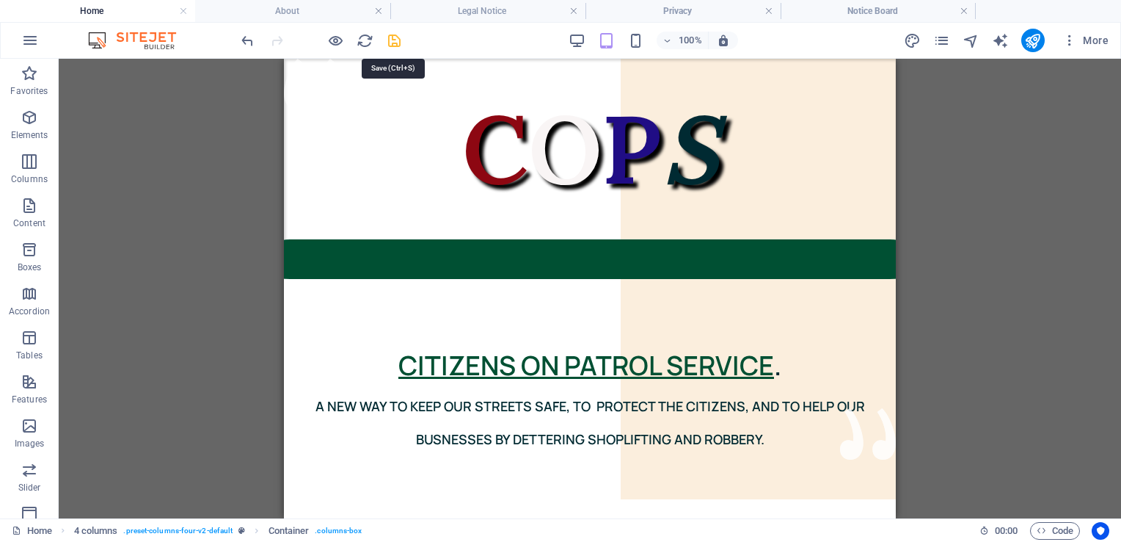
click at [394, 43] on icon "save" at bounding box center [394, 40] width 17 height 17
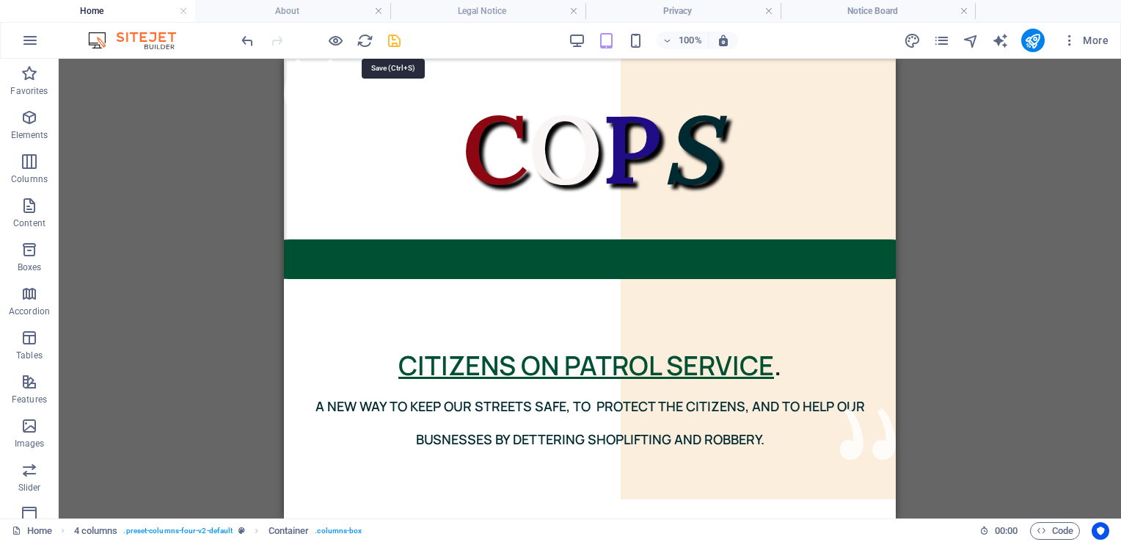
click at [394, 43] on icon "save" at bounding box center [394, 40] width 17 height 17
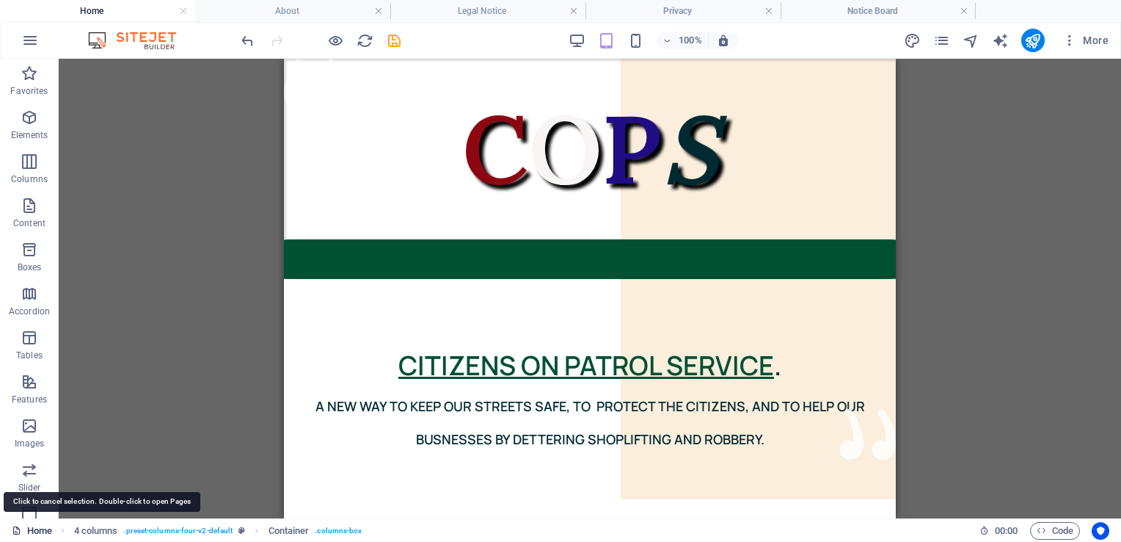
click at [37, 531] on link "Home" at bounding box center [32, 531] width 40 height 18
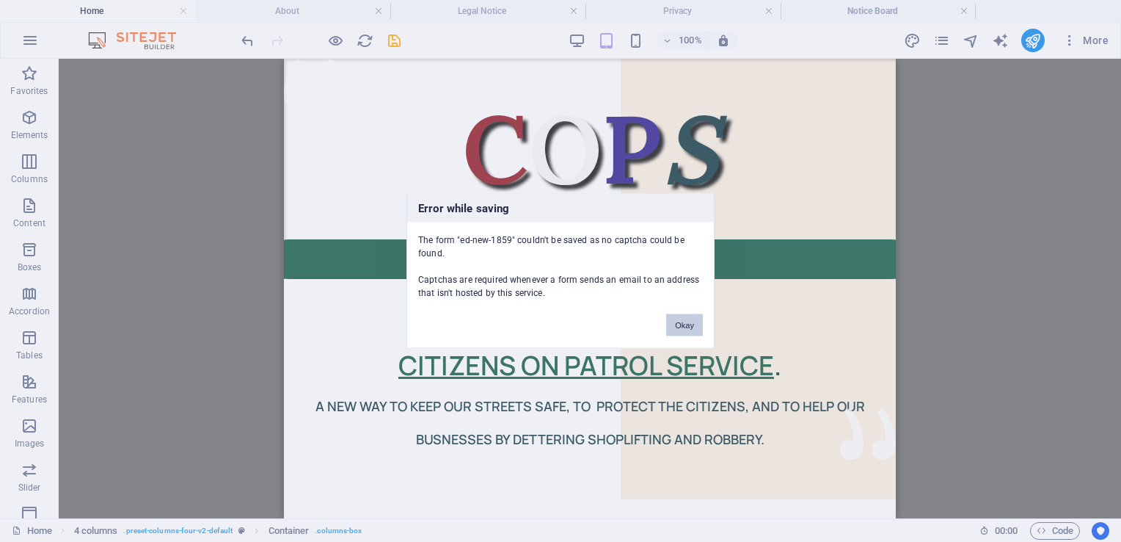
click at [688, 319] on button "Okay" at bounding box center [684, 325] width 37 height 22
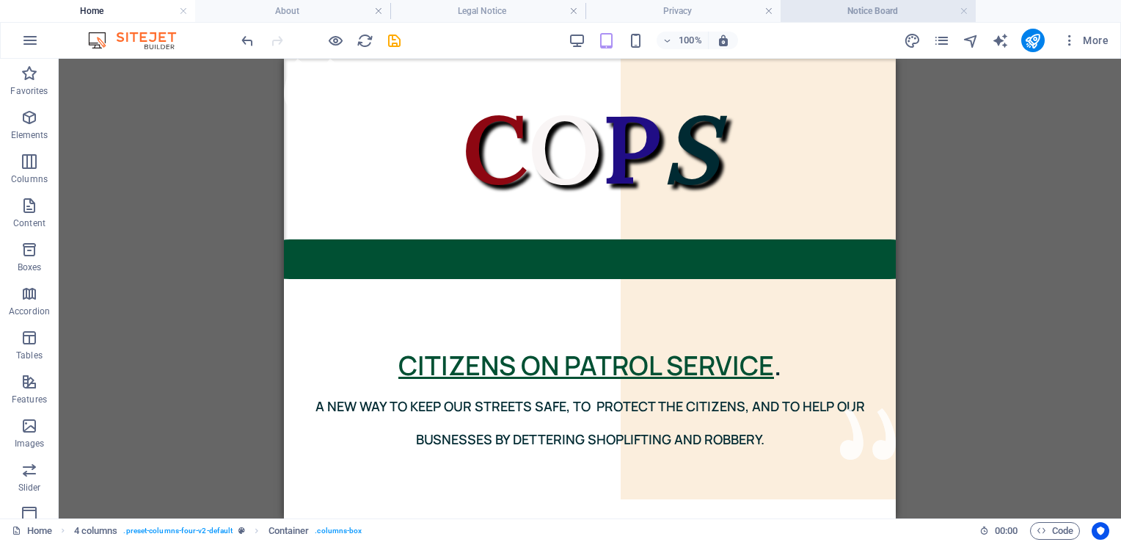
click at [853, 9] on h4 "Notice Board" at bounding box center [878, 11] width 195 height 16
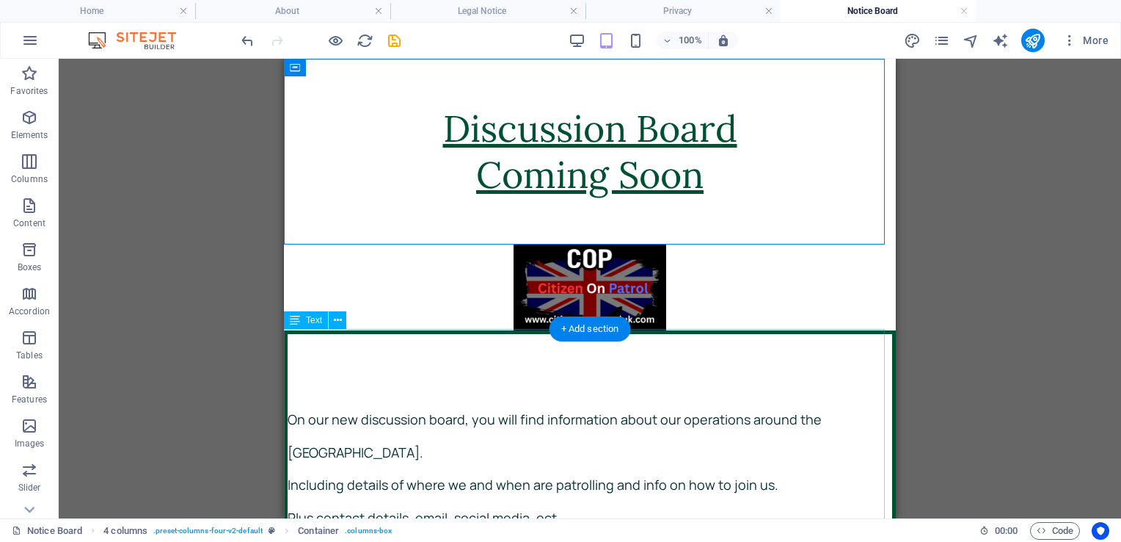
click at [814, 371] on div "On our new discussion board, you will find information about our operations aro…" at bounding box center [590, 498] width 612 height 336
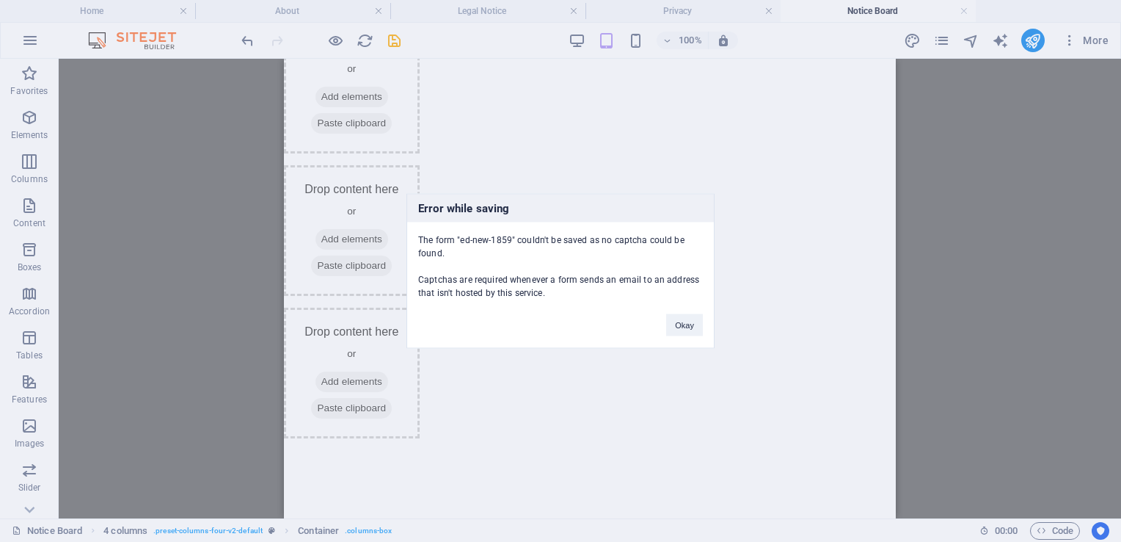
scroll to position [619, 0]
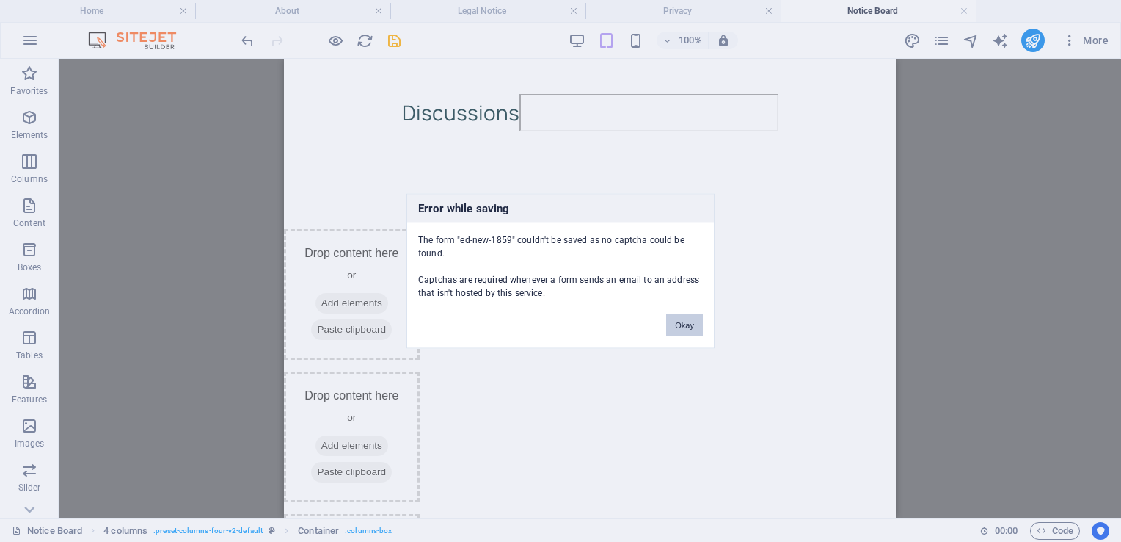
click at [693, 326] on button "Okay" at bounding box center [684, 325] width 37 height 22
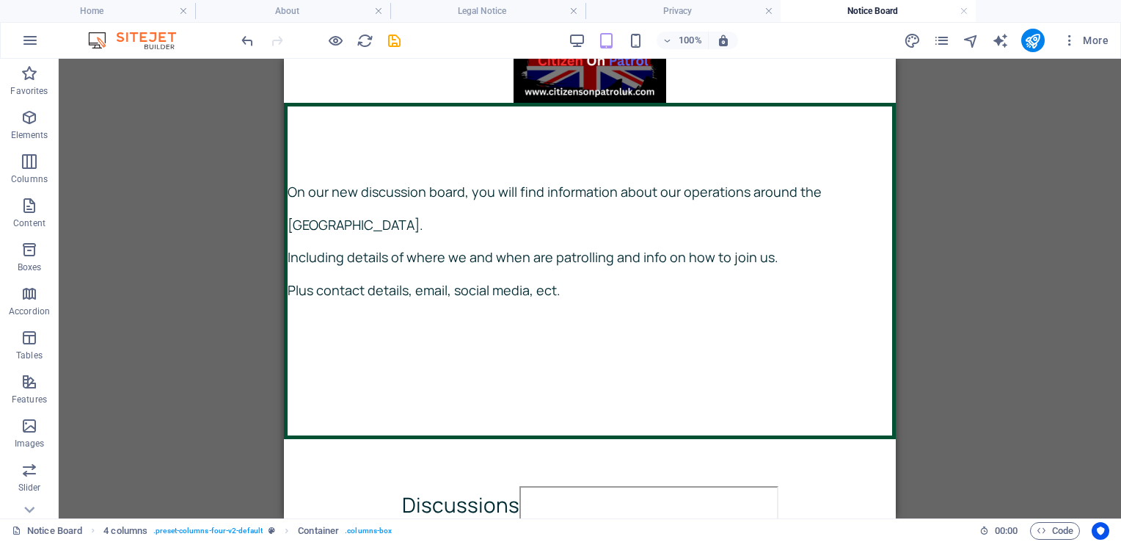
scroll to position [0, 0]
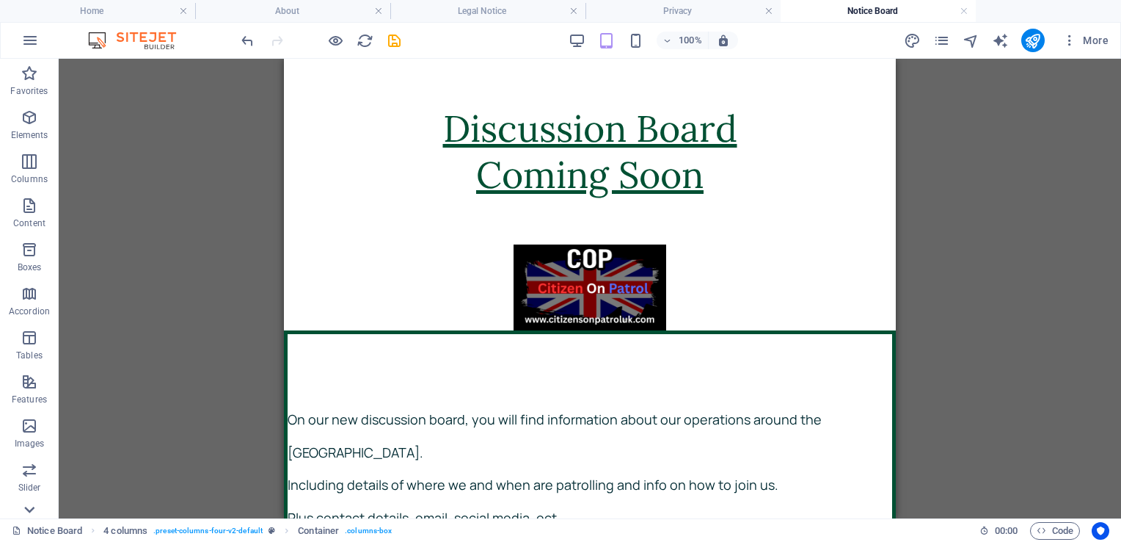
click at [32, 78] on icon at bounding box center [29, 67] width 21 height 21
click at [29, 457] on p "Marketing" at bounding box center [29, 463] width 40 height 12
click at [32, 44] on icon "button" at bounding box center [30, 41] width 18 height 18
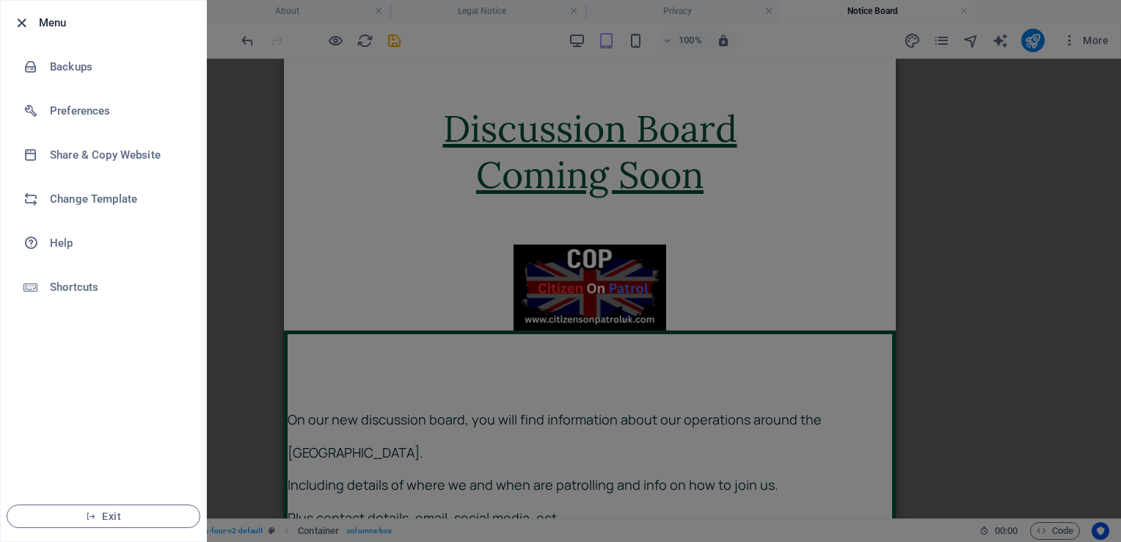
click at [21, 20] on icon "button" at bounding box center [21, 23] width 17 height 17
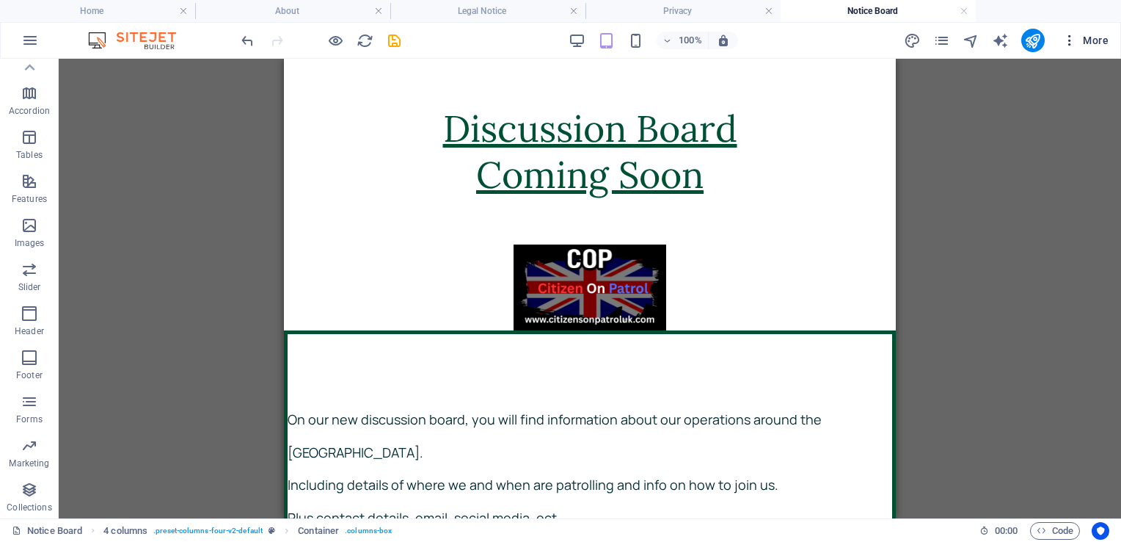
click at [1103, 42] on span "More" at bounding box center [1086, 40] width 46 height 15
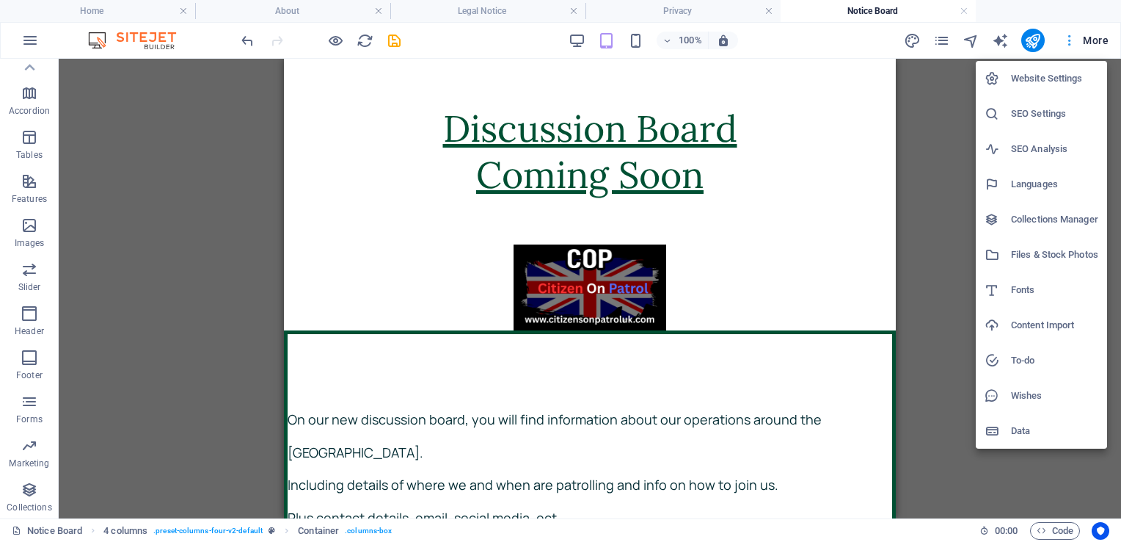
click at [1103, 42] on div at bounding box center [560, 271] width 1121 height 542
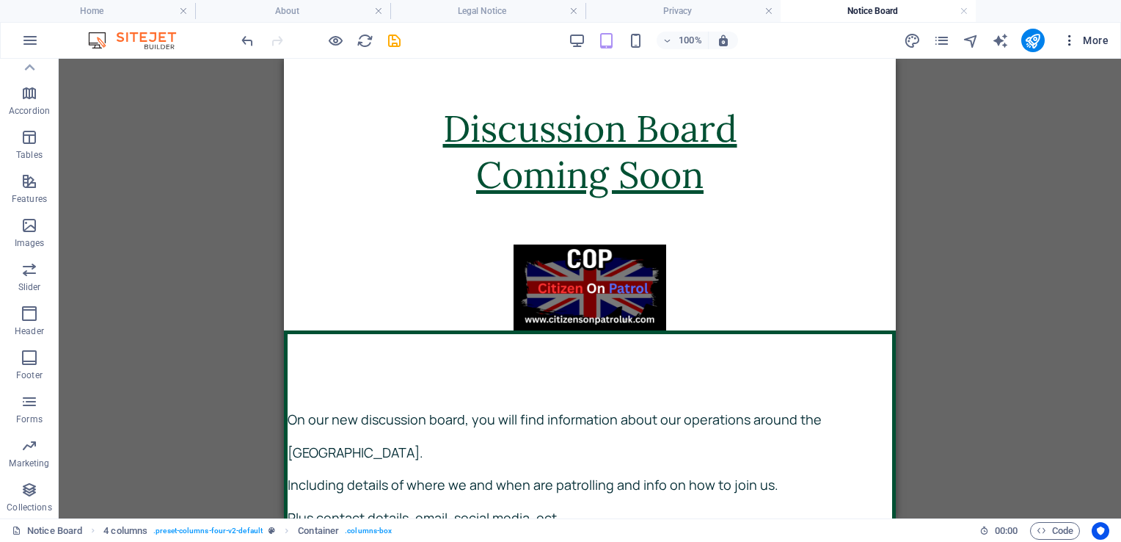
click at [1066, 41] on icon "button" at bounding box center [1070, 40] width 15 height 15
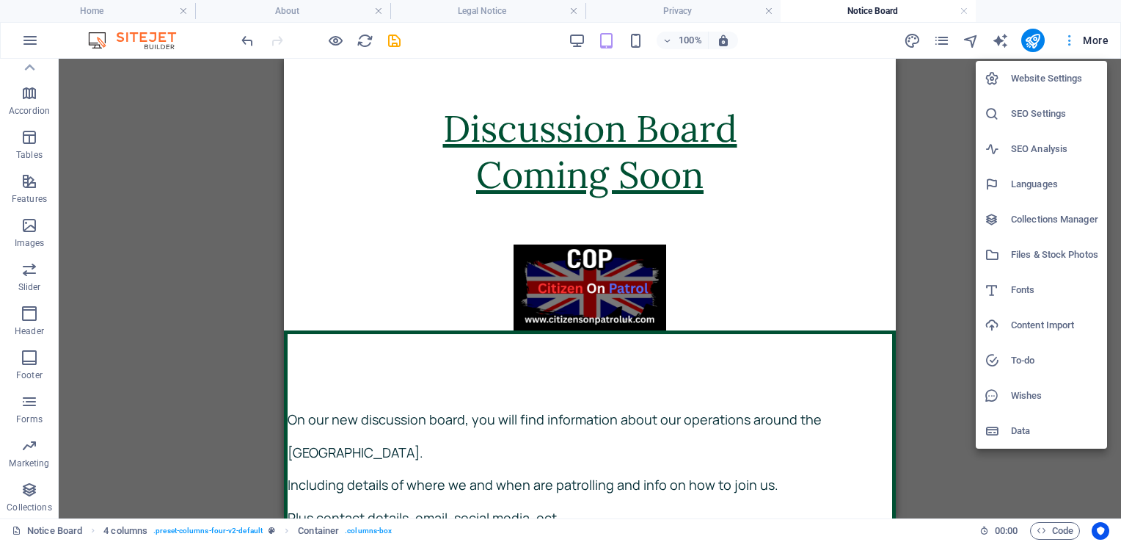
click at [1066, 41] on div at bounding box center [560, 271] width 1121 height 542
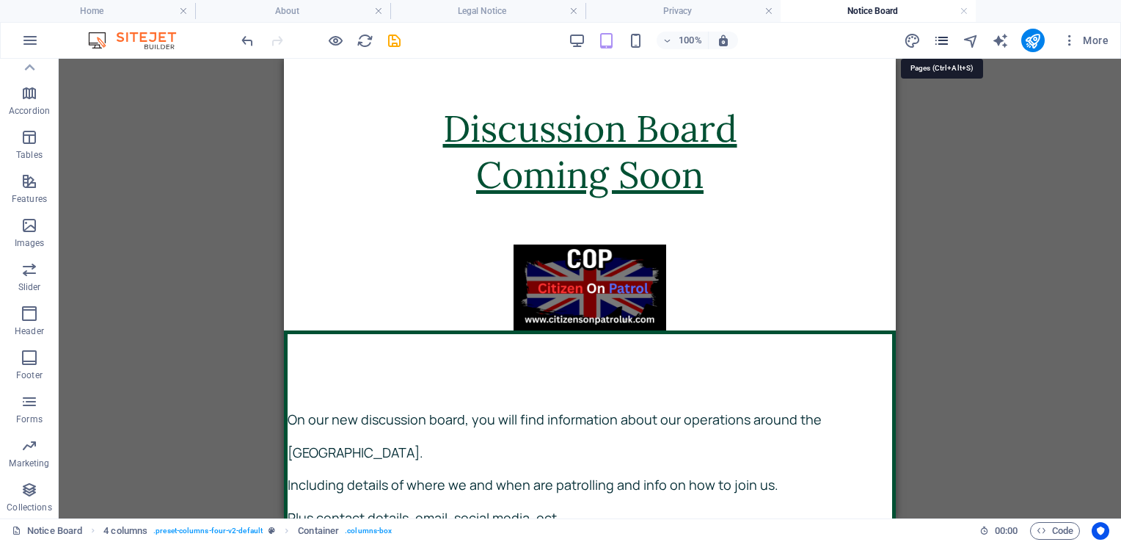
click at [944, 40] on icon "pages" at bounding box center [941, 40] width 17 height 17
click at [159, 43] on img at bounding box center [139, 41] width 110 height 18
click at [396, 37] on icon "save" at bounding box center [394, 40] width 17 height 17
click at [921, 43] on icon "design" at bounding box center [912, 40] width 17 height 17
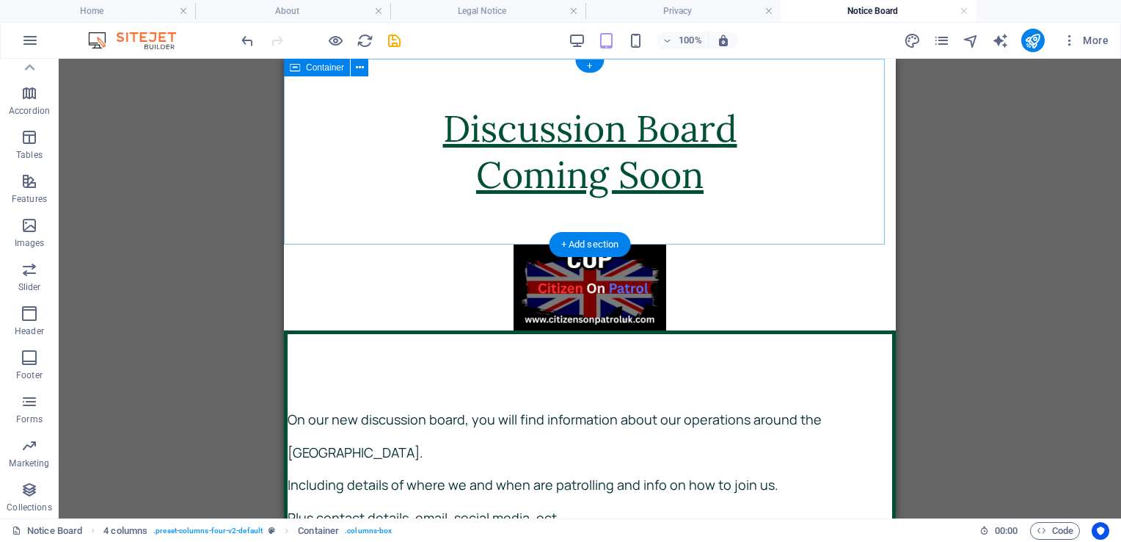
click at [772, 208] on div "Discussion Board Coming Soon" at bounding box center [590, 152] width 612 height 186
click at [34, 401] on icon "button" at bounding box center [30, 402] width 18 height 18
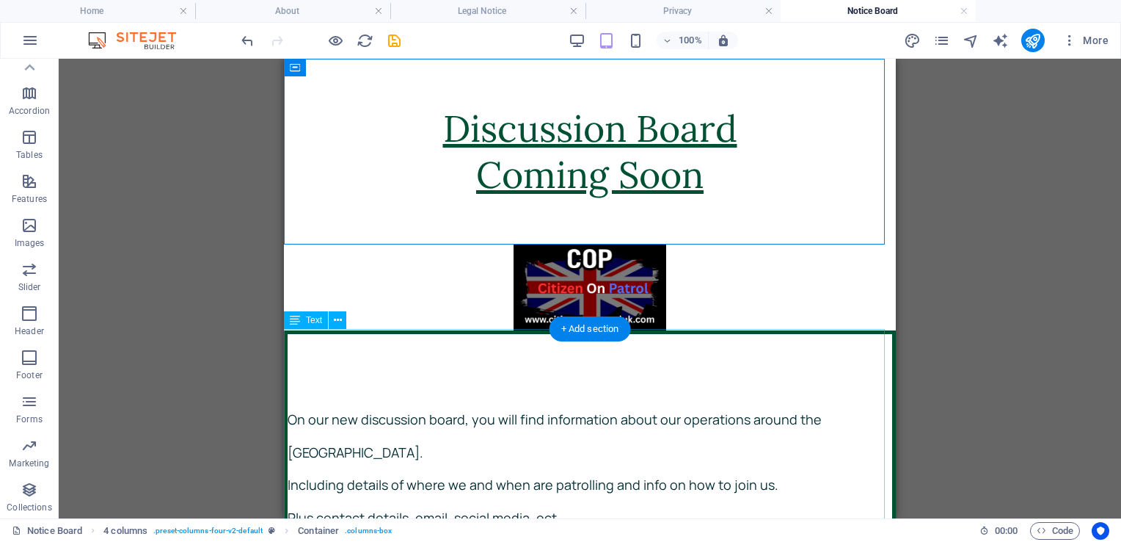
click at [392, 373] on div "On our new discussion board, you will find information about our operations aro…" at bounding box center [590, 498] width 612 height 336
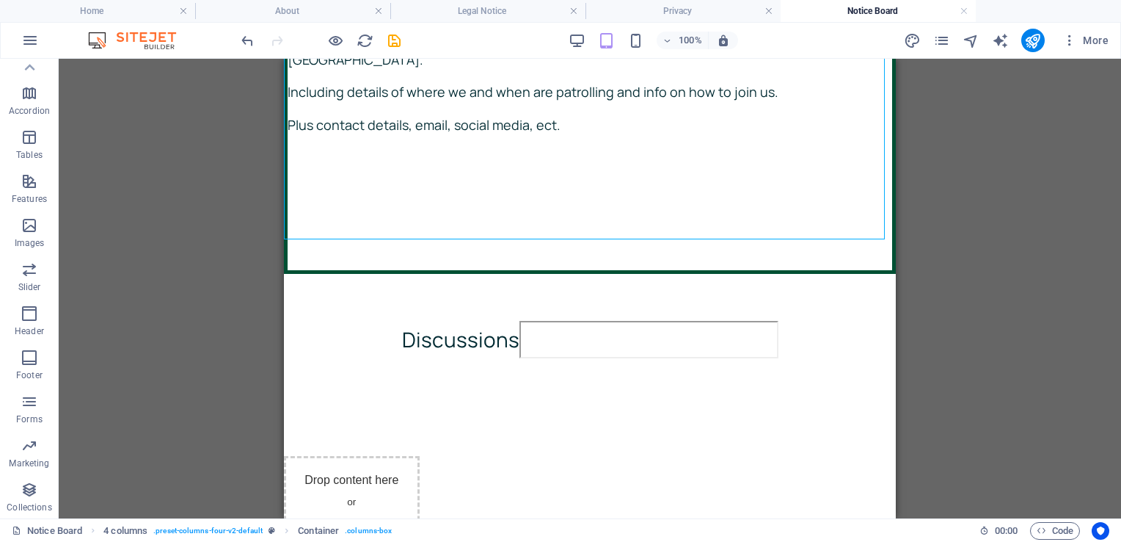
scroll to position [784, 0]
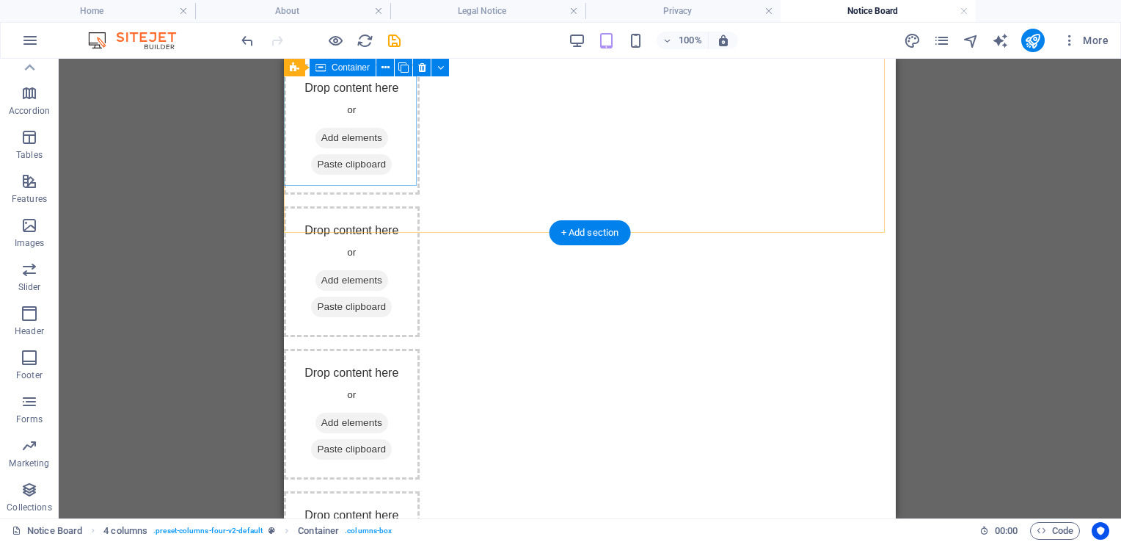
click at [323, 101] on div "Drop content here or Add elements Paste clipboard" at bounding box center [352, 129] width 136 height 131
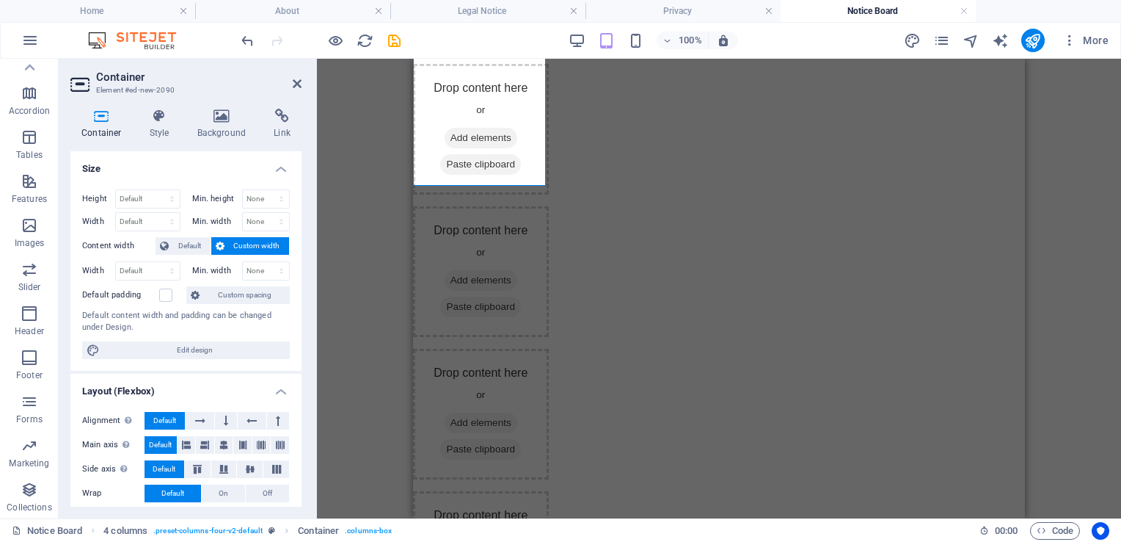
scroll to position [237, 0]
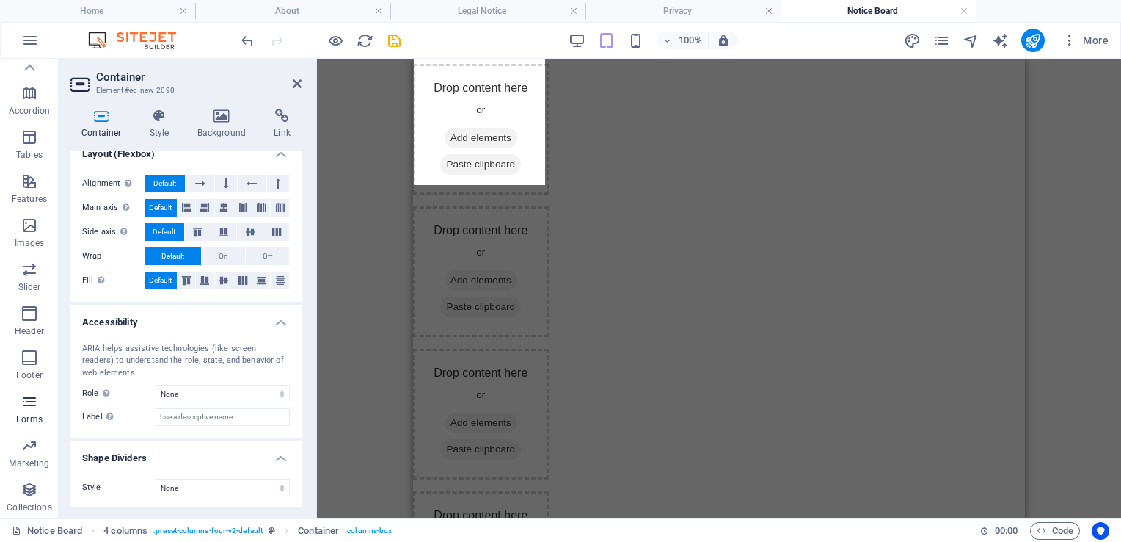
click at [33, 401] on icon "button" at bounding box center [30, 402] width 18 height 18
click at [379, 205] on div "Placeholder Container H2 Reference Text Map Container Logo Placeholder Sticky C…" at bounding box center [719, 288] width 804 height 459
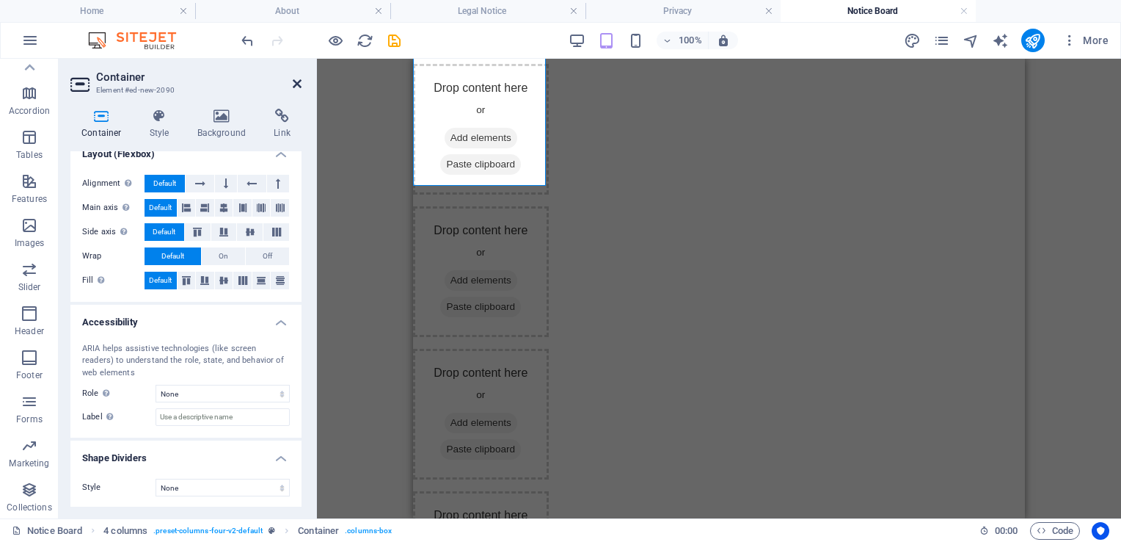
click at [297, 81] on icon at bounding box center [297, 84] width 9 height 12
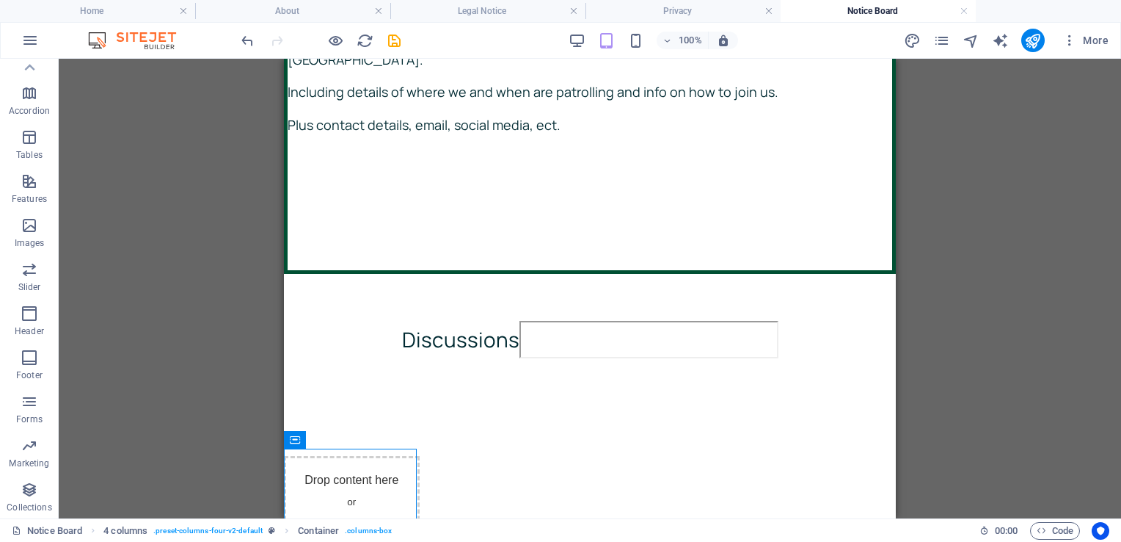
scroll to position [0, 0]
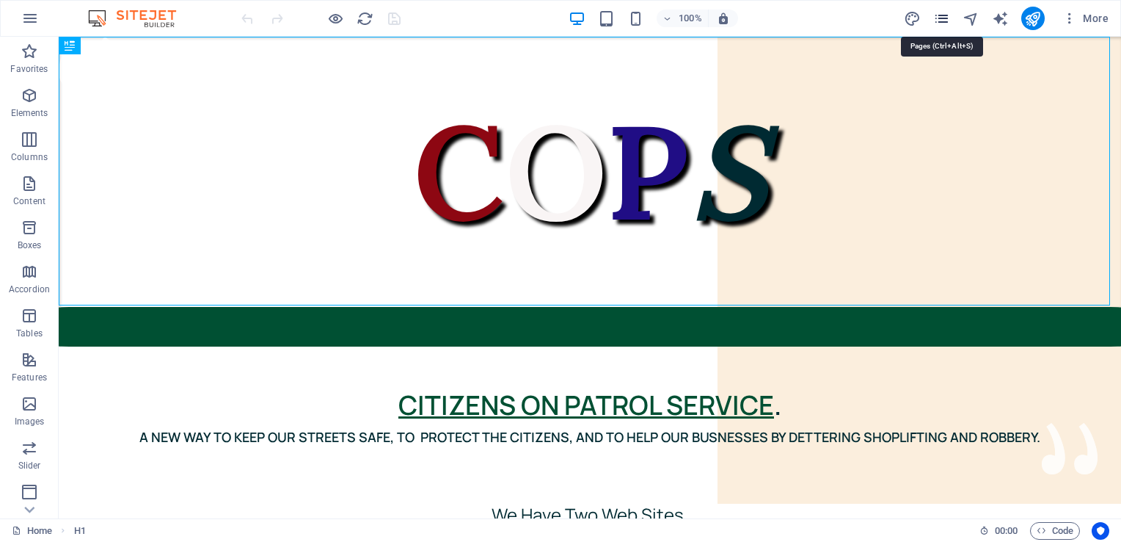
click at [945, 18] on icon "pages" at bounding box center [941, 18] width 17 height 17
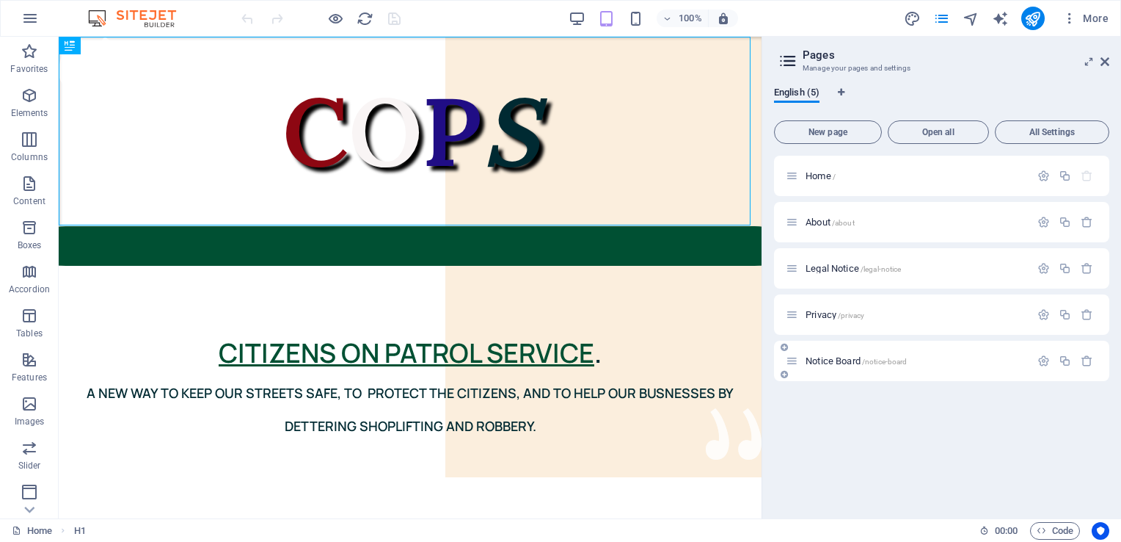
click at [851, 360] on span "Notice Board /notice-board" at bounding box center [856, 360] width 101 height 11
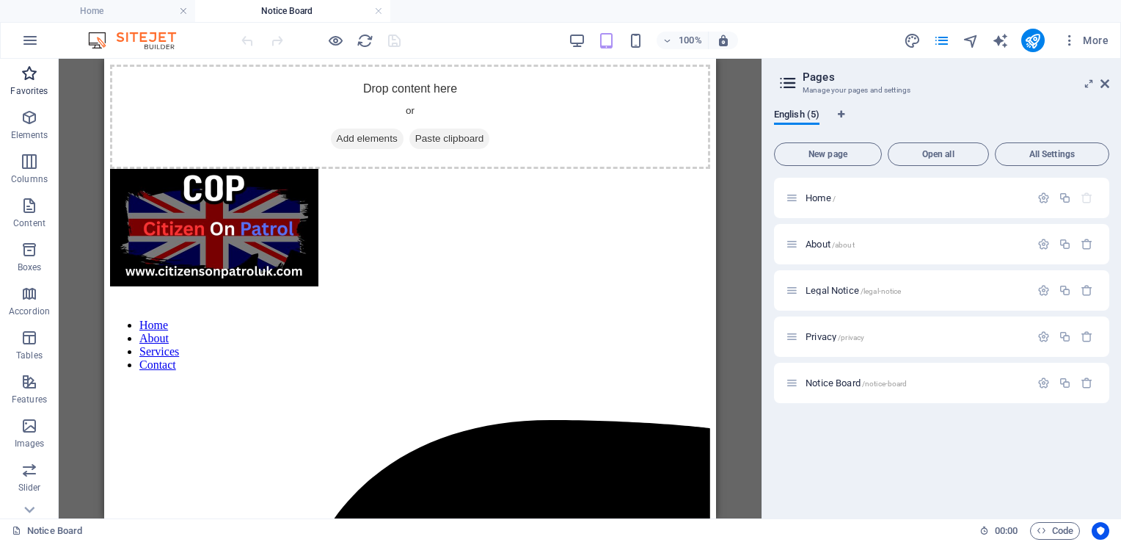
click at [26, 79] on icon "button" at bounding box center [30, 74] width 18 height 18
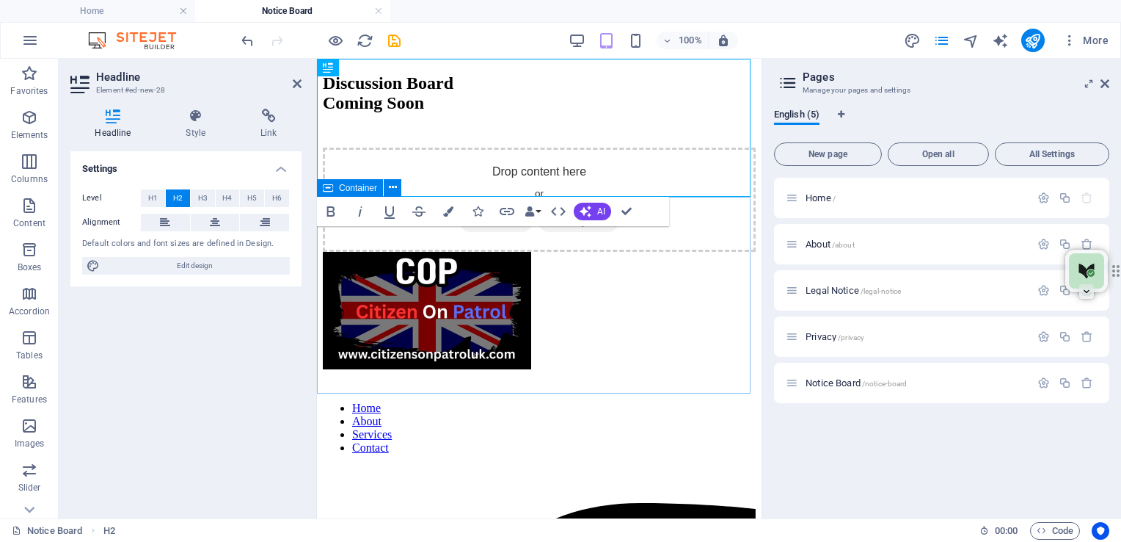
click at [690, 217] on div "Drop content here or Add elements Paste clipboard" at bounding box center [539, 199] width 433 height 104
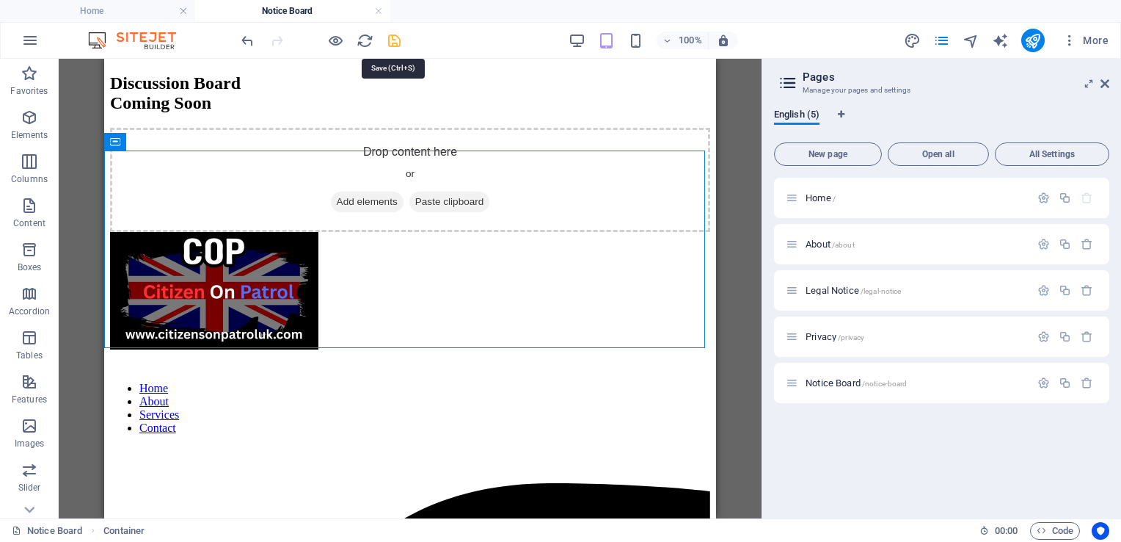
click at [397, 37] on icon "save" at bounding box center [394, 40] width 17 height 17
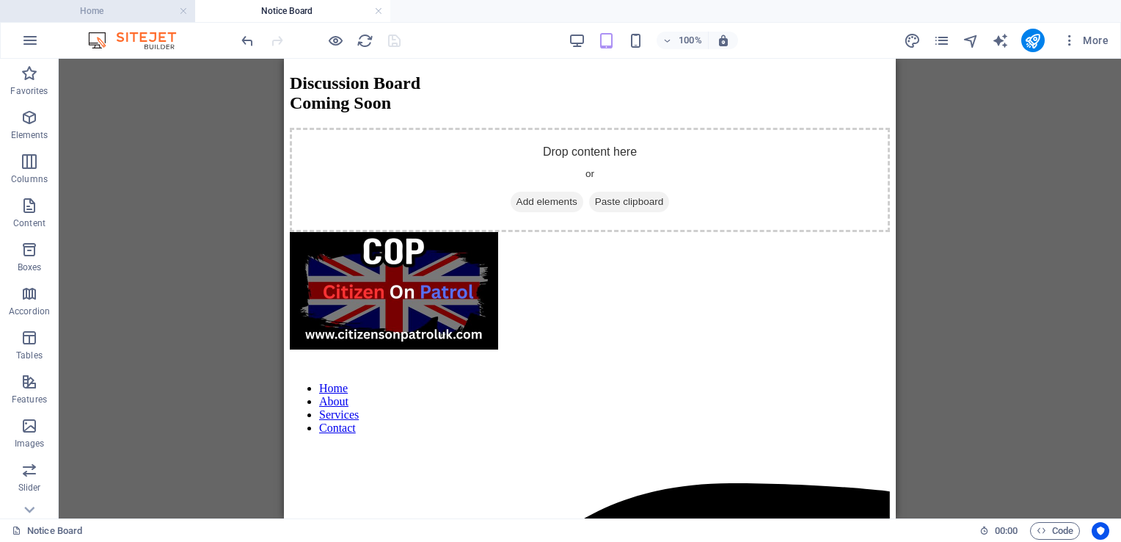
click at [111, 10] on h4 "Home" at bounding box center [97, 11] width 195 height 16
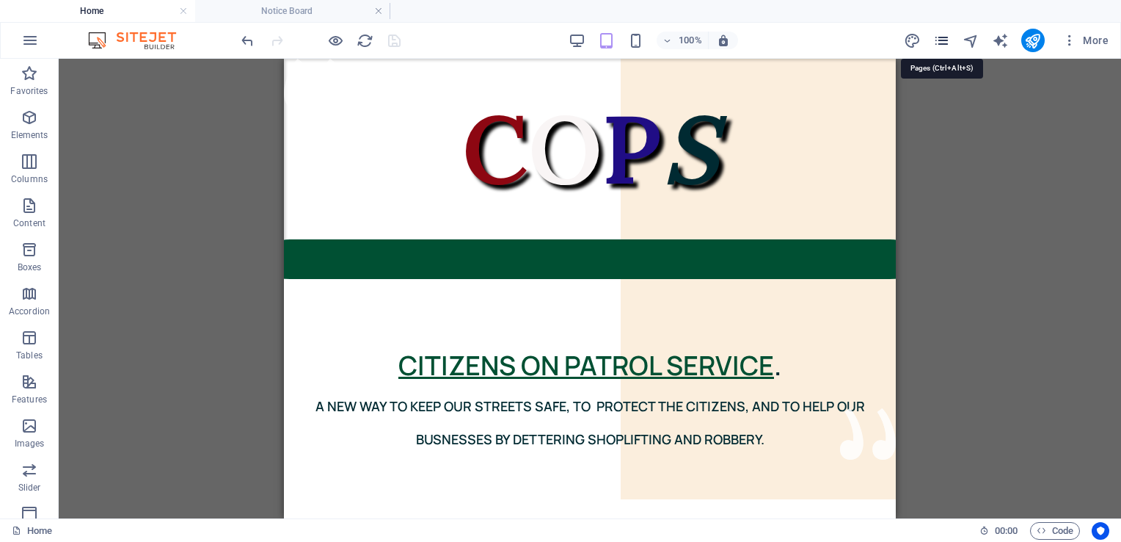
click at [945, 37] on icon "pages" at bounding box center [941, 40] width 17 height 17
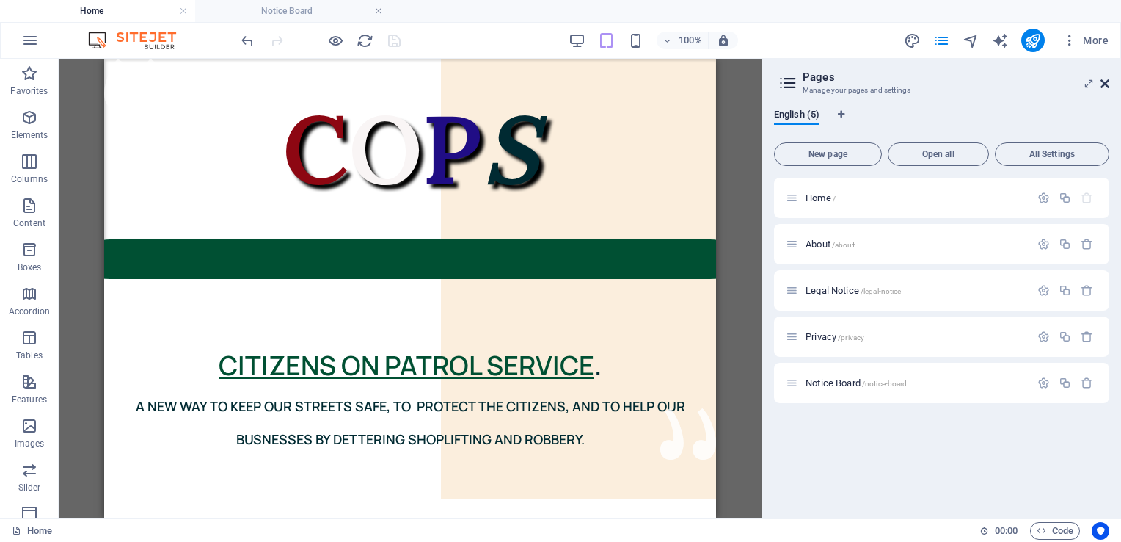
click at [1107, 84] on icon at bounding box center [1105, 84] width 9 height 12
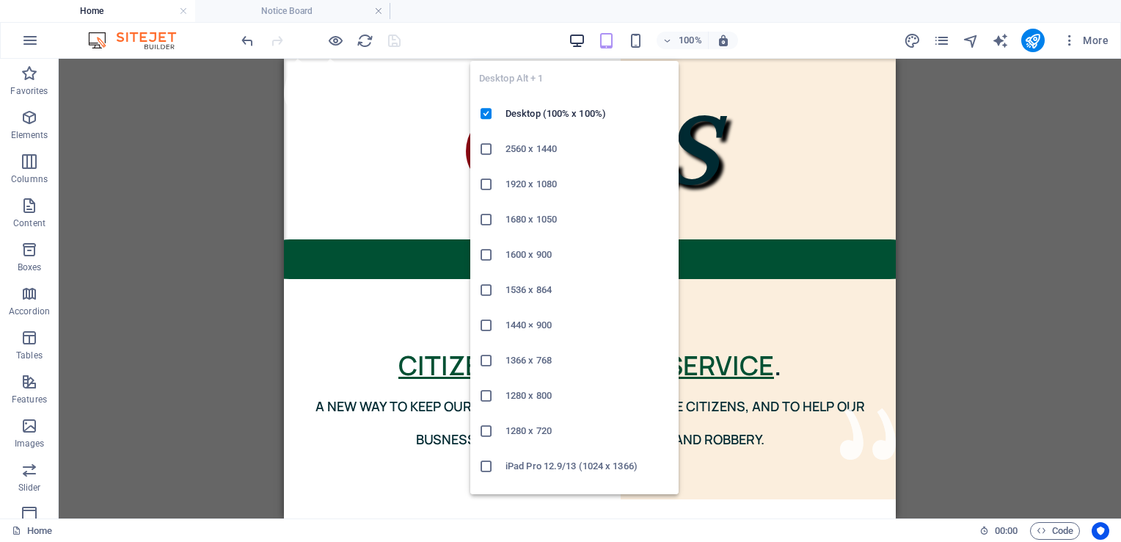
click at [576, 37] on icon "button" at bounding box center [577, 40] width 17 height 17
